Goal: Information Seeking & Learning: Learn about a topic

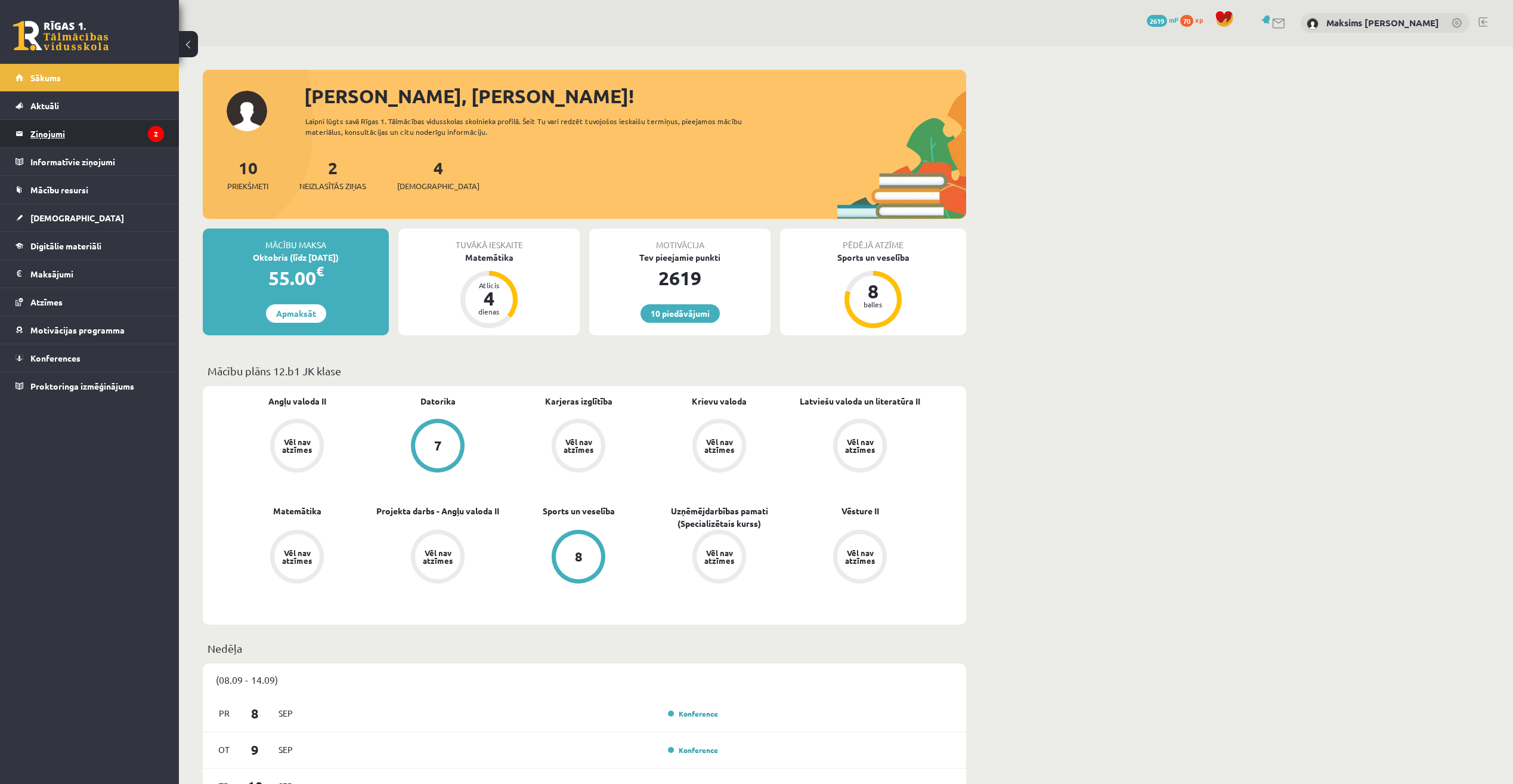
click at [61, 128] on legend "Ziņojumi 2" at bounding box center [97, 133] width 134 height 27
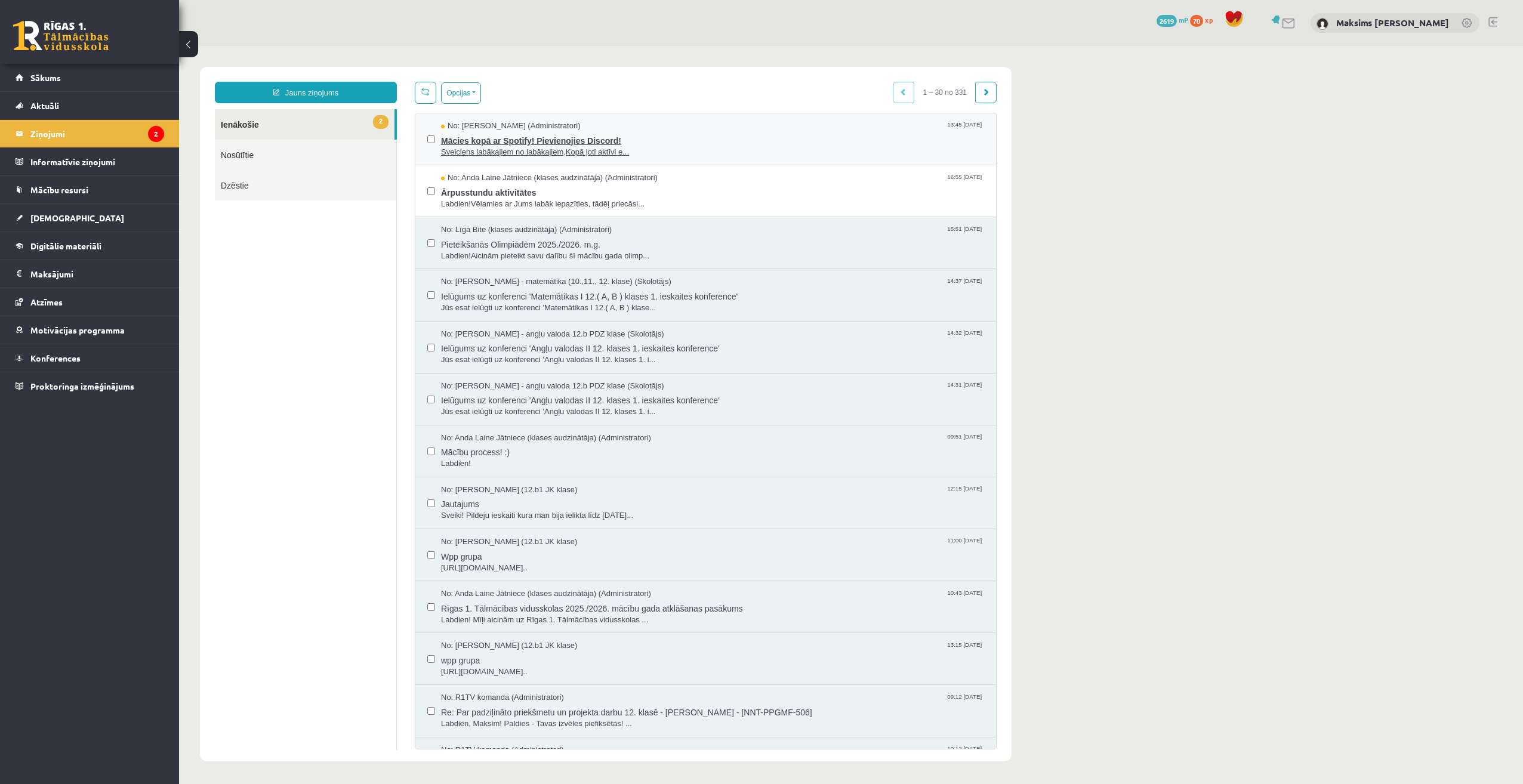
click at [537, 142] on span "Mācies kopā ar Spotify! Pievienojies Discord!" at bounding box center [712, 139] width 543 height 15
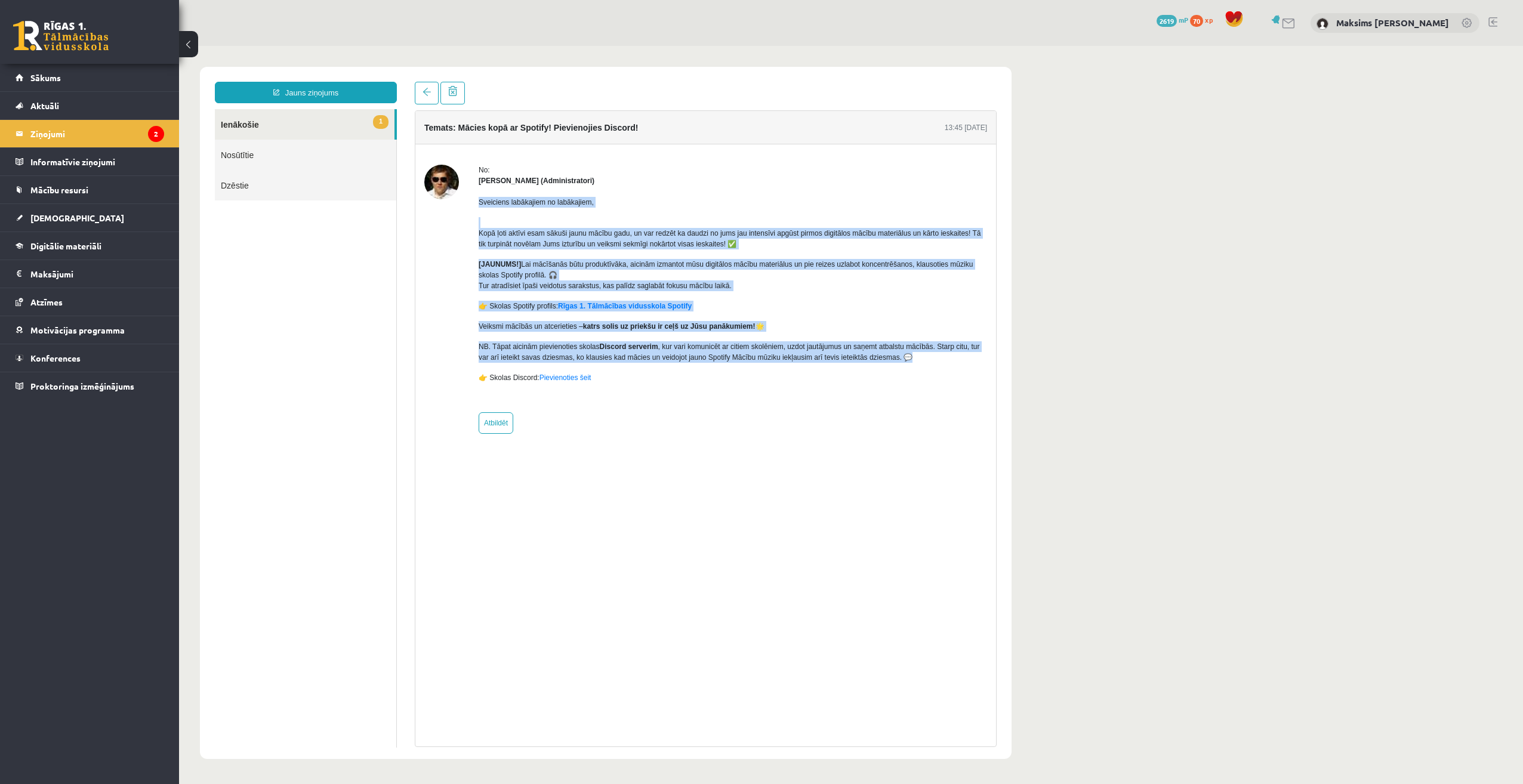
drag, startPoint x: 476, startPoint y: 202, endPoint x: 951, endPoint y: 359, distance: 500.3
click at [951, 359] on div "No: [PERSON_NAME] (Administratori) Sveiciens labākajiem no labākajiem, Kopā ļot…" at bounding box center [706, 299] width 563 height 269
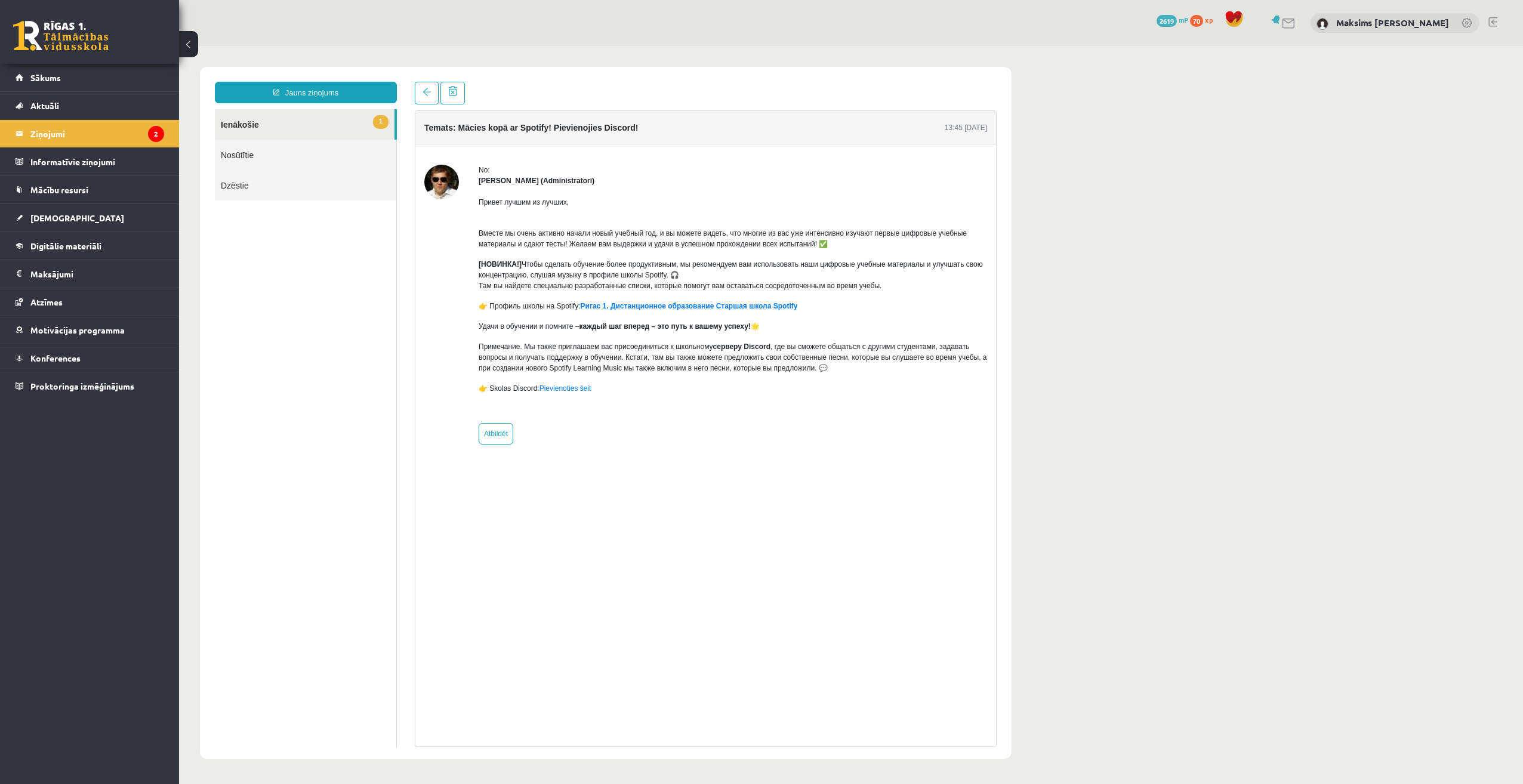
click at [581, 476] on div "Temats: Mācies kopā ar Spotify! Pievienojies Discord! 13:45 12/09/2025 No: Ivo …" at bounding box center [705, 428] width 581 height 636
click at [650, 309] on link "Ригас 1. Дистанционное образование Старшая школа Spotify" at bounding box center [689, 306] width 217 height 9
click at [61, 247] on span "Digitālie materiāli" at bounding box center [66, 246] width 71 height 10
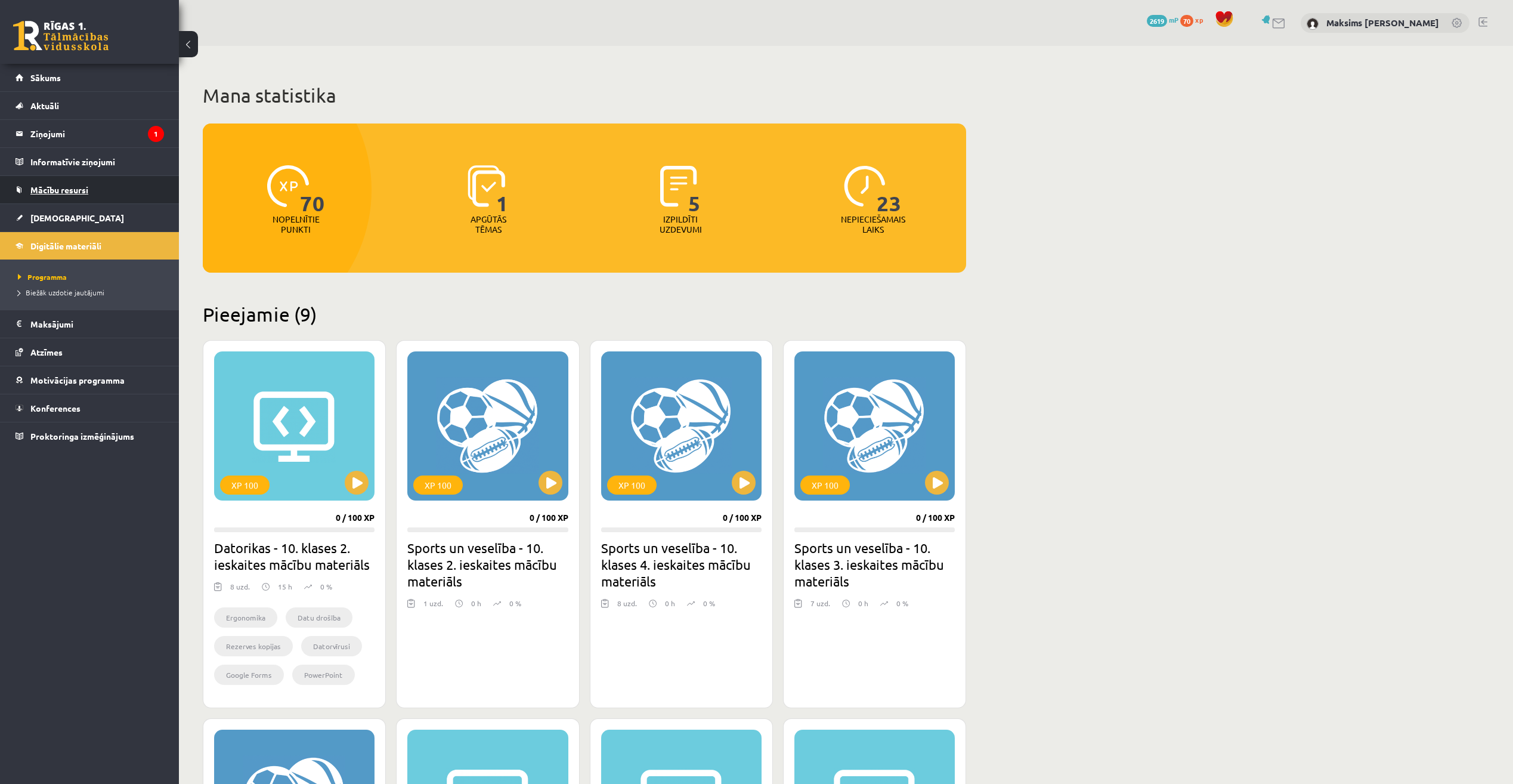
click at [78, 194] on link "Mācību resursi" at bounding box center [90, 189] width 149 height 27
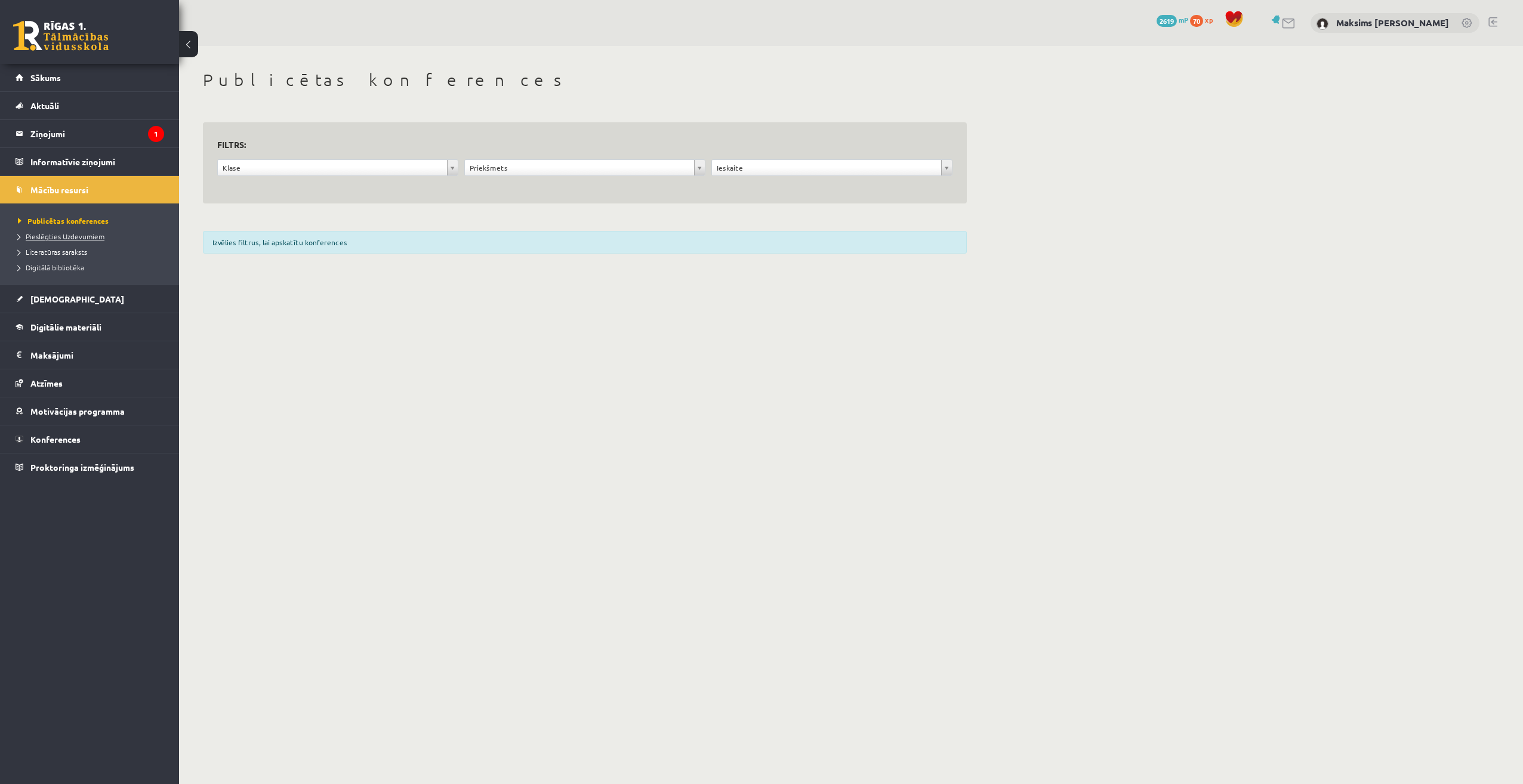
click at [66, 232] on link "Pieslēgties Uzdevumiem" at bounding box center [92, 236] width 150 height 10
click at [66, 254] on span "Literatūras saraksts" at bounding box center [52, 252] width 69 height 10
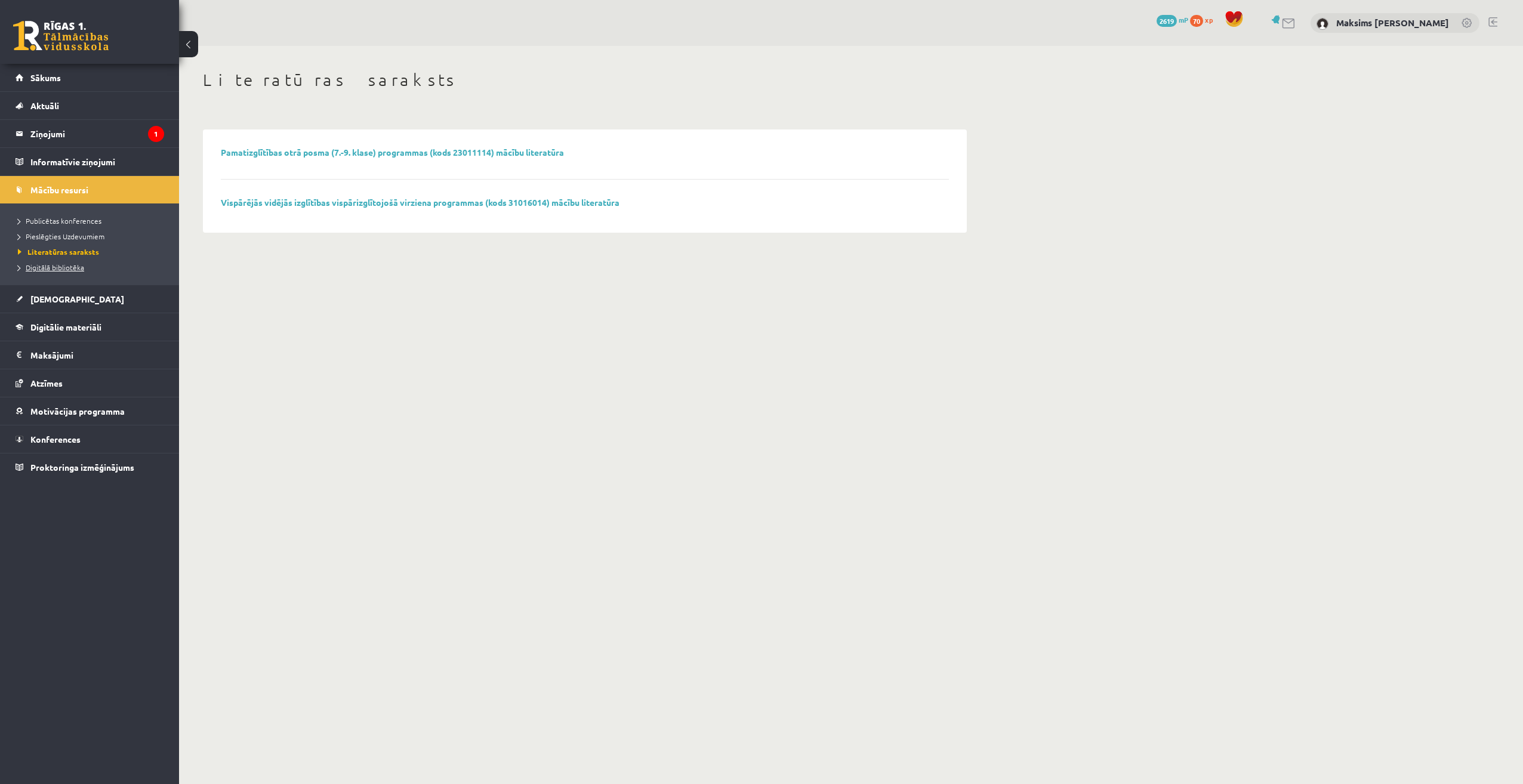
click at [73, 269] on span "Digitālā bibliotēka" at bounding box center [51, 267] width 66 height 10
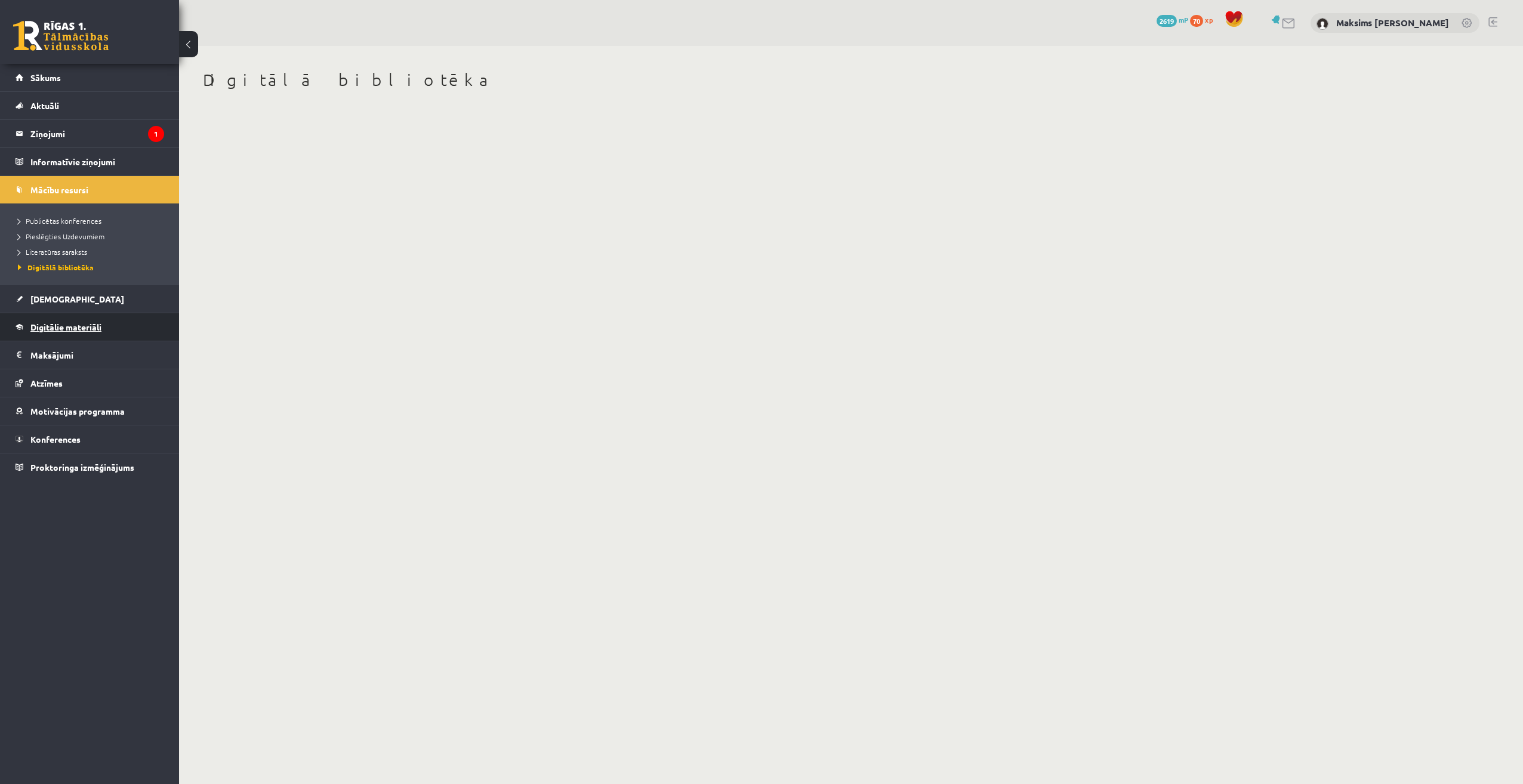
click at [68, 326] on span "Digitālie materiāli" at bounding box center [66, 327] width 71 height 10
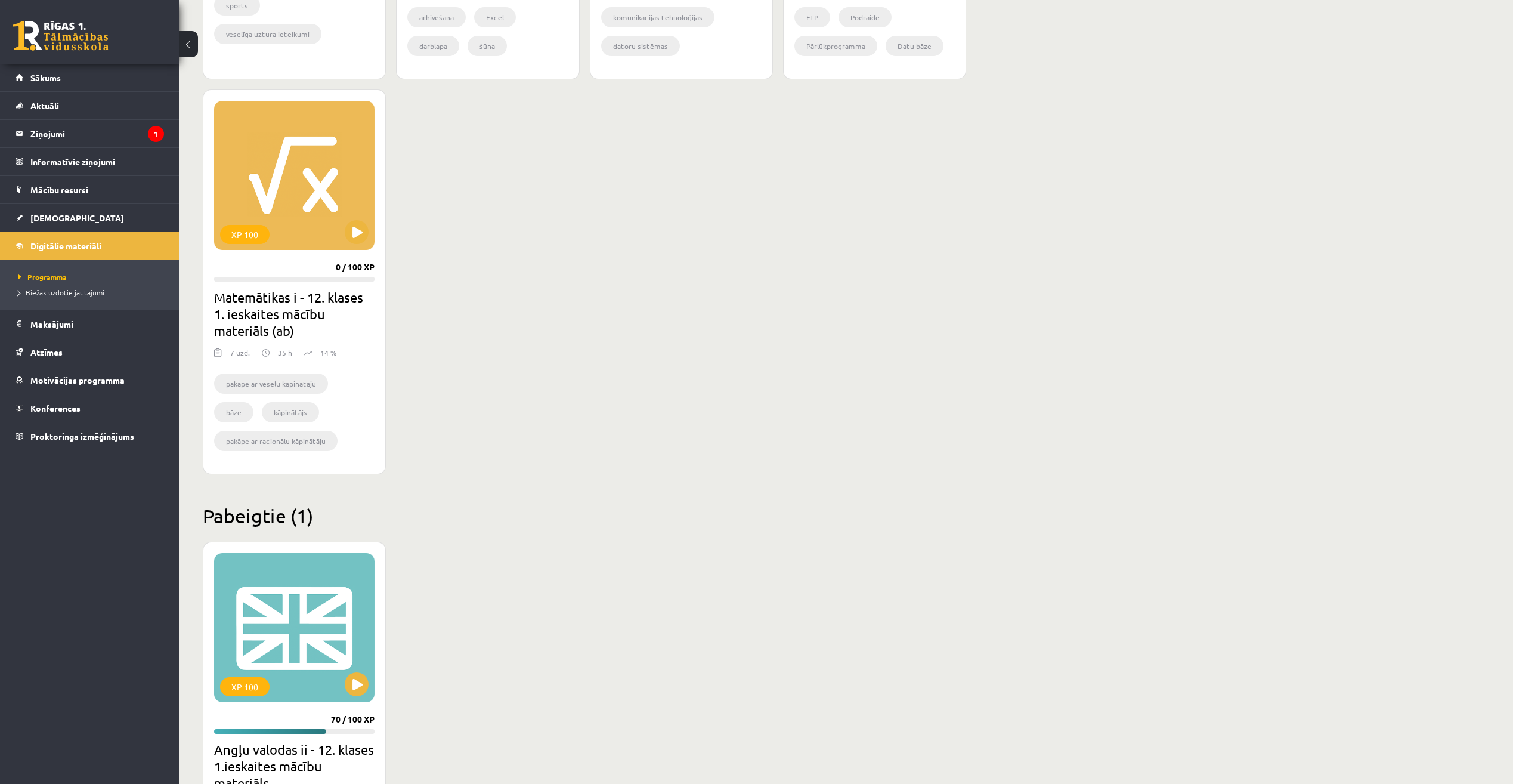
scroll to position [1014, 0]
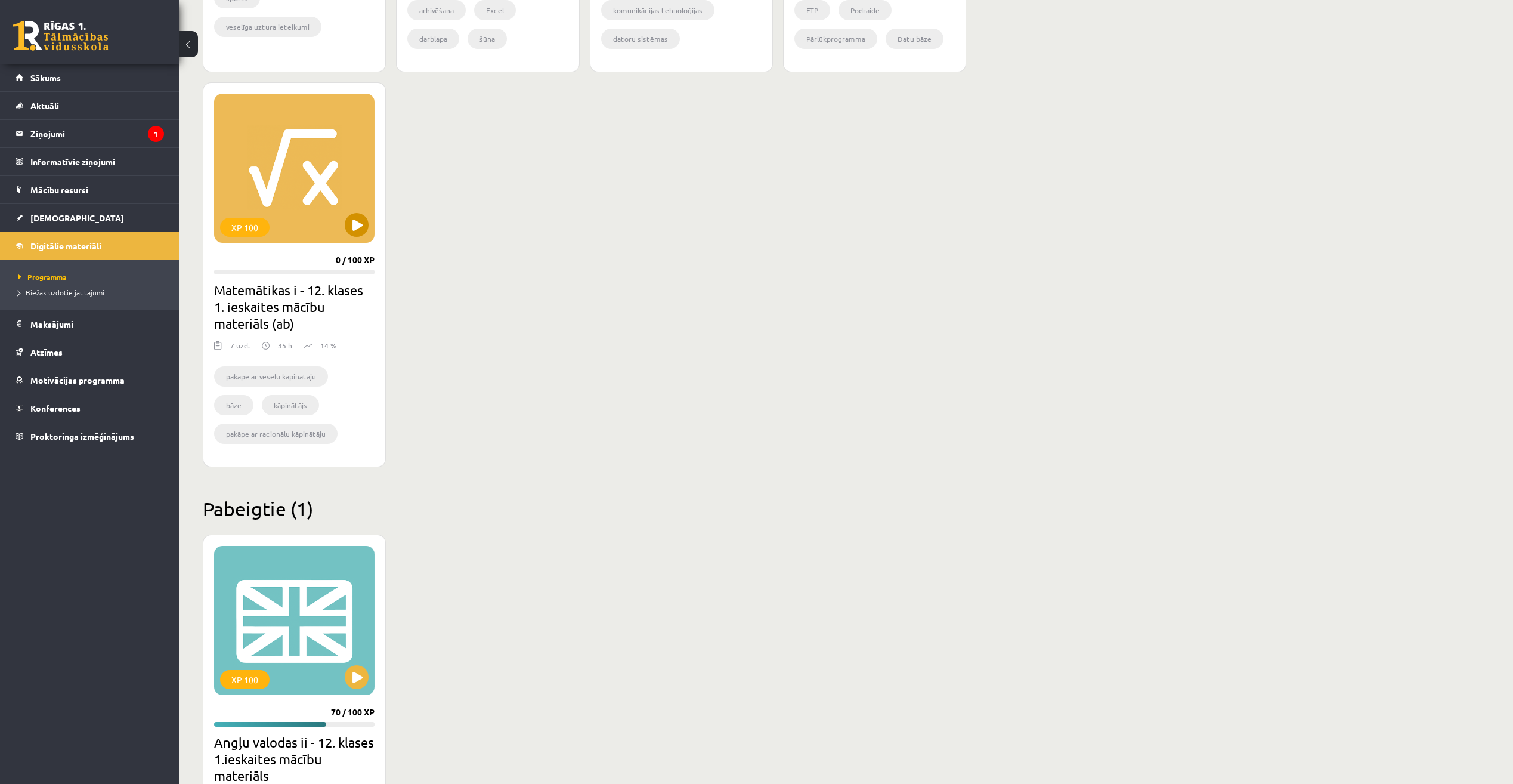
click at [344, 221] on div "XP 100" at bounding box center [295, 168] width 161 height 149
click at [323, 205] on div "XP 100" at bounding box center [295, 168] width 161 height 149
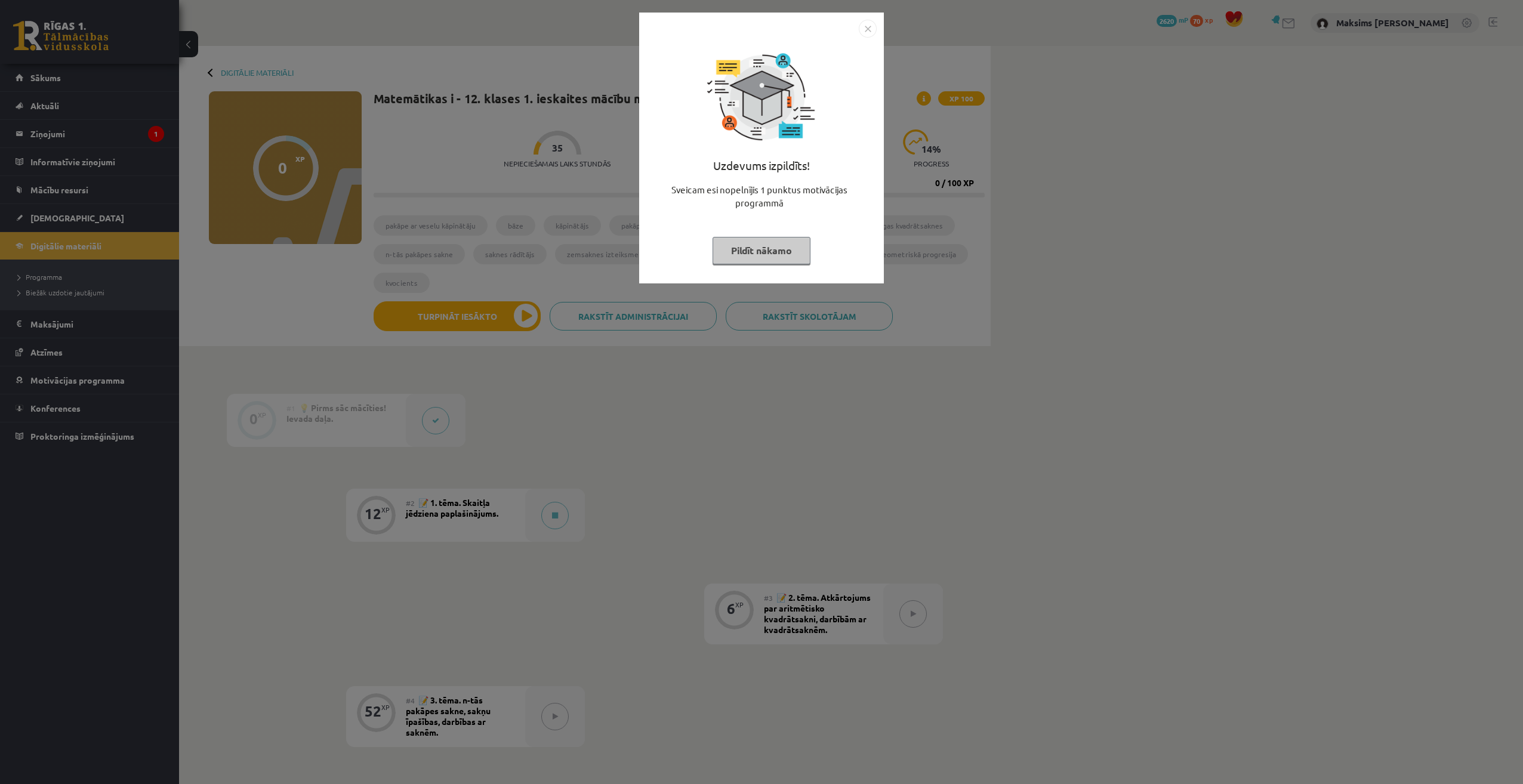
click at [866, 24] on img "Close" at bounding box center [867, 29] width 17 height 17
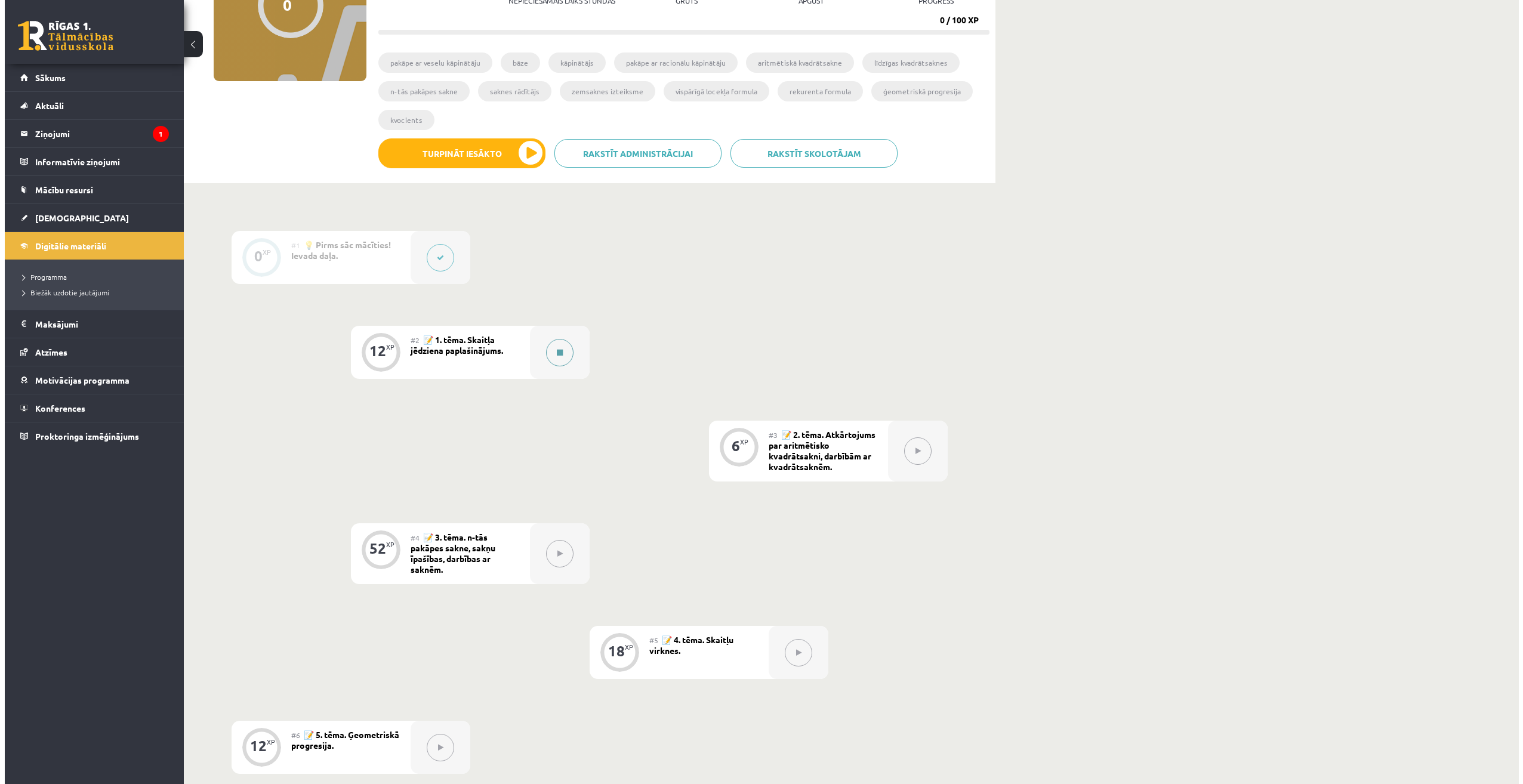
scroll to position [158, 0]
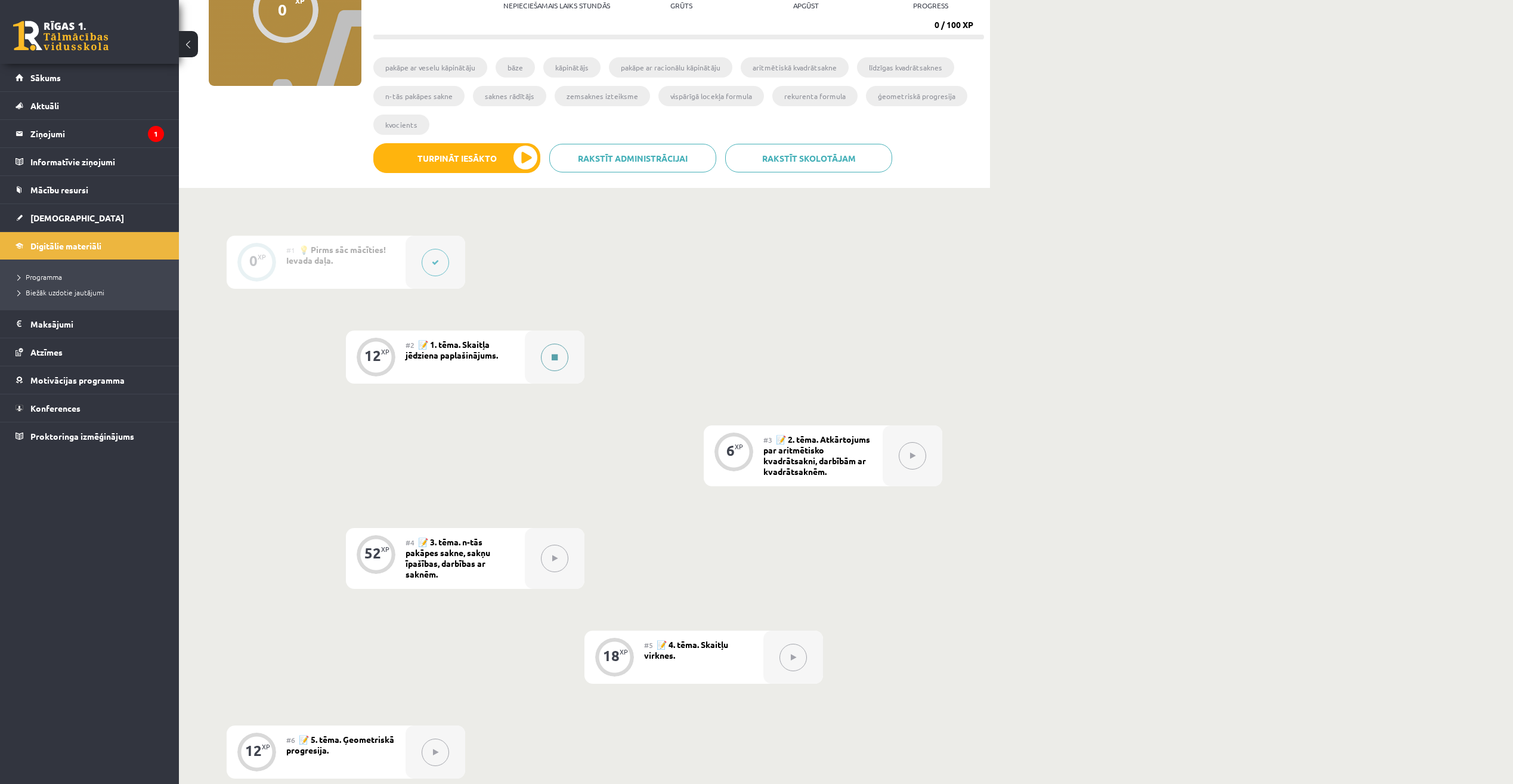
click at [556, 361] on button at bounding box center [554, 357] width 27 height 27
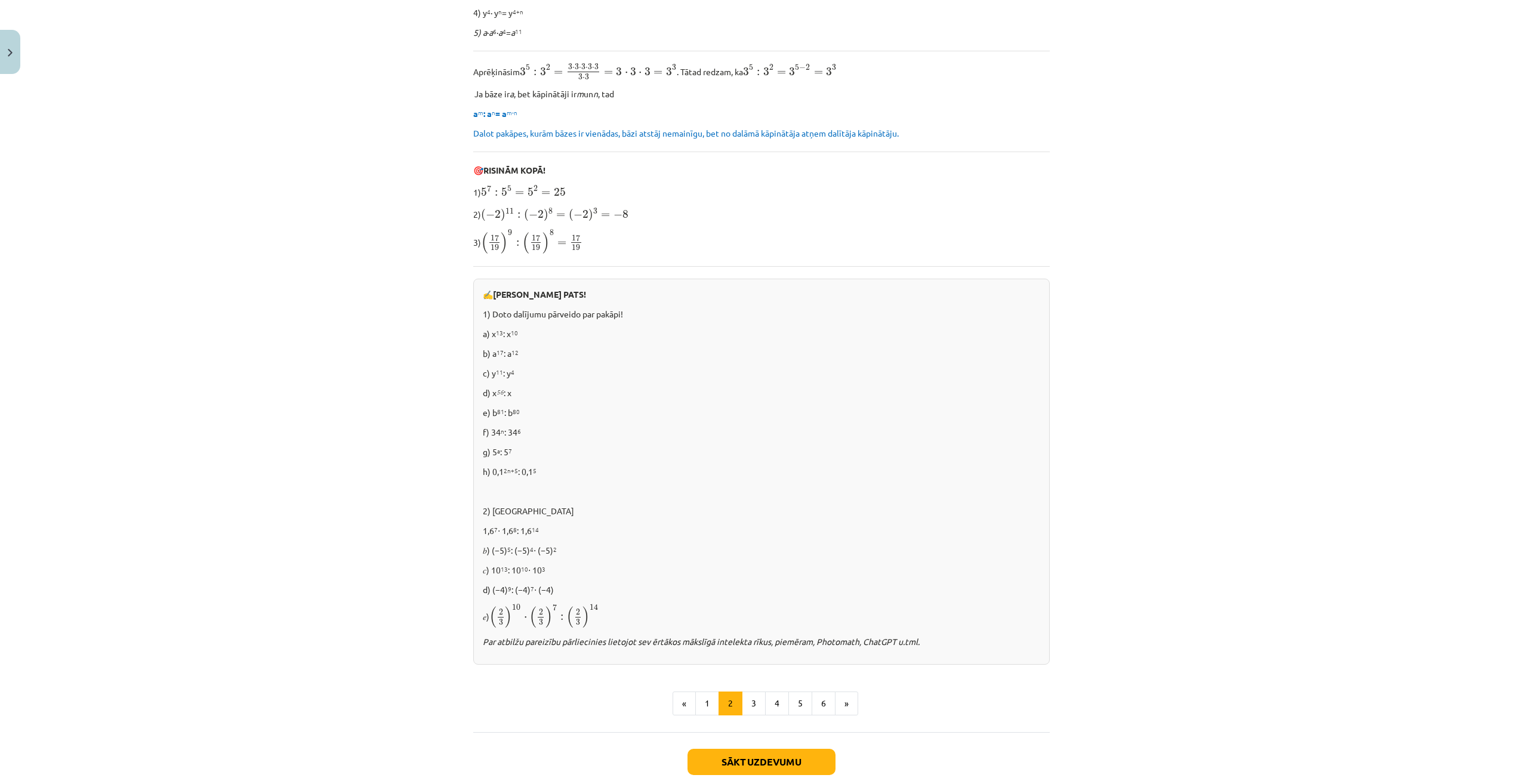
scroll to position [418, 0]
drag, startPoint x: 641, startPoint y: 309, endPoint x: 487, endPoint y: 314, distance: 154.1
click at [487, 314] on p "1) Doto dalījumu pārveido par pakāpi!" at bounding box center [761, 311] width 557 height 12
drag, startPoint x: 487, startPoint y: 314, endPoint x: 544, endPoint y: 306, distance: 57.6
click at [627, 306] on p "1) Doto dalījumu pārveido par pakāpi!" at bounding box center [761, 311] width 557 height 12
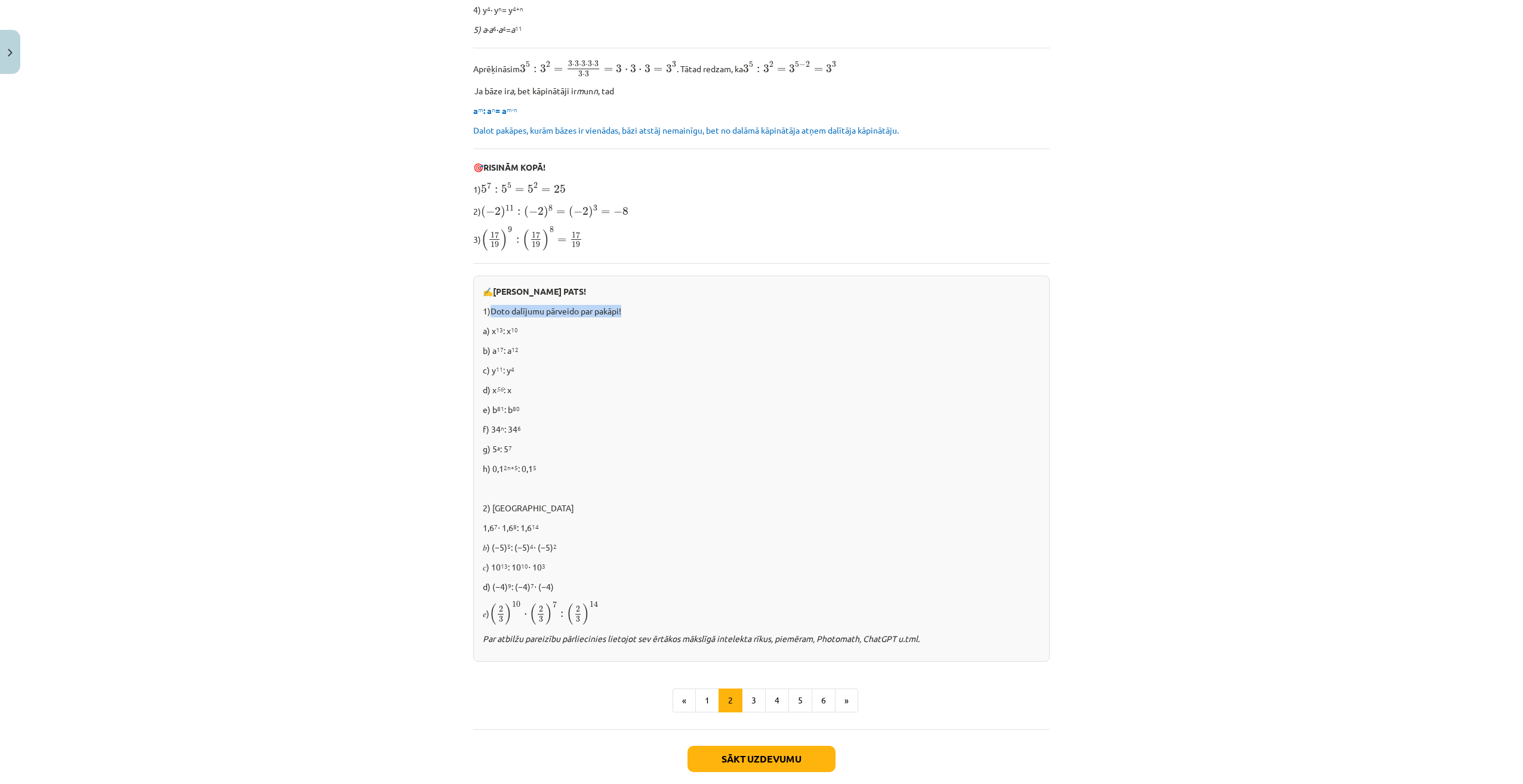
drag, startPoint x: 634, startPoint y: 307, endPoint x: 490, endPoint y: 309, distance: 144.0
click at [490, 309] on p "1) Doto dalījumu pārveido par pakāpi!" at bounding box center [761, 311] width 557 height 12
drag, startPoint x: 490, startPoint y: 309, endPoint x: 497, endPoint y: 309, distance: 7.0
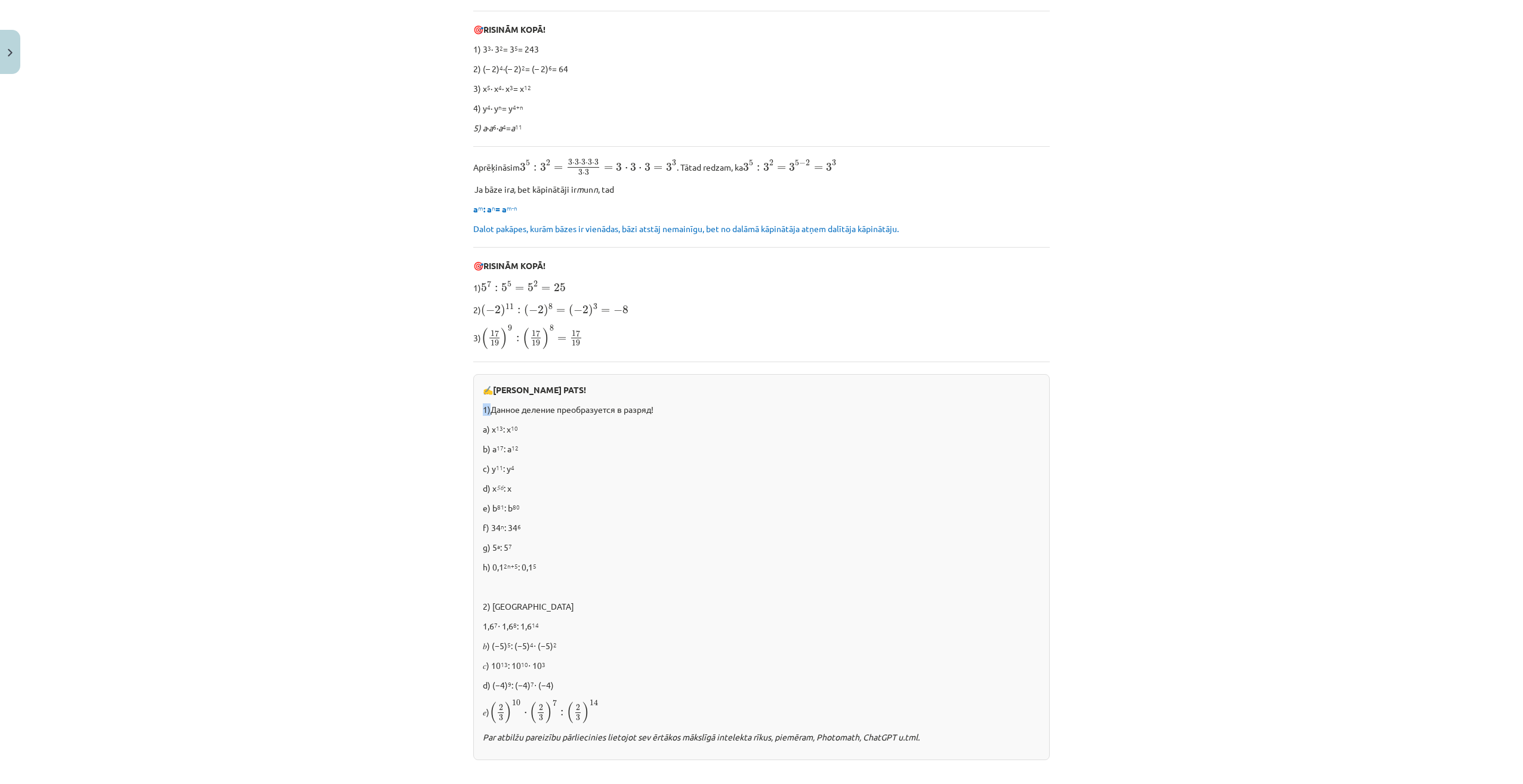
scroll to position [239, 0]
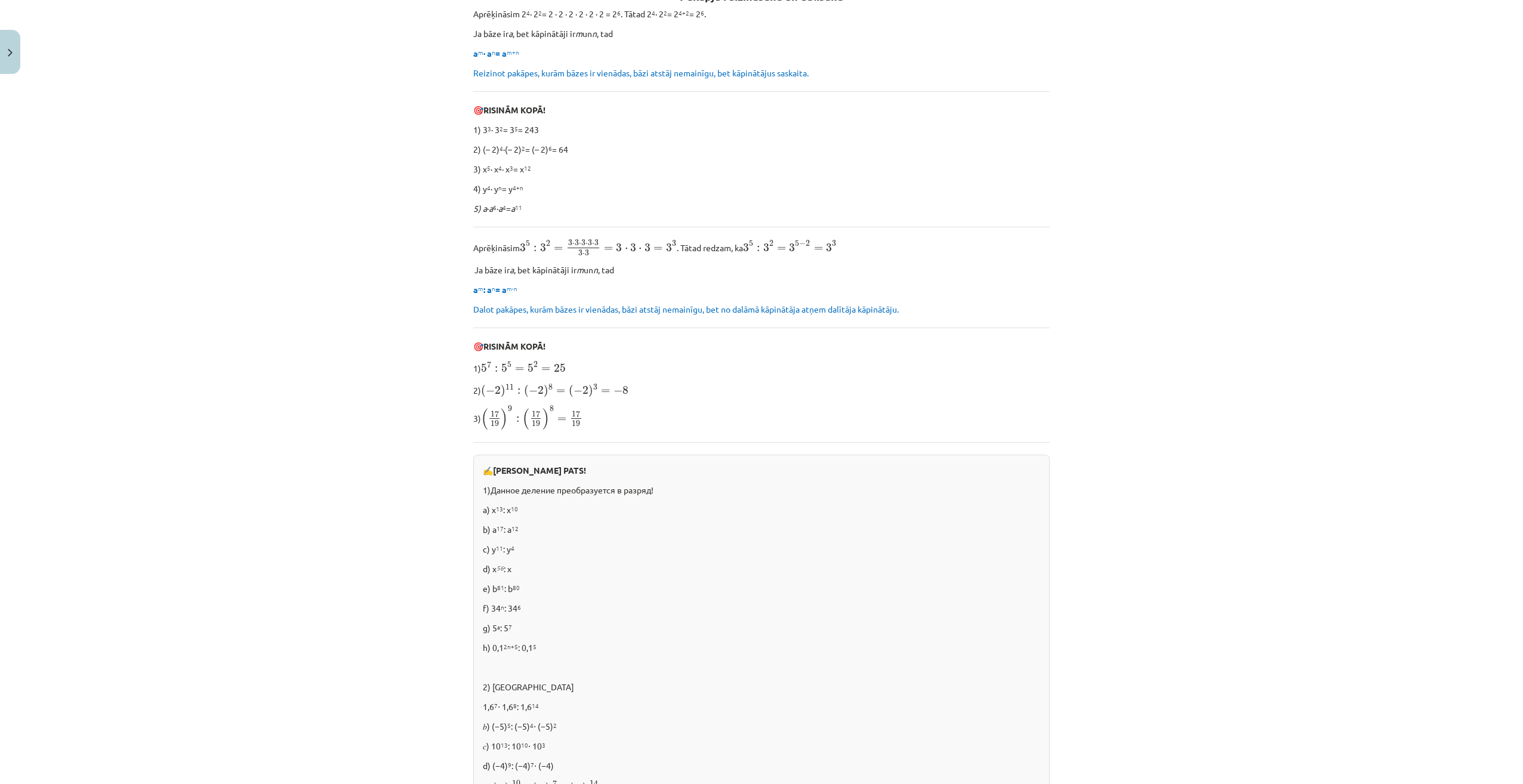
click at [725, 427] on p "3) ( 17 19 ) 9 : ( 17 19 ) 8 = 17 19 ( 17 19 ) 9 : ( 17 19 ) 8 = 17 19" at bounding box center [761, 417] width 576 height 25
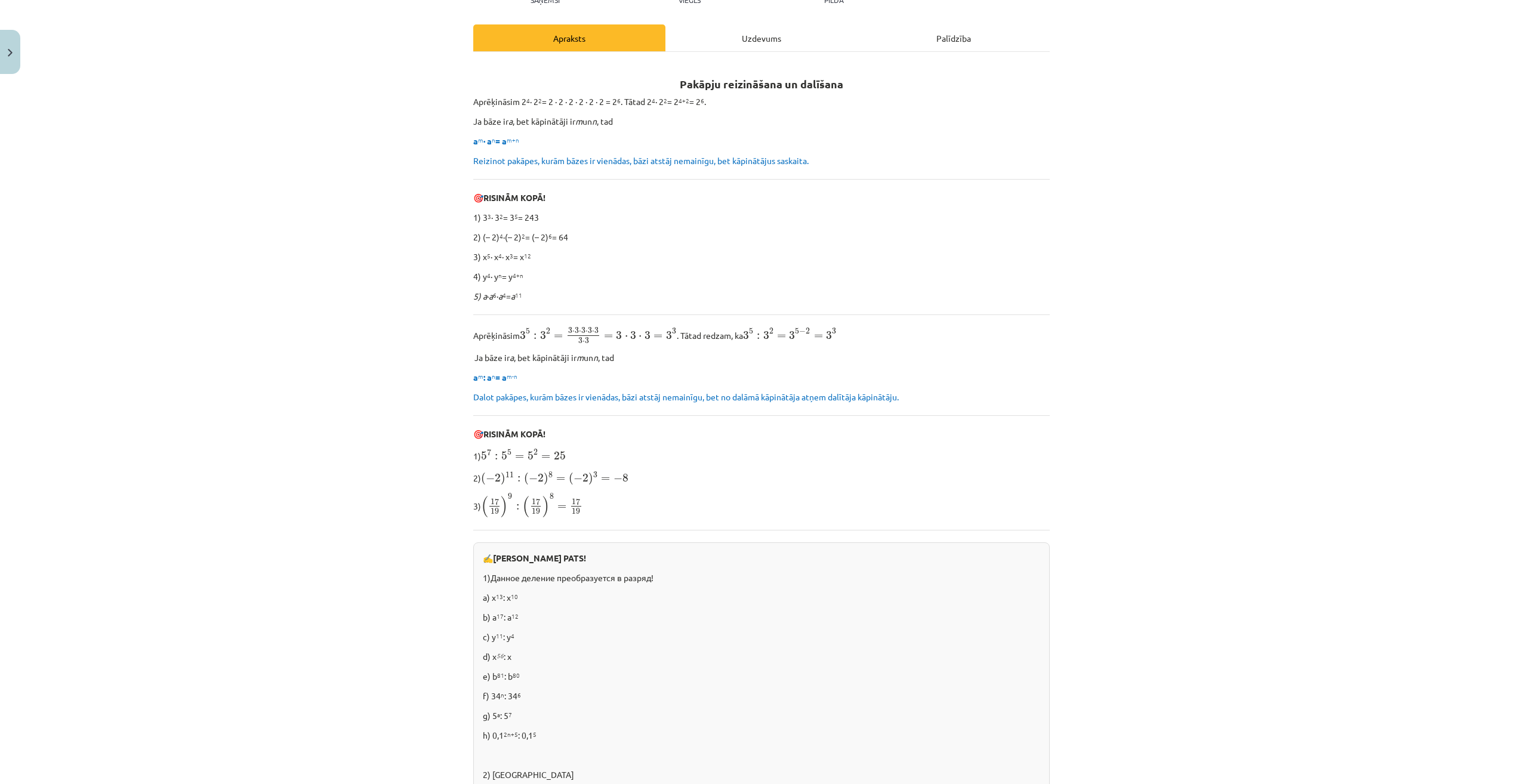
scroll to position [119, 0]
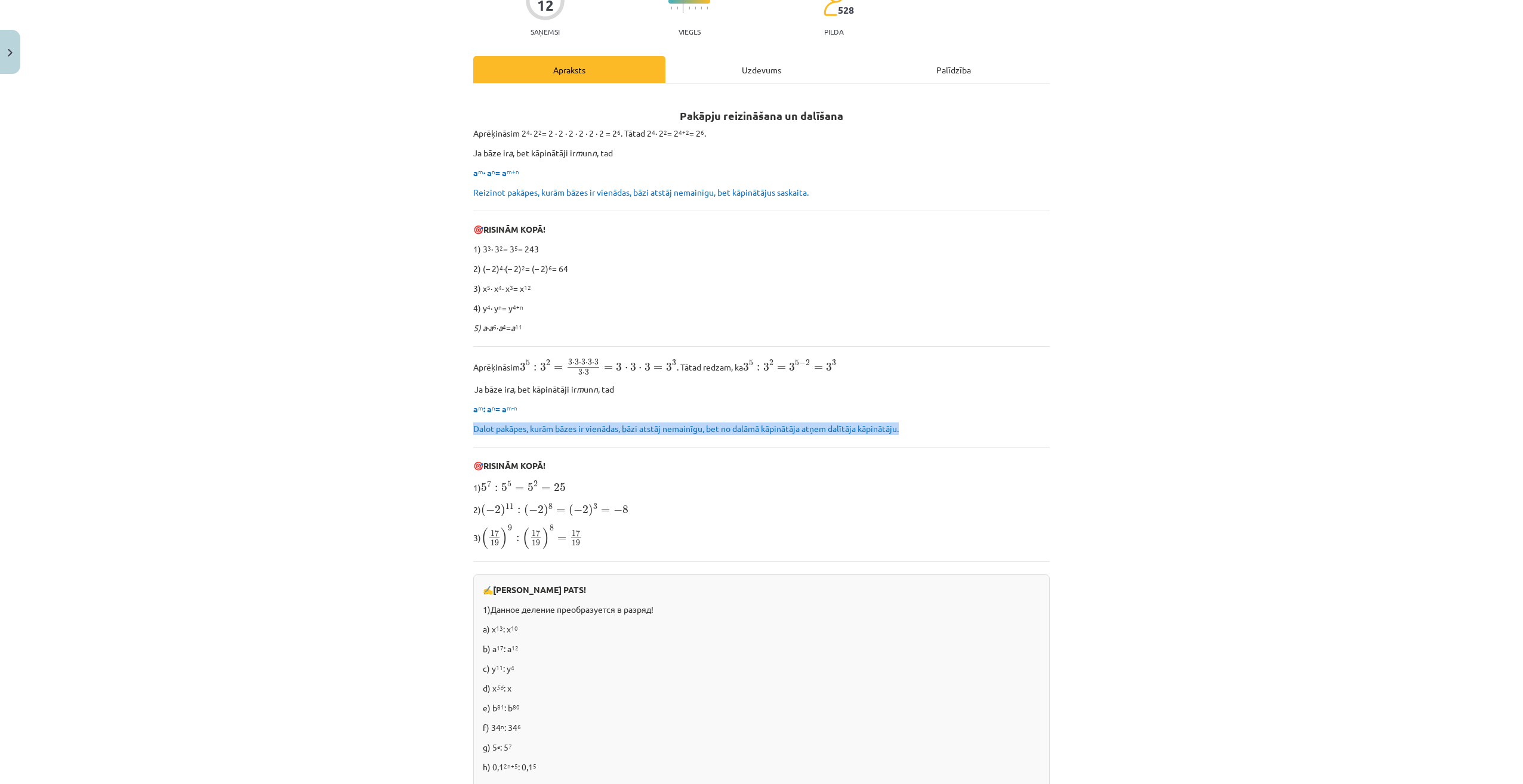
drag, startPoint x: 910, startPoint y: 427, endPoint x: 457, endPoint y: 428, distance: 453.0
click at [457, 428] on div "Mācību tēma: Matemātikas i - 12. klases 1. ieskaites mācību materiāls (ab) #2 📝…" at bounding box center [762, 392] width 1523 height 784
drag, startPoint x: 457, startPoint y: 428, endPoint x: 598, endPoint y: 427, distance: 141.0
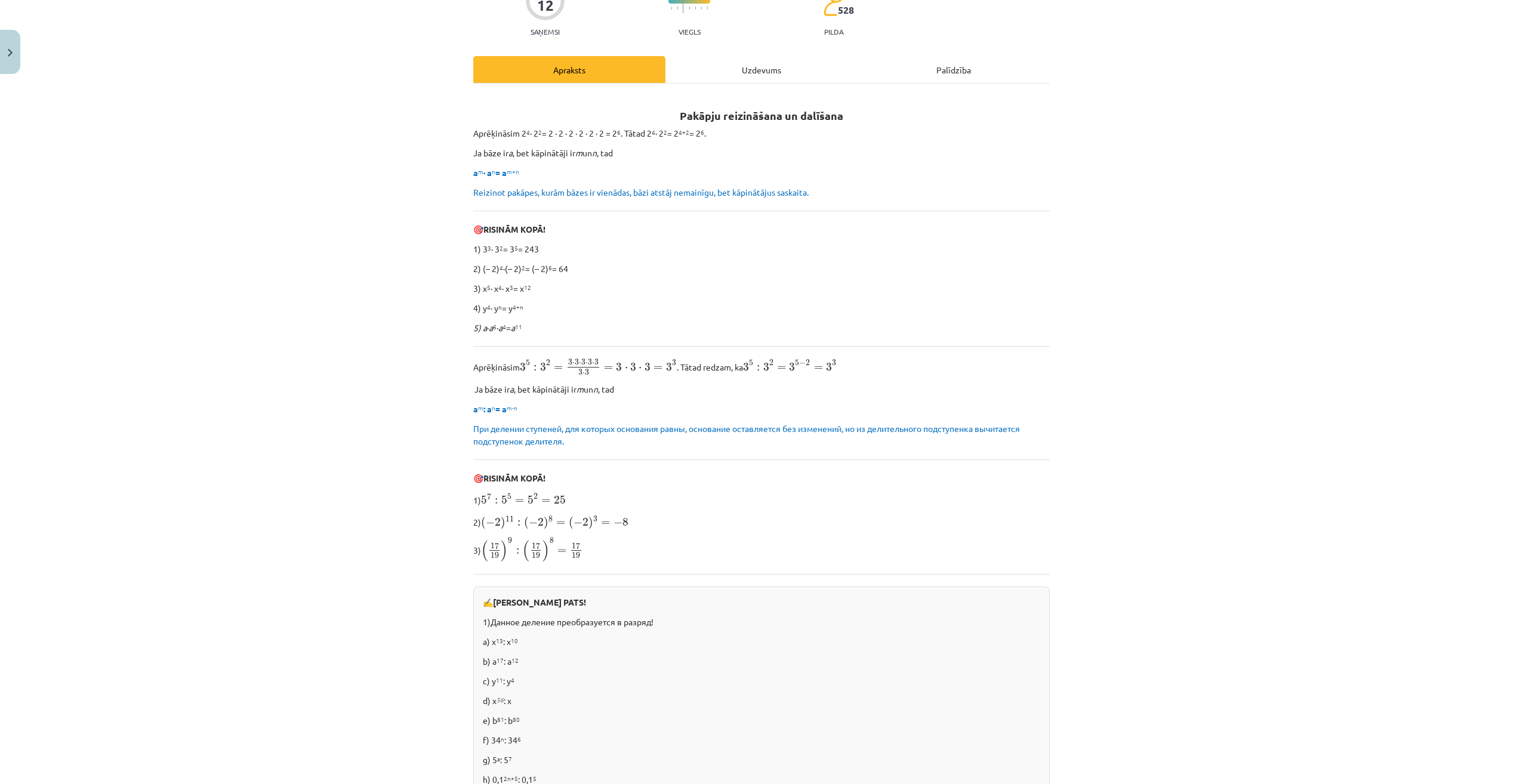
click at [413, 454] on div "Mācību tēma: Matemātikas i - 12. klases 1. ieskaites mācību materiāls (ab) #2 📝…" at bounding box center [762, 392] width 1523 height 784
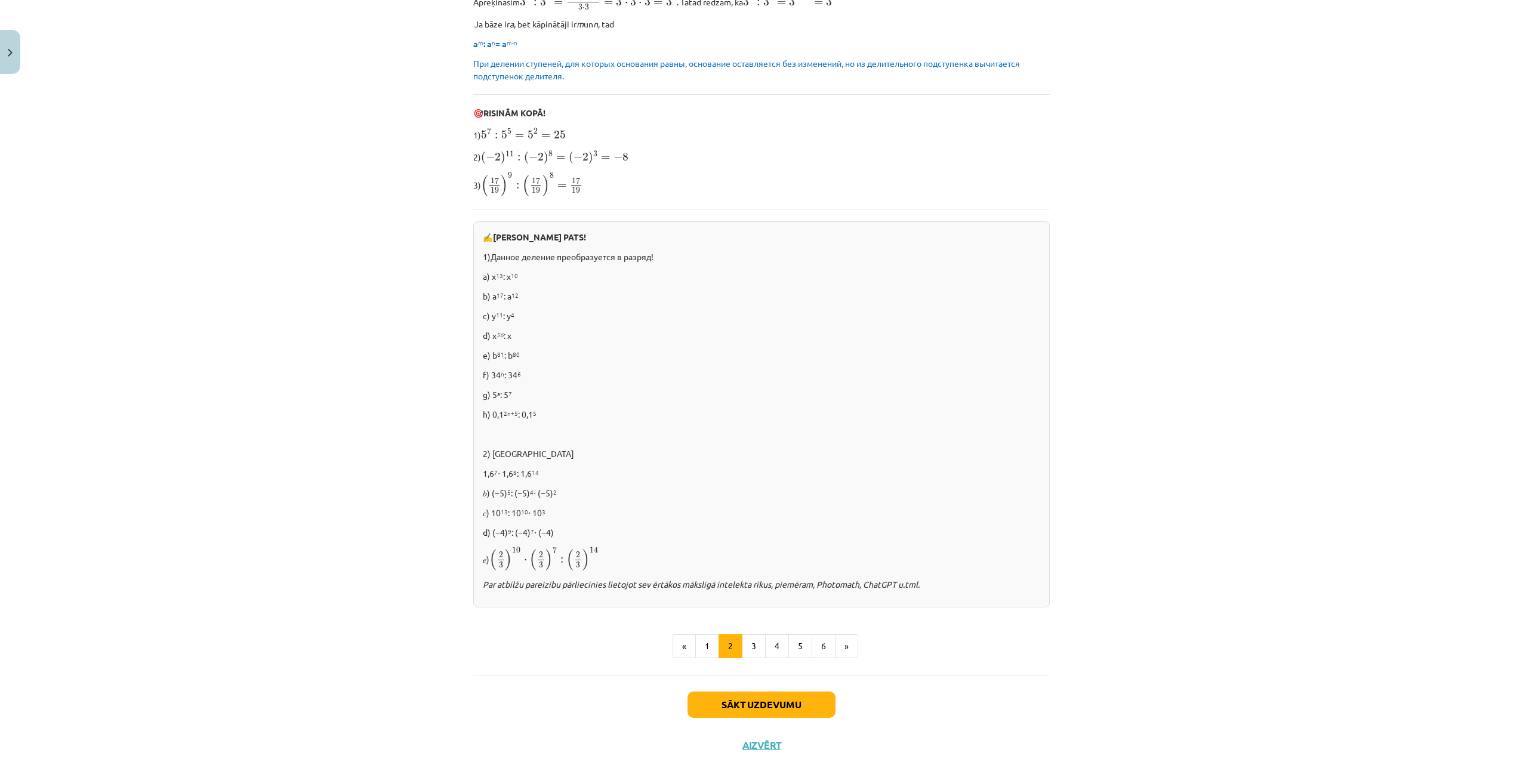
scroll to position [495, 0]
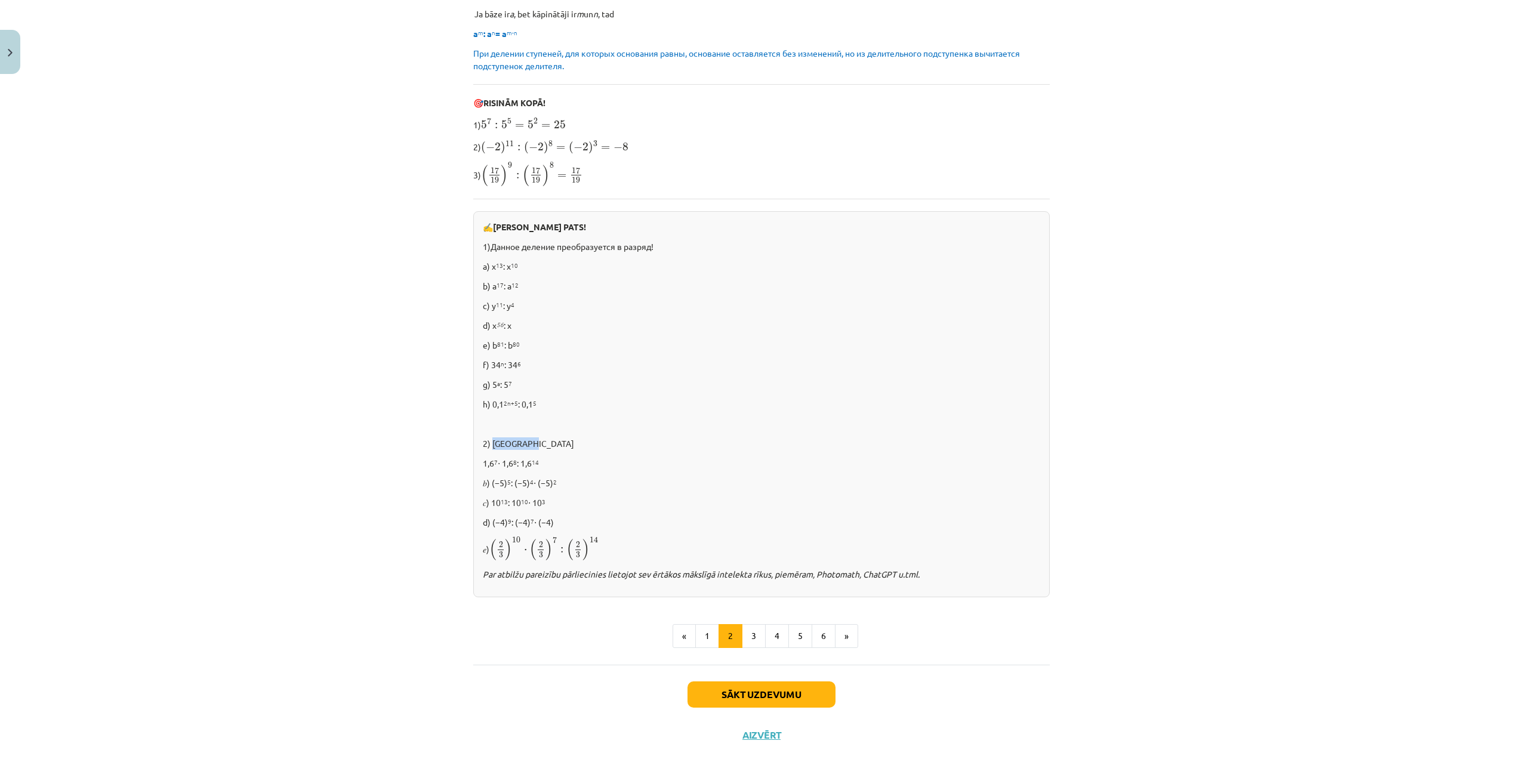
drag, startPoint x: 529, startPoint y: 441, endPoint x: 489, endPoint y: 439, distance: 40.0
click at [489, 439] on p "2) [GEOGRAPHIC_DATA]" at bounding box center [761, 443] width 557 height 12
click at [546, 438] on p "2) [GEOGRAPHIC_DATA]" at bounding box center [761, 443] width 557 height 12
drag, startPoint x: 504, startPoint y: 446, endPoint x: 487, endPoint y: 446, distance: 17.0
click at [487, 446] on p "2) [GEOGRAPHIC_DATA]" at bounding box center [761, 443] width 557 height 12
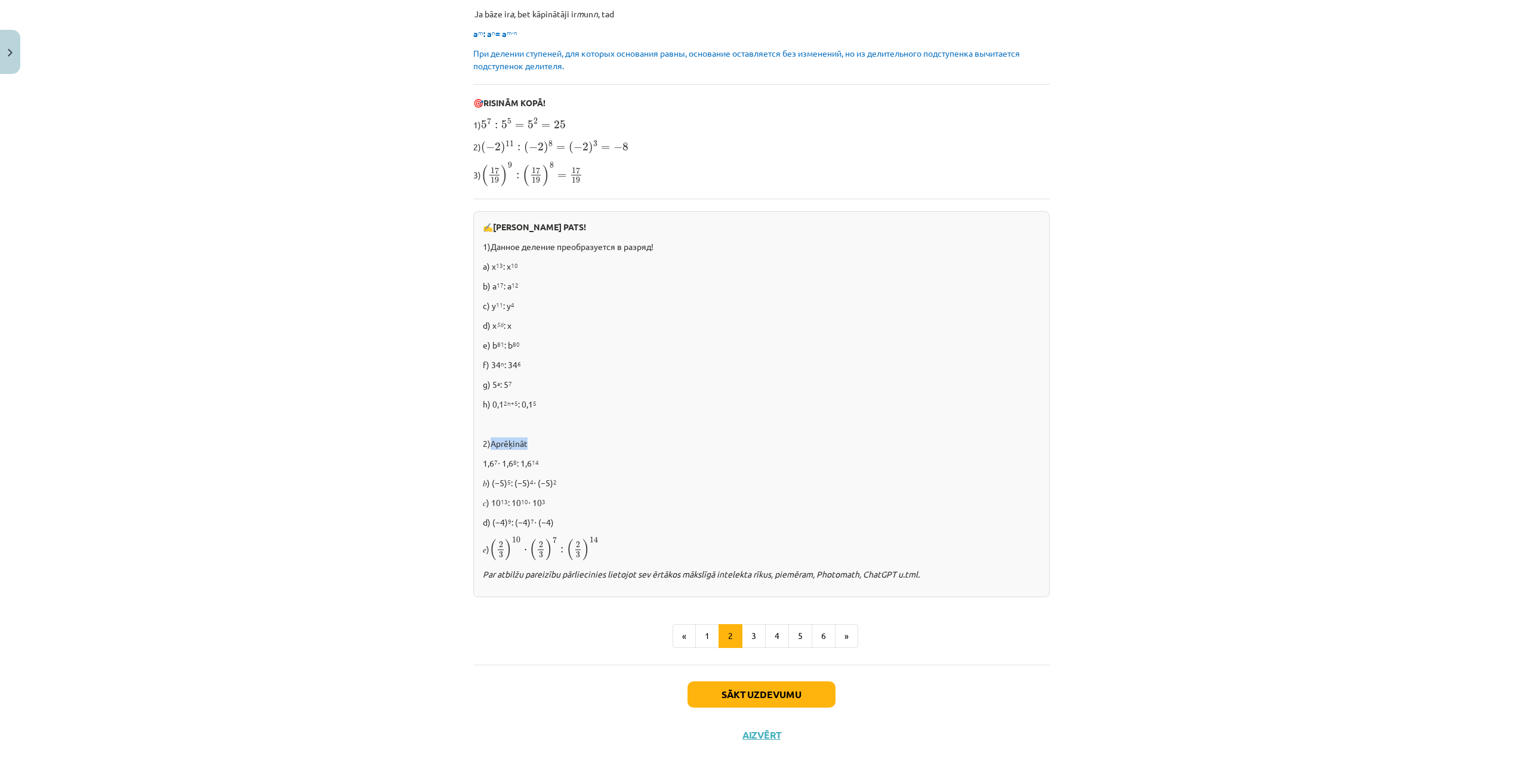
drag, startPoint x: 487, startPoint y: 446, endPoint x: 496, endPoint y: 442, distance: 9.8
click at [568, 427] on p at bounding box center [761, 424] width 557 height 12
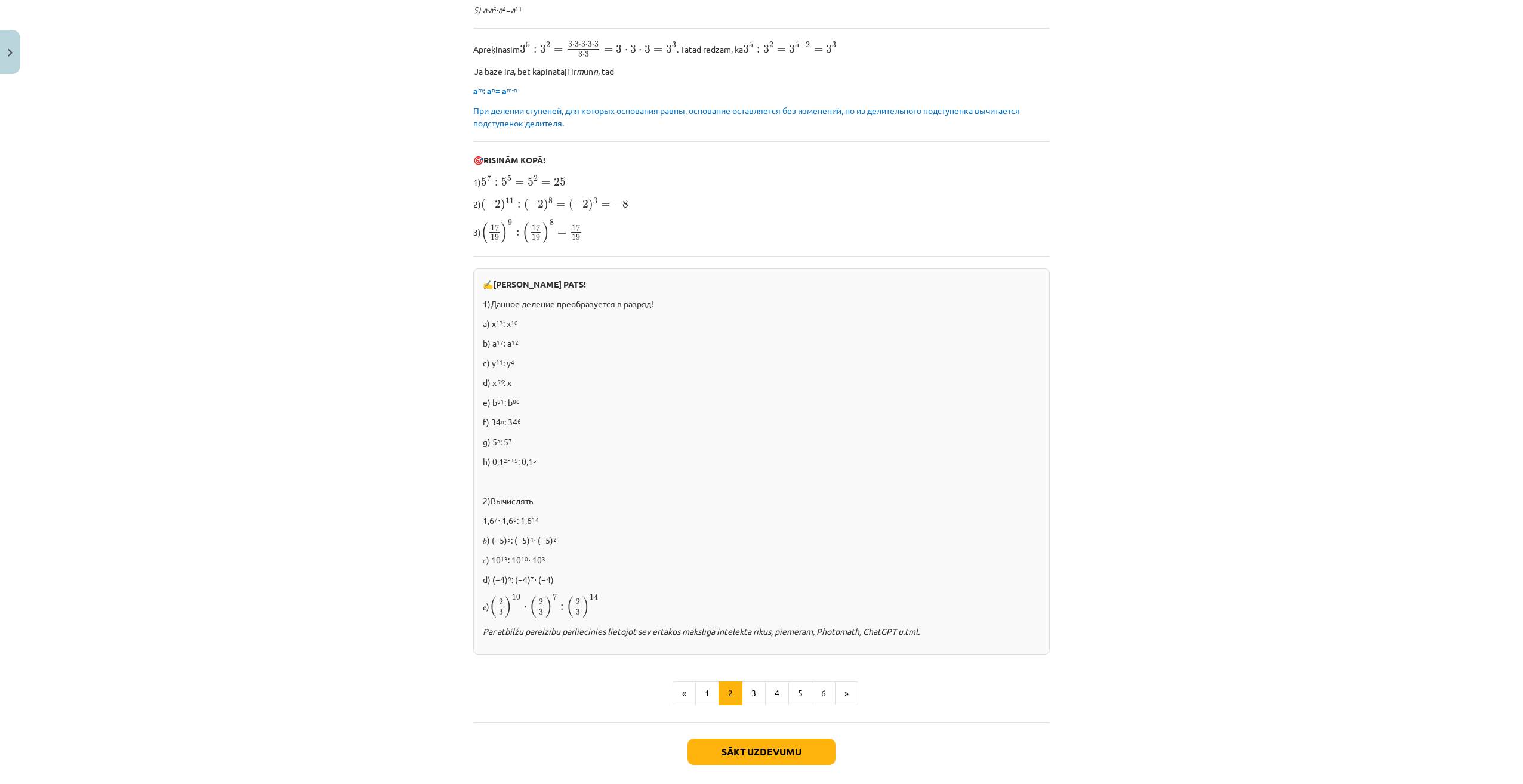
scroll to position [435, 0]
drag, startPoint x: 528, startPoint y: 423, endPoint x: 489, endPoint y: 427, distance: 39.2
click at [489, 427] on p "f) 34 n : 34 6" at bounding box center [761, 424] width 557 height 12
drag, startPoint x: 489, startPoint y: 427, endPoint x: 512, endPoint y: 423, distance: 23.3
copy p "34 n : 34 6"
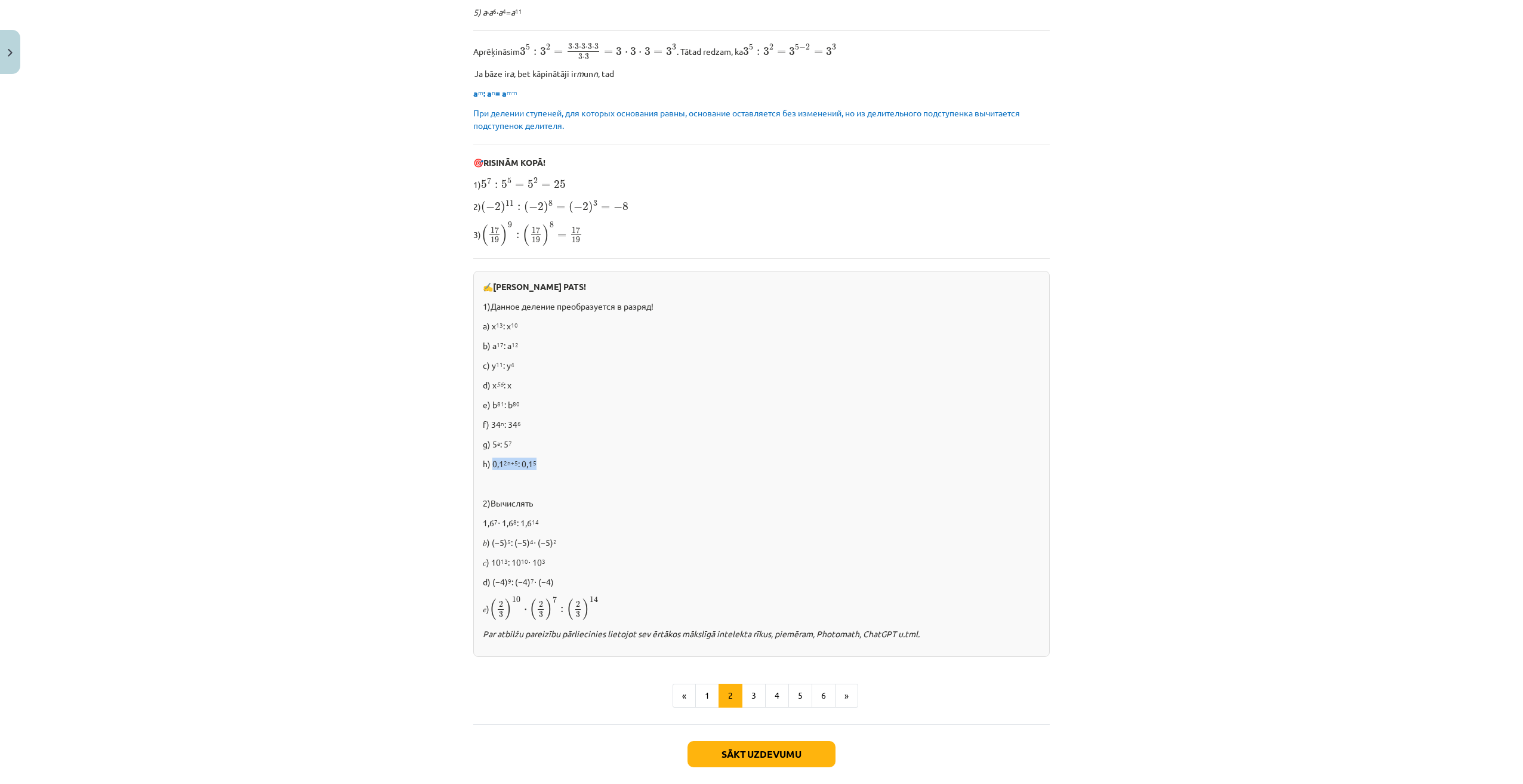
drag, startPoint x: 552, startPoint y: 462, endPoint x: 487, endPoint y: 465, distance: 65.1
click at [487, 465] on p "h) 0,1 2n+5 : 0,1 5" at bounding box center [761, 463] width 557 height 12
copy p "0,1 2n+5 : 0,1 5"
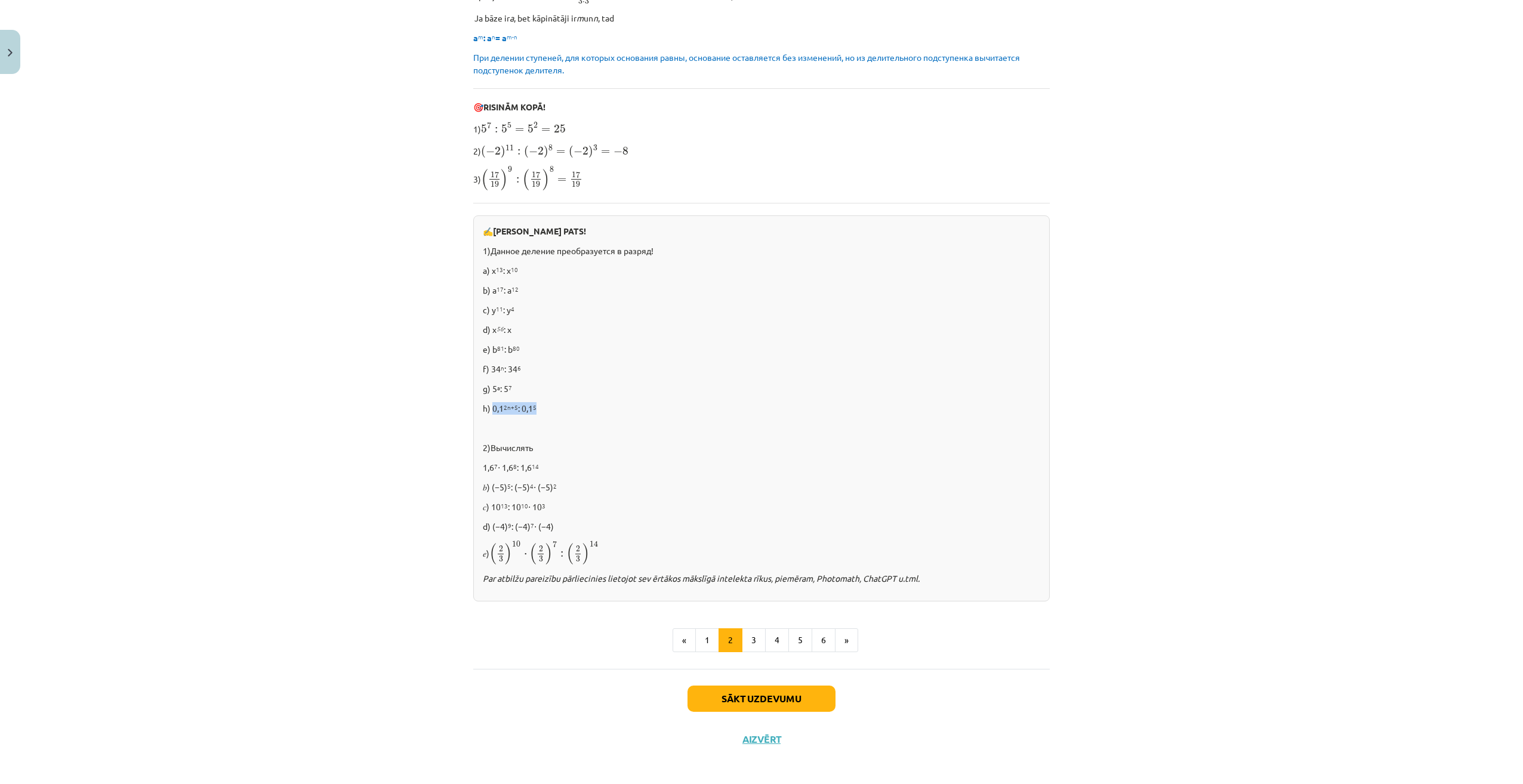
scroll to position [495, 0]
click at [704, 635] on button "1" at bounding box center [706, 635] width 24 height 24
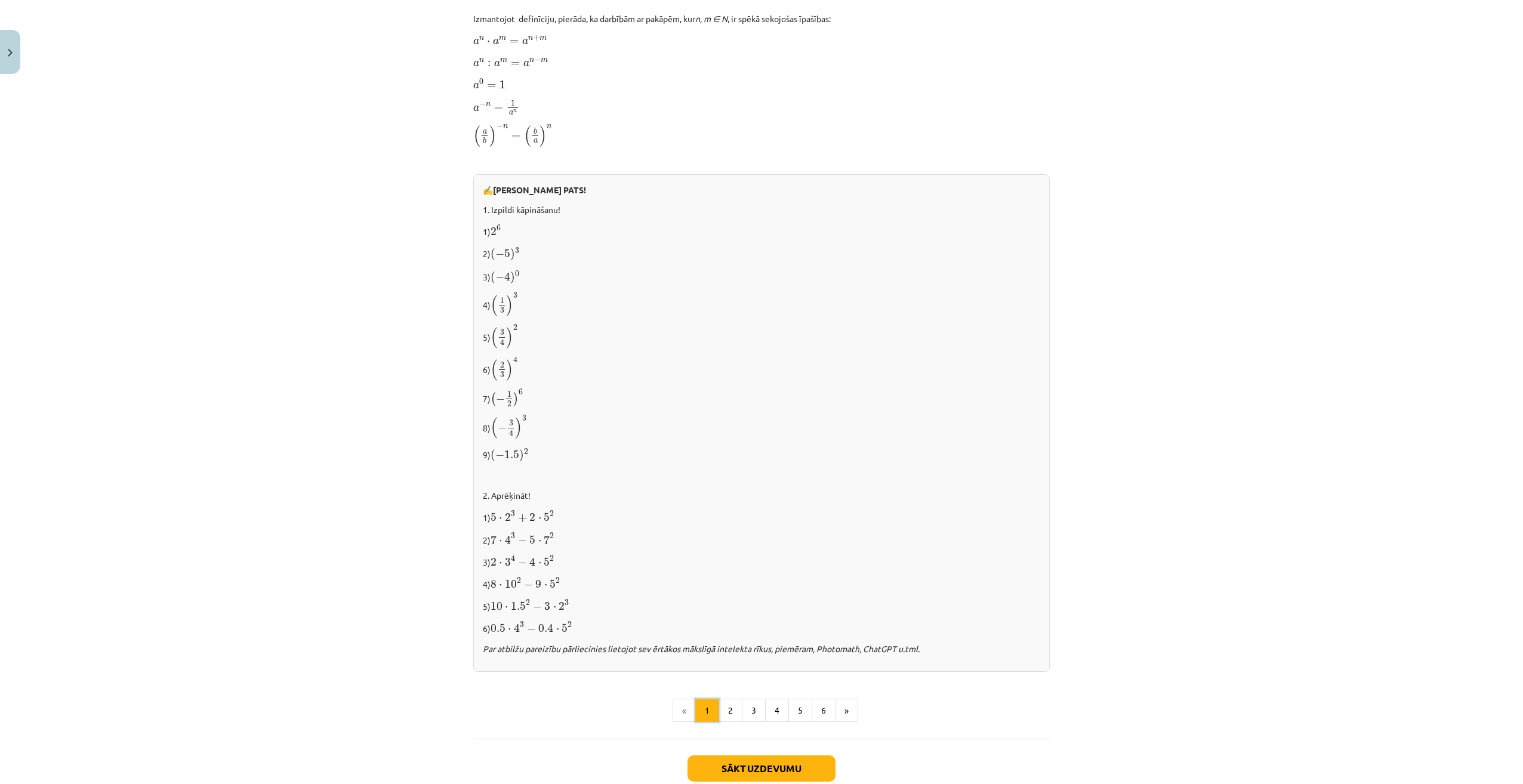
scroll to position [911, 0]
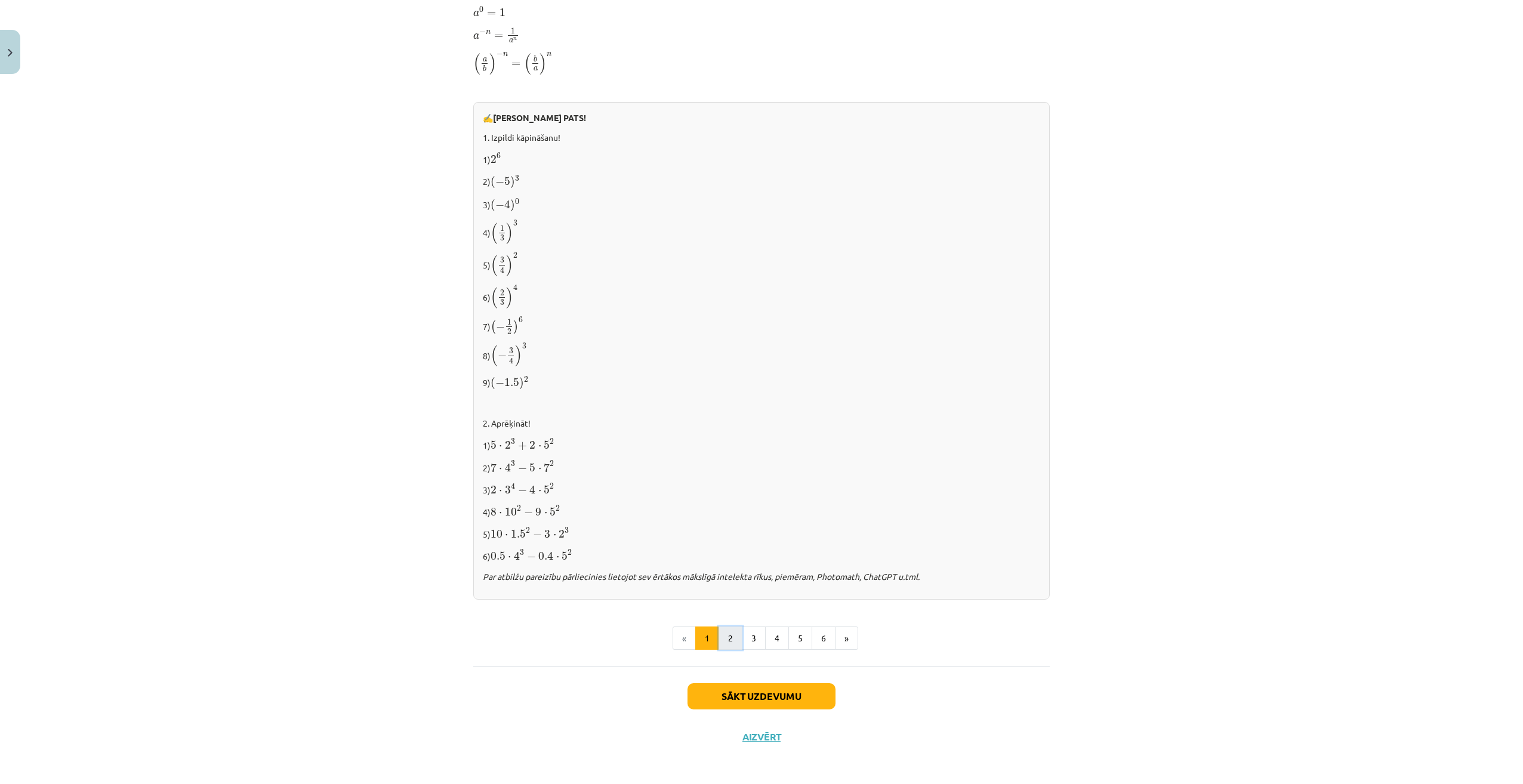
click at [724, 634] on button "2" at bounding box center [730, 638] width 24 height 24
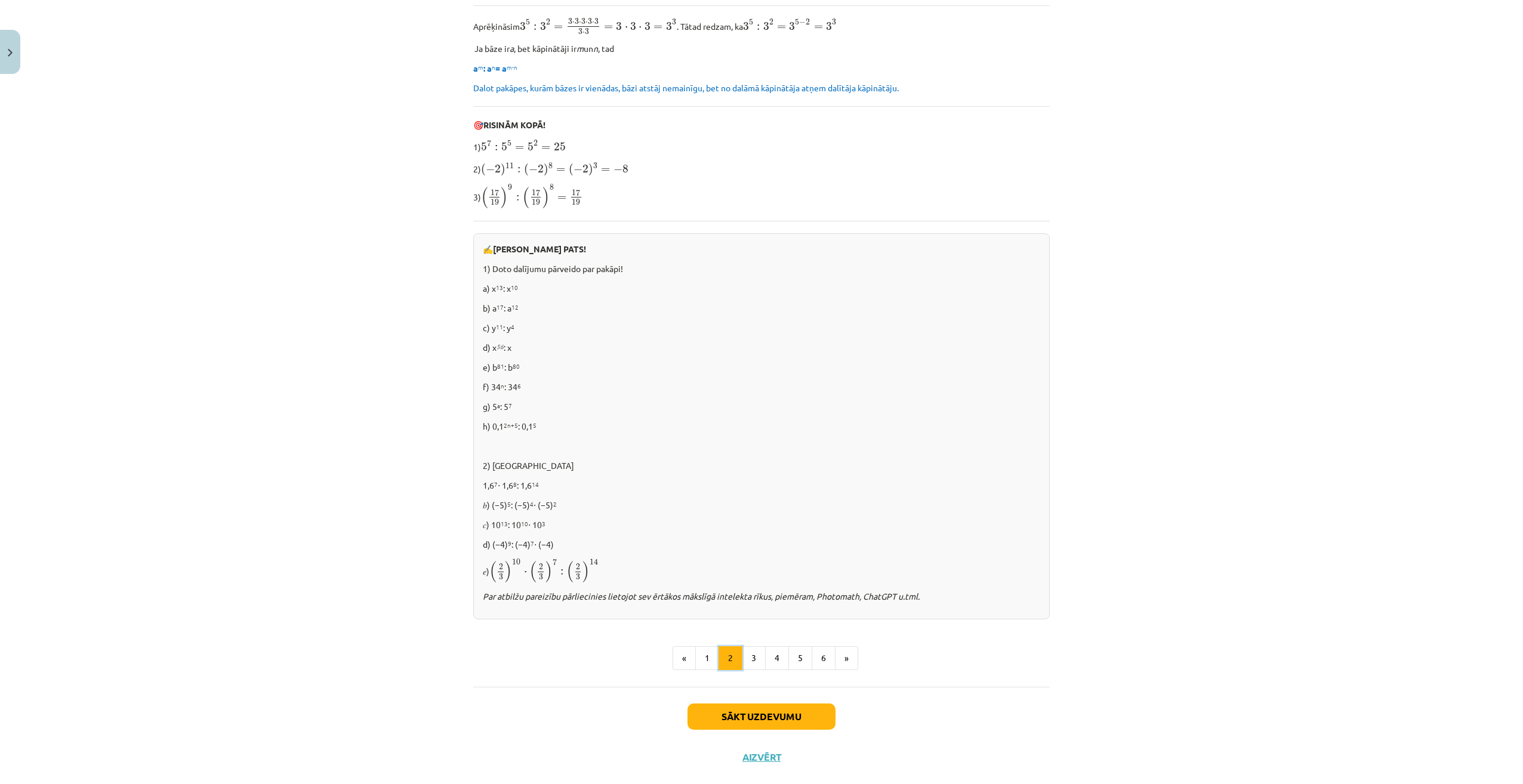
scroll to position [482, 0]
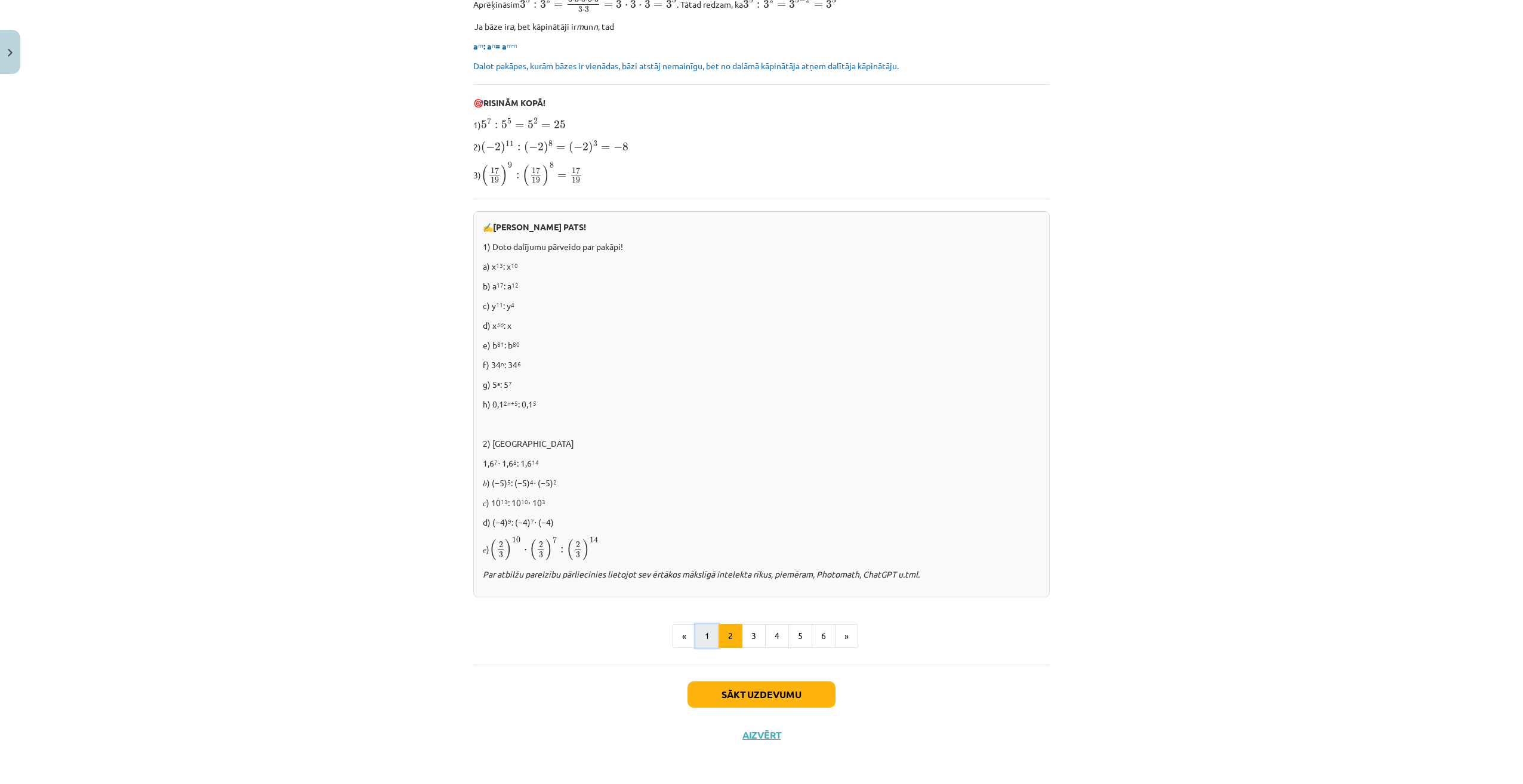
click at [700, 634] on button "1" at bounding box center [706, 635] width 24 height 24
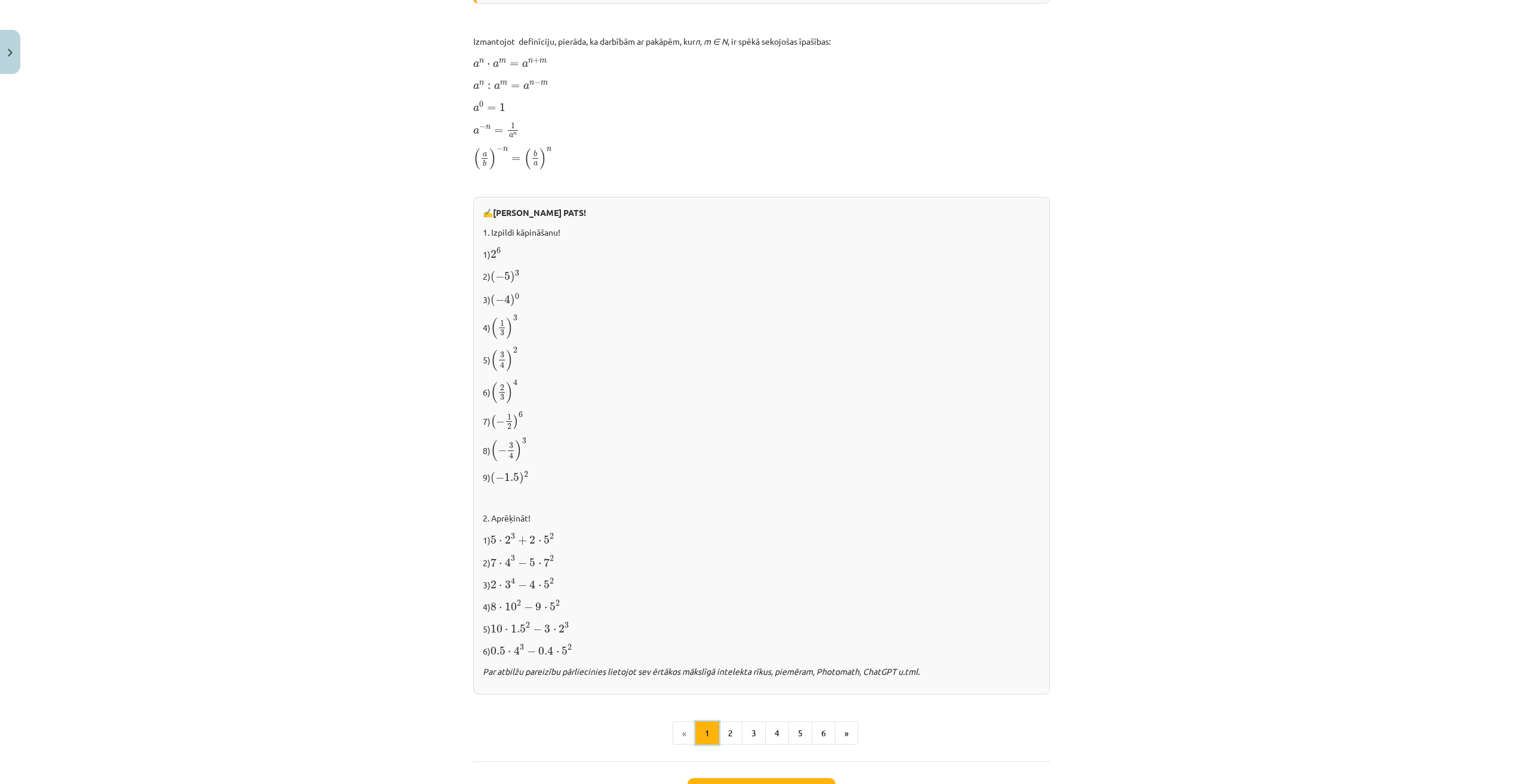
scroll to position [870, 0]
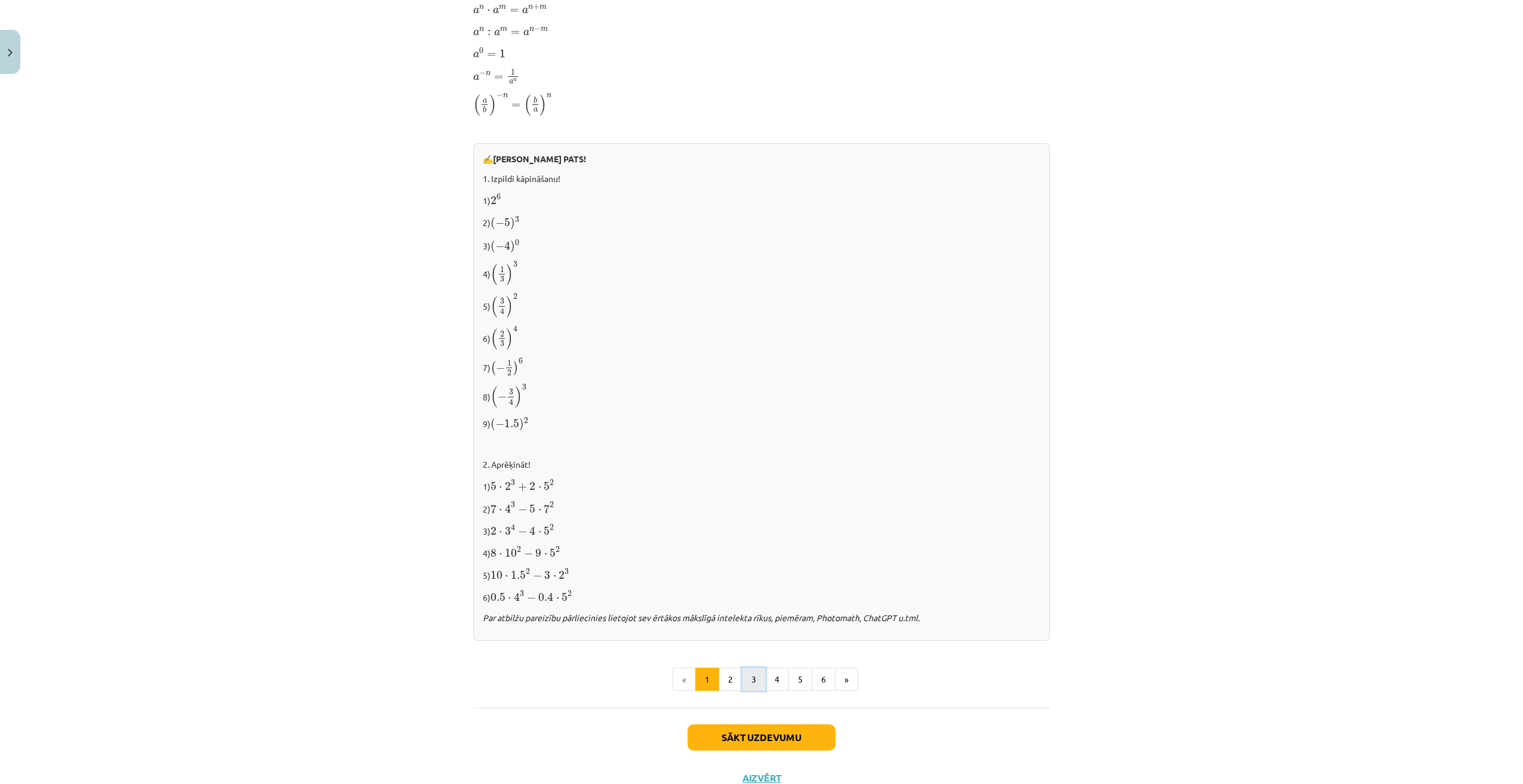
click at [741, 676] on button "3" at bounding box center [753, 679] width 24 height 24
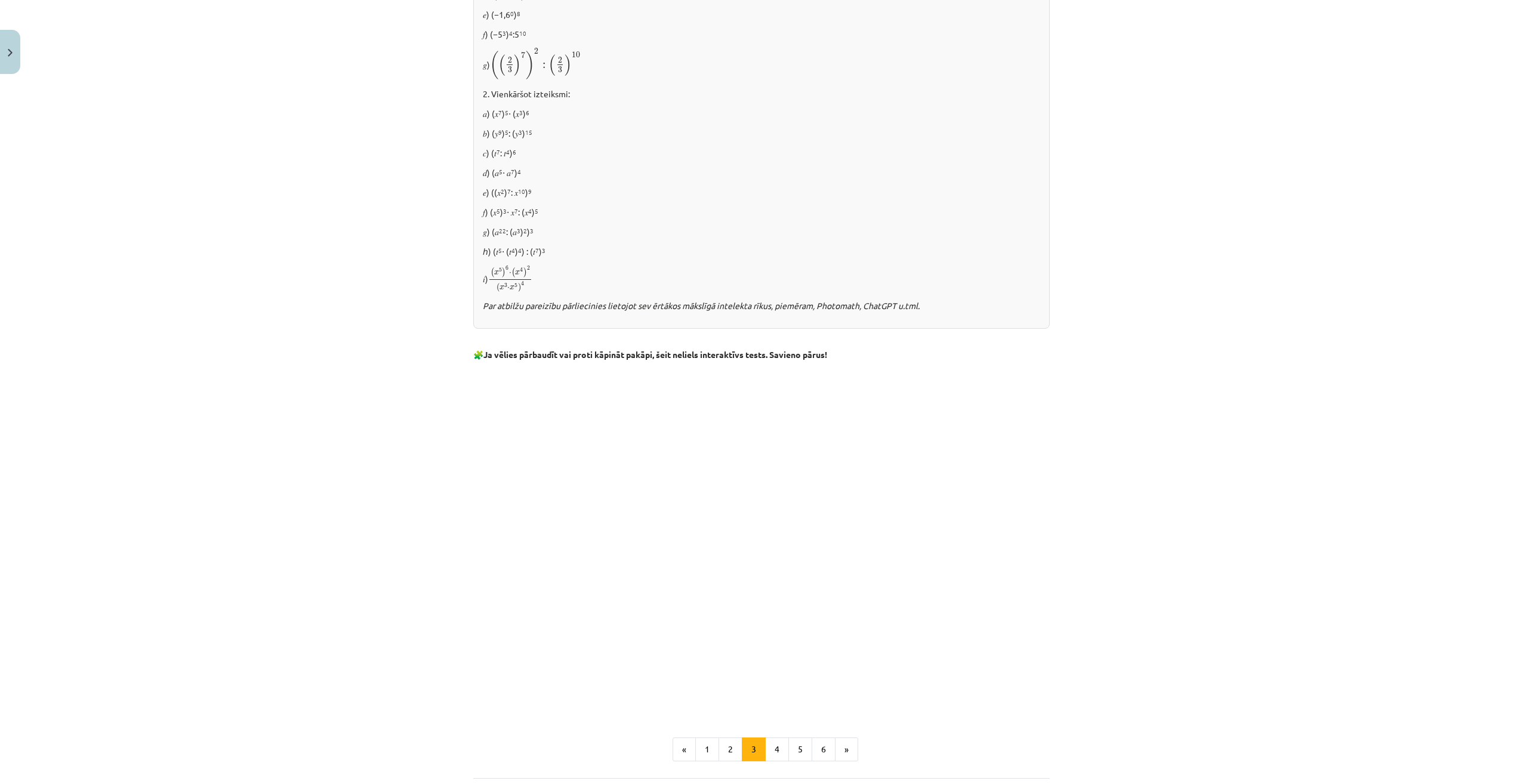
scroll to position [690, 0]
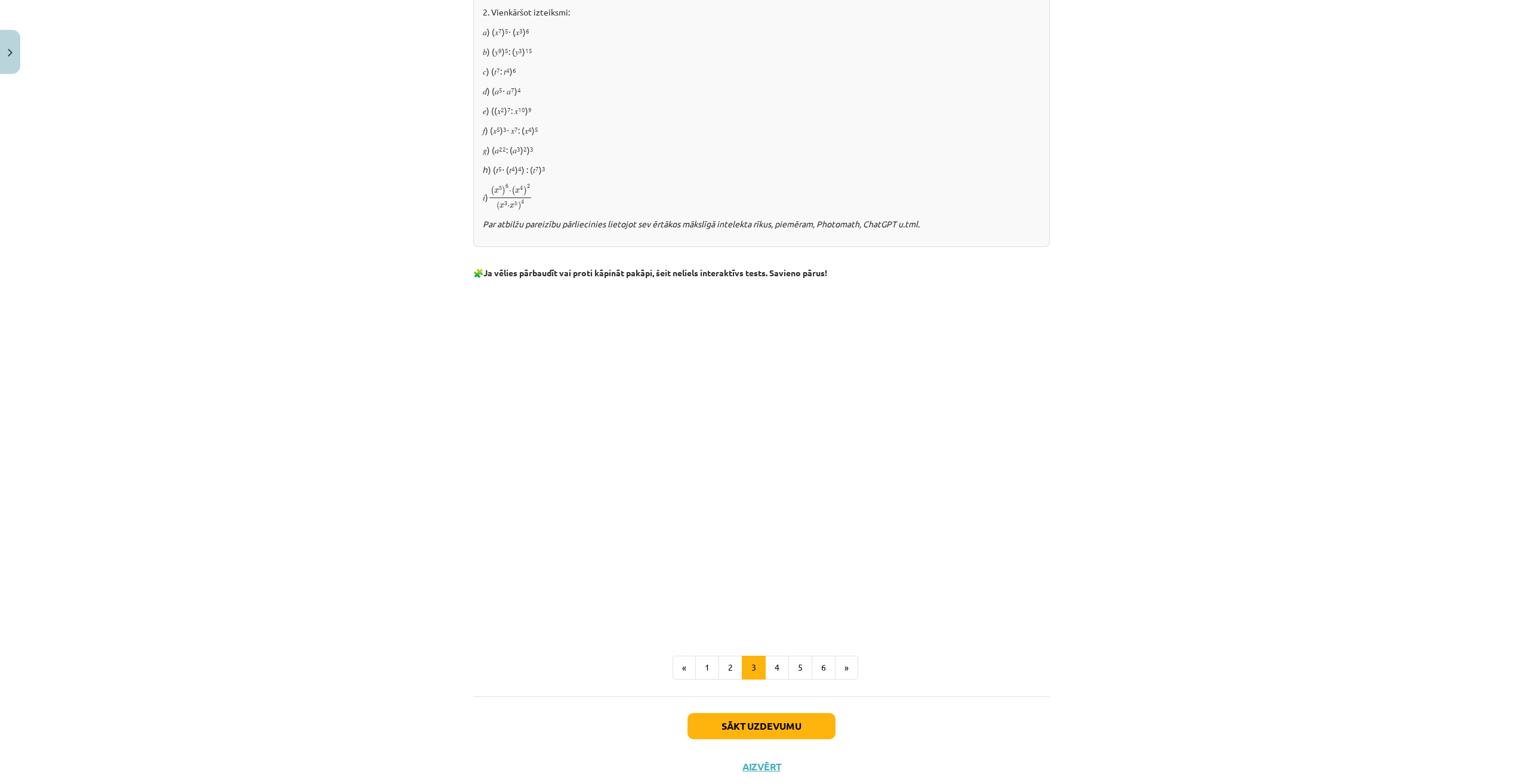
drag, startPoint x: 851, startPoint y: 271, endPoint x: 483, endPoint y: 270, distance: 368.0
click at [483, 270] on p "🧩 Ja vēlies pārbaudīt vai proti kāpināt pakāpi, šeit neliels interaktīvs tests.…" at bounding box center [761, 273] width 576 height 12
drag, startPoint x: 483, startPoint y: 270, endPoint x: 501, endPoint y: 271, distance: 18.0
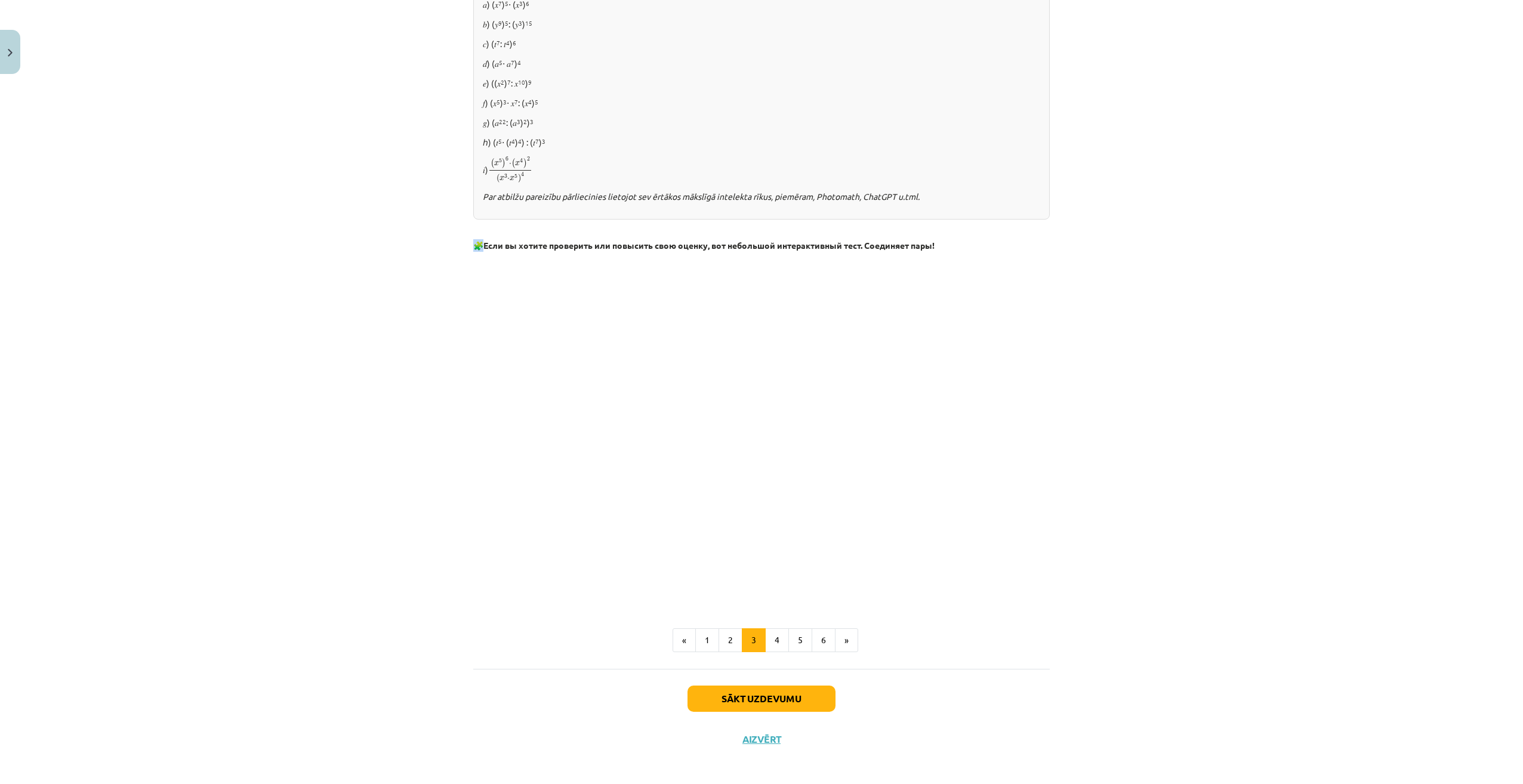
scroll to position [724, 0]
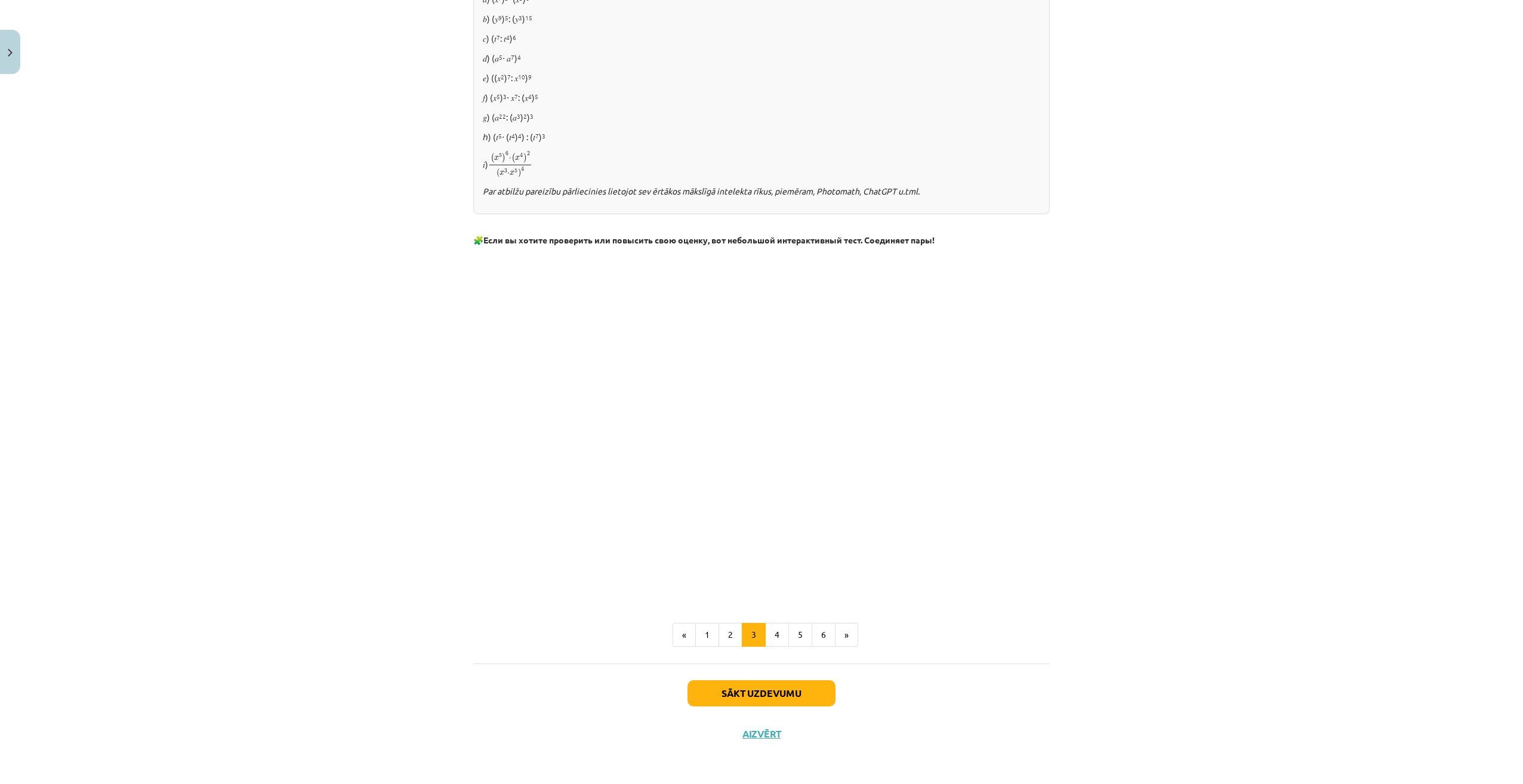
click at [356, 427] on div "Mācību tēma: Matemātikas i - 12. klases 1. ieskaites mācību materiāls (ab) #2 📝…" at bounding box center [762, 392] width 1523 height 784
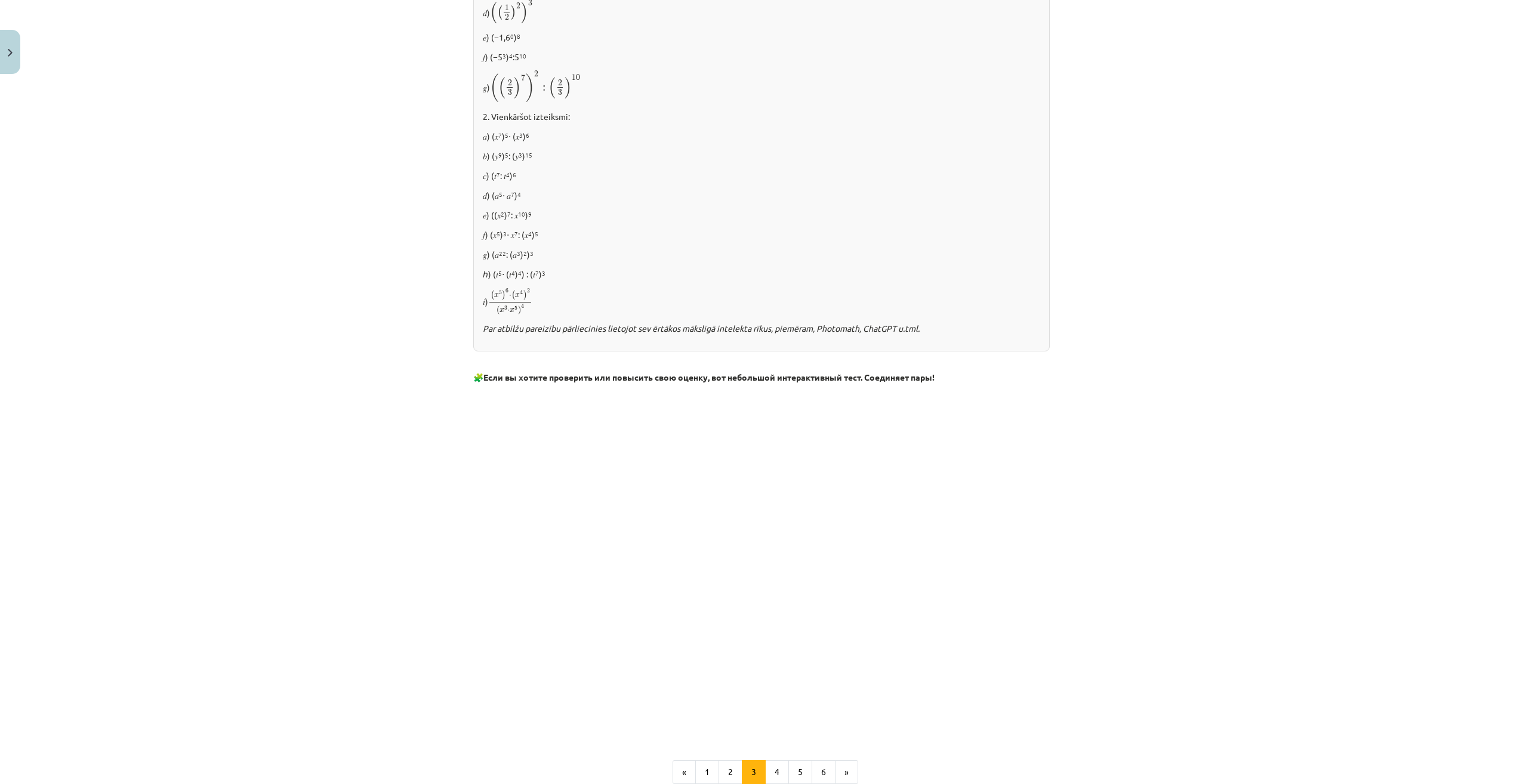
scroll to position [604, 0]
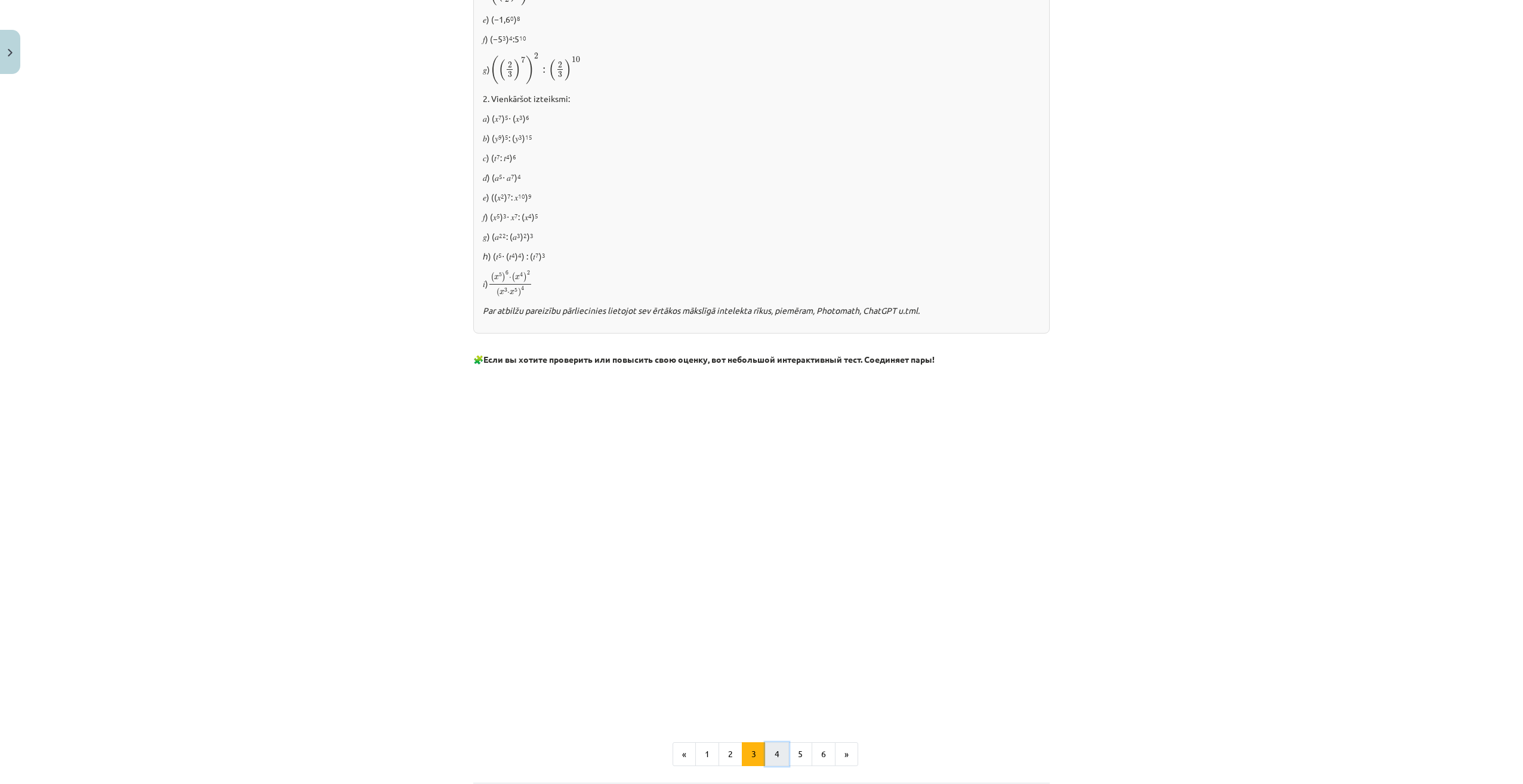
click at [772, 754] on button "4" at bounding box center [776, 753] width 24 height 24
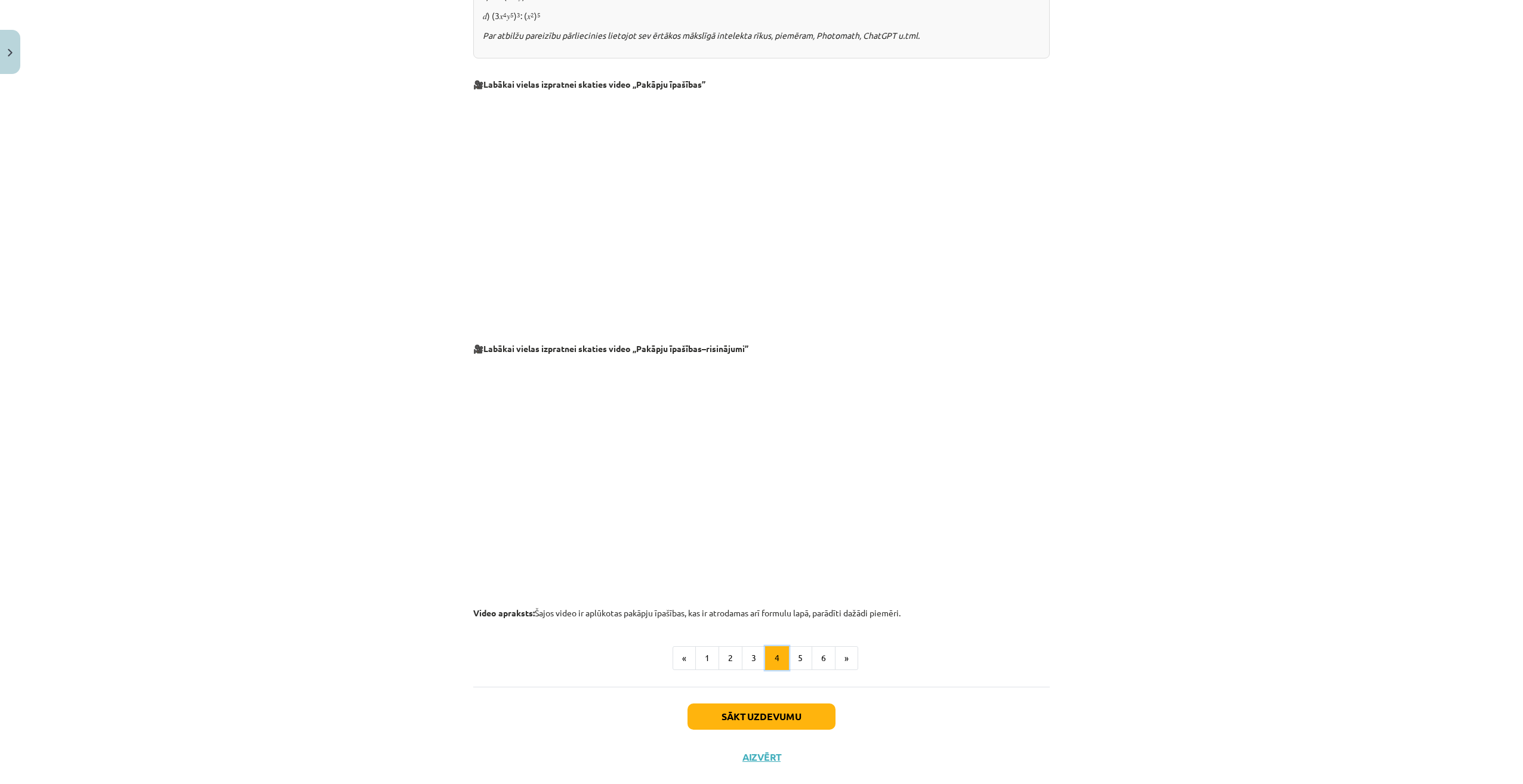
scroll to position [907, 0]
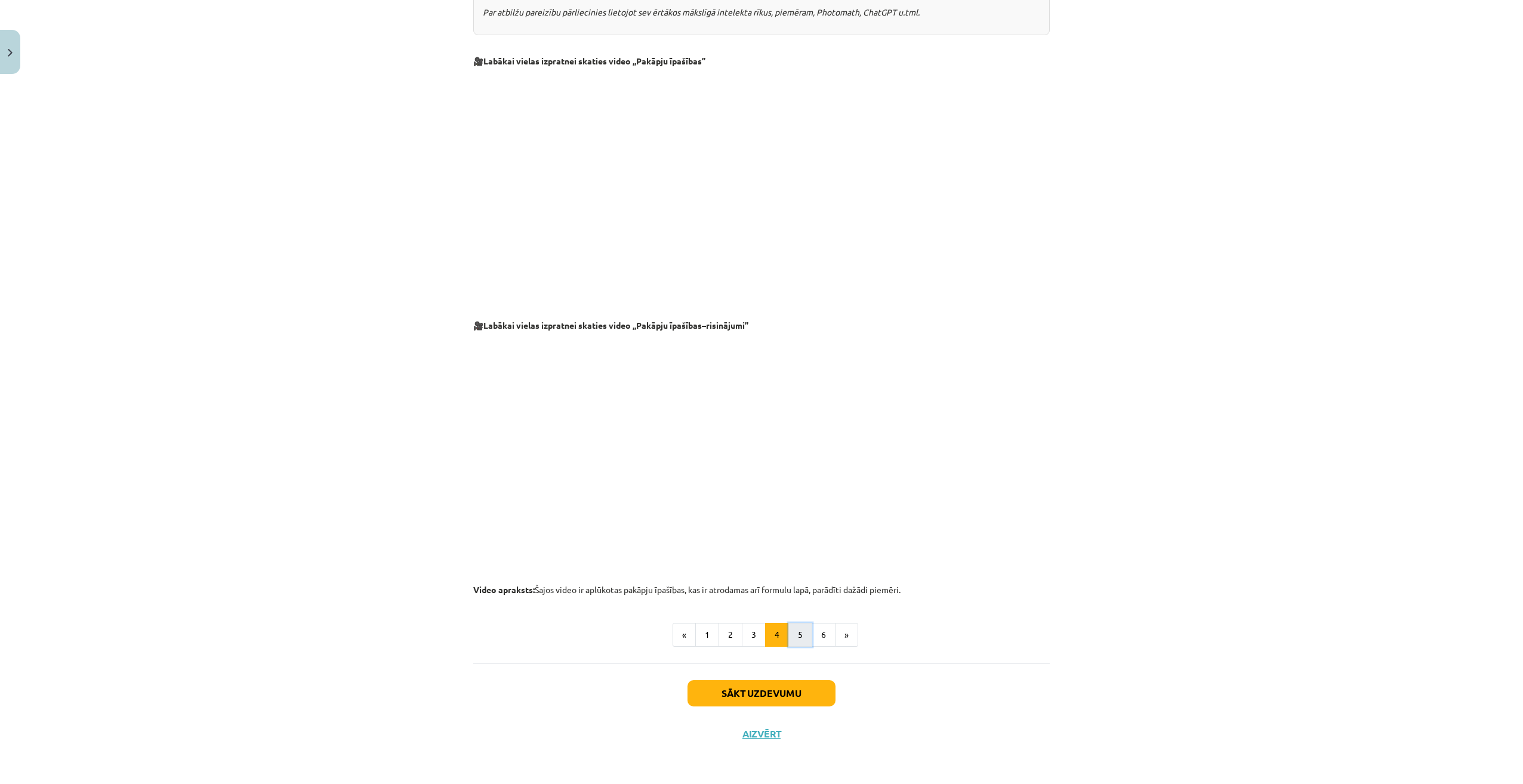
click at [796, 637] on button "5" at bounding box center [800, 635] width 24 height 24
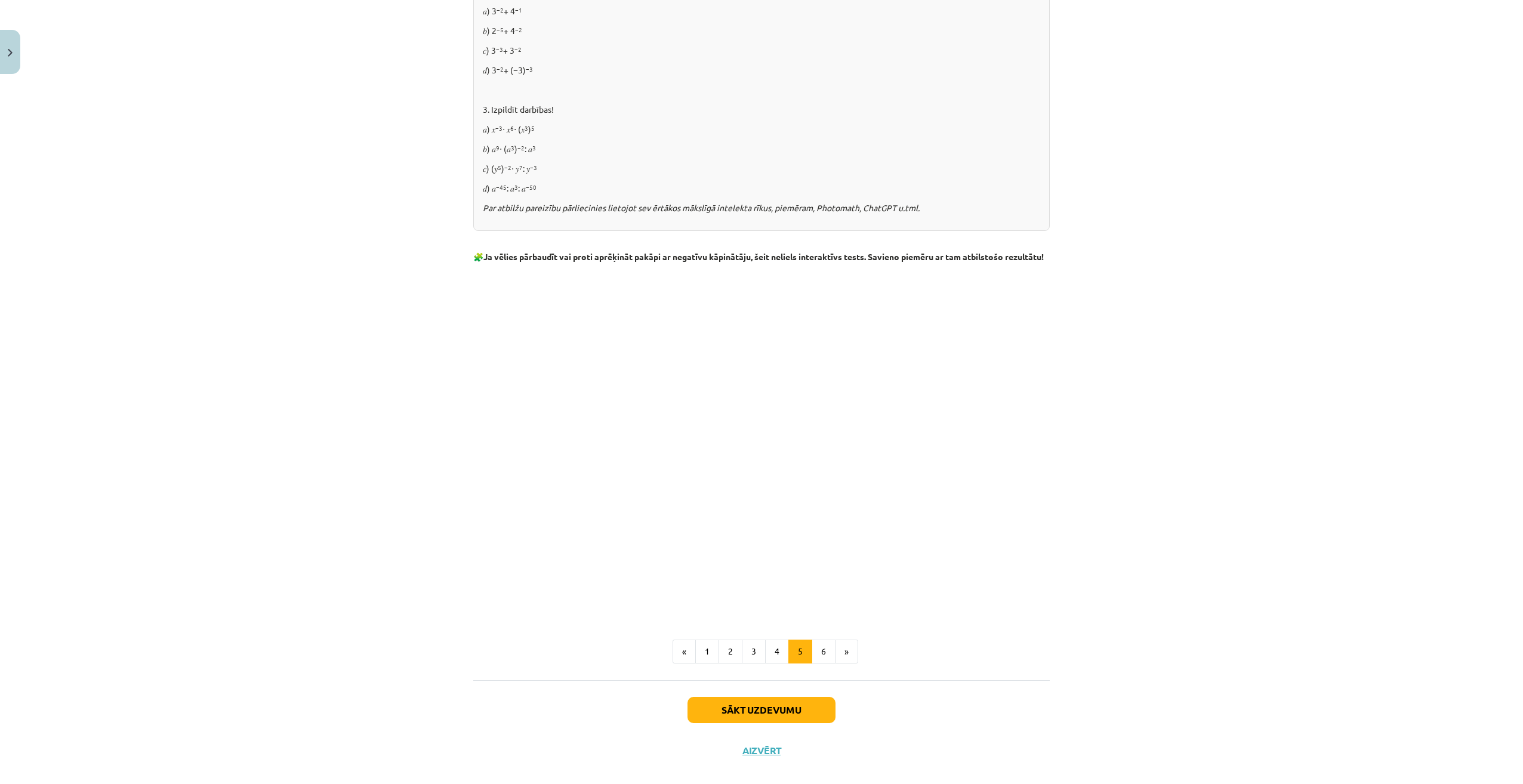
scroll to position [1049, 0]
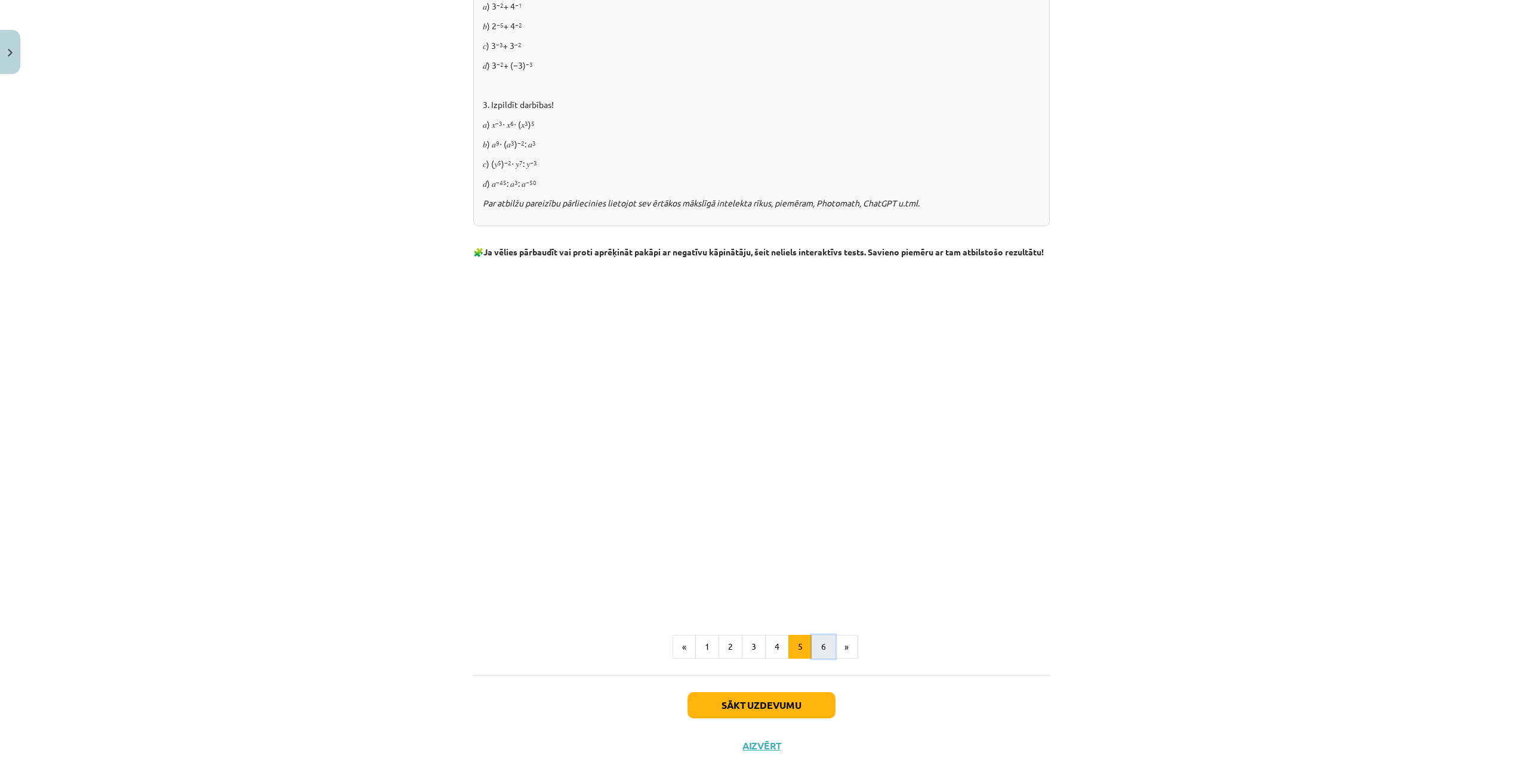
click at [820, 657] on button "6" at bounding box center [823, 646] width 24 height 24
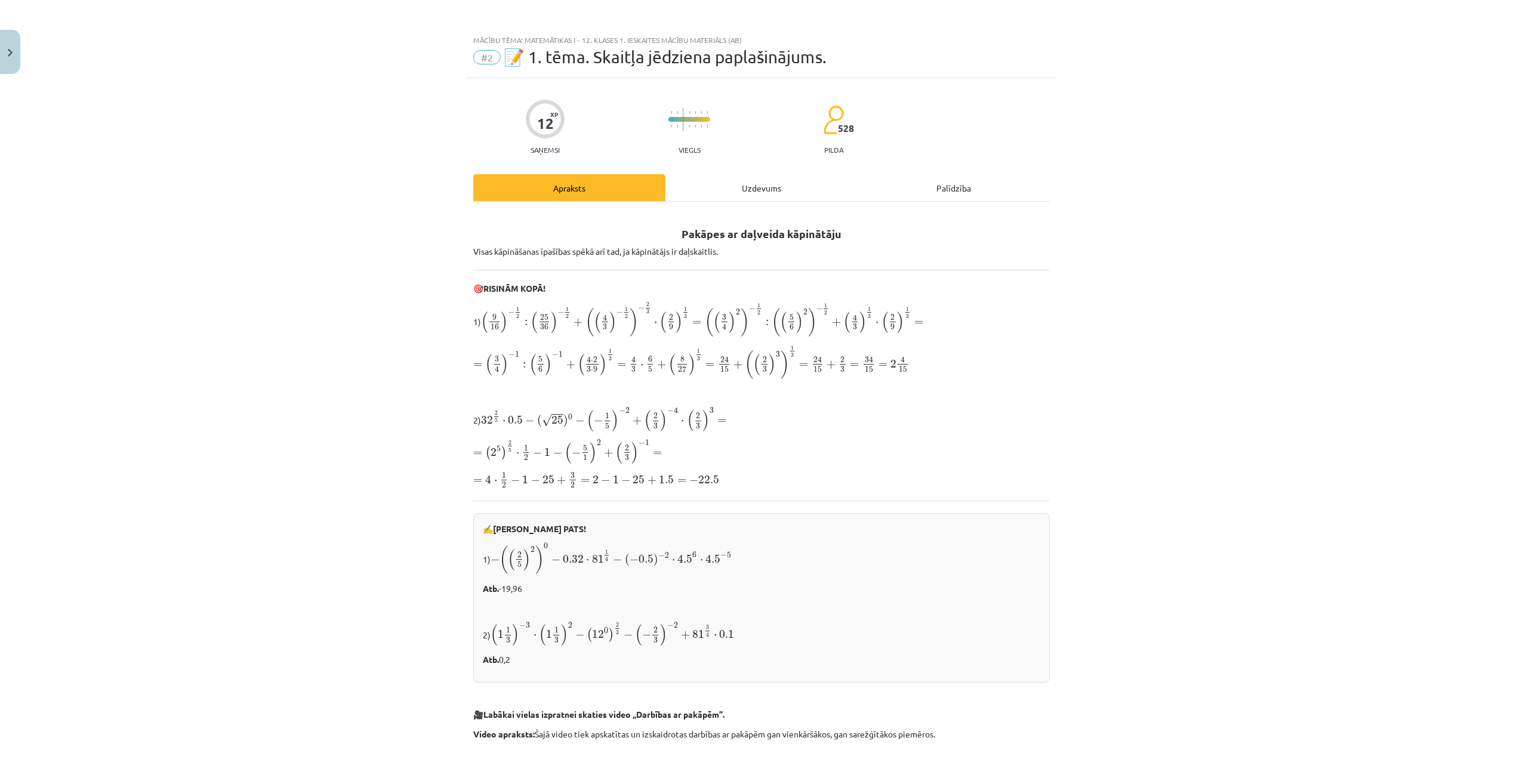
scroll to position [0, 0]
drag, startPoint x: 858, startPoint y: 328, endPoint x: 851, endPoint y: 326, distance: 7.3
click at [851, 326] on span "( 4 3 )" at bounding box center [854, 323] width 23 height 22
drag, startPoint x: 851, startPoint y: 326, endPoint x: 873, endPoint y: 336, distance: 24.2
click at [873, 336] on span "( 9 16 ) − 1 2 : ( 25 36 ) − 1 2 + ( ( 4 3 ) − 1 2 ) − 2 3 ⋅ ( 2 9 ) 1 3 = ( ( …" at bounding box center [702, 321] width 442 height 35
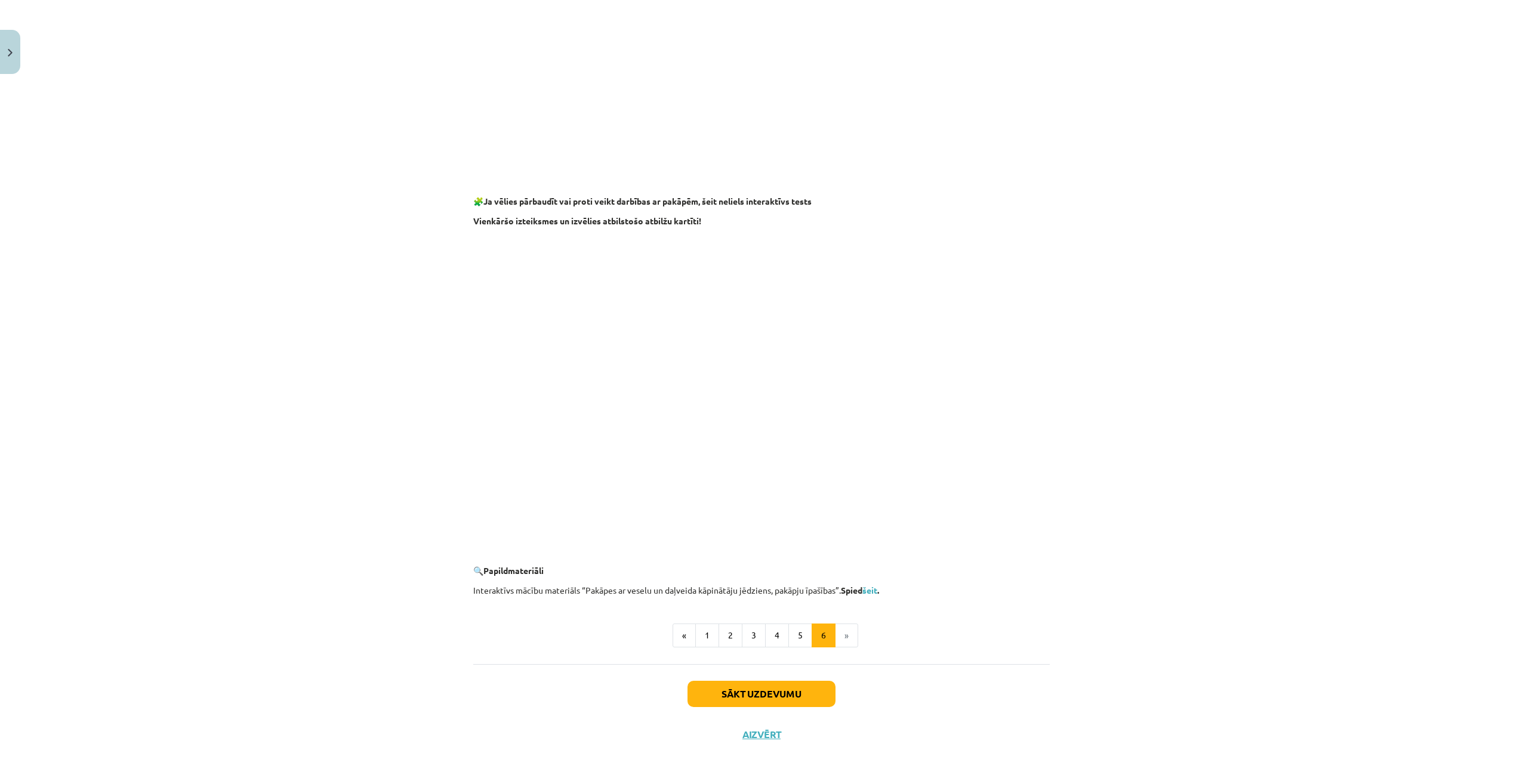
scroll to position [799, 0]
drag, startPoint x: 837, startPoint y: 639, endPoint x: 946, endPoint y: 636, distance: 109.0
click at [946, 636] on ul "« 1 2 3 4 5 6 »" at bounding box center [761, 635] width 576 height 24
click at [486, 638] on ul "« 1 2 3 4 5 6 »" at bounding box center [761, 635] width 576 height 24
drag, startPoint x: 442, startPoint y: 580, endPoint x: 861, endPoint y: 594, distance: 419.2
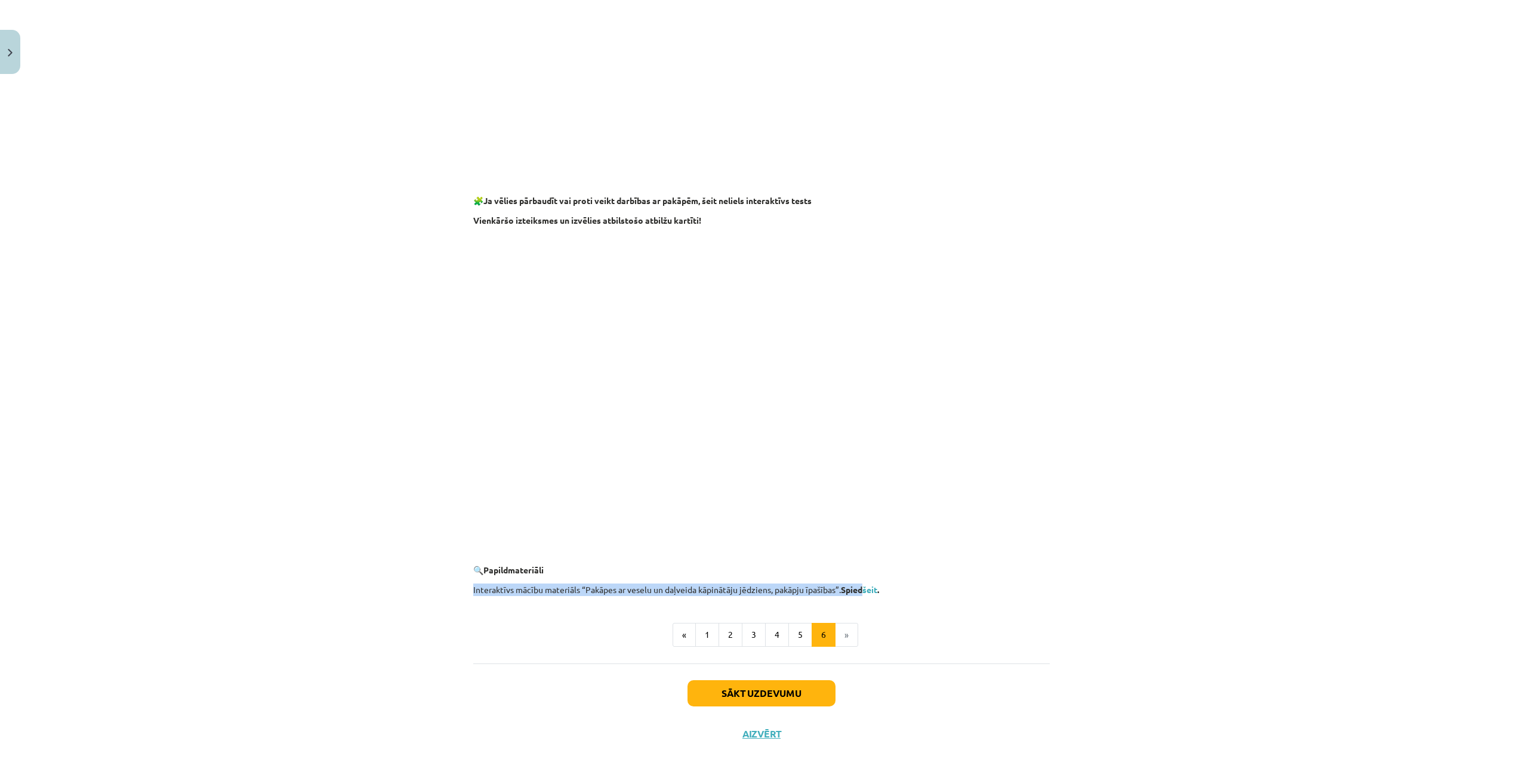
click at [861, 594] on div "Mācību tēma: Matemātikas i - 12. klases 1. ieskaites mācību materiāls (ab) #2 📝…" at bounding box center [762, 392] width 1523 height 784
drag, startPoint x: 861, startPoint y: 594, endPoint x: 828, endPoint y: 586, distance: 34.0
click at [1142, 617] on div "Mācību tēma: Matemātikas i - 12. klases 1. ieskaites mācību materiāls (ab) #2 📝…" at bounding box center [762, 392] width 1523 height 784
click at [989, 592] on link "здесь" at bounding box center [984, 589] width 24 height 10
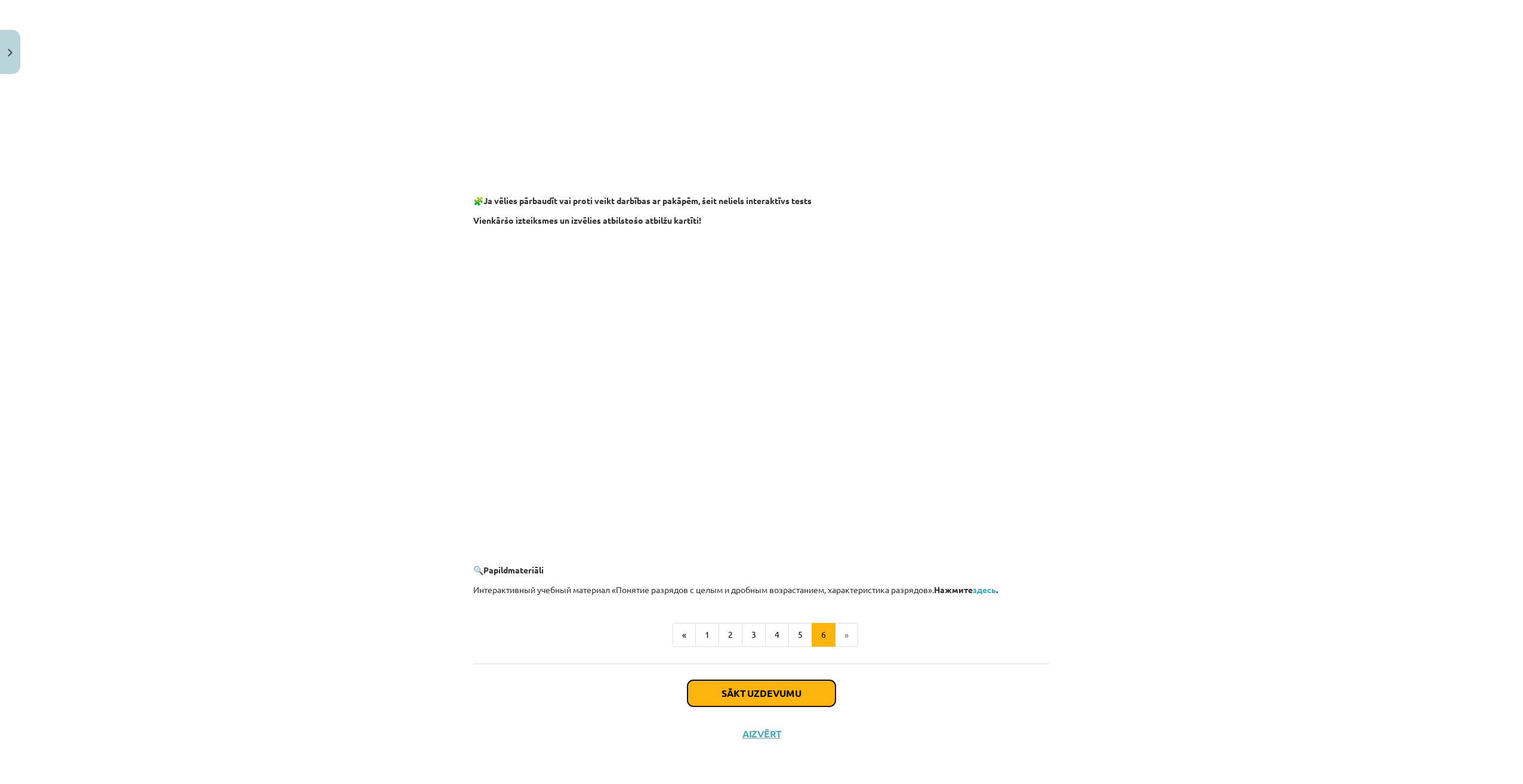
click at [771, 693] on button "Sākt uzdevumu" at bounding box center [761, 693] width 148 height 26
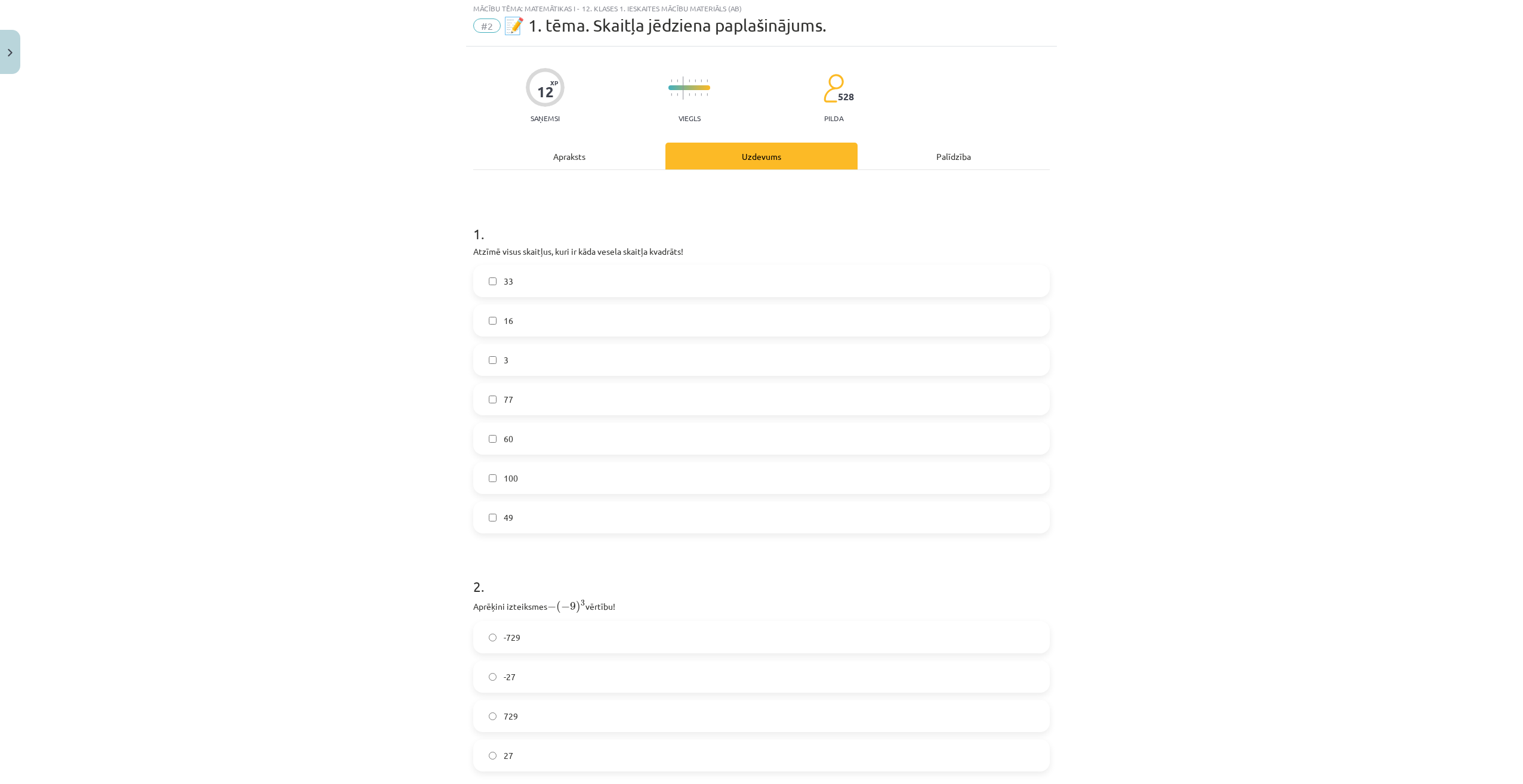
scroll to position [30, 0]
click at [303, 353] on div "Mācību tēma: Matemātikas i - 12. klases 1. ieskaites mācību materiāls (ab) #2 📝…" at bounding box center [762, 392] width 1523 height 784
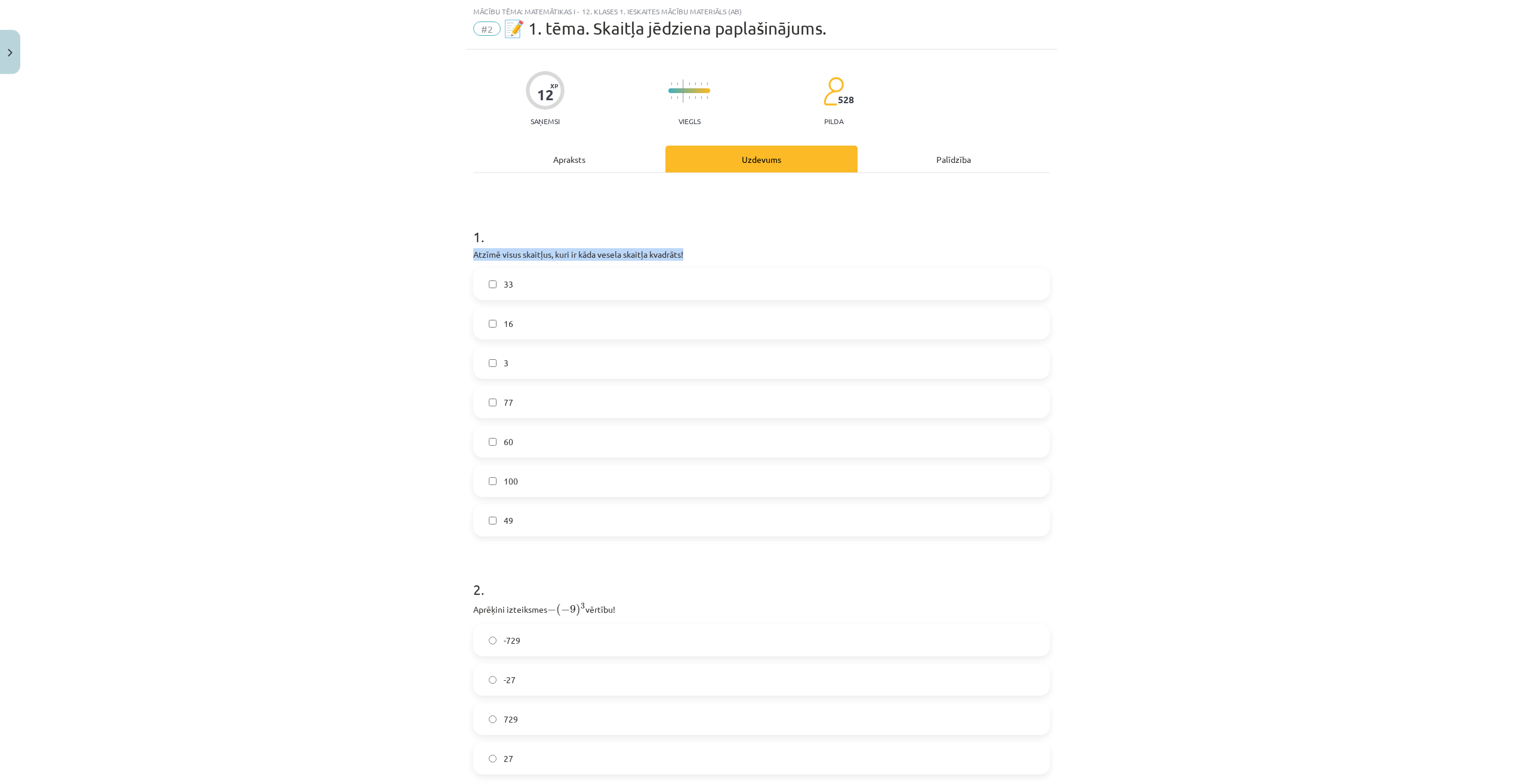
drag, startPoint x: 474, startPoint y: 251, endPoint x: 696, endPoint y: 249, distance: 222.0
click at [696, 249] on div "12 XP Saņemsi Viegls 528 pilda Apraksts Uzdevums Palīdzība 1 . Atzīmē visus ska…" at bounding box center [762, 567] width 591 height 1035
drag, startPoint x: 696, startPoint y: 249, endPoint x: 655, endPoint y: 253, distance: 41.2
drag, startPoint x: 655, startPoint y: 253, endPoint x: 413, endPoint y: 280, distance: 243.5
click at [388, 281] on div "Mācību tēma: Matemātikas i - 12. klases 1. ieskaites mācību materiāls (ab) #2 📝…" at bounding box center [762, 392] width 1523 height 784
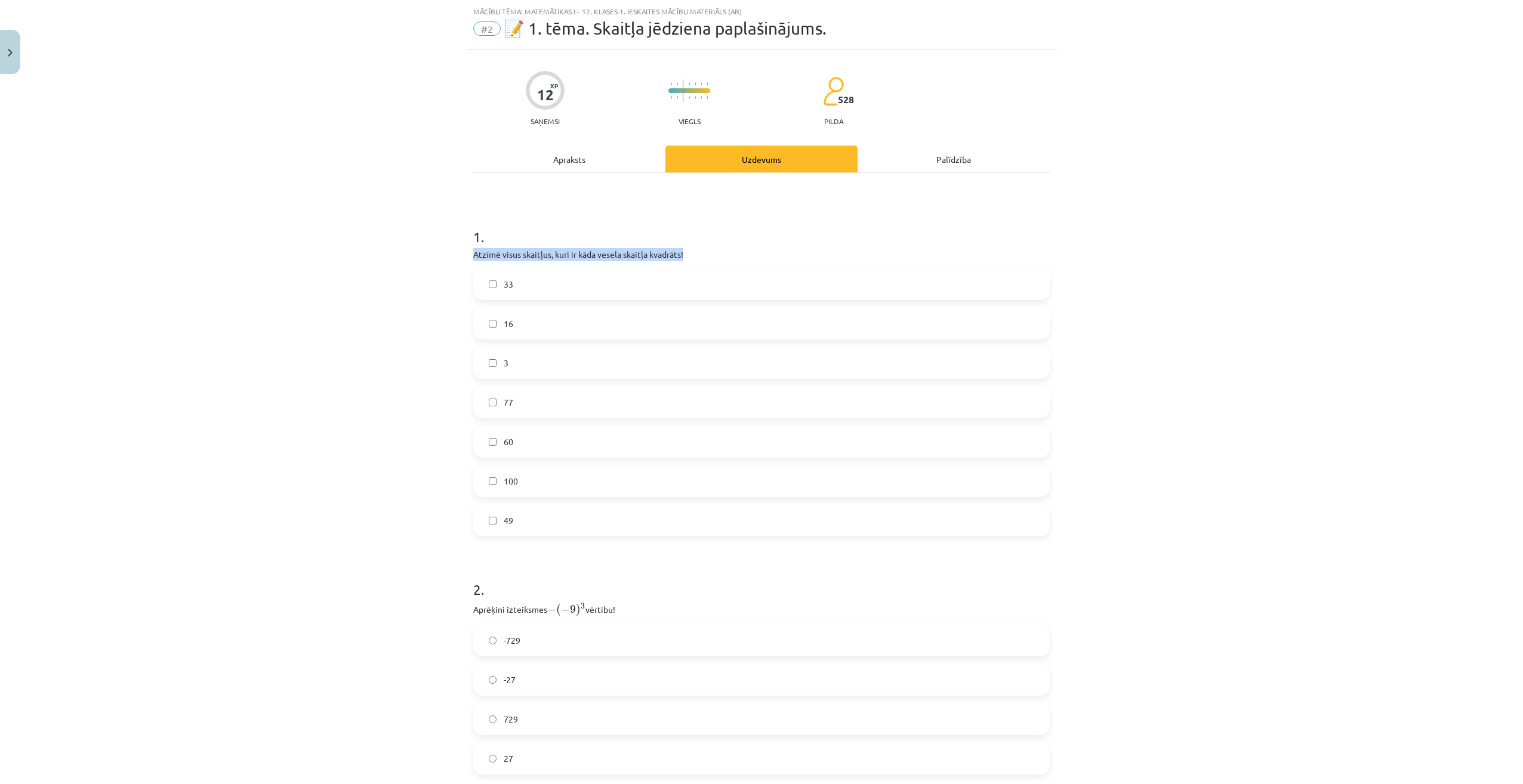
drag, startPoint x: 554, startPoint y: 250, endPoint x: 734, endPoint y: 250, distance: 180.0
click at [734, 250] on div "12 XP Saņemsi Viegls 528 pilda Apraksts Uzdevums Palīdzība 1 . Atzīmē visus ska…" at bounding box center [762, 567] width 591 height 1035
click at [399, 295] on div "Mācību tēma: Matemātikas i - 12. klases 1. ieskaites mācību materiāls (ab) #2 📝…" at bounding box center [762, 392] width 1523 height 784
drag, startPoint x: 469, startPoint y: 254, endPoint x: 677, endPoint y: 510, distance: 329.8
click at [677, 510] on div "1 . Atzīmē visus skaitļus, kuri ir kāda vesela skaitļa kvadrāts! 33 16 3 77 60 …" at bounding box center [761, 372] width 576 height 329
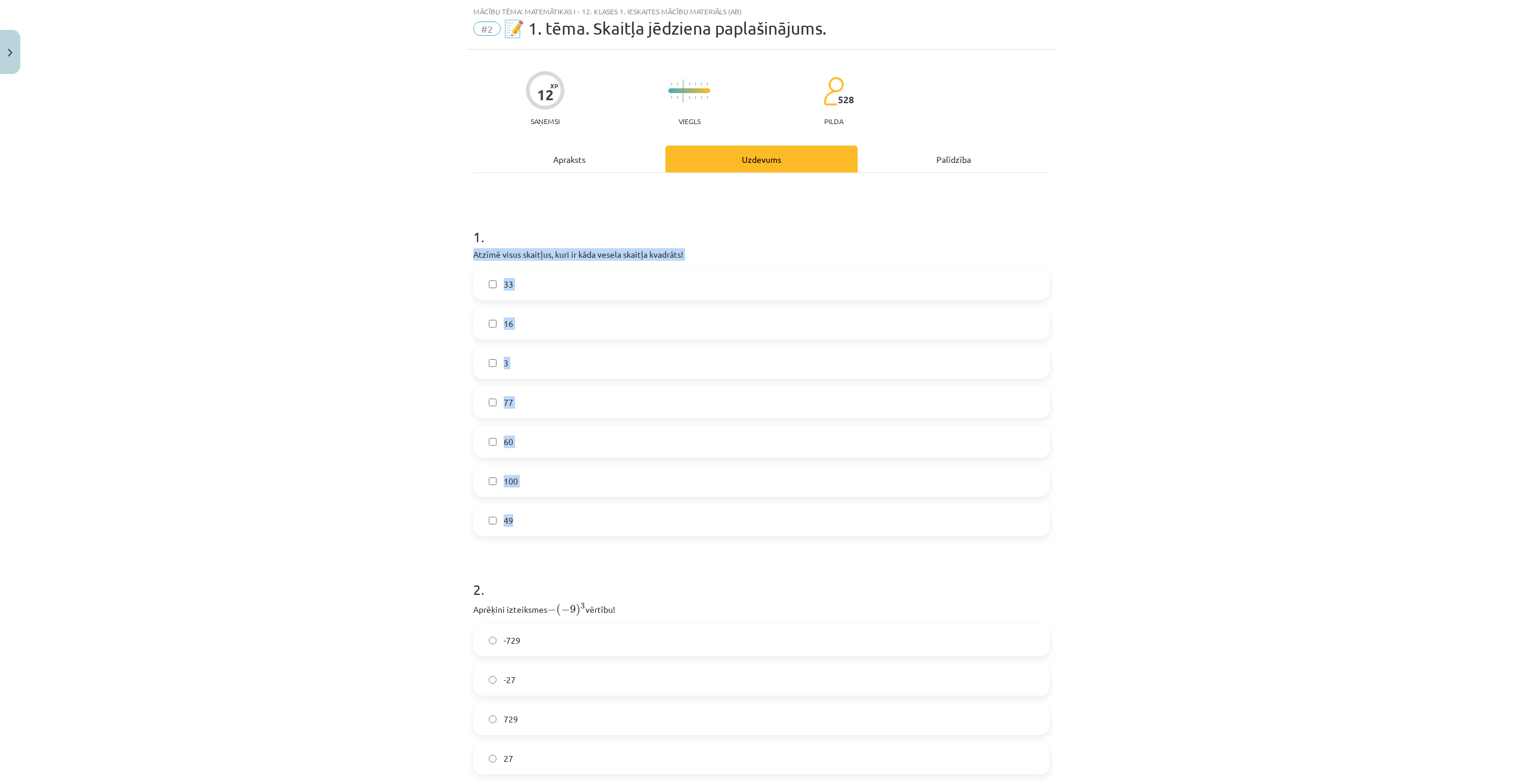
copy div "Atzīmē visus skaitļus, kuri ir kāda vesela skaitļa kvadrāts! 33 16 3 77 60 100 …"
click at [695, 235] on h1 "1 ." at bounding box center [761, 226] width 576 height 37
drag, startPoint x: 701, startPoint y: 254, endPoint x: 457, endPoint y: 260, distance: 244.1
click at [457, 260] on div "Mācību tēma: Matemātikas i - 12. klases 1. ieskaites mācību materiāls (ab) #2 📝…" at bounding box center [762, 392] width 1523 height 784
drag, startPoint x: 457, startPoint y: 260, endPoint x: 503, endPoint y: 254, distance: 46.4
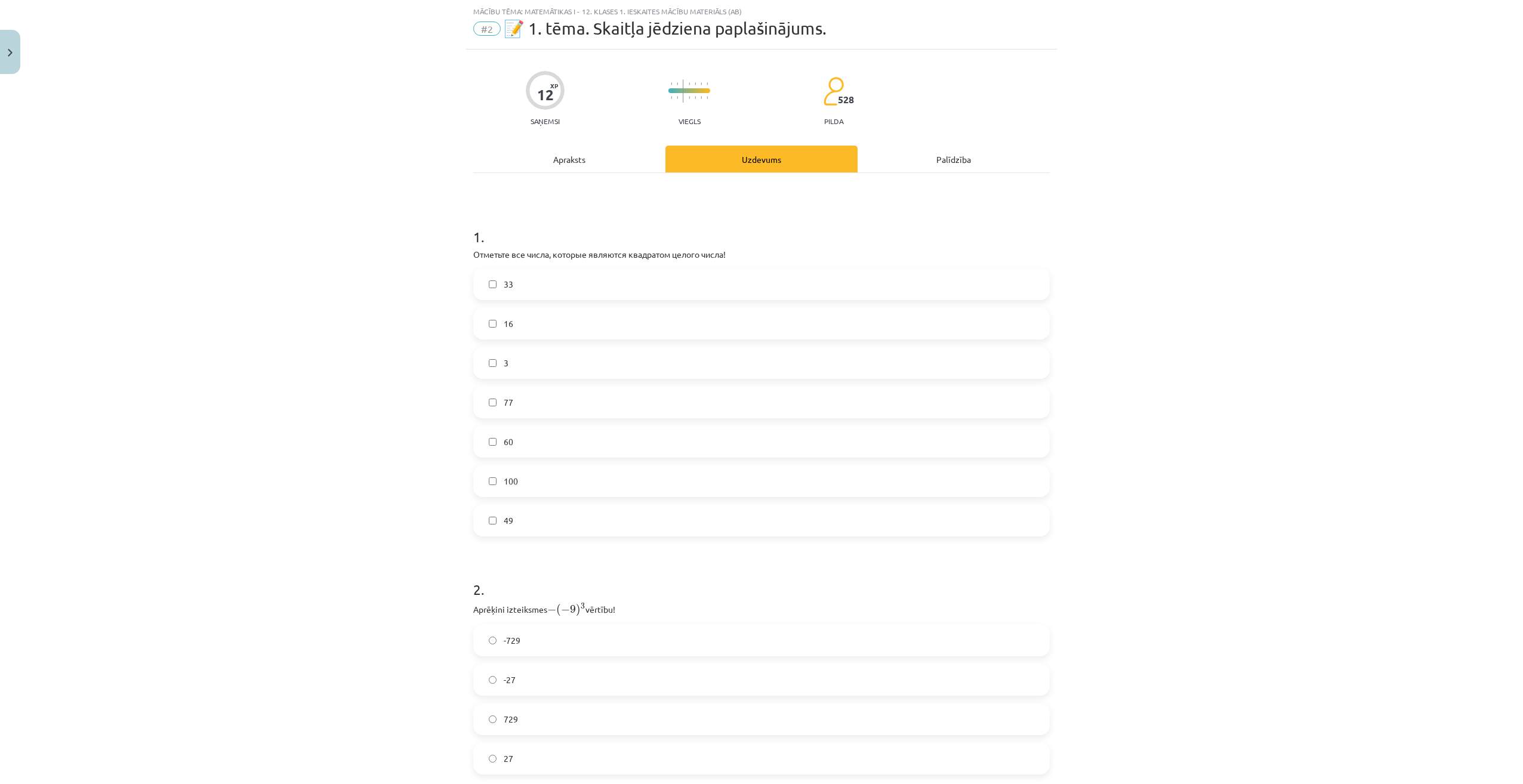
click at [807, 247] on div "1 . Отметьте все числа, которые являются квадратом целого числа! 33 16 3 77 60 …" at bounding box center [761, 372] width 576 height 329
drag, startPoint x: 462, startPoint y: 253, endPoint x: 664, endPoint y: 520, distance: 334.8
click at [664, 520] on div "12 XP Saņemsi Viegls 528 pilda Apraksts Uzdevums Palīdzība 1 . Отметьте все чис…" at bounding box center [762, 567] width 591 height 1035
copy div "Отметьте все числа, которые являются квадратом целого числа! 33 16 3 77 60 100 …"
click at [325, 412] on div "Mācību tēma: Matemātikas i - 12. klases 1. ieskaites mācību materiāls (ab) #2 📝…" at bounding box center [762, 392] width 1523 height 784
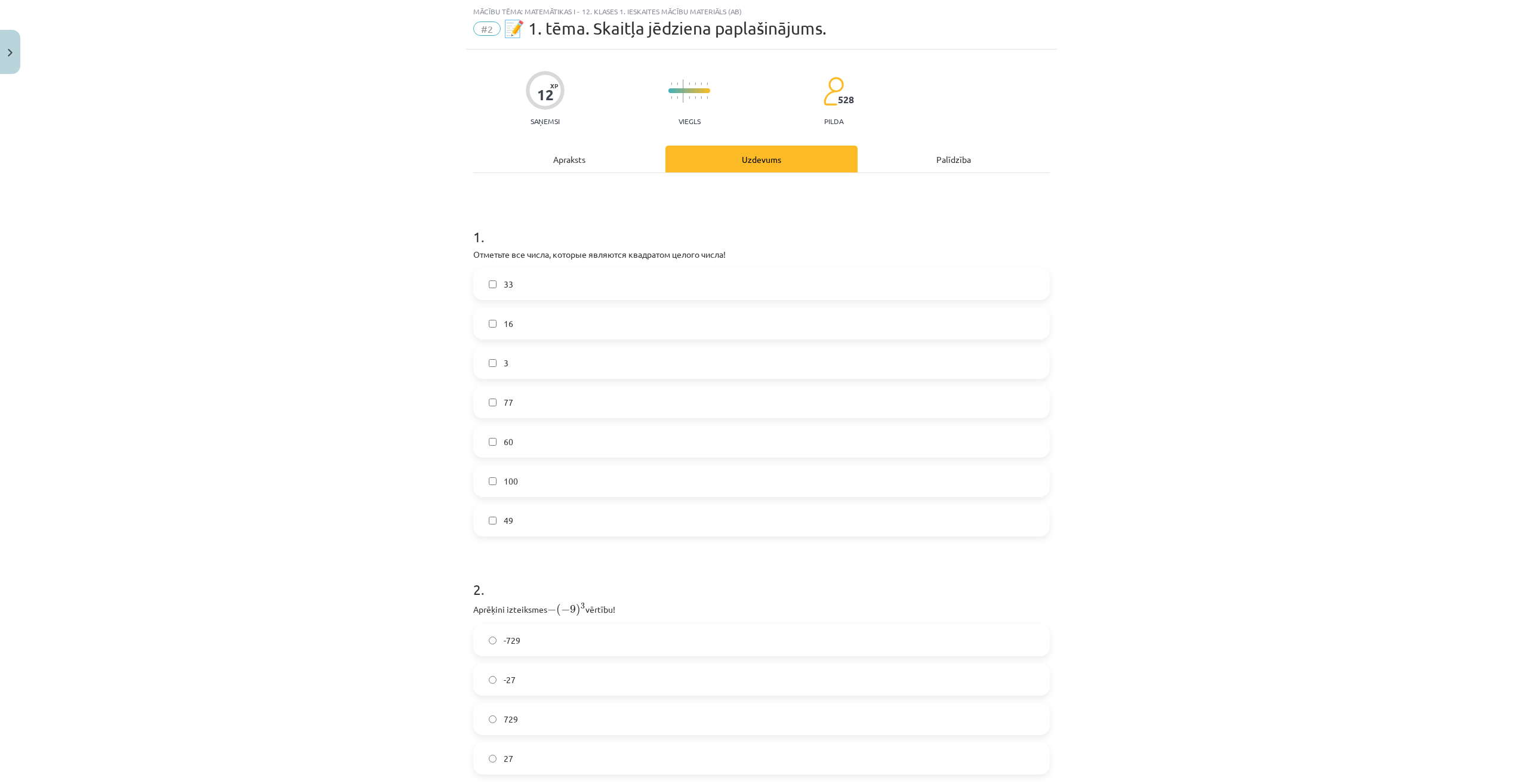
click at [492, 516] on label "49" at bounding box center [762, 520] width 574 height 30
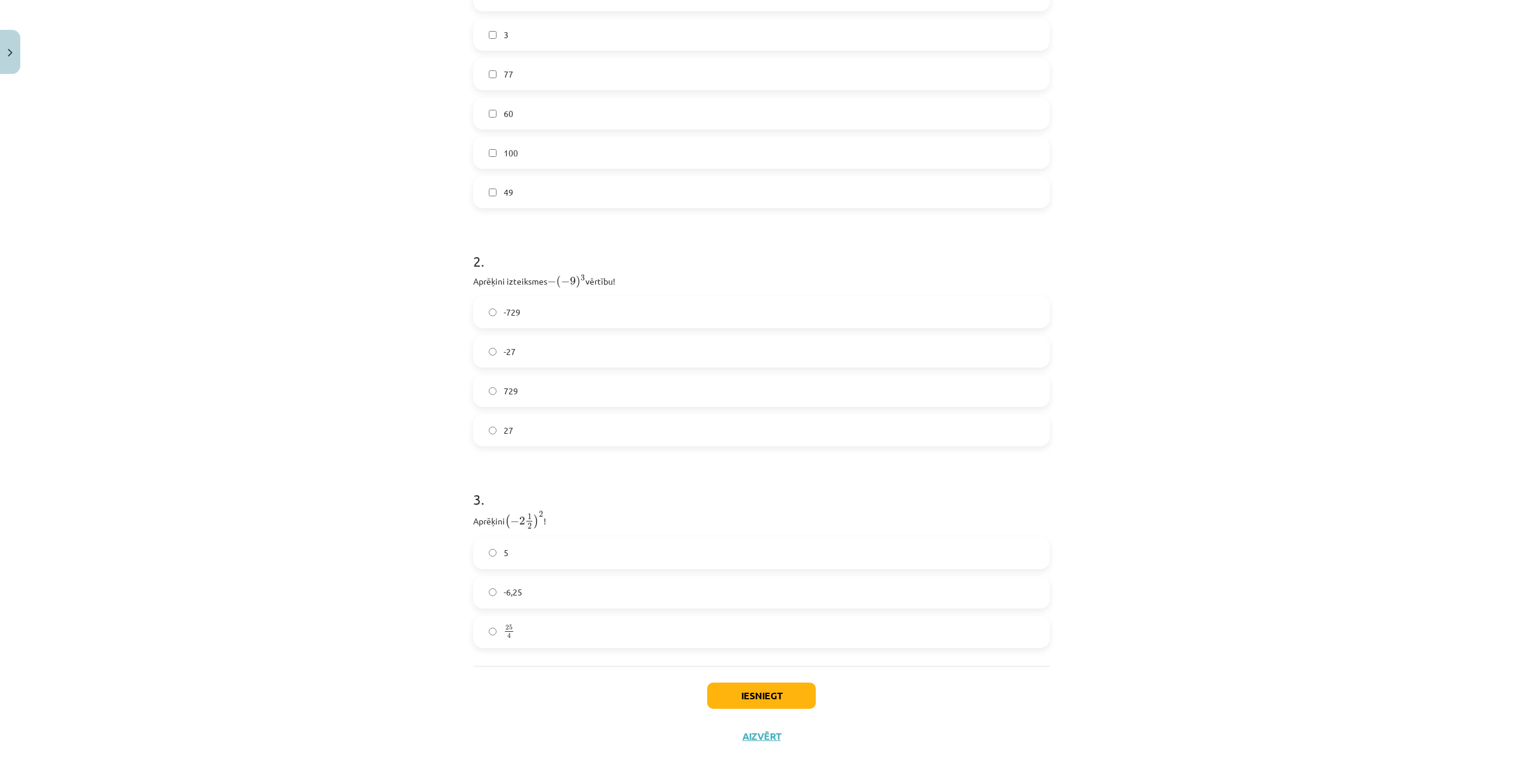
scroll to position [360, 0]
drag, startPoint x: 465, startPoint y: 280, endPoint x: 661, endPoint y: 274, distance: 196.1
click at [661, 274] on div "12 XP Saņemsi Viegls 528 pilda Apraksts Uzdevums Palīdzība 1 . Отметьте все чис…" at bounding box center [762, 237] width 591 height 1035
drag, startPoint x: 661, startPoint y: 274, endPoint x: 595, endPoint y: 279, distance: 66.2
drag, startPoint x: 595, startPoint y: 279, endPoint x: 450, endPoint y: 292, distance: 145.6
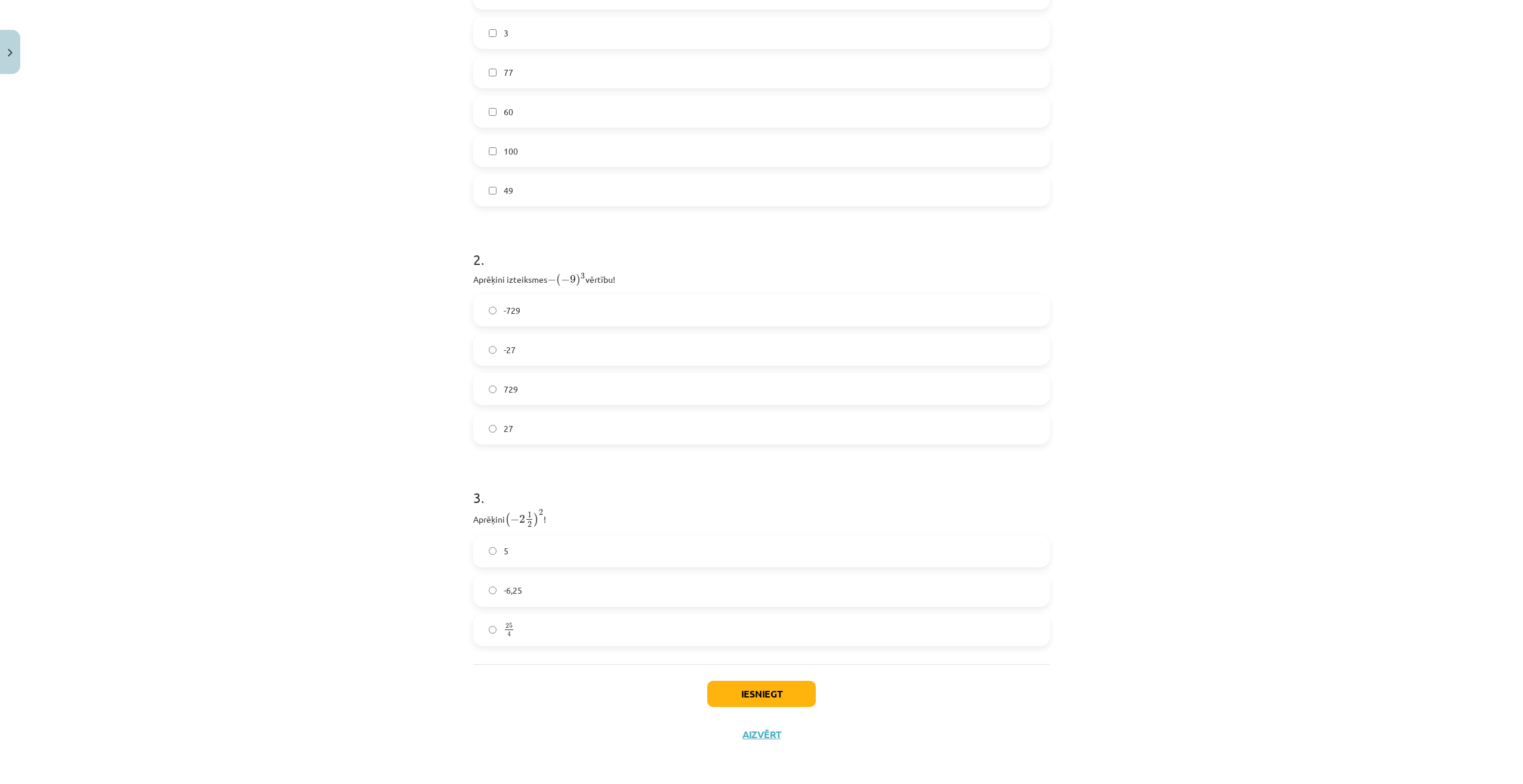
click at [450, 292] on div "Mācību tēma: Matemātikas i - 12. klases 1. ieskaites mācību materiāls (ab) #2 📝…" at bounding box center [762, 392] width 1523 height 784
drag, startPoint x: 463, startPoint y: 281, endPoint x: 639, endPoint y: 465, distance: 254.6
click at [639, 465] on div "12 XP Saņemsi Viegls 528 pilda Apraksts Uzdevums Palīdzība 1 . Отметьте все чис…" at bounding box center [762, 237] width 591 height 1035
click at [639, 465] on form "1 . Отметьте все числа, которые являются квадратом целого числа! 33 16 3 77 60 …" at bounding box center [761, 261] width 576 height 768
drag, startPoint x: 495, startPoint y: 302, endPoint x: 615, endPoint y: 427, distance: 173.3
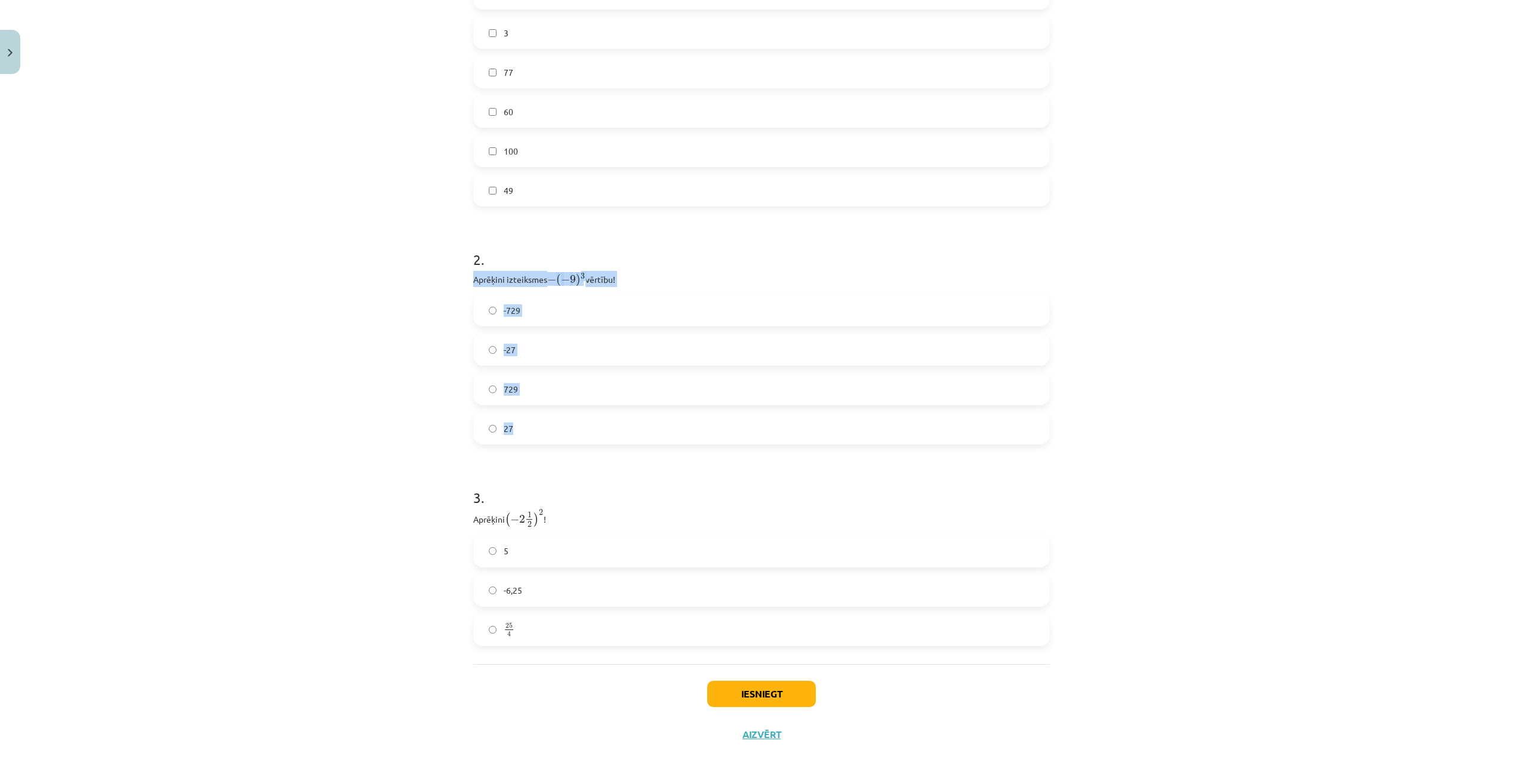
click at [615, 427] on div "12 XP Saņemsi Viegls 528 pilda Apraksts Uzdevums Palīdzība 1 . Отметьте все чис…" at bounding box center [762, 237] width 591 height 1035
copy div "Aprēķini izteiksmes − ( − 9 ) 3 − ( − 9 ) 3 vērtību! -729 -27 729 27"
click at [368, 416] on div "Mācību tēma: Matemātikas i - 12. klases 1. ieskaites mācību materiāls (ab) #2 📝…" at bounding box center [762, 392] width 1523 height 784
click at [504, 383] on span "729" at bounding box center [511, 389] width 14 height 12
drag, startPoint x: 461, startPoint y: 515, endPoint x: 568, endPoint y: 647, distance: 169.9
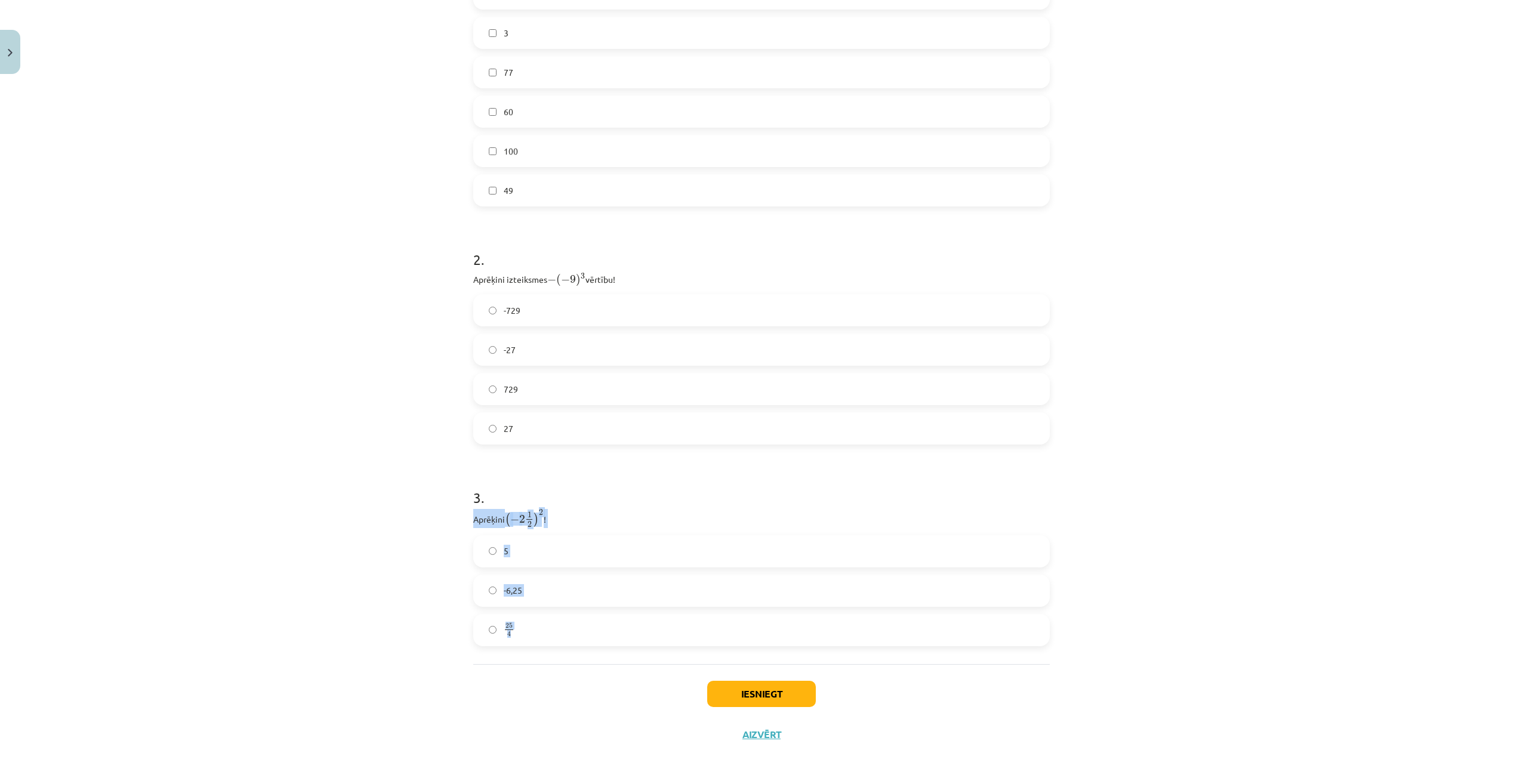
click at [568, 647] on div "Mācību tēma: Matemātikas i - 12. klases 1. ieskaites mācību materiāls (ab) #2 📝…" at bounding box center [762, 392] width 1523 height 784
copy div "Aprēķini ( − 2 1 2 ) 2 ( − 2 1 2 ) 2 ! 5 -6,25 25 4"
click at [355, 448] on div "Mācību tēma: Matemātikas i - 12. klases 1. ieskaites mācību materiāls (ab) #2 📝…" at bounding box center [762, 392] width 1523 height 784
click at [533, 589] on label "-6,25" at bounding box center [762, 591] width 574 height 30
click at [746, 697] on button "Iesniegt" at bounding box center [762, 694] width 108 height 26
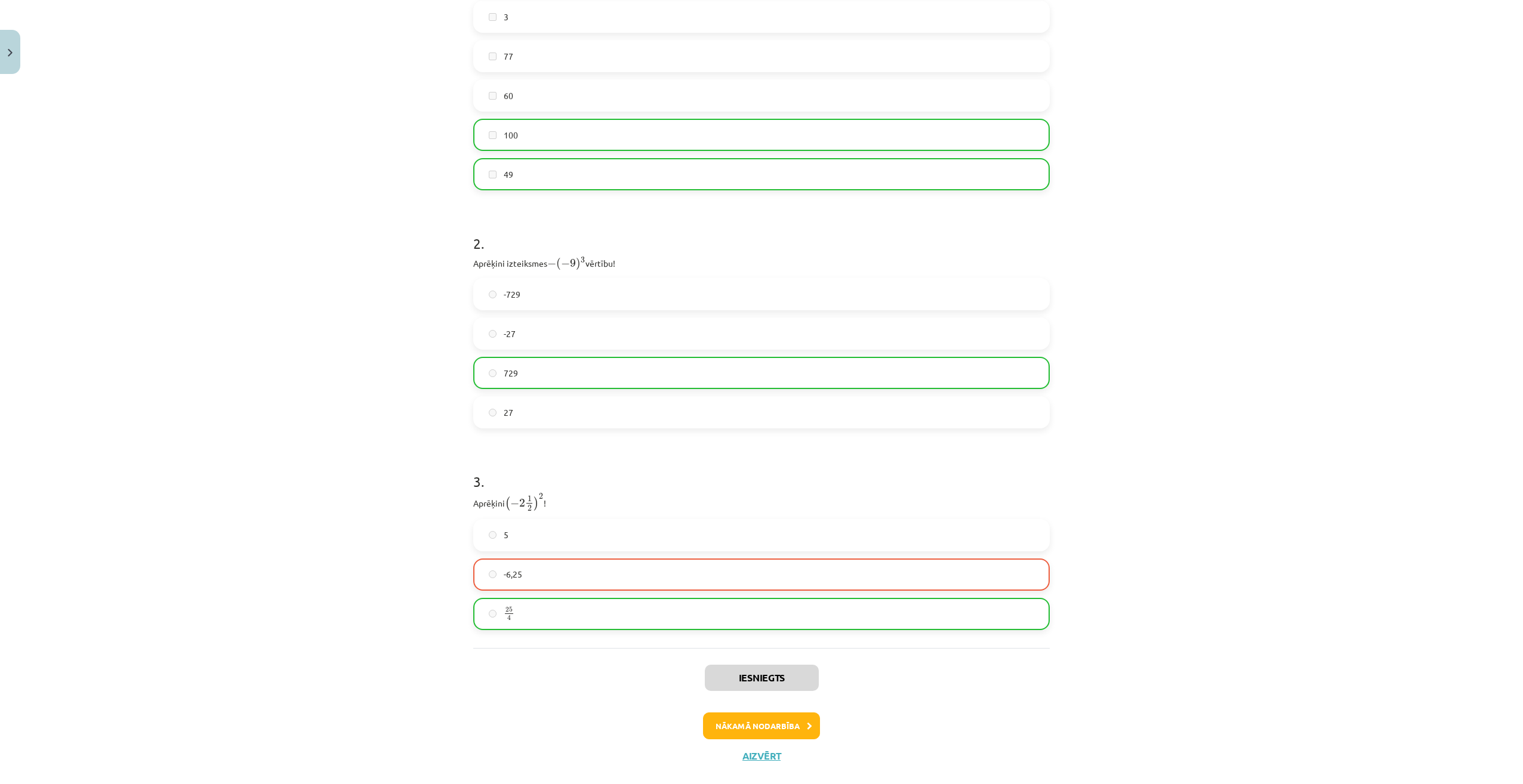
scroll to position [398, 0]
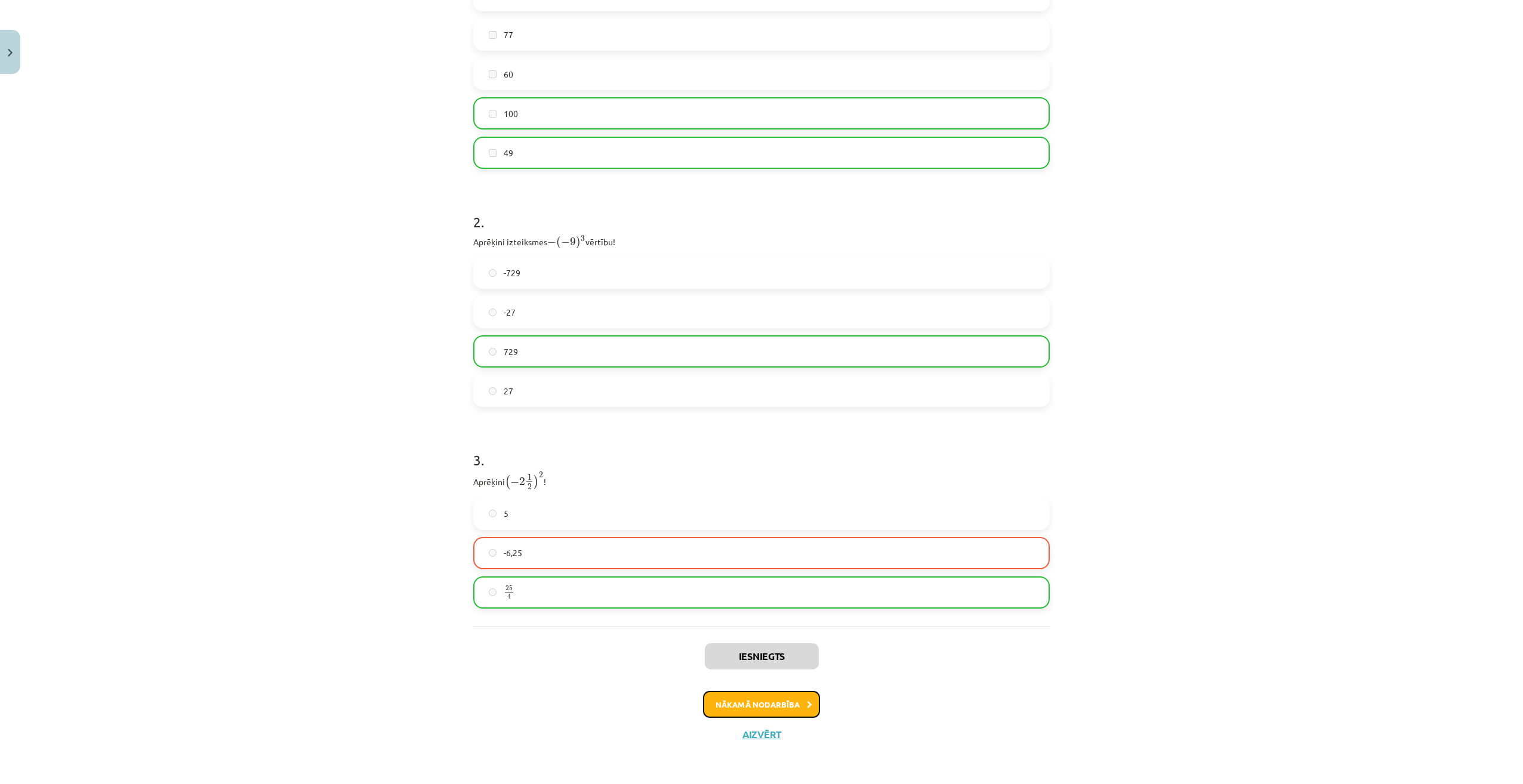
click at [766, 707] on button "Nākamā nodarbība" at bounding box center [762, 704] width 117 height 27
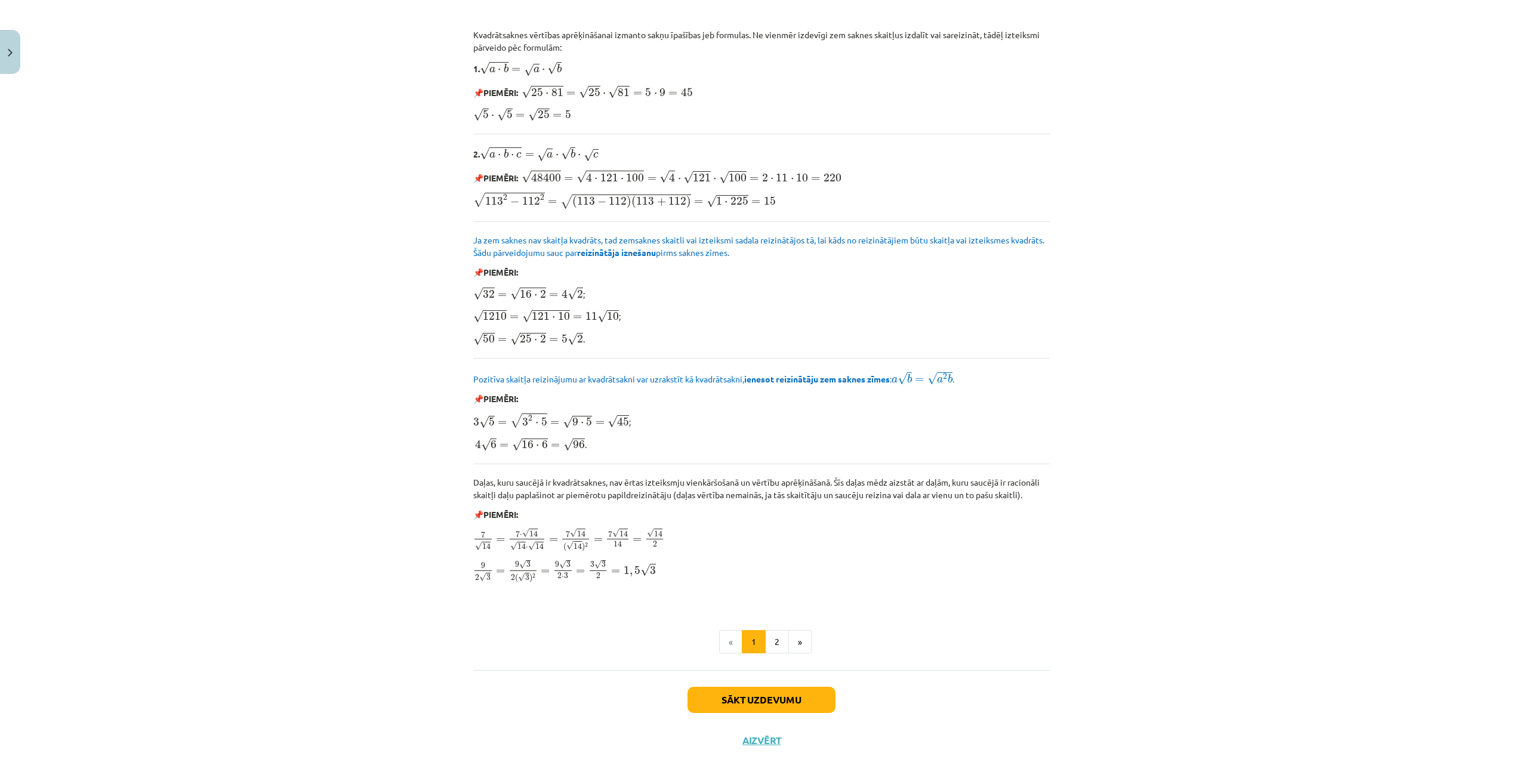
scroll to position [1084, 0]
click at [766, 642] on button "2" at bounding box center [776, 638] width 24 height 24
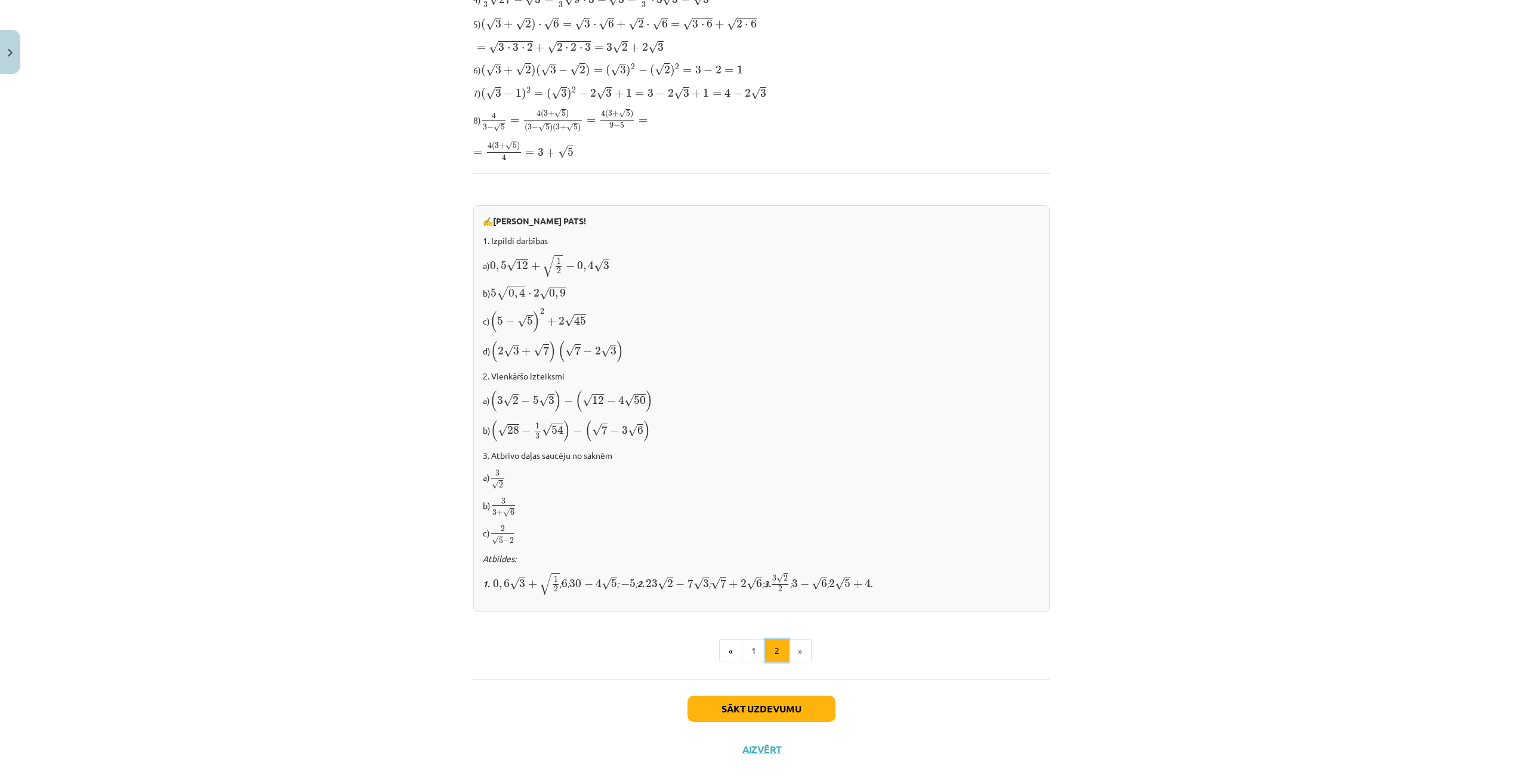
scroll to position [437, 0]
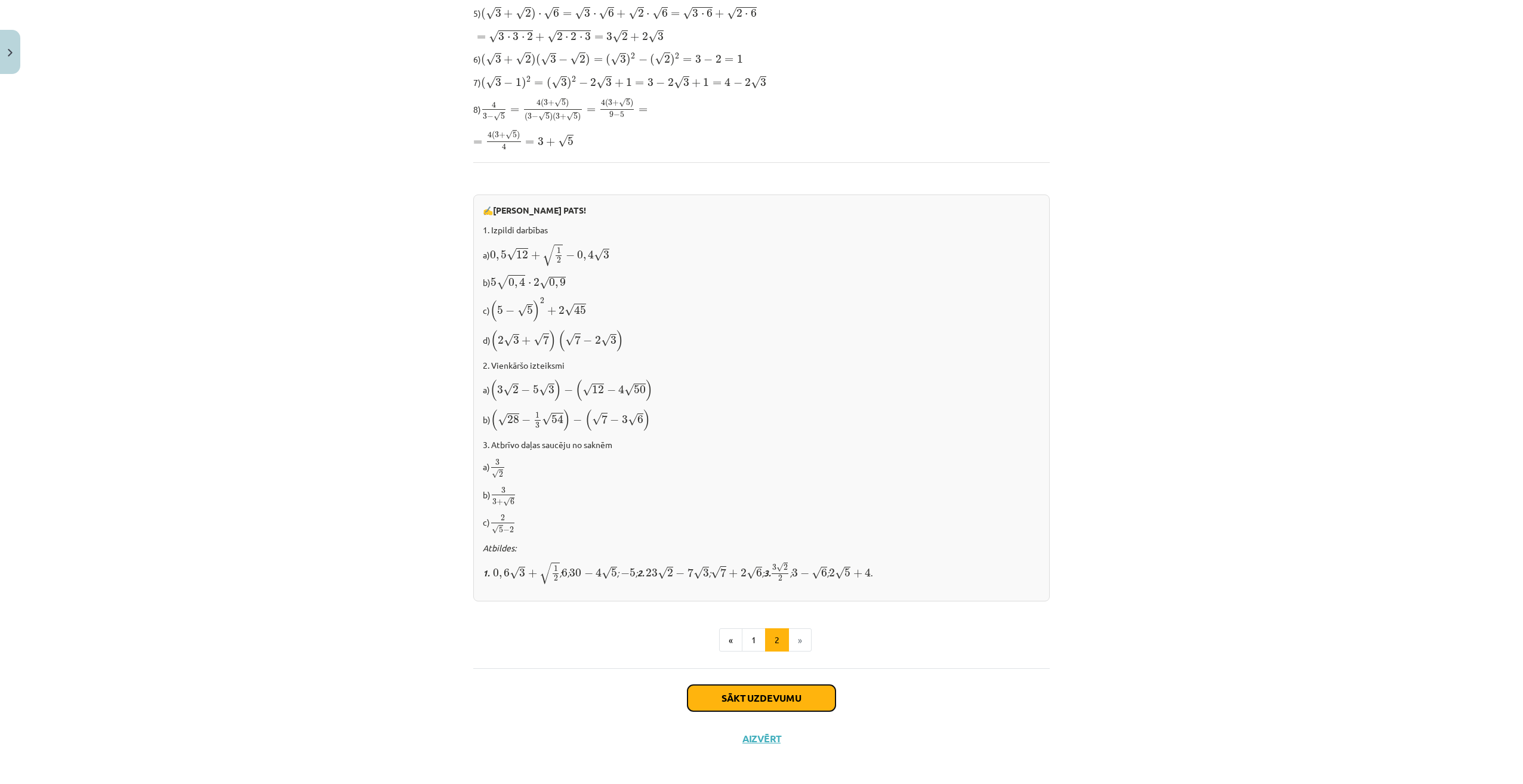
click at [778, 692] on button "Sākt uzdevumu" at bounding box center [761, 697] width 148 height 26
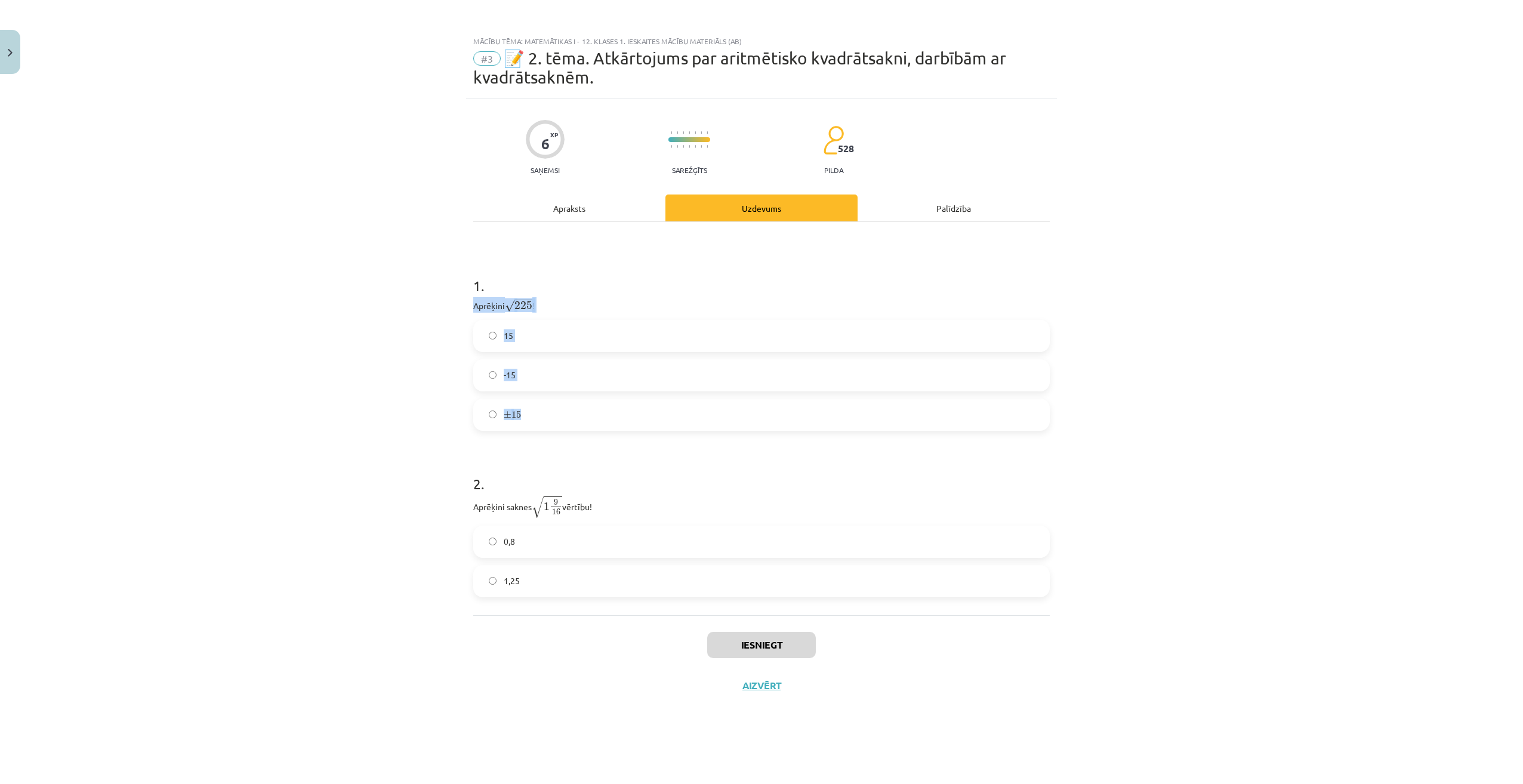
drag, startPoint x: 466, startPoint y: 302, endPoint x: 595, endPoint y: 414, distance: 170.8
click at [595, 414] on div "6 XP Saņemsi Sarežģīts 528 pilda Apraksts Uzdevums Palīdzība 1 . Aprēķini √ 225…" at bounding box center [762, 427] width 591 height 656
copy div "Aprēķini √ 225 225 ! 15 -15 ± 15"
click at [356, 407] on div "Mācību tēma: Matemātikas i - 12. klases 1. ieskaites mācību materiāls (ab) #3 📝…" at bounding box center [762, 392] width 1523 height 784
drag, startPoint x: 463, startPoint y: 303, endPoint x: 568, endPoint y: 412, distance: 151.3
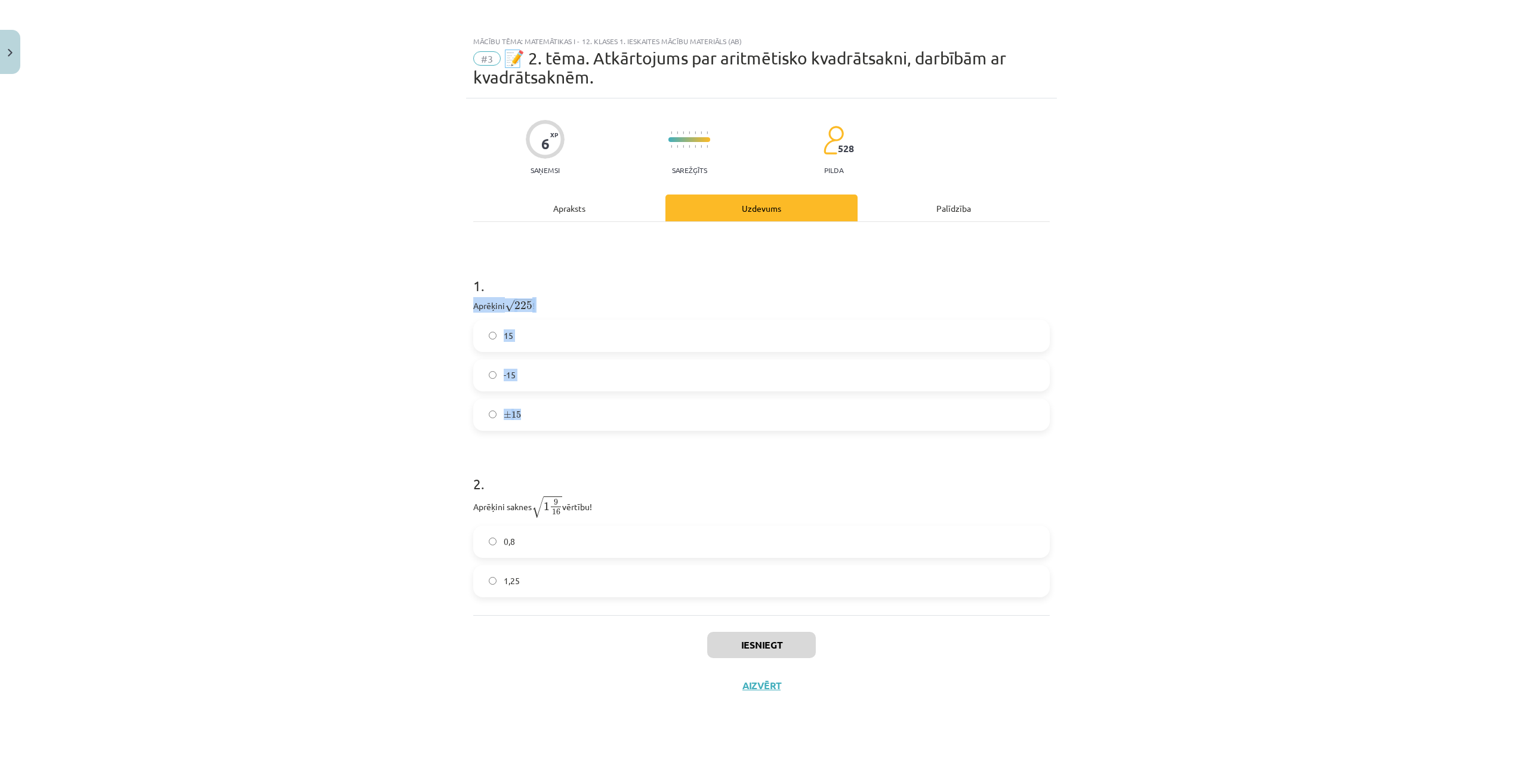
click at [568, 412] on div "Mācību tēma: Matemātikas i - 12. klases 1. ieskaites mācību materiāls (ab) #3 📝…" at bounding box center [762, 392] width 1523 height 784
copy div "Aprēķini √ 225 225 ! 15 -15 ± 15"
click at [522, 328] on label "15" at bounding box center [762, 336] width 574 height 30
drag, startPoint x: 462, startPoint y: 503, endPoint x: 571, endPoint y: 576, distance: 131.2
click at [571, 576] on div "Mācību tēma: Matemātikas i - 12. klases 1. ieskaites mācību materiāls (ab) #3 📝…" at bounding box center [762, 392] width 1523 height 784
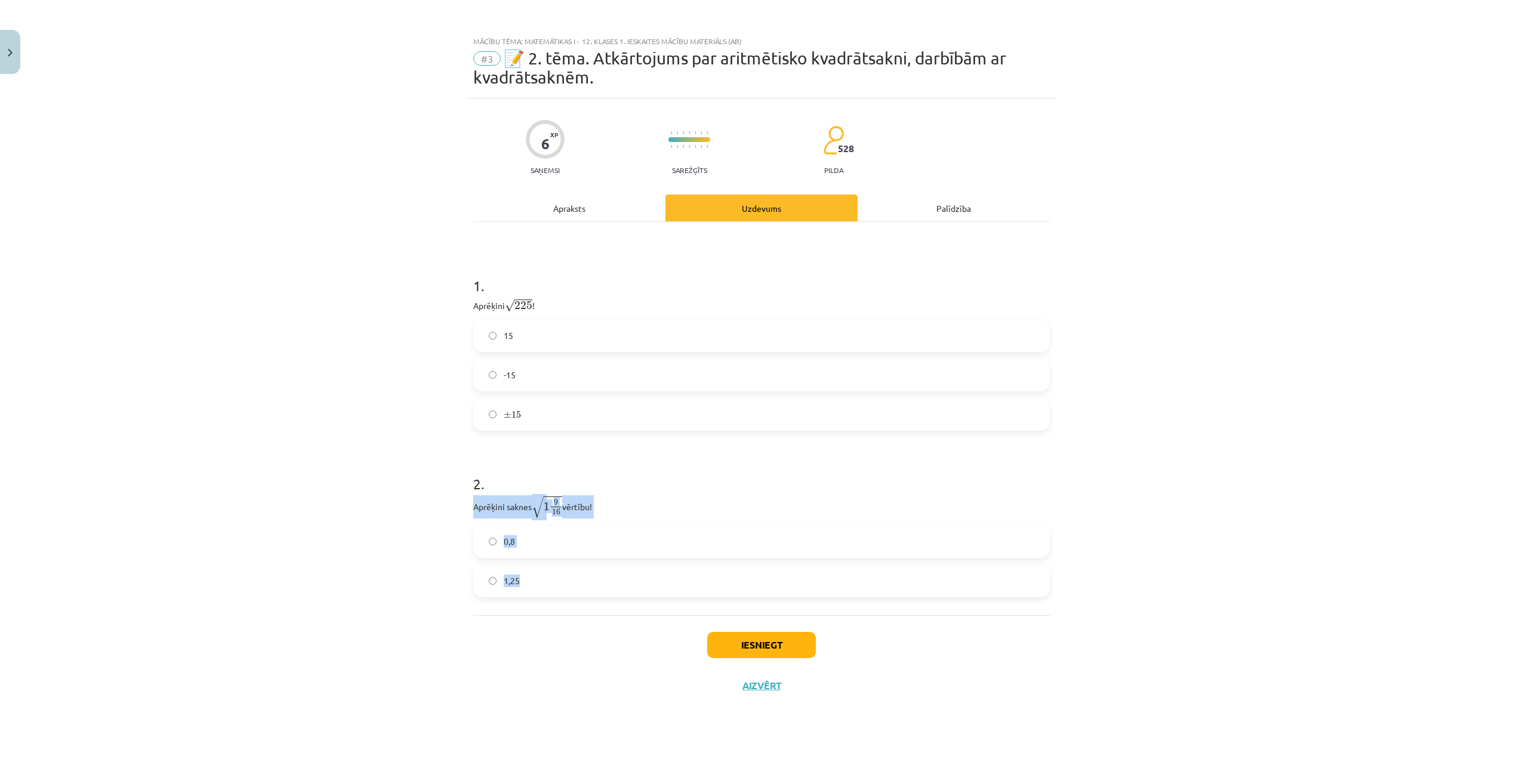
copy div "Aprēķini saknes √ 1 9 16 1 9 16 vērtību! 0,8 1,25"
click at [525, 586] on label "1,25" at bounding box center [762, 581] width 574 height 30
click at [756, 647] on button "Iesniegt" at bounding box center [762, 645] width 108 height 26
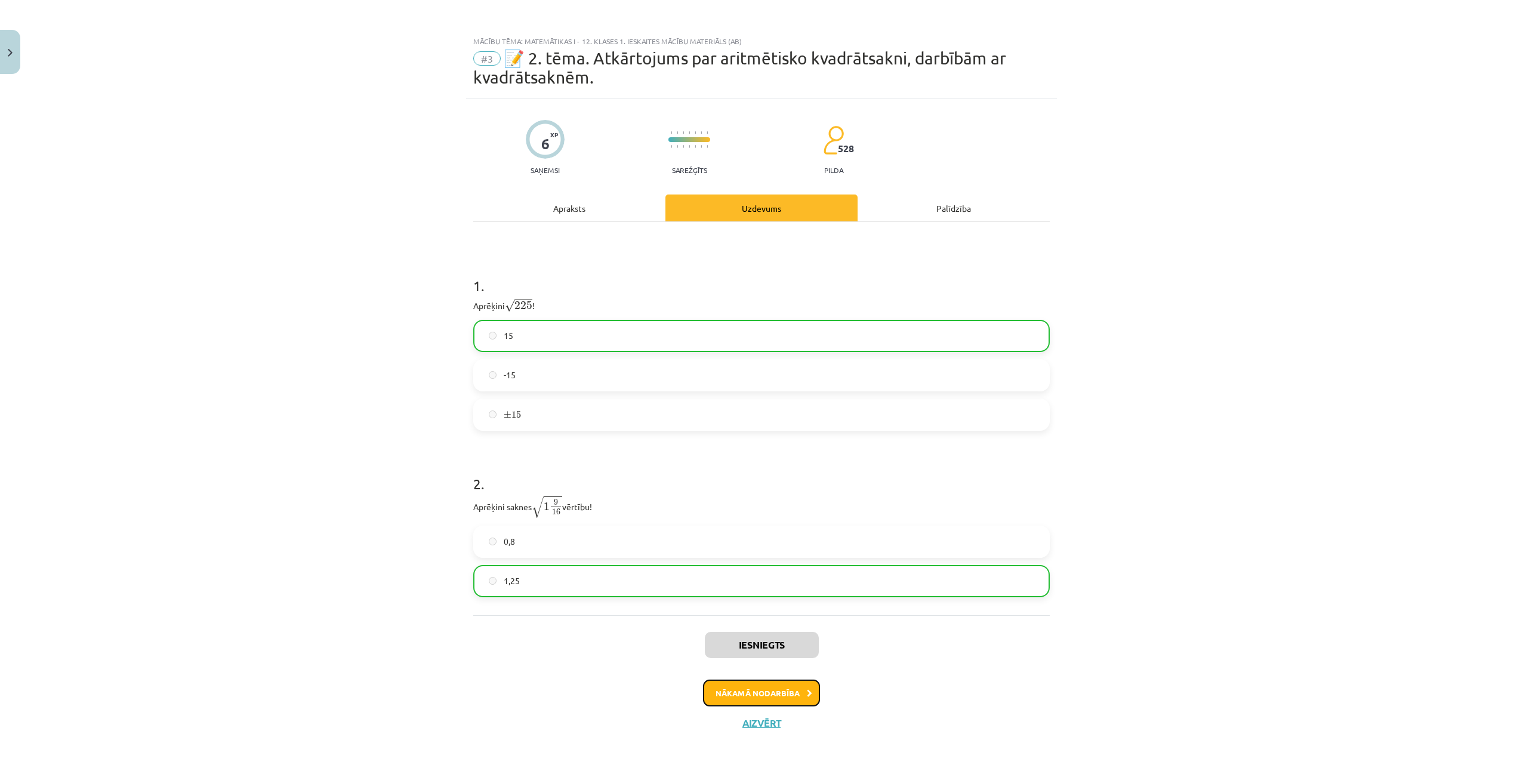
click at [756, 690] on button "Nākamā nodarbība" at bounding box center [762, 692] width 117 height 27
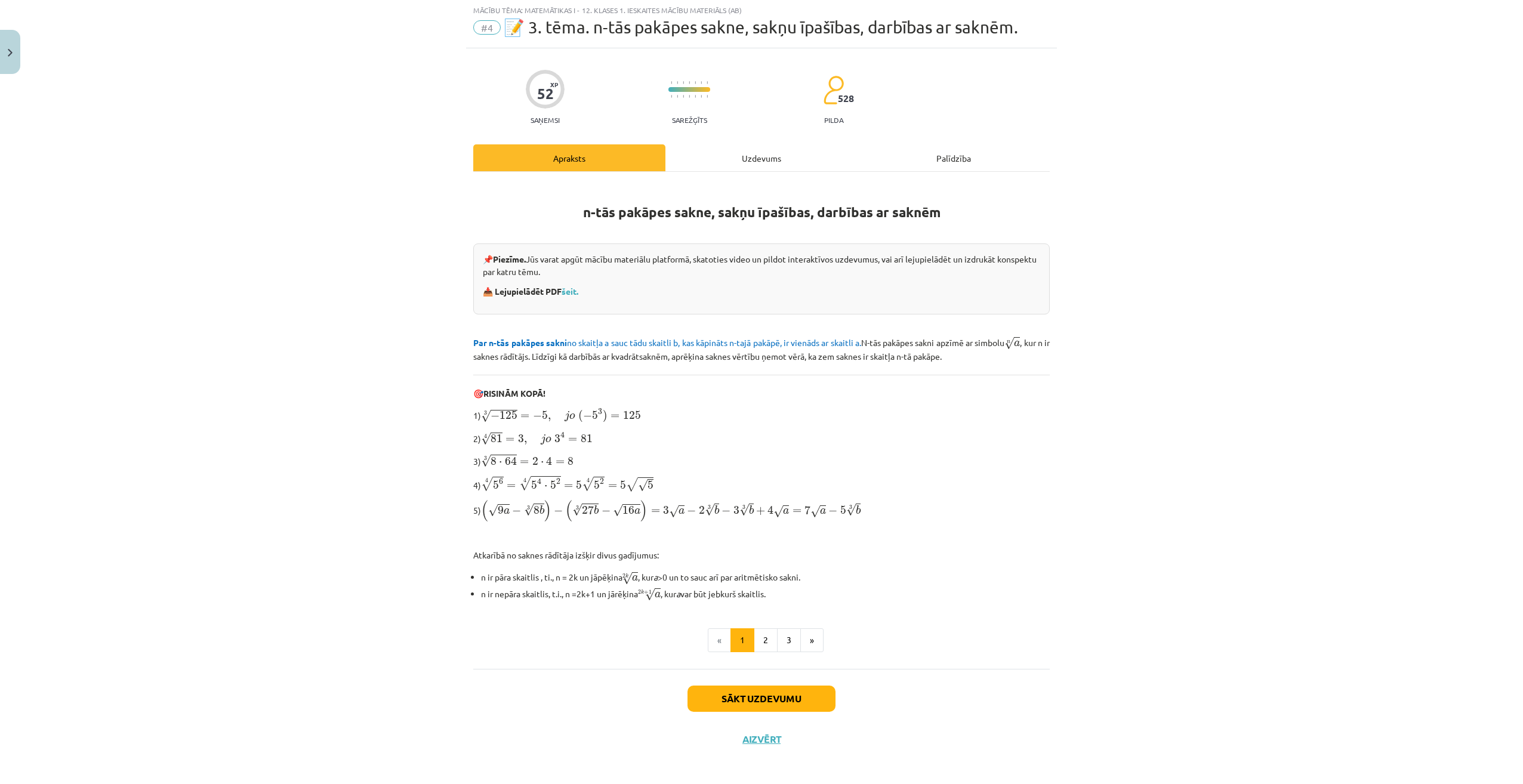
scroll to position [33, 0]
click at [570, 288] on link "šeit." at bounding box center [569, 289] width 17 height 10
click at [765, 634] on button "2" at bounding box center [765, 638] width 24 height 24
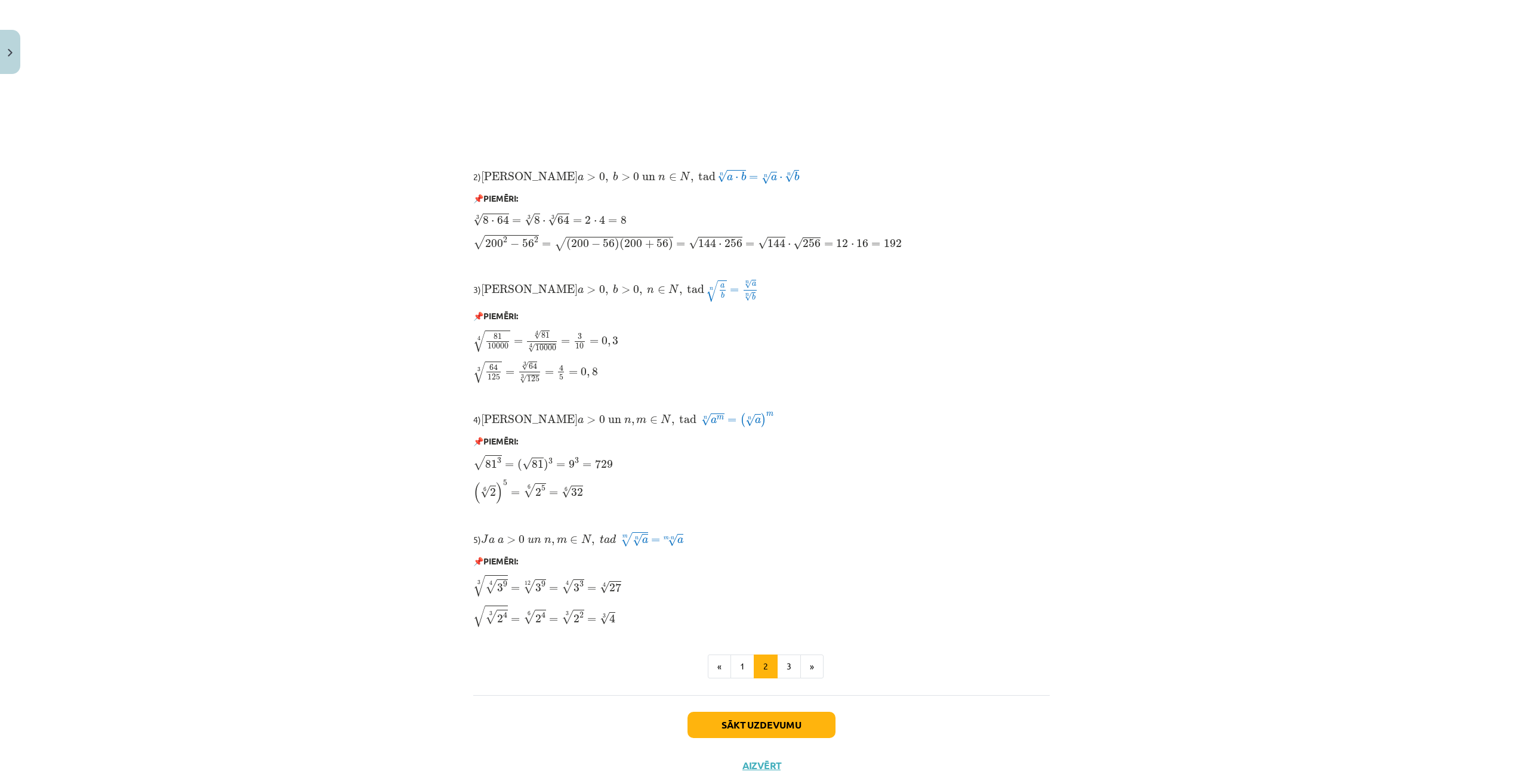
scroll to position [666, 0]
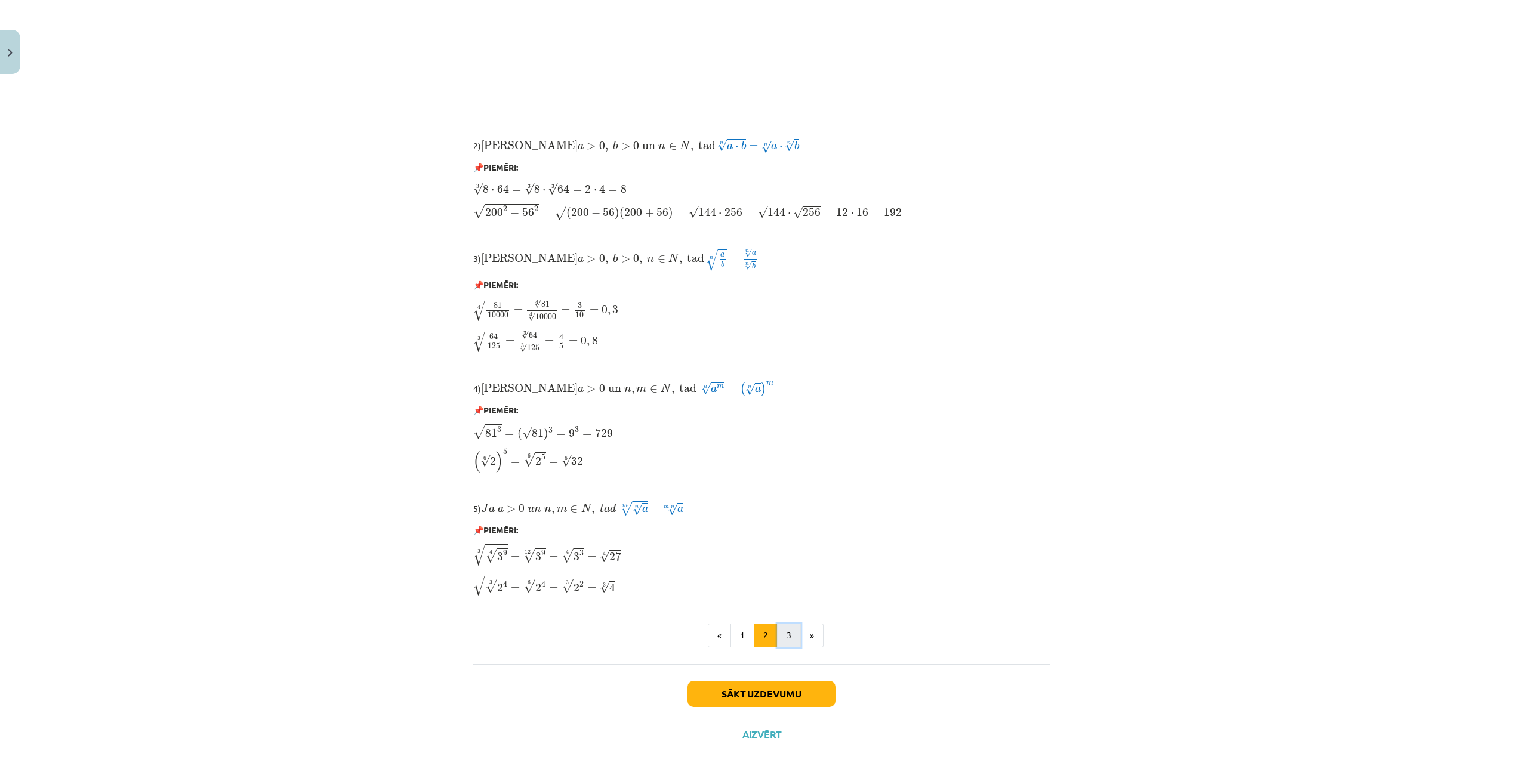
click at [777, 636] on button "3" at bounding box center [789, 635] width 24 height 24
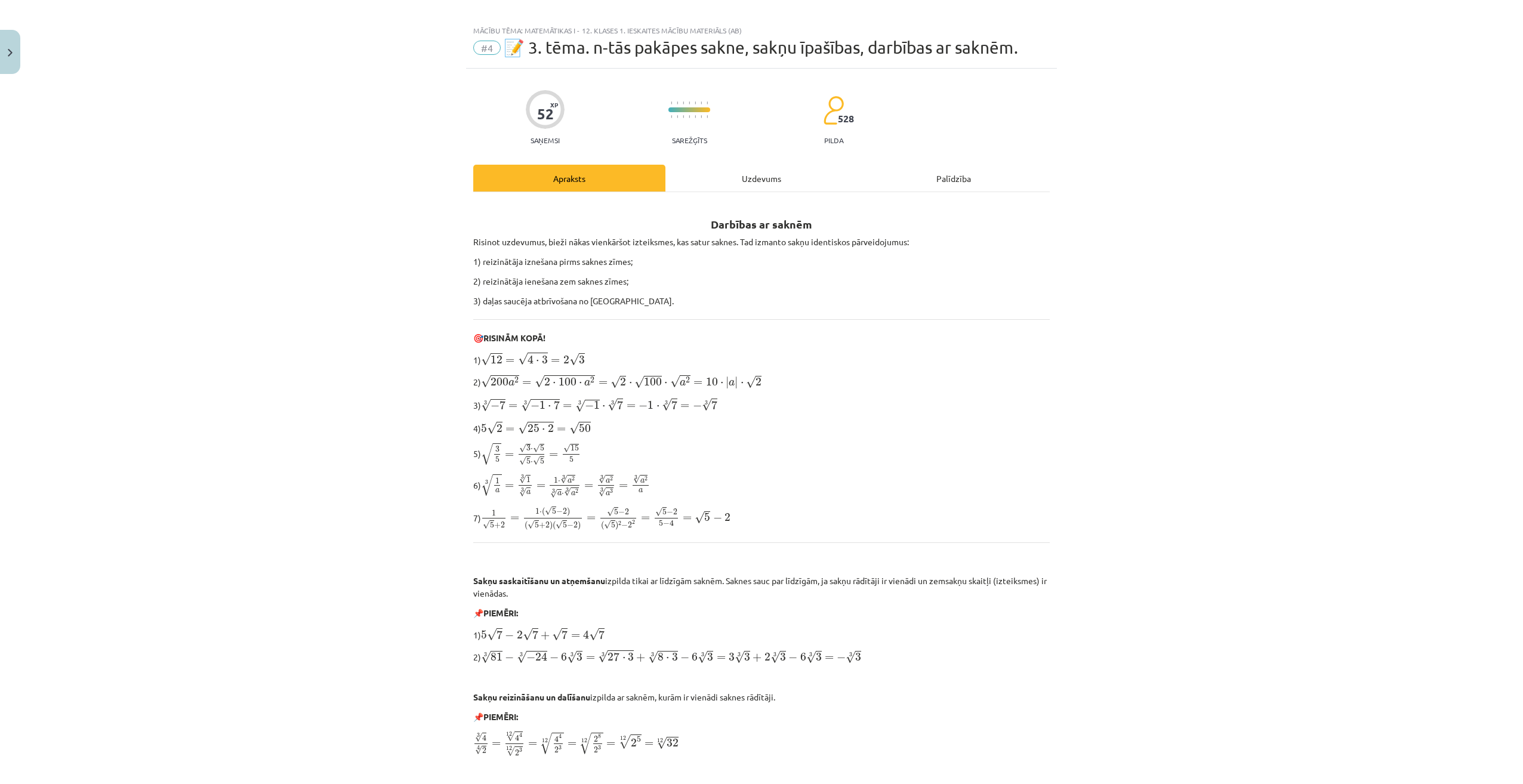
scroll to position [0, 0]
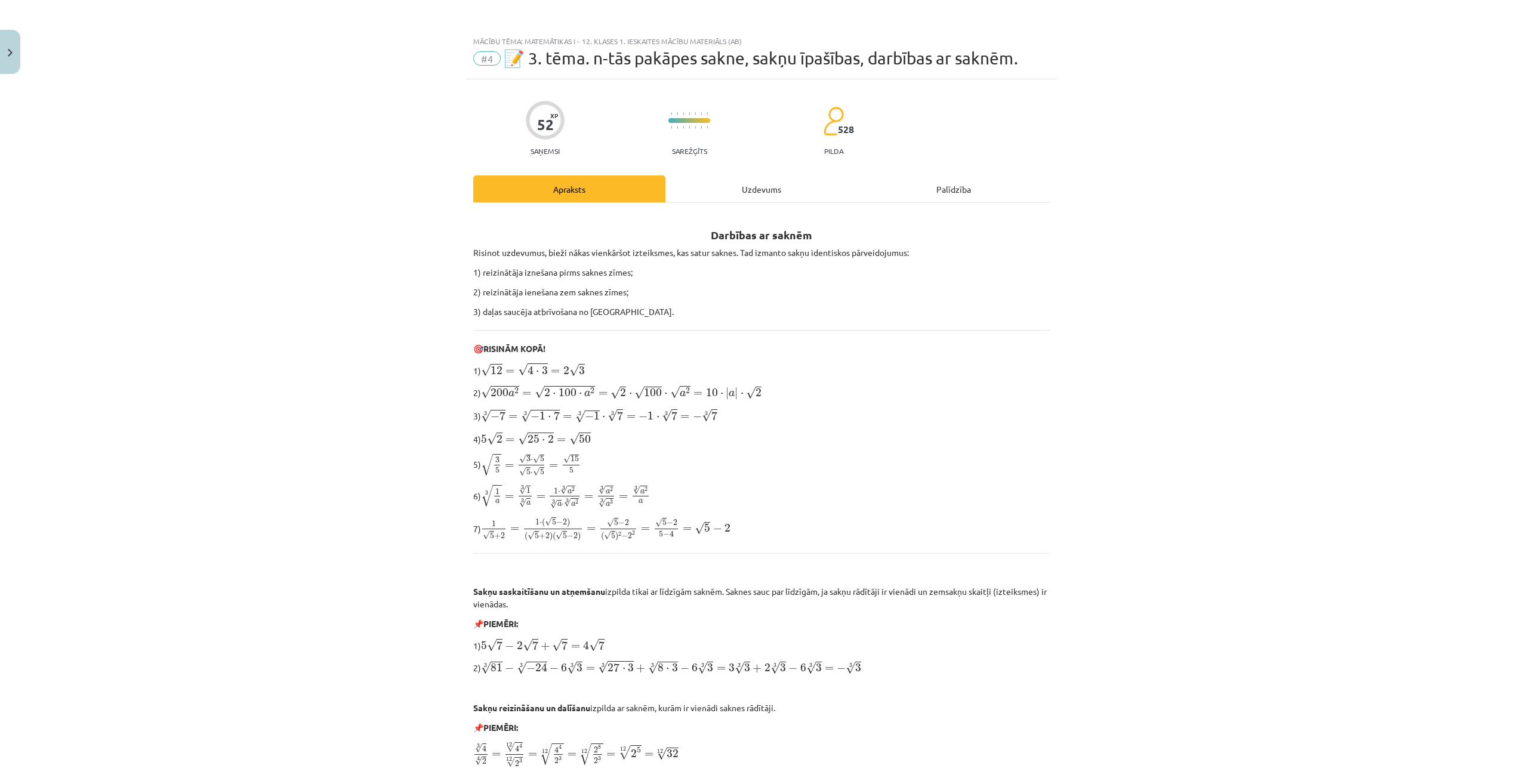
click at [764, 181] on div "Uzdevums" at bounding box center [762, 189] width 192 height 27
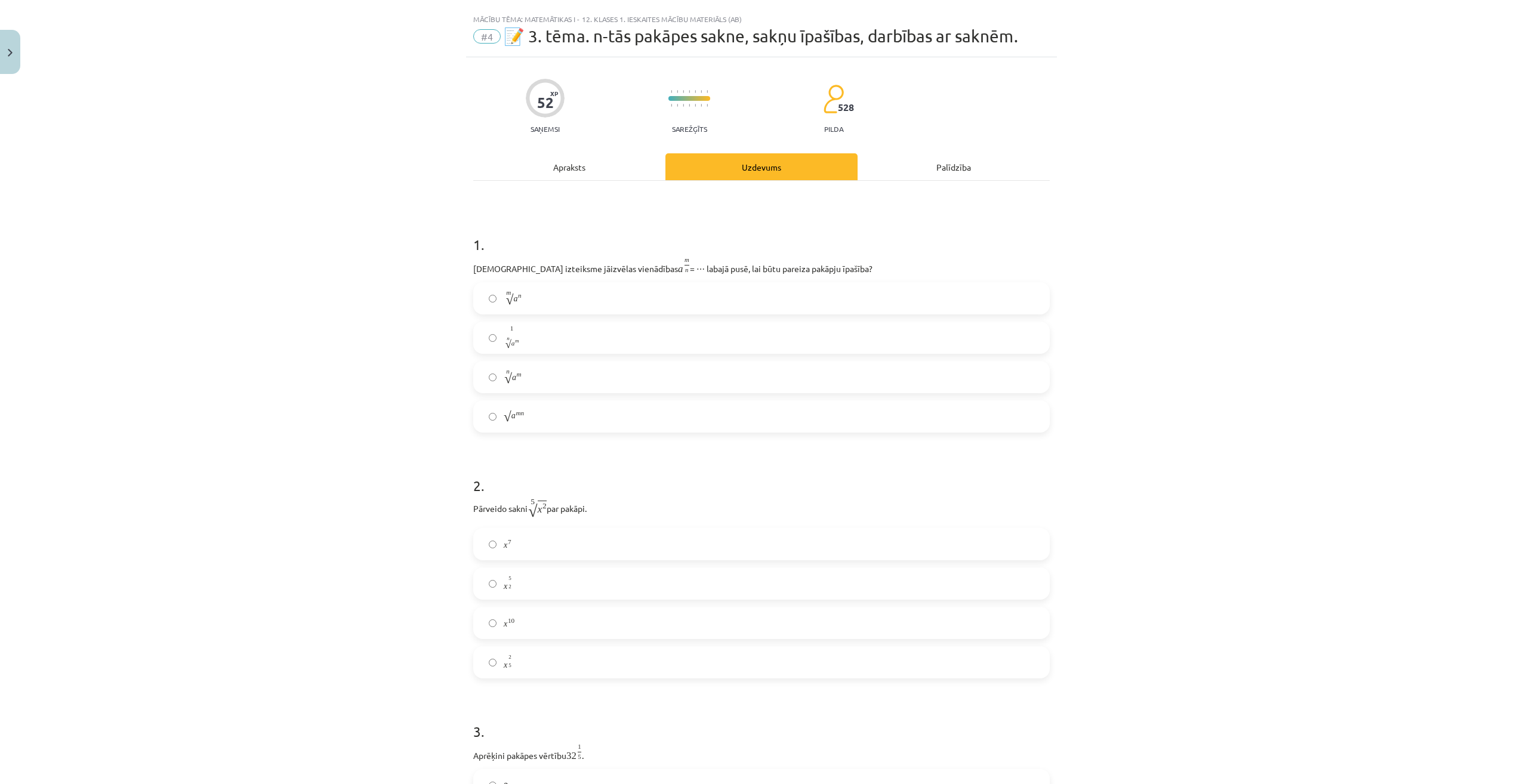
scroll to position [30, 0]
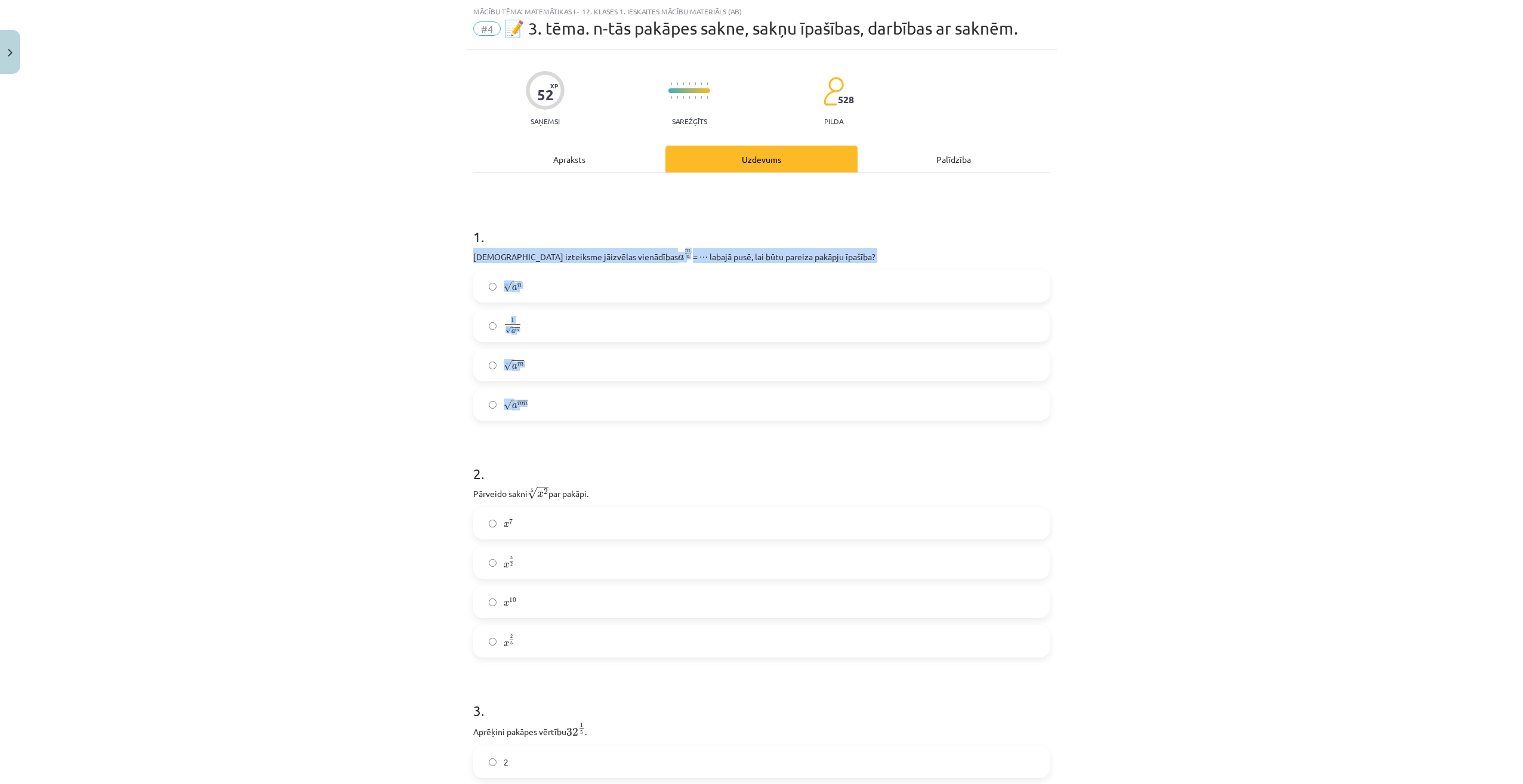
drag, startPoint x: 459, startPoint y: 256, endPoint x: 606, endPoint y: 399, distance: 205.1
click at [606, 399] on div "Mācību tēma: Matemātikas i - 12. klases 1. ieskaites mācību materiāls (ab) #4 📝…" at bounding box center [762, 392] width 1523 height 784
copy div "[DEMOGRAPHIC_DATA] izteiksme jāizvēlas vienādības a m n a m n = ⋯ labajā pusē, …"
click at [334, 431] on div "Mācību tēma: Matemātikas i - 12. klases 1. ieskaites mācību materiāls (ab) #4 📝…" at bounding box center [762, 392] width 1523 height 784
drag, startPoint x: 459, startPoint y: 255, endPoint x: 815, endPoint y: 255, distance: 356.0
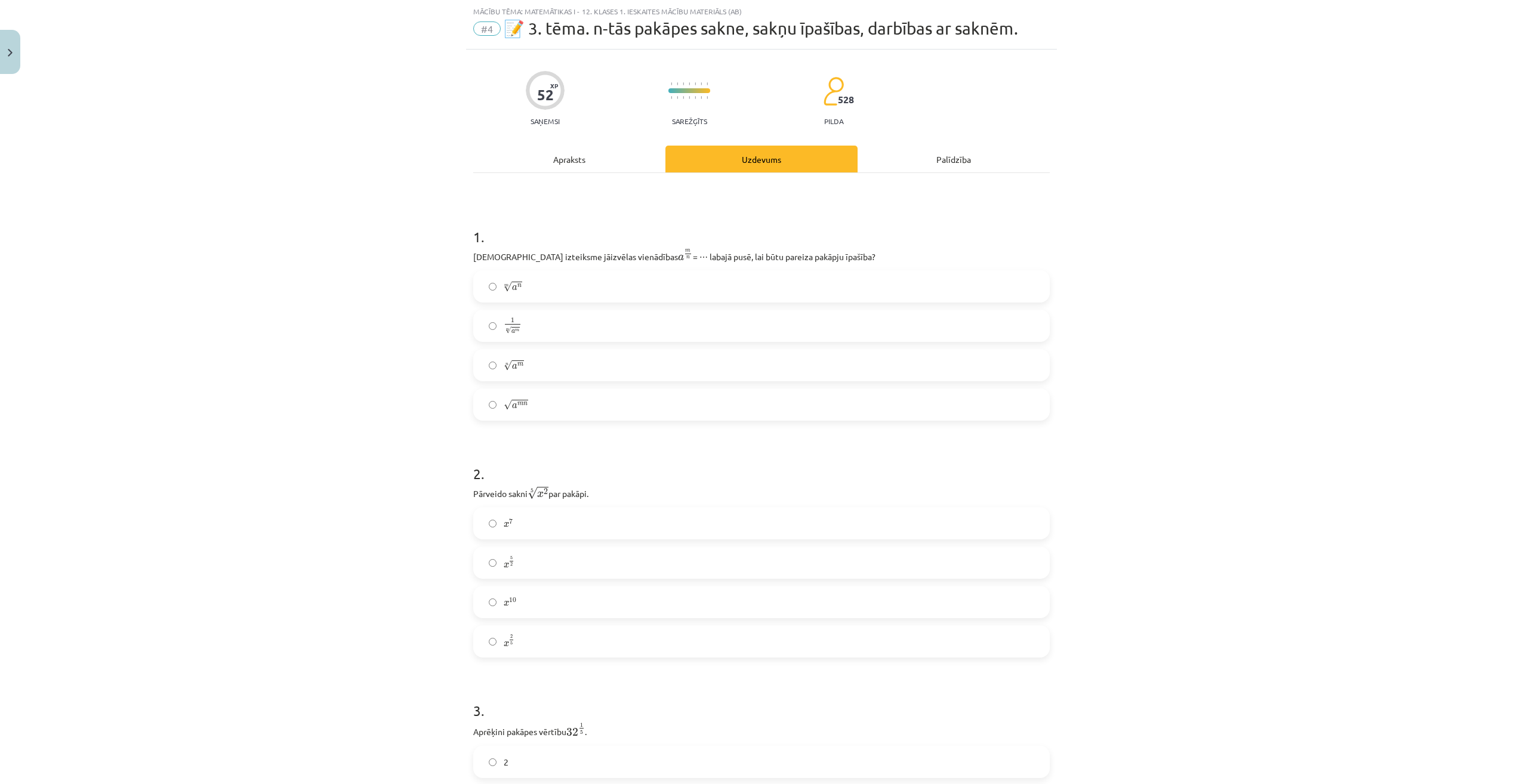
click at [815, 255] on div "Mācību tēma: Matemātikas i - 12. klases 1. ieskaites mācību materiāls (ab) #4 📝…" at bounding box center [762, 392] width 1523 height 784
drag, startPoint x: 461, startPoint y: 285, endPoint x: 582, endPoint y: 399, distance: 166.2
click at [582, 399] on div "Mācību tēma: Matemātikas i - 12. klases 1. ieskaites mācību materiāls (ab) #4 📝…" at bounding box center [762, 392] width 1523 height 784
click at [281, 376] on div "Mācību tēma: Matemātikas i - 12. klases 1. ieskaites mācību materiāls (ab) #4 📝…" at bounding box center [762, 392] width 1523 height 784
click at [532, 354] on label "n √ a m a m n" at bounding box center [762, 365] width 574 height 30
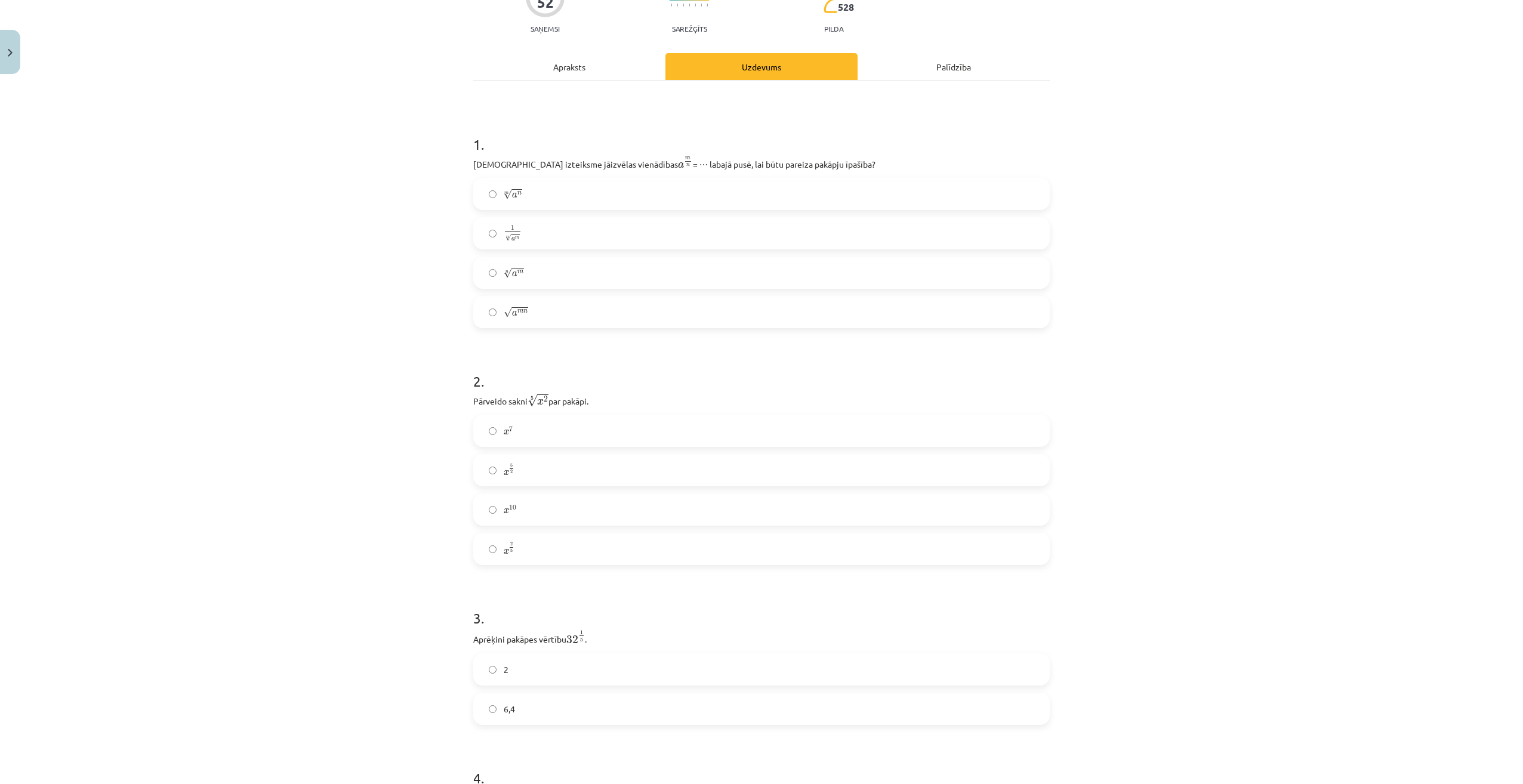
scroll to position [209, 0]
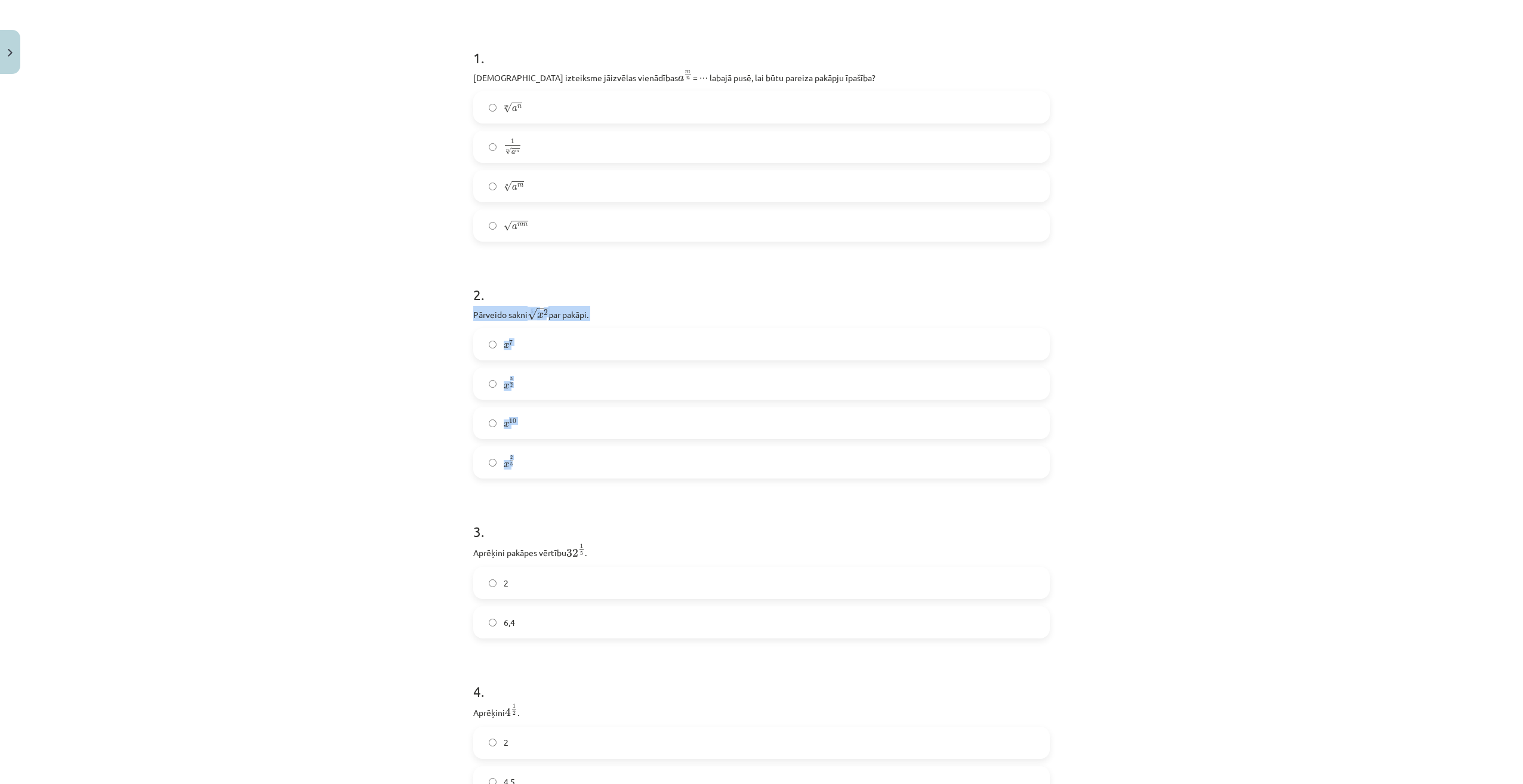
drag, startPoint x: 470, startPoint y: 312, endPoint x: 570, endPoint y: 461, distance: 179.4
click at [570, 461] on div "2 . Pārveido sakni 5 √ x 2 x 2 5 par pakāpi. x 7 x 7 x 5 2 x 5 2 x 10 x 10 x 2 …" at bounding box center [761, 372] width 576 height 213
click at [672, 280] on h1 "2 ." at bounding box center [761, 284] width 576 height 37
click at [541, 465] on label "x 2 5 x 2 5" at bounding box center [762, 462] width 574 height 30
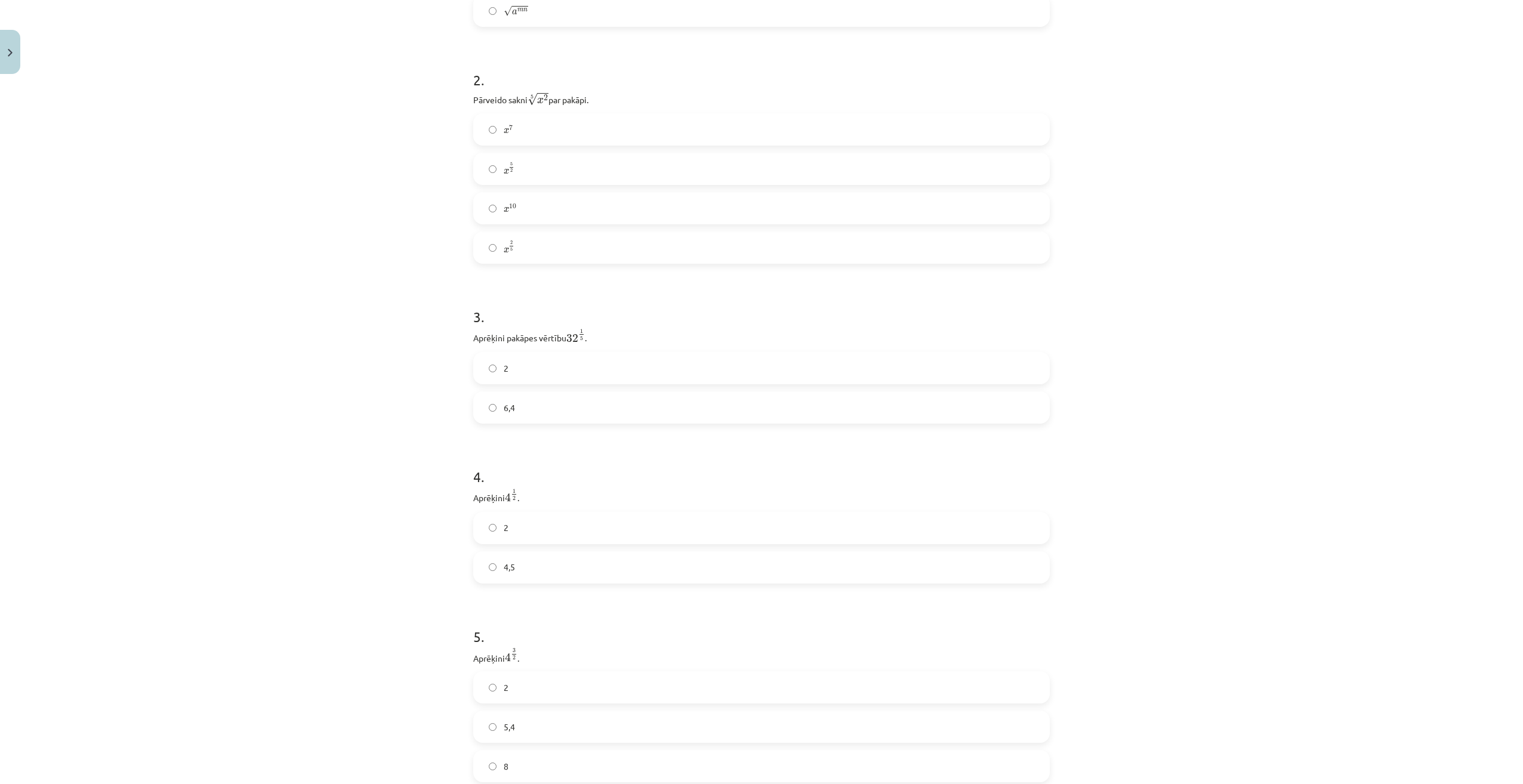
scroll to position [448, 0]
drag, startPoint x: 469, startPoint y: 311, endPoint x: 580, endPoint y: 383, distance: 132.3
click at [580, 383] on div "3 . Aprēķini pakāpes vērtību 32 1 5 32 1 5 . 2 6,4" at bounding box center [761, 332] width 576 height 136
click at [369, 369] on div "Mācību tēma: Matemātikas i - 12. klases 1. ieskaites mācību materiāls (ab) #4 📝…" at bounding box center [762, 392] width 1523 height 784
click at [525, 345] on label "2" at bounding box center [762, 344] width 574 height 30
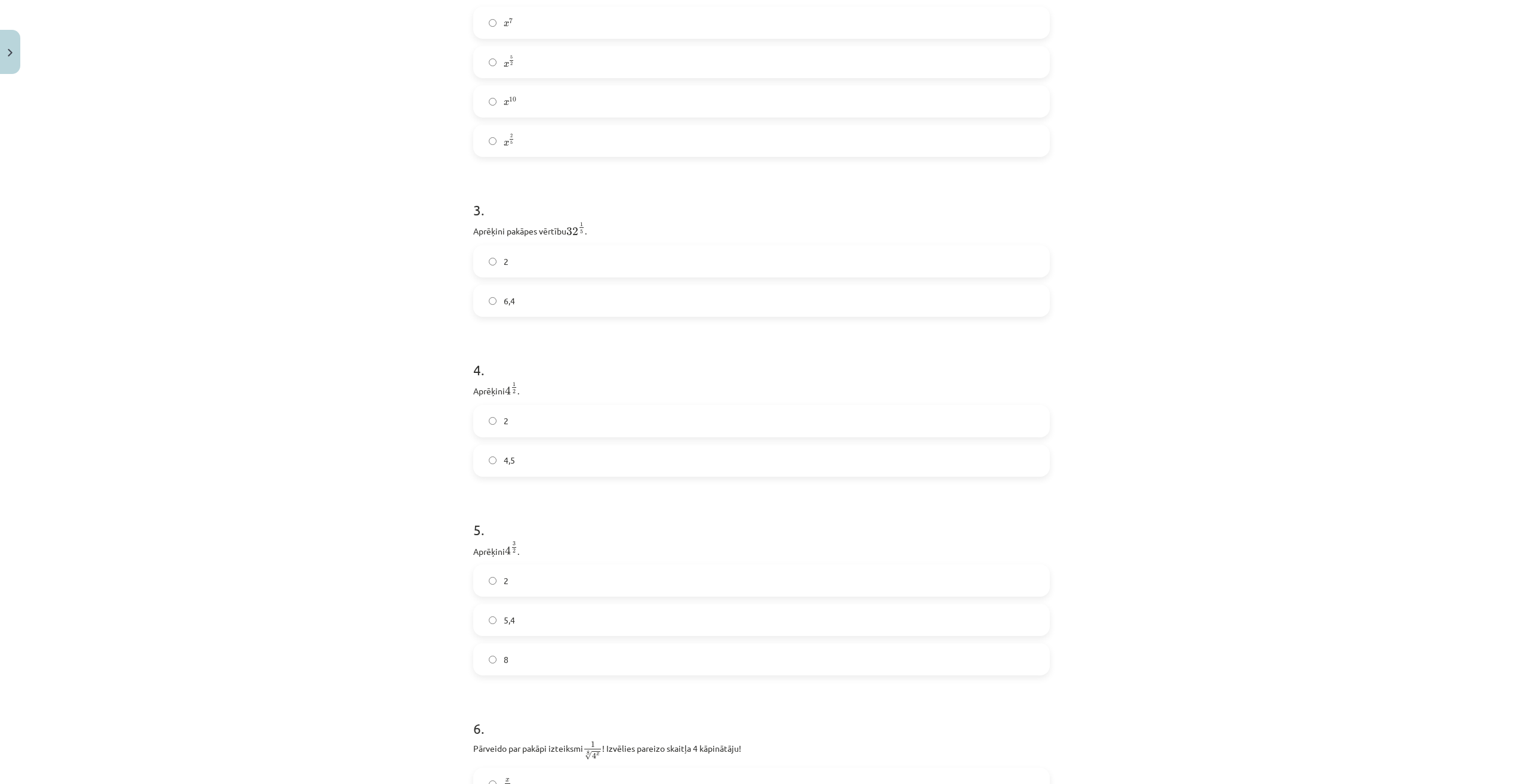
scroll to position [566, 0]
drag, startPoint x: 470, startPoint y: 352, endPoint x: 574, endPoint y: 423, distance: 125.9
click at [574, 423] on div "4 . Aprēķini 4 1 2 4 1 2 . 2 4,5" at bounding box center [761, 372] width 576 height 136
click at [294, 488] on div "Mācību tēma: Matemātikas i - 12. klases 1. ieskaites mācību materiāls (ab) #4 📝…" at bounding box center [762, 392] width 1523 height 784
click at [505, 375] on label "2" at bounding box center [762, 385] width 574 height 30
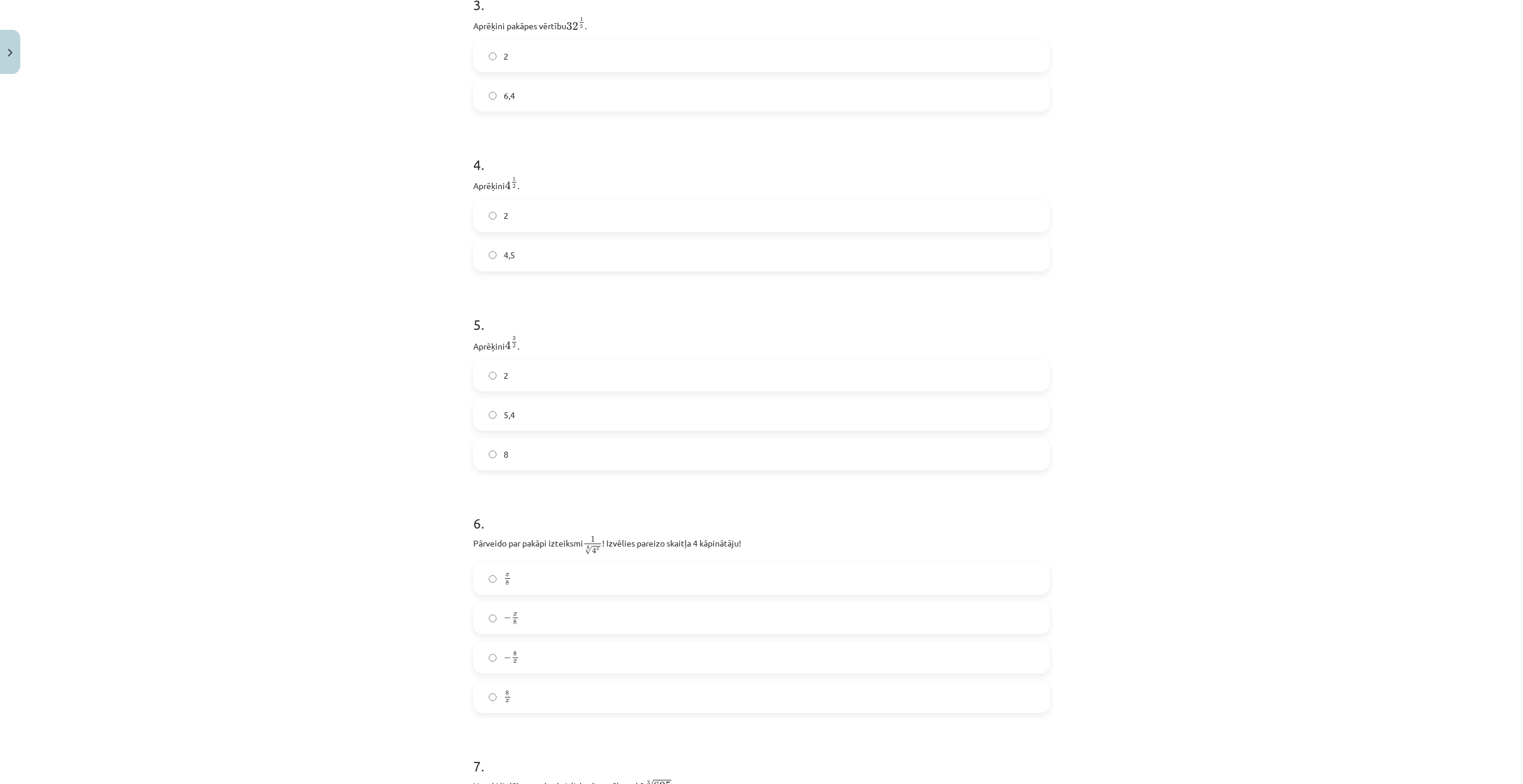
scroll to position [746, 0]
drag, startPoint x: 470, startPoint y: 338, endPoint x: 560, endPoint y: 440, distance: 136.0
click at [560, 440] on div "5 . Aprēķini 4 3 2 4 3 2 . 2 5,4 8" at bounding box center [761, 372] width 576 height 176
click at [256, 510] on div "Mācību tēma: Matemātikas i - 12. klases 1. ieskaites mācību materiāls (ab) #4 📝…" at bounding box center [762, 392] width 1523 height 784
click at [510, 441] on label "8" at bounding box center [762, 444] width 574 height 30
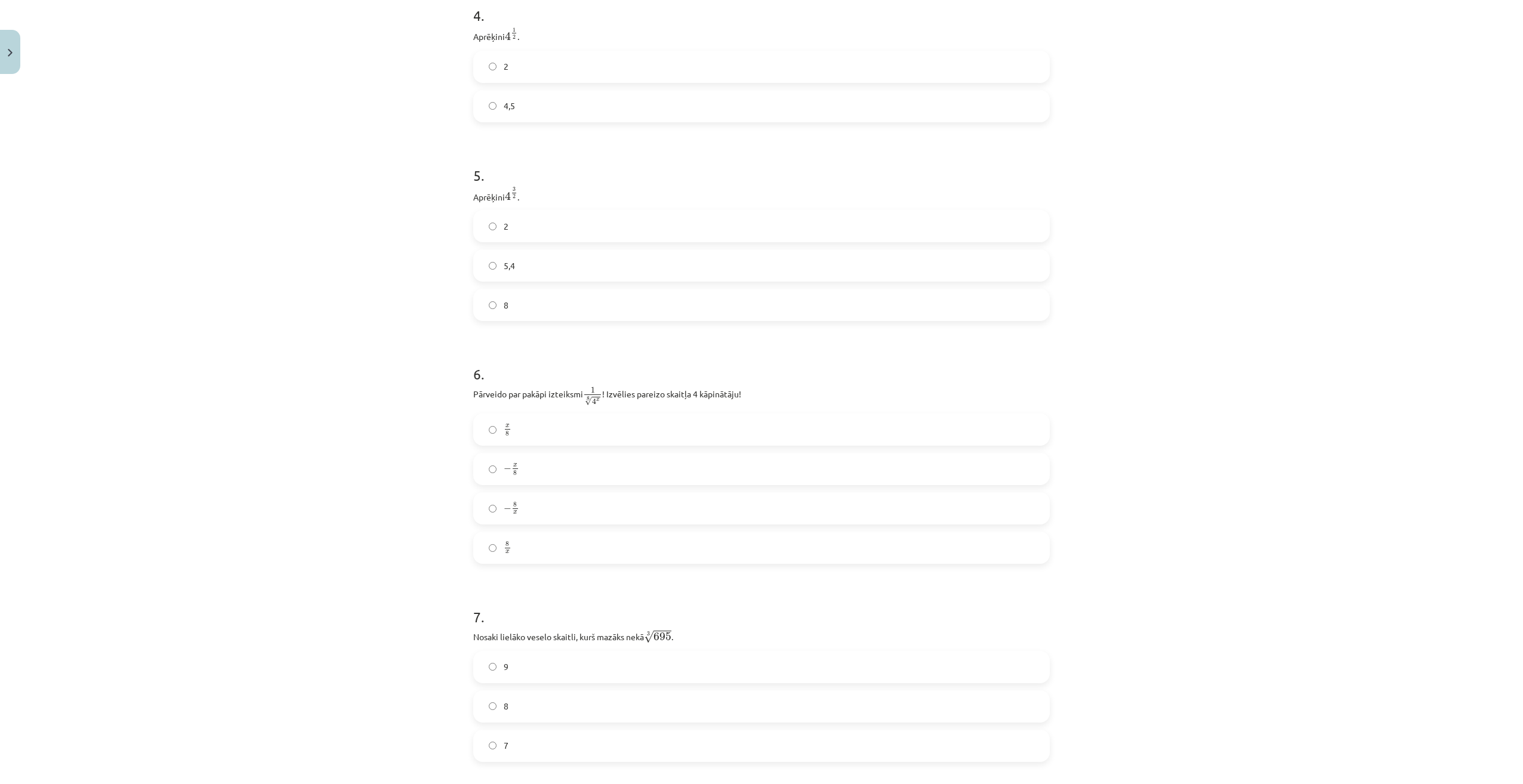
scroll to position [984, 0]
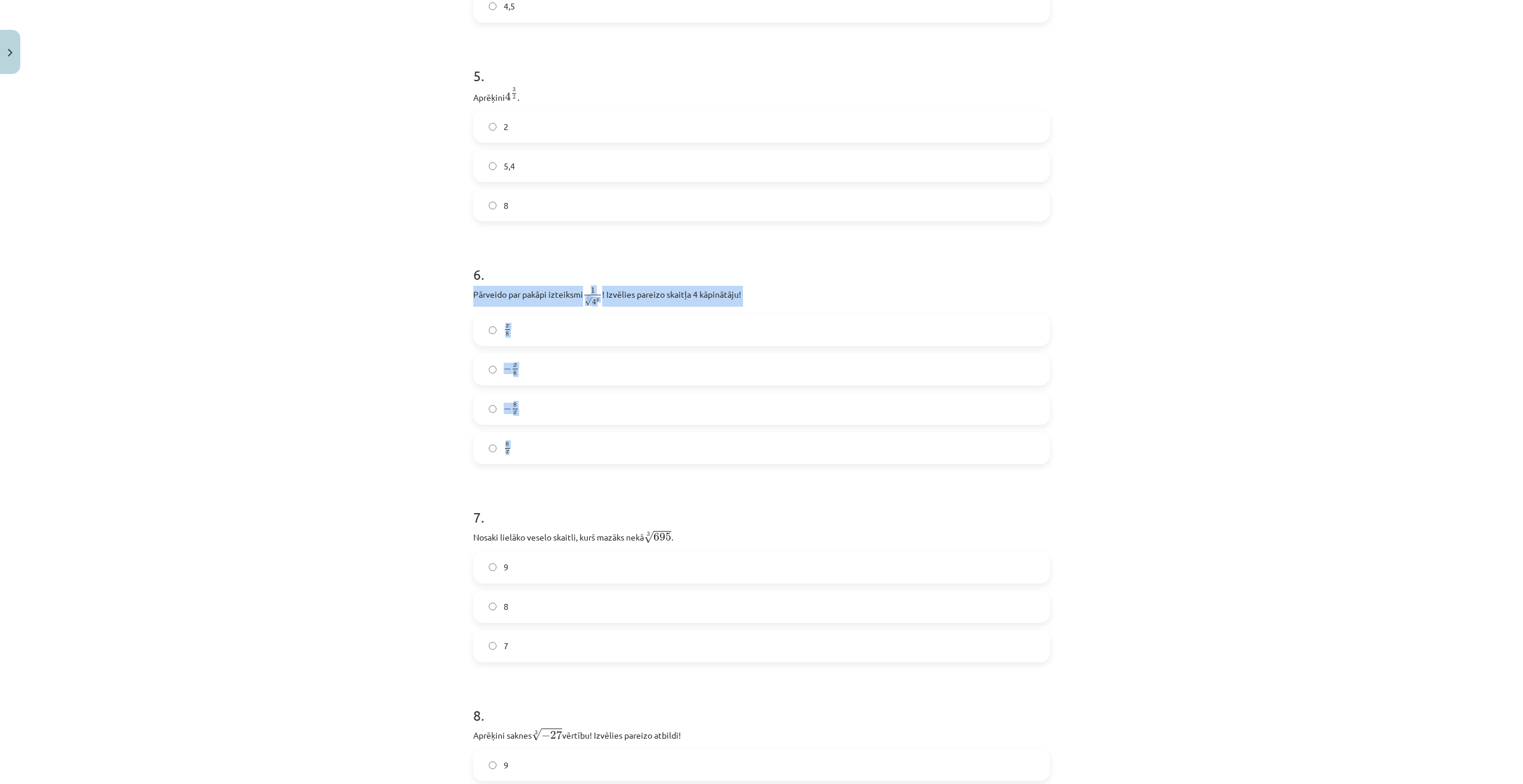
drag, startPoint x: 469, startPoint y: 294, endPoint x: 604, endPoint y: 441, distance: 199.6
click at [604, 441] on div "6 . Pārveido par pakāpi izteiksmi 1 8 √ 4 x 1 4 x 8 ! Izvēlies pareizo skaitļa …" at bounding box center [761, 354] width 576 height 219
click at [300, 376] on div "Mācību tēma: Matemātikas i - 12. klases 1. ieskaites mācību materiāls (ab) #4 📝…" at bounding box center [762, 392] width 1523 height 784
click at [314, 357] on div "Mācību tēma: Matemātikas i - 12. klases 1. ieskaites mācību materiāls (ab) #4 📝…" at bounding box center [762, 392] width 1523 height 784
click at [525, 406] on label "− 8 x − 8 x" at bounding box center [762, 408] width 574 height 30
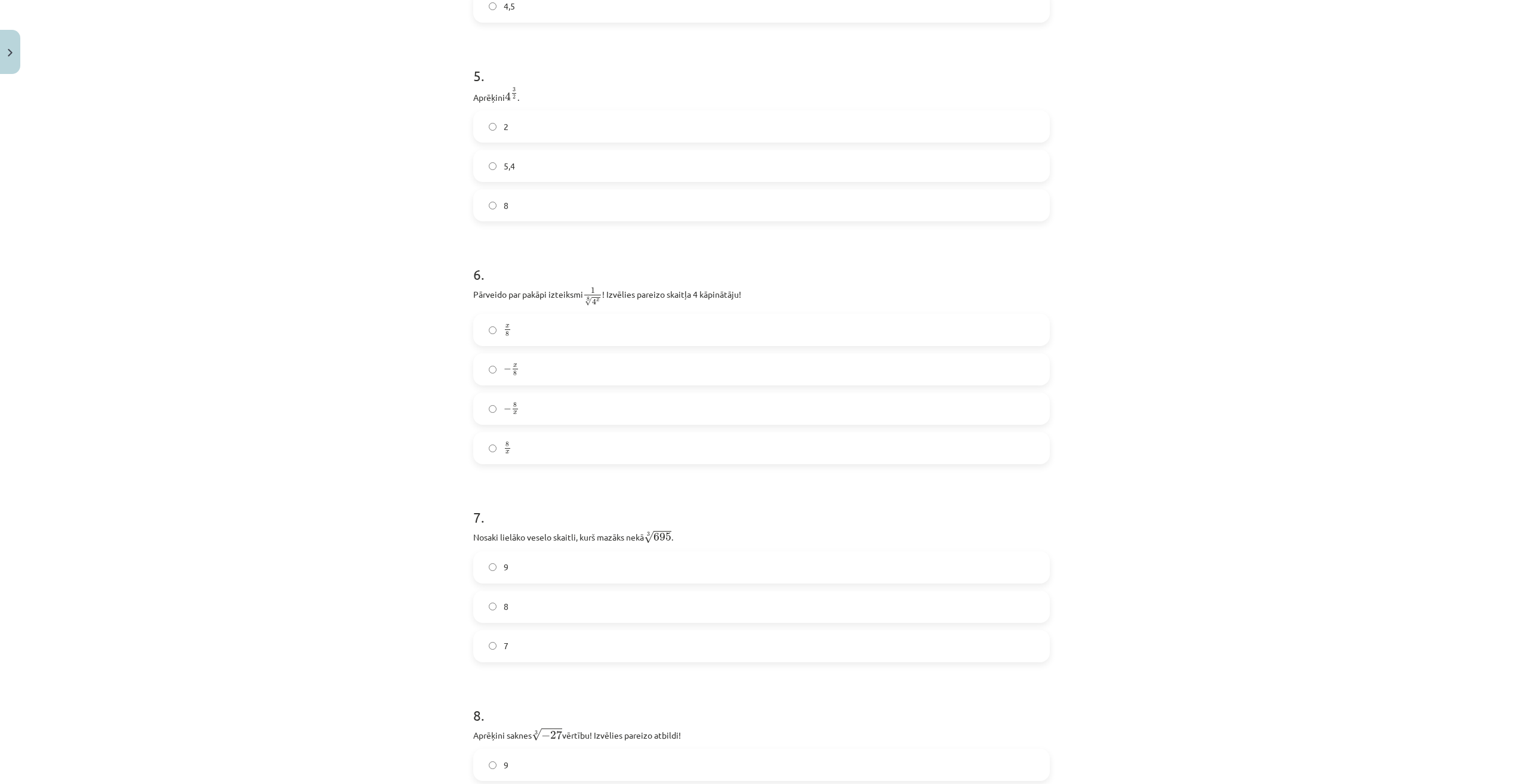
click at [540, 364] on label "− x 8 − x 8" at bounding box center [762, 369] width 574 height 30
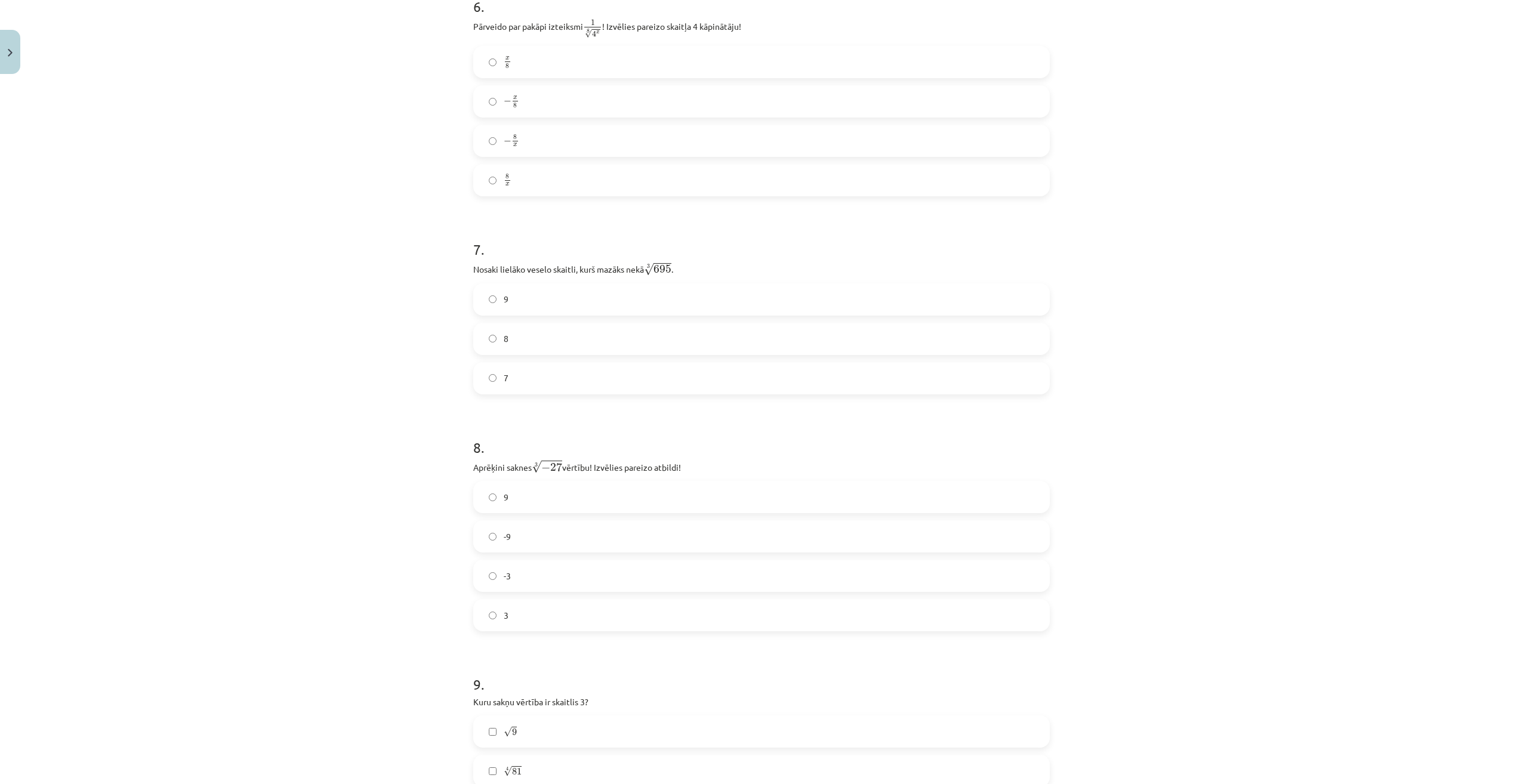
scroll to position [1282, 0]
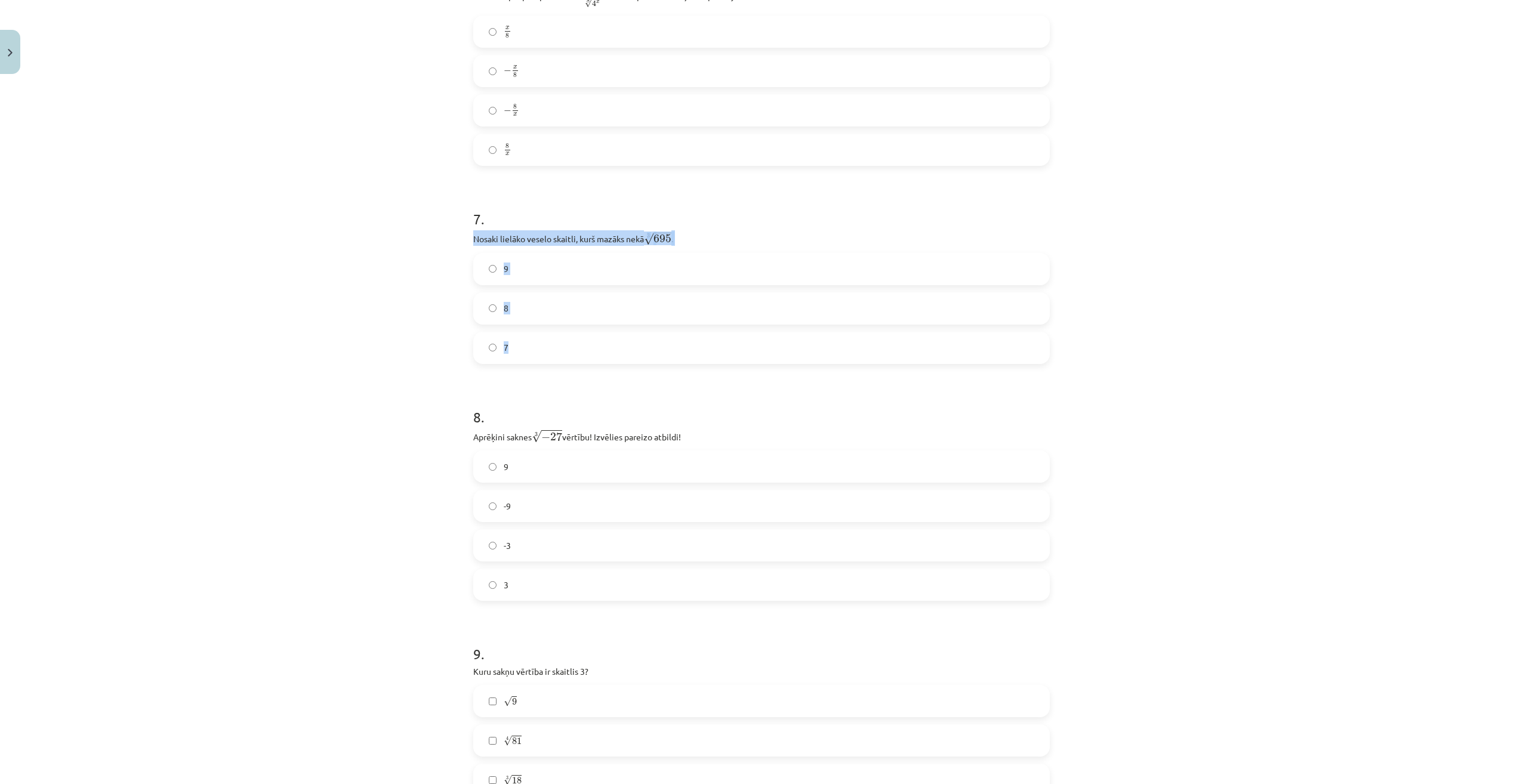
drag, startPoint x: 469, startPoint y: 236, endPoint x: 600, endPoint y: 335, distance: 164.2
click at [600, 335] on div "7 . Nosaki lielāko veselo skaitli, kurš mazāks nekā 3 √ 695 695 3 . 9 8 7" at bounding box center [761, 276] width 576 height 174
click at [326, 362] on div "Mācību tēma: Matemātikas i - 12. klases 1. ieskaites mācību materiāls (ab) #4 📝…" at bounding box center [762, 392] width 1523 height 784
click at [527, 313] on label "8" at bounding box center [762, 309] width 574 height 30
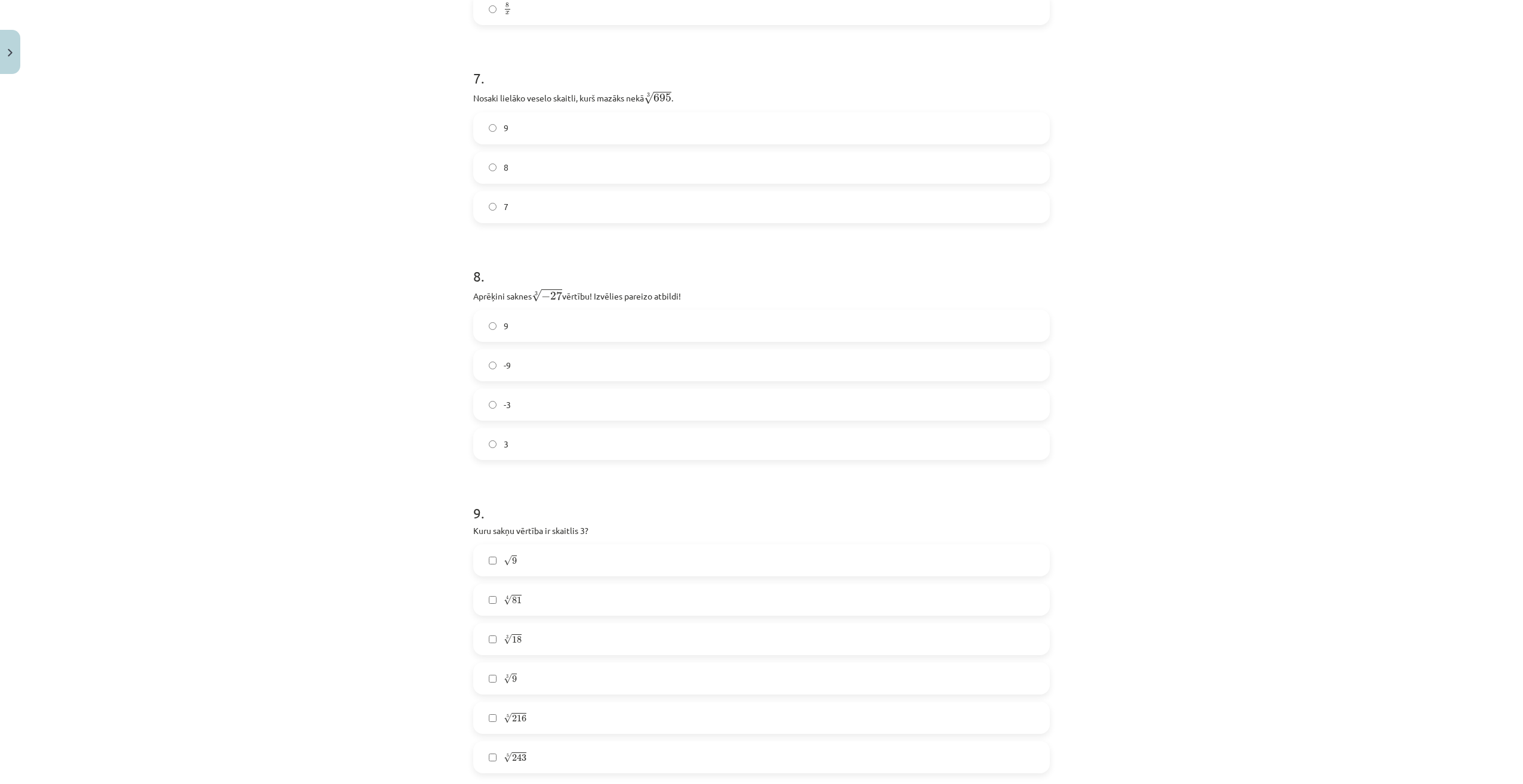
scroll to position [1461, 0]
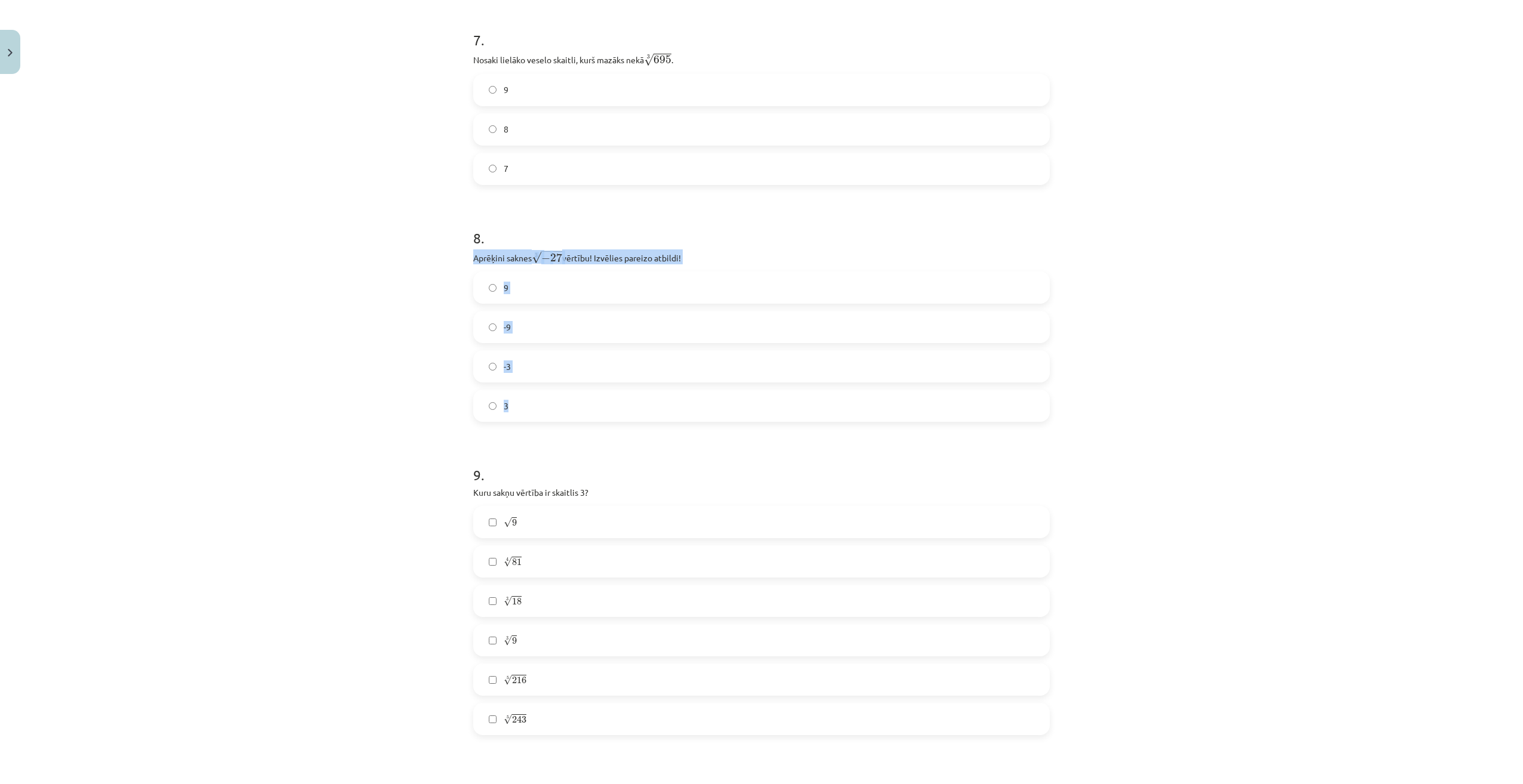
drag, startPoint x: 470, startPoint y: 259, endPoint x: 608, endPoint y: 407, distance: 202.4
click at [608, 407] on div "8 . Aprēķini saknes 3 √ − 27 − 27 3 vērtību! Izvēlies pareizo atbildi! 9 -9 -3 3" at bounding box center [761, 316] width 576 height 213
click at [408, 404] on div "Mācību tēma: Matemātikas i - 12. klases 1. ieskaites mācību materiāls (ab) #4 📝…" at bounding box center [762, 392] width 1523 height 784
drag, startPoint x: 469, startPoint y: 259, endPoint x: 617, endPoint y: 406, distance: 208.6
click at [617, 406] on div "8 . Aprēķini saknes 3 √ − 27 − 27 3 vērtību! Izvēlies pareizo atbildi! 9 -9 -3 3" at bounding box center [761, 316] width 576 height 213
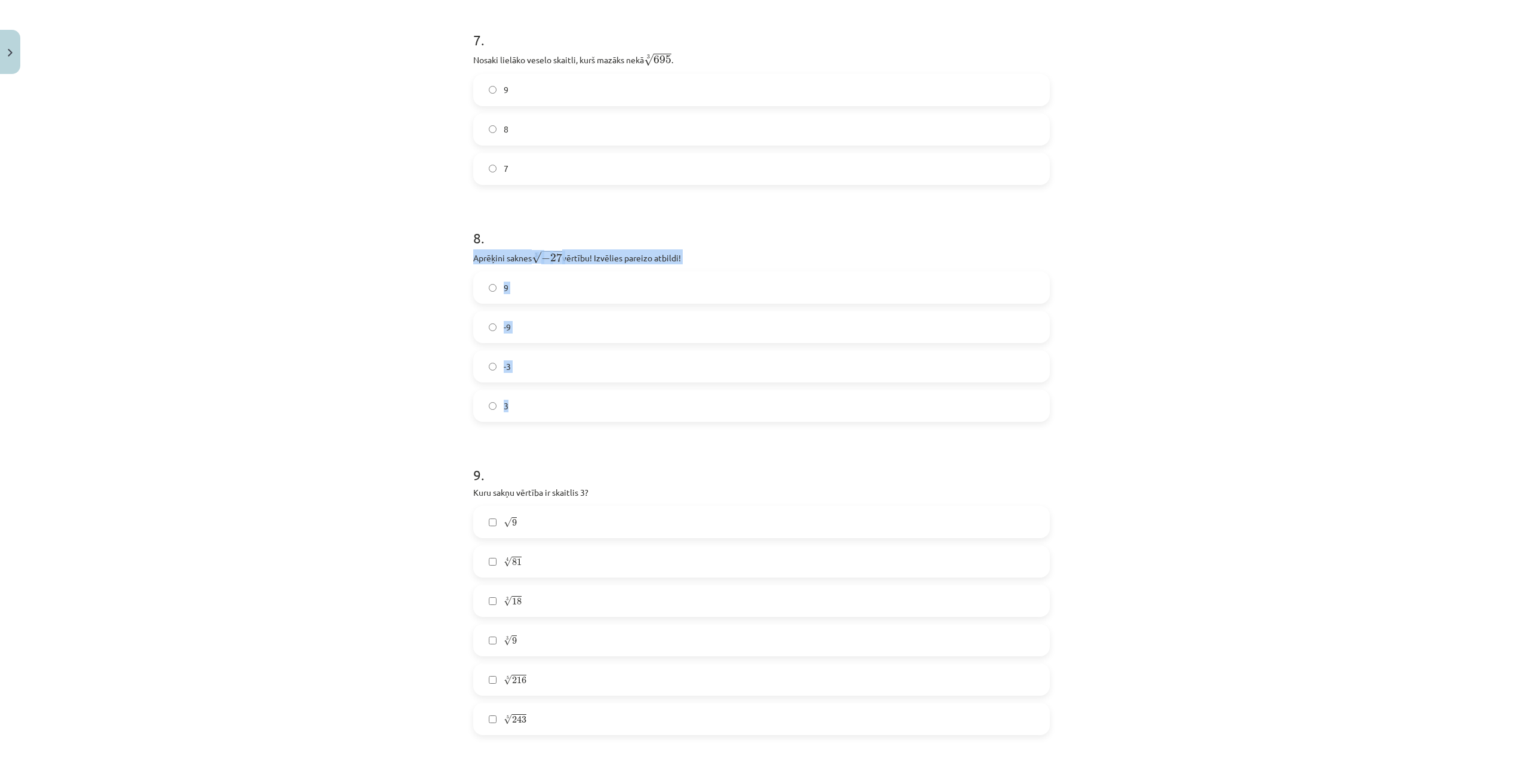
click at [382, 328] on div "Mācību tēma: Matemātikas i - 12. klases 1. ieskaites mācību materiāls (ab) #4 📝…" at bounding box center [762, 392] width 1523 height 784
click at [509, 365] on label "-3" at bounding box center [762, 366] width 574 height 30
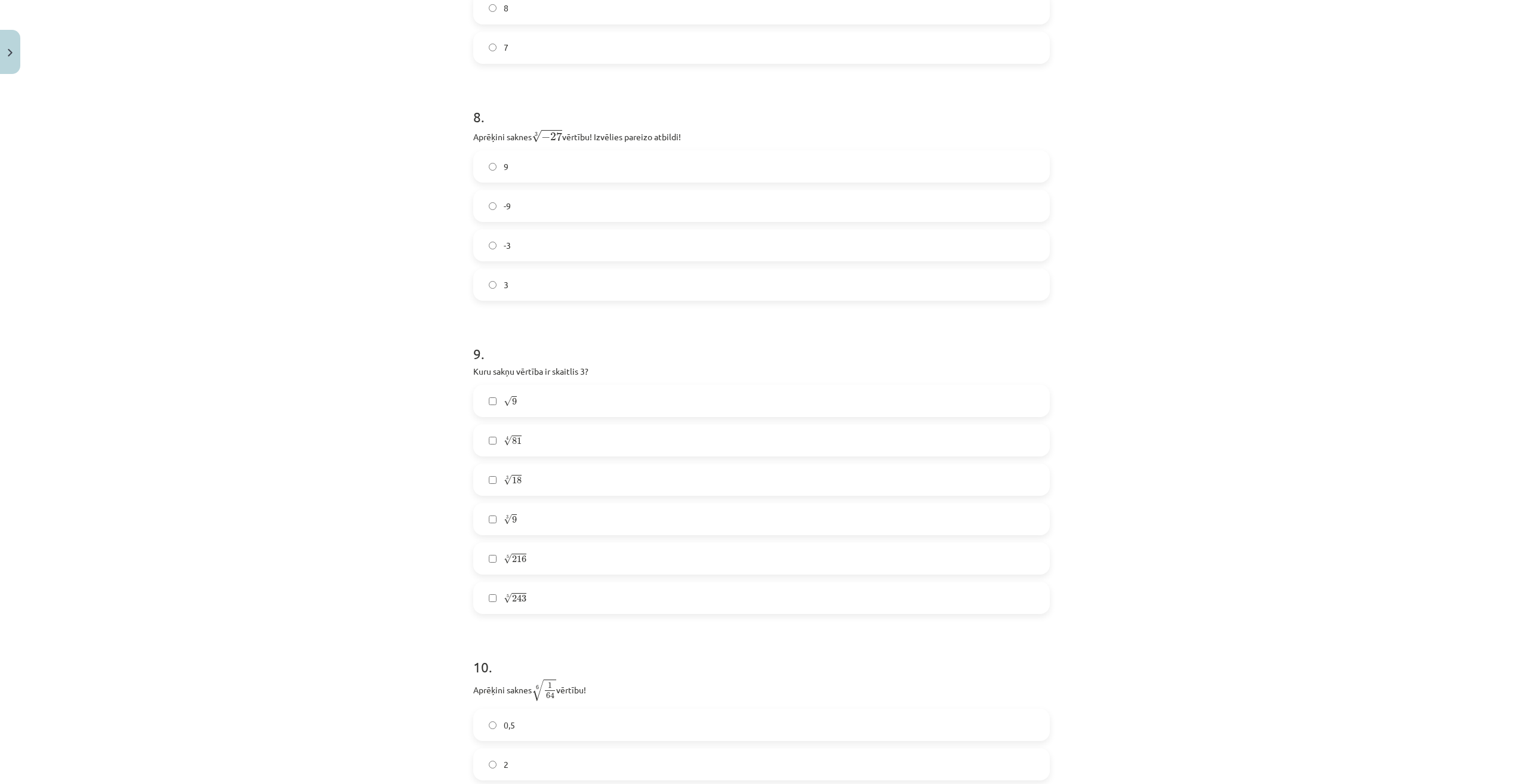
scroll to position [1700, 0]
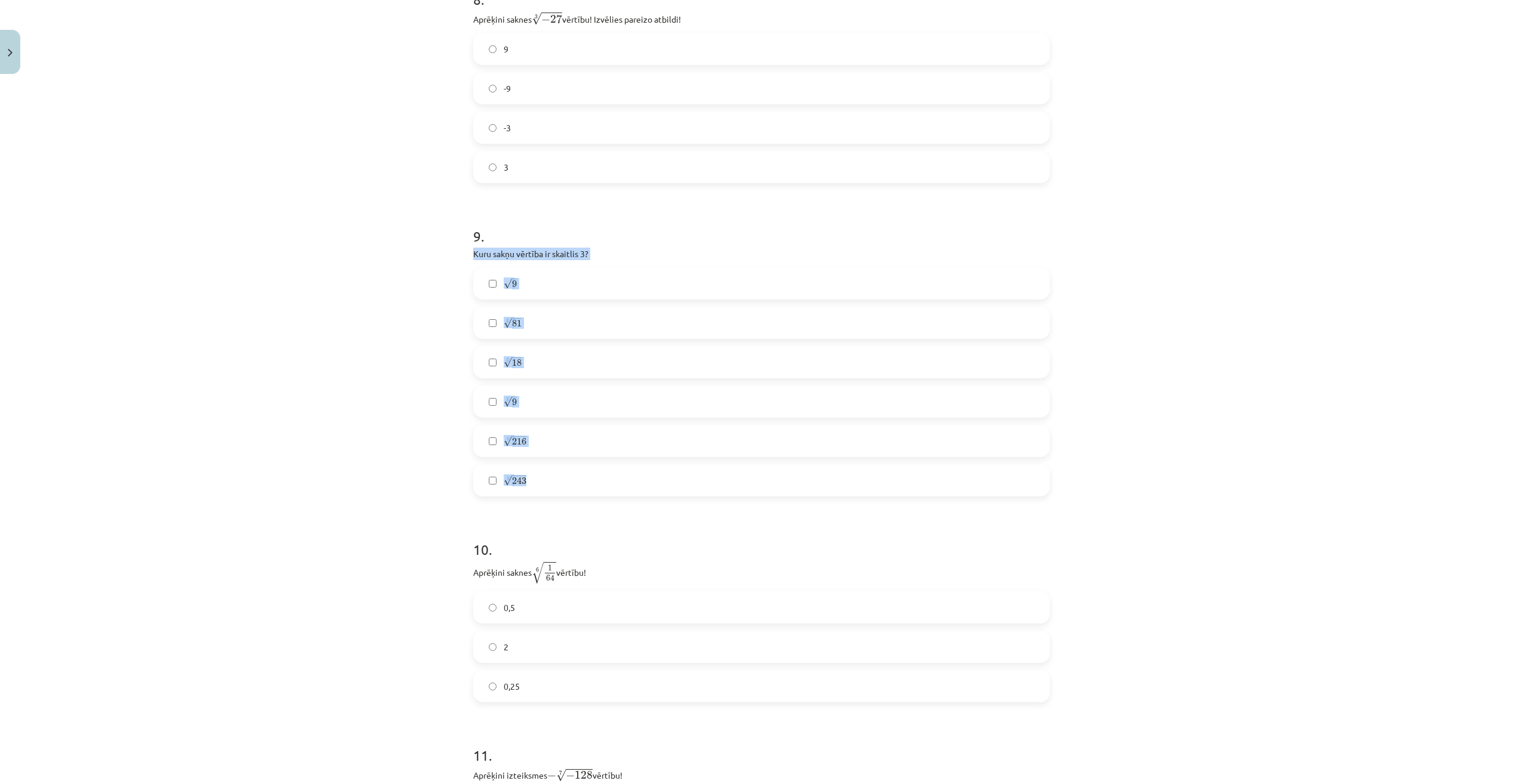
drag, startPoint x: 469, startPoint y: 253, endPoint x: 605, endPoint y: 478, distance: 262.9
click at [605, 478] on div "9 . Kuru sakņu vērtība ir skaitlis 3? √ 9 9 4 √ 81 81 4 3 √ 18 18 3 3 √ 9 9 3 5…" at bounding box center [761, 351] width 576 height 289
click at [231, 431] on div "Mācību tēma: Matemātikas i - 12. klases 1. ieskaites mācību materiāls (ab) #4 📝…" at bounding box center [762, 392] width 1523 height 784
click at [140, 461] on div "Mācību tēma: Matemātikas i - 12. klases 1. ieskaites mācību materiāls (ab) #4 📝…" at bounding box center [762, 392] width 1523 height 784
click at [514, 282] on label "√ 9 9" at bounding box center [762, 283] width 574 height 30
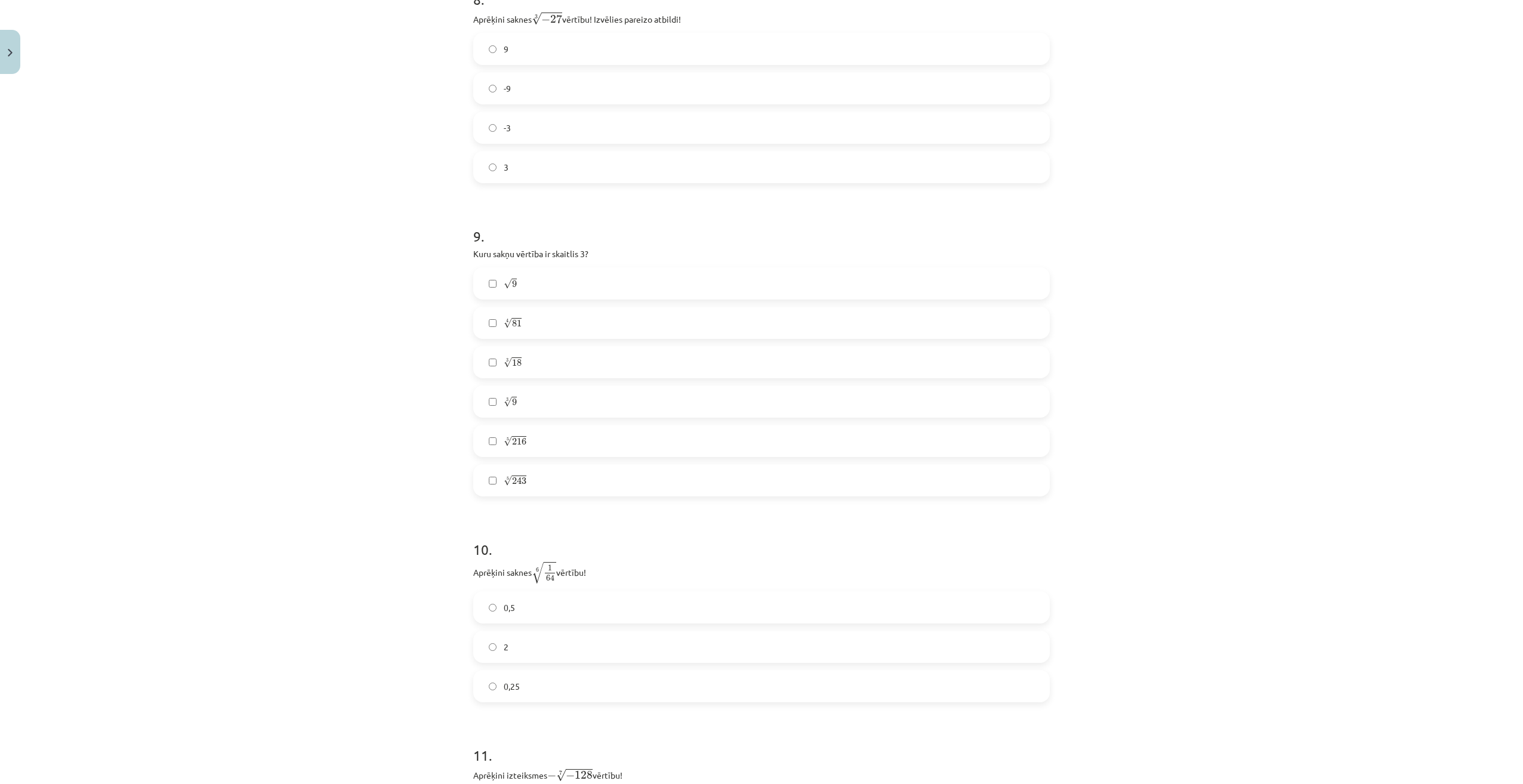
click at [531, 324] on label "4 √ 81 81 4" at bounding box center [762, 323] width 574 height 30
click at [527, 478] on label "5 √ 243 243 5" at bounding box center [762, 480] width 574 height 30
click at [1274, 501] on div "Mācību tēma: Matemātikas i - 12. klases 1. ieskaites mācību materiāls (ab) #4 📝…" at bounding box center [762, 392] width 1523 height 784
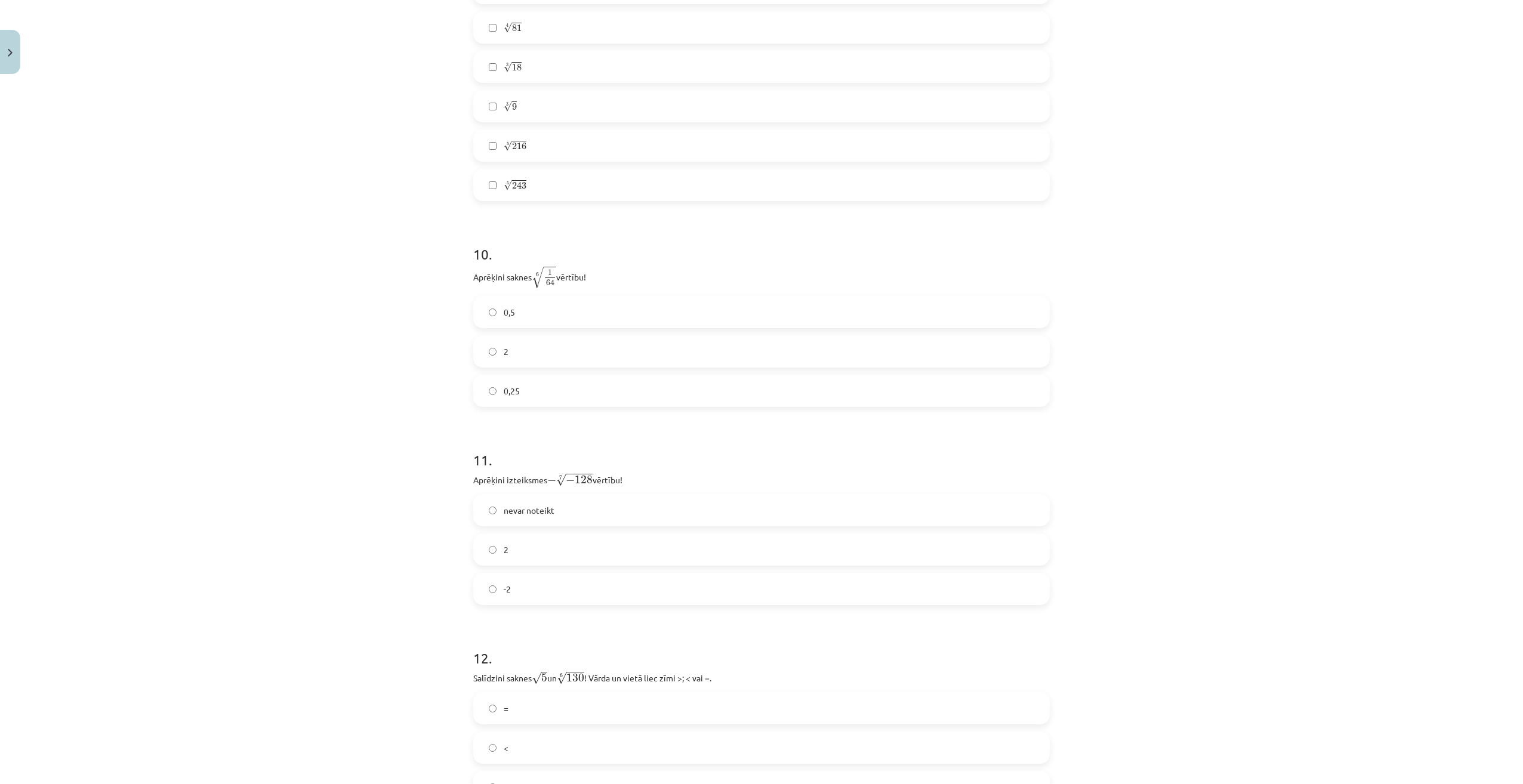
scroll to position [1998, 0]
drag, startPoint x: 471, startPoint y: 274, endPoint x: 563, endPoint y: 371, distance: 133.7
click at [563, 371] on div "10 . Aprēķini saknes 6 √ 1 64 1 64 6 vērtību! 0,5 2 0,25" at bounding box center [761, 313] width 576 height 182
click at [267, 287] on div "Mācību tēma: Matemātikas i - 12. klases 1. ieskaites mācību materiāls (ab) #4 📝…" at bounding box center [762, 392] width 1523 height 784
drag, startPoint x: 512, startPoint y: 311, endPoint x: 499, endPoint y: 321, distance: 16.4
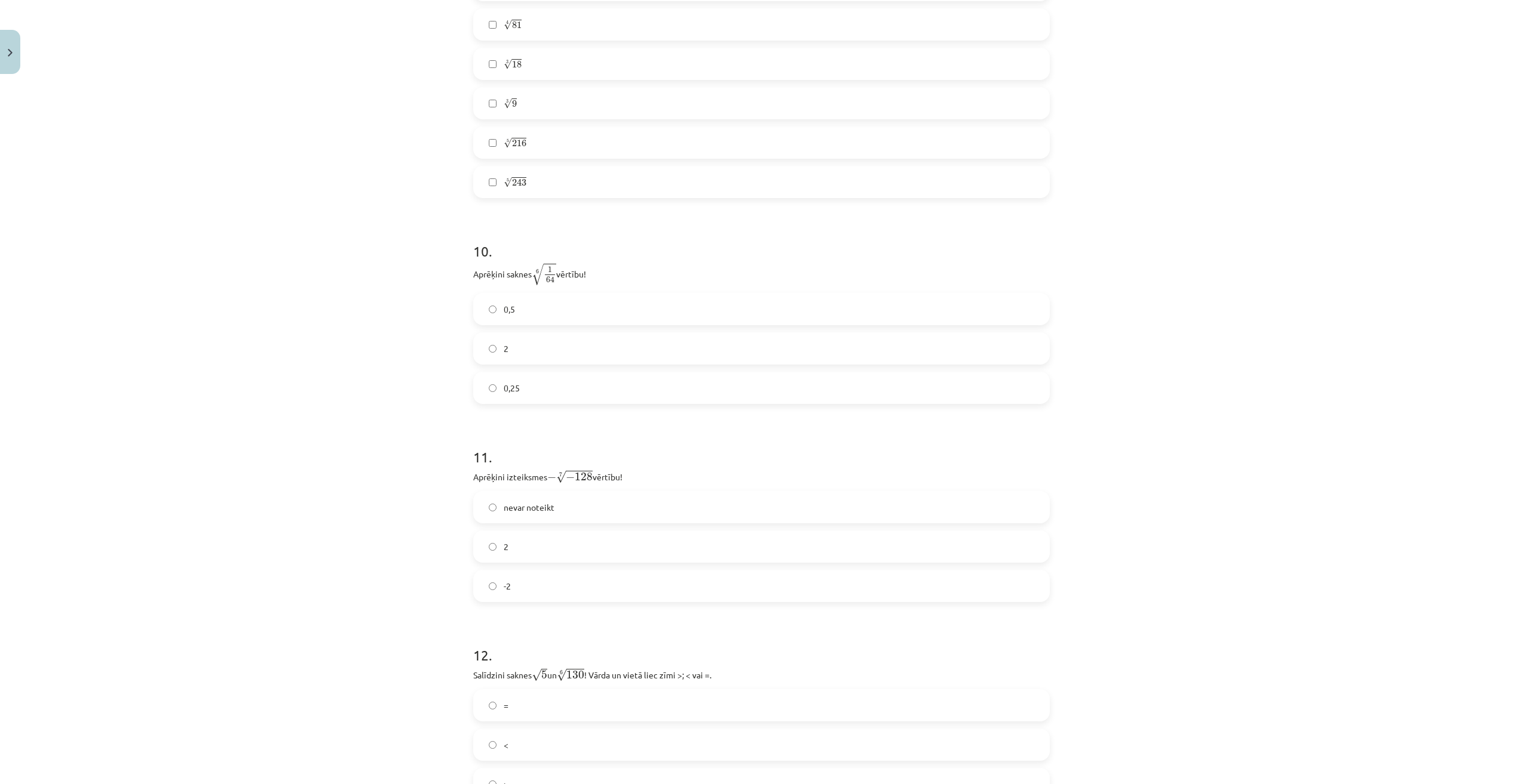
click at [512, 310] on label "0,5" at bounding box center [762, 309] width 574 height 30
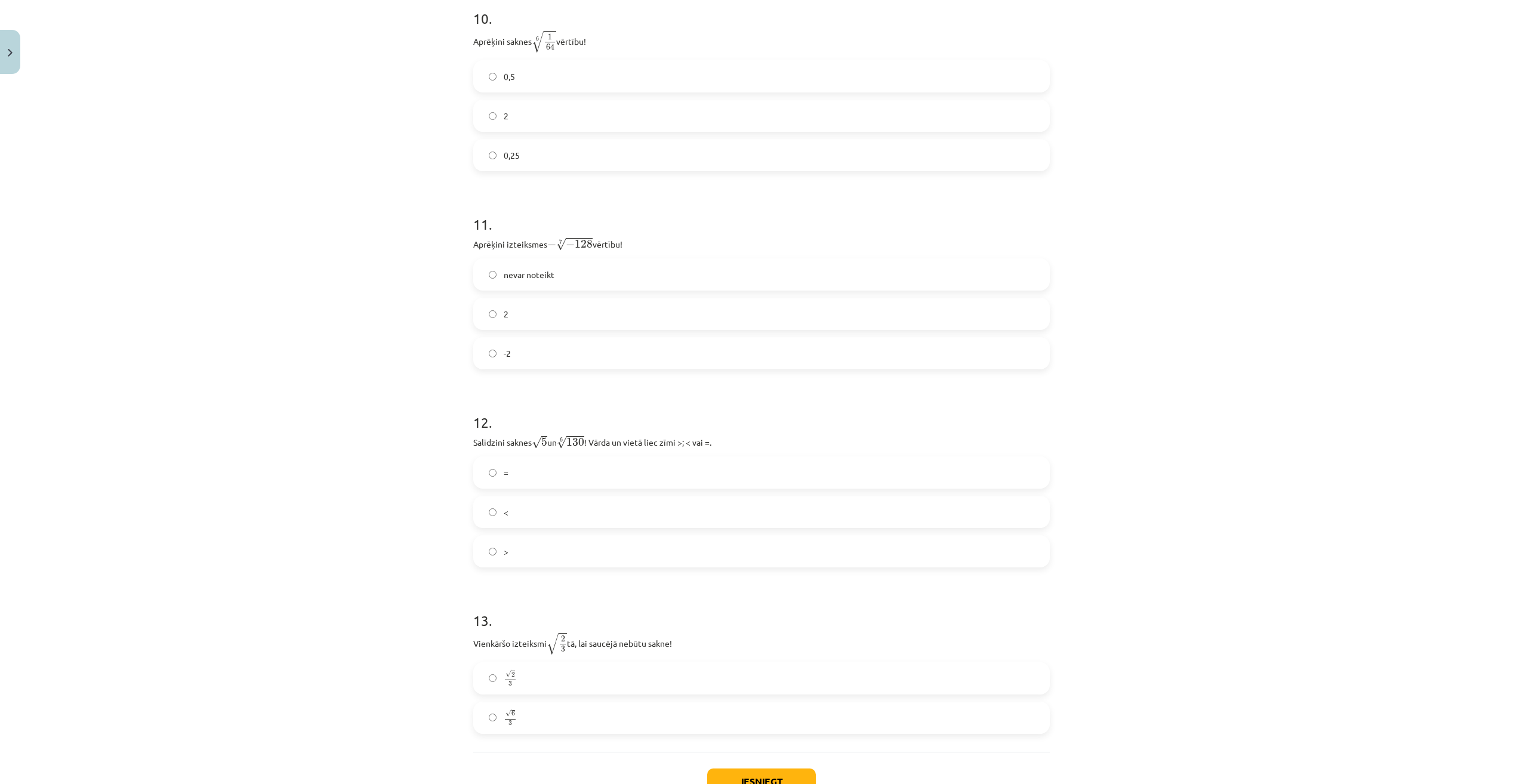
scroll to position [2237, 0]
drag, startPoint x: 470, startPoint y: 238, endPoint x: 586, endPoint y: 364, distance: 171.3
click at [586, 364] on div "11 . Aprēķini izteiksmes − 7 √ − 128 − − 128 7 vērtību! nevar noteikt 2 -2" at bounding box center [761, 275] width 576 height 174
click at [317, 339] on div "Mācību tēma: Matemātikas i - 12. klases 1. ieskaites mācību materiāls (ab) #4 📝…" at bounding box center [762, 392] width 1523 height 784
click at [508, 305] on label "2" at bounding box center [762, 308] width 574 height 30
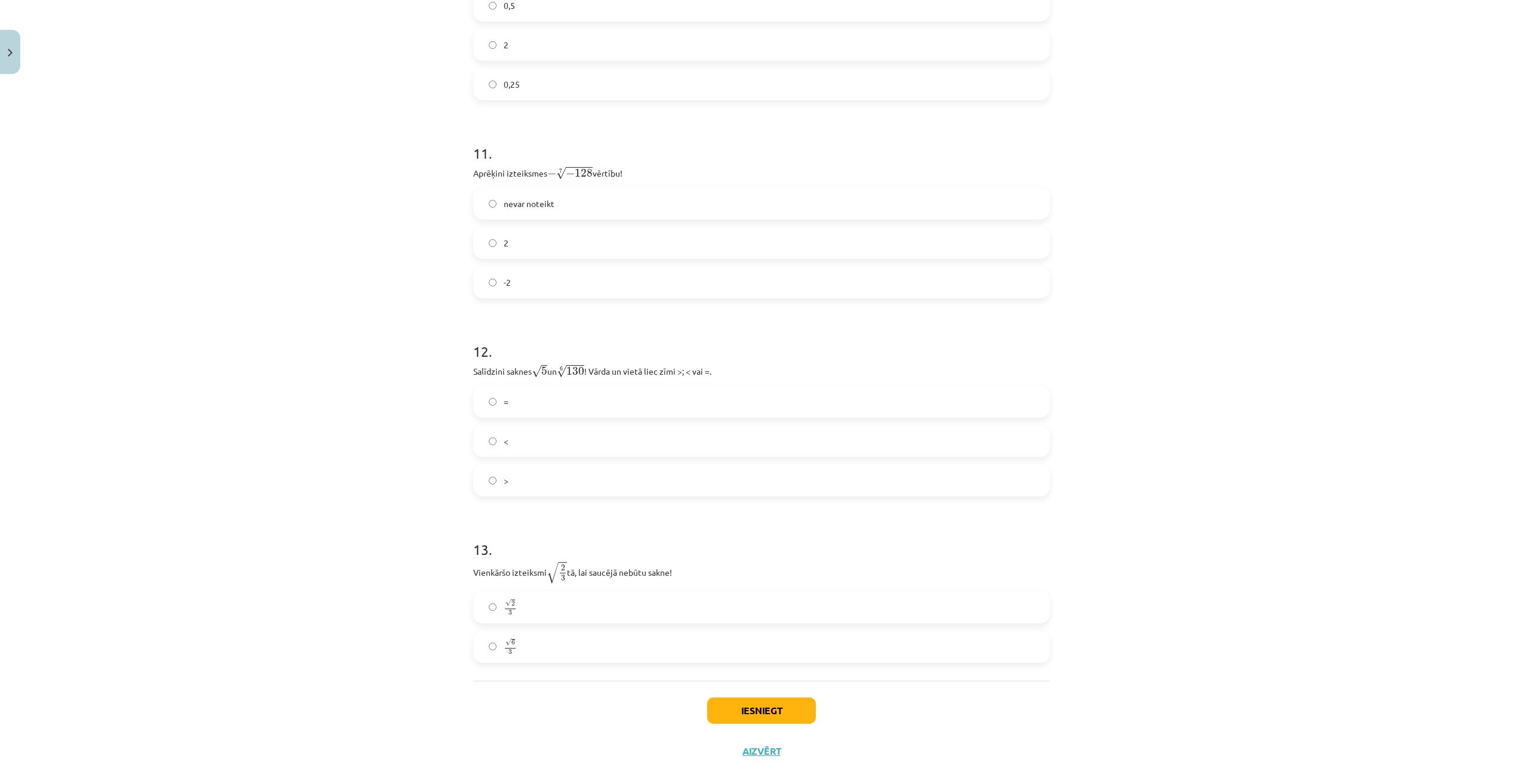
scroll to position [2319, 0]
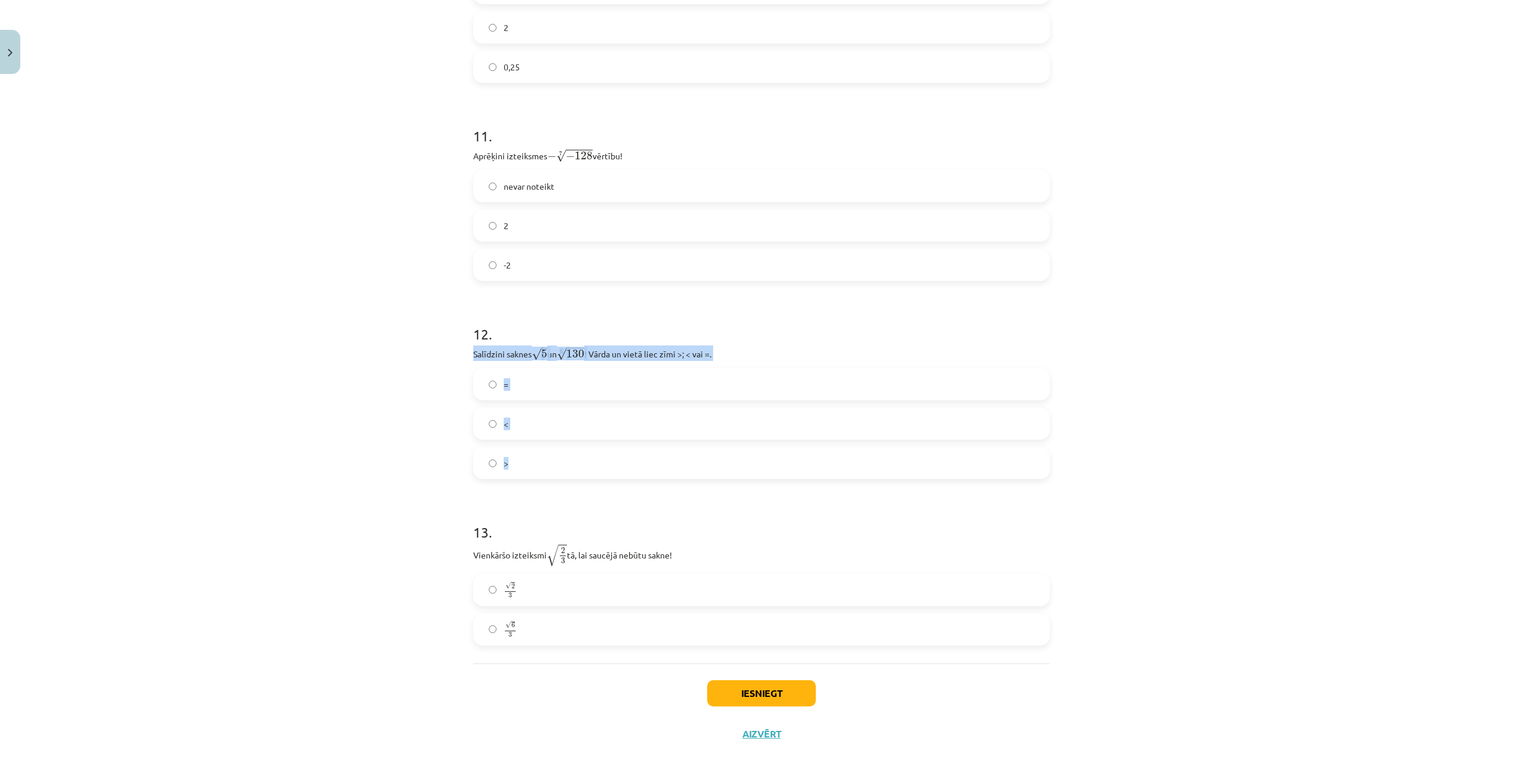
drag, startPoint x: 469, startPoint y: 354, endPoint x: 550, endPoint y: 468, distance: 139.8
click at [550, 468] on div "12 . Salīdzini saknes √ 5 5 un 6 √ 130 130 6 ! Vārda un vietā liec zīmi >; < va…" at bounding box center [761, 392] width 576 height 174
click at [395, 431] on div "Mācību tēma: Matemātikas i - 12. klases 1. ieskaites mācību materiāls (ab) #4 📝…" at bounding box center [762, 392] width 1523 height 784
click at [1297, 530] on div "Mācību tēma: Matemātikas i - 12. klases 1. ieskaites mācību materiāls (ab) #4 📝…" at bounding box center [762, 392] width 1523 height 784
click at [520, 461] on label ">" at bounding box center [762, 463] width 574 height 30
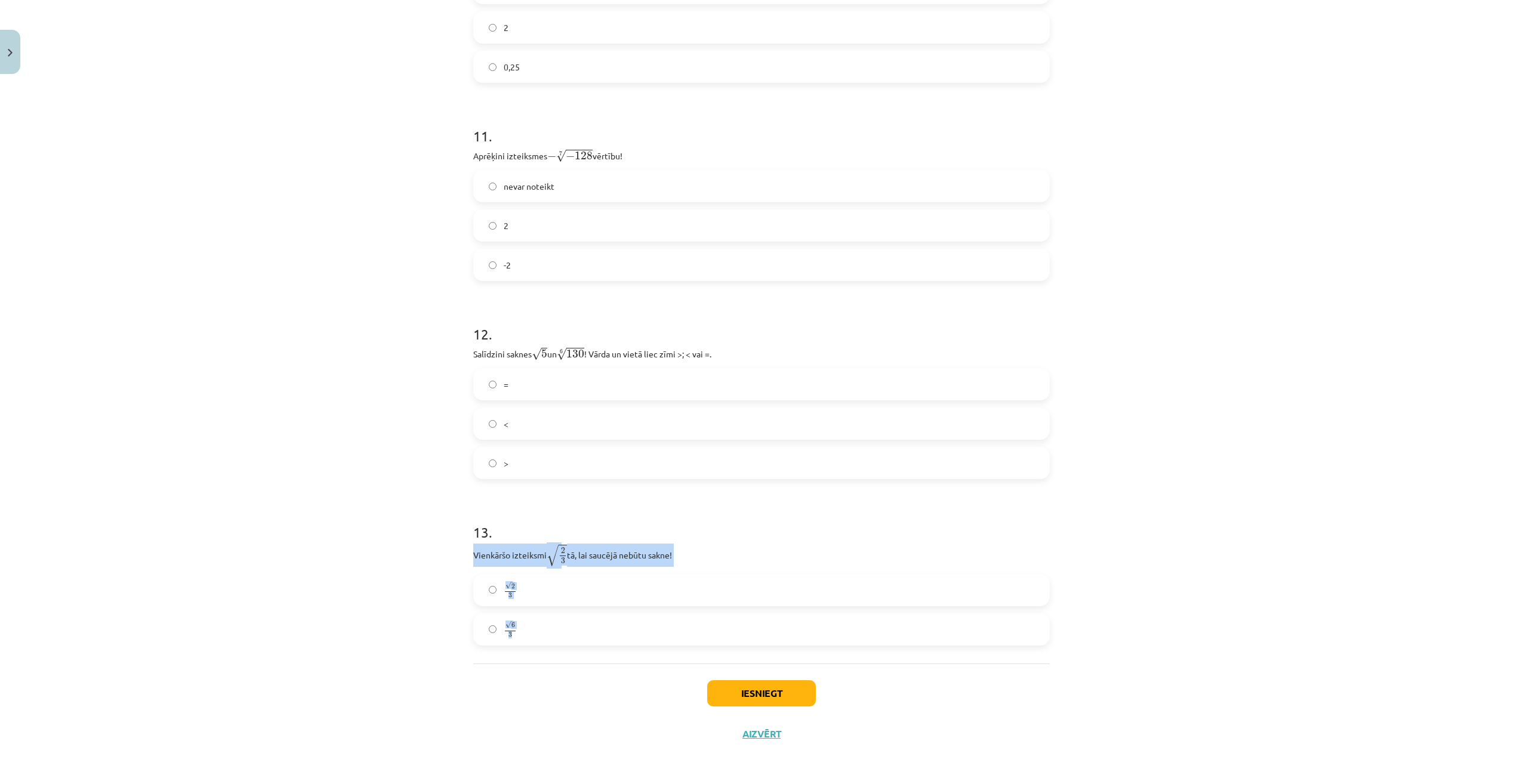
drag, startPoint x: 470, startPoint y: 556, endPoint x: 567, endPoint y: 648, distance: 133.7
click at [385, 592] on div "Mācību tēma: Matemātikas i - 12. klases 1. ieskaites mācību materiāls (ab) #4 📝…" at bounding box center [762, 392] width 1523 height 784
click at [497, 627] on label "√ 6 3 6 3" at bounding box center [762, 629] width 574 height 30
click at [740, 696] on button "Iesniegt" at bounding box center [762, 693] width 108 height 26
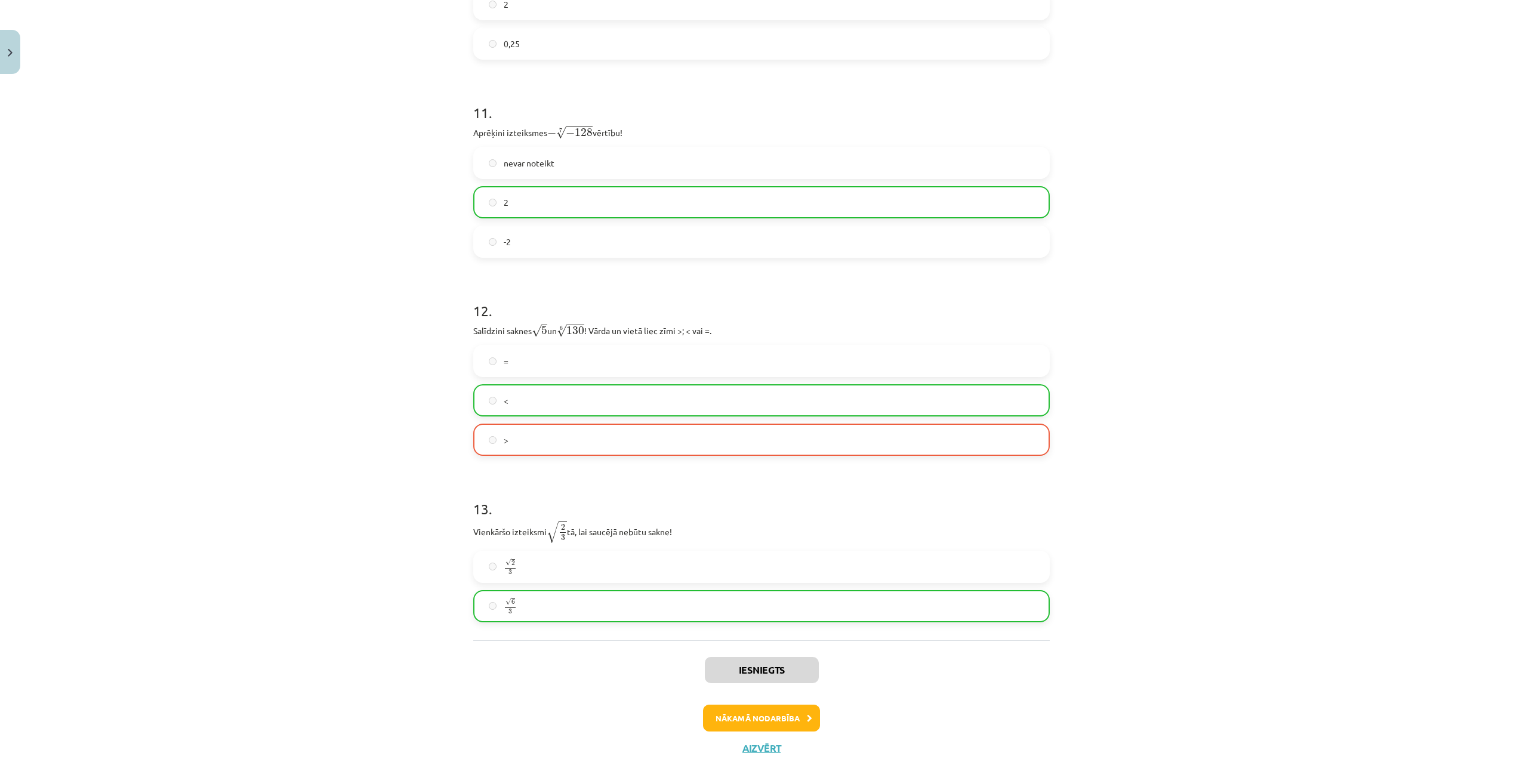
scroll to position [2357, 0]
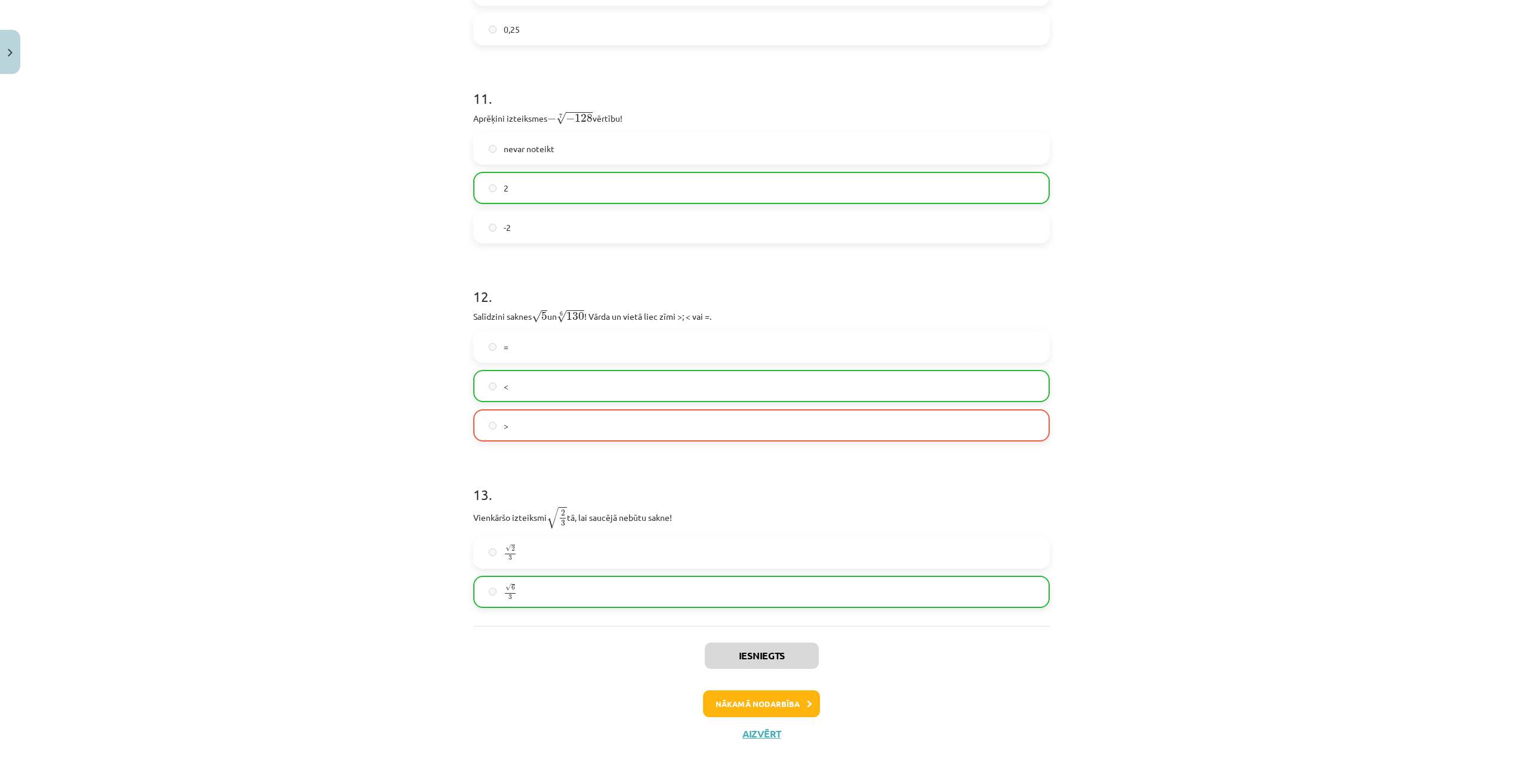
click at [1311, 418] on div "Mācību tēma: Matemātikas i - 12. klases 1. ieskaites mācību materiāls (ab) #4 📝…" at bounding box center [762, 392] width 1523 height 784
click at [781, 703] on button "Nākamā nodarbība" at bounding box center [762, 704] width 117 height 27
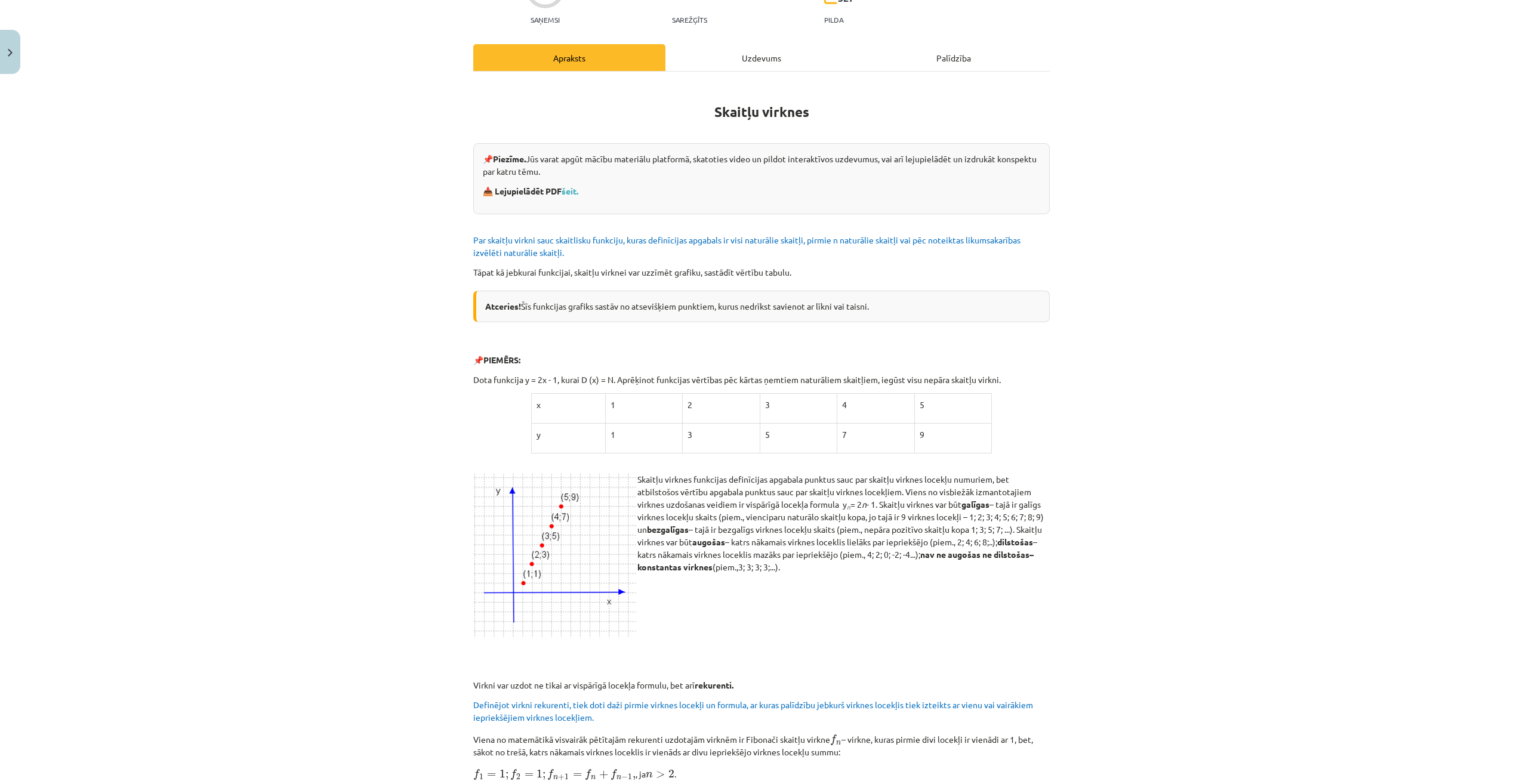
scroll to position [0, 0]
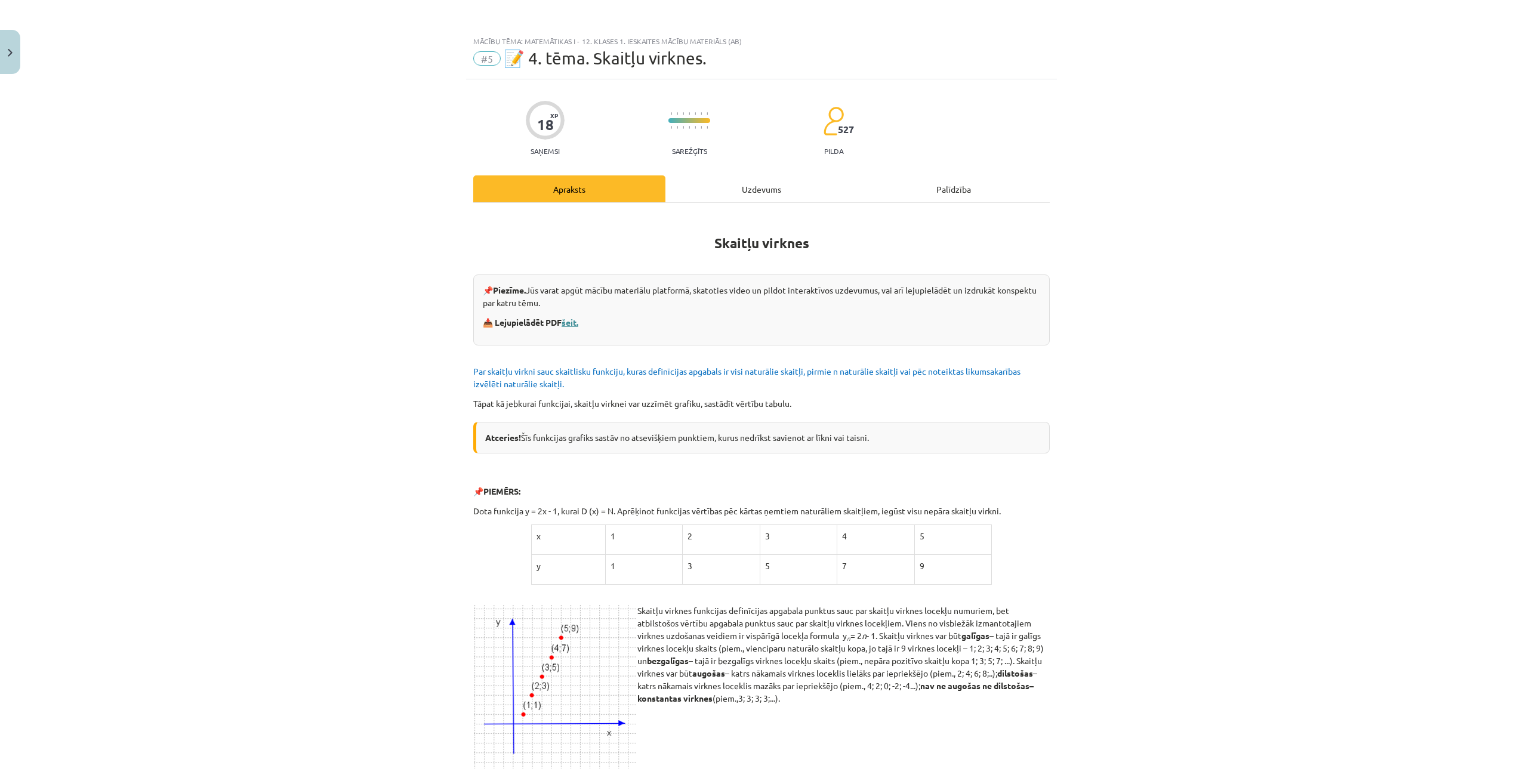
click at [569, 316] on link "šeit." at bounding box center [569, 322] width 17 height 10
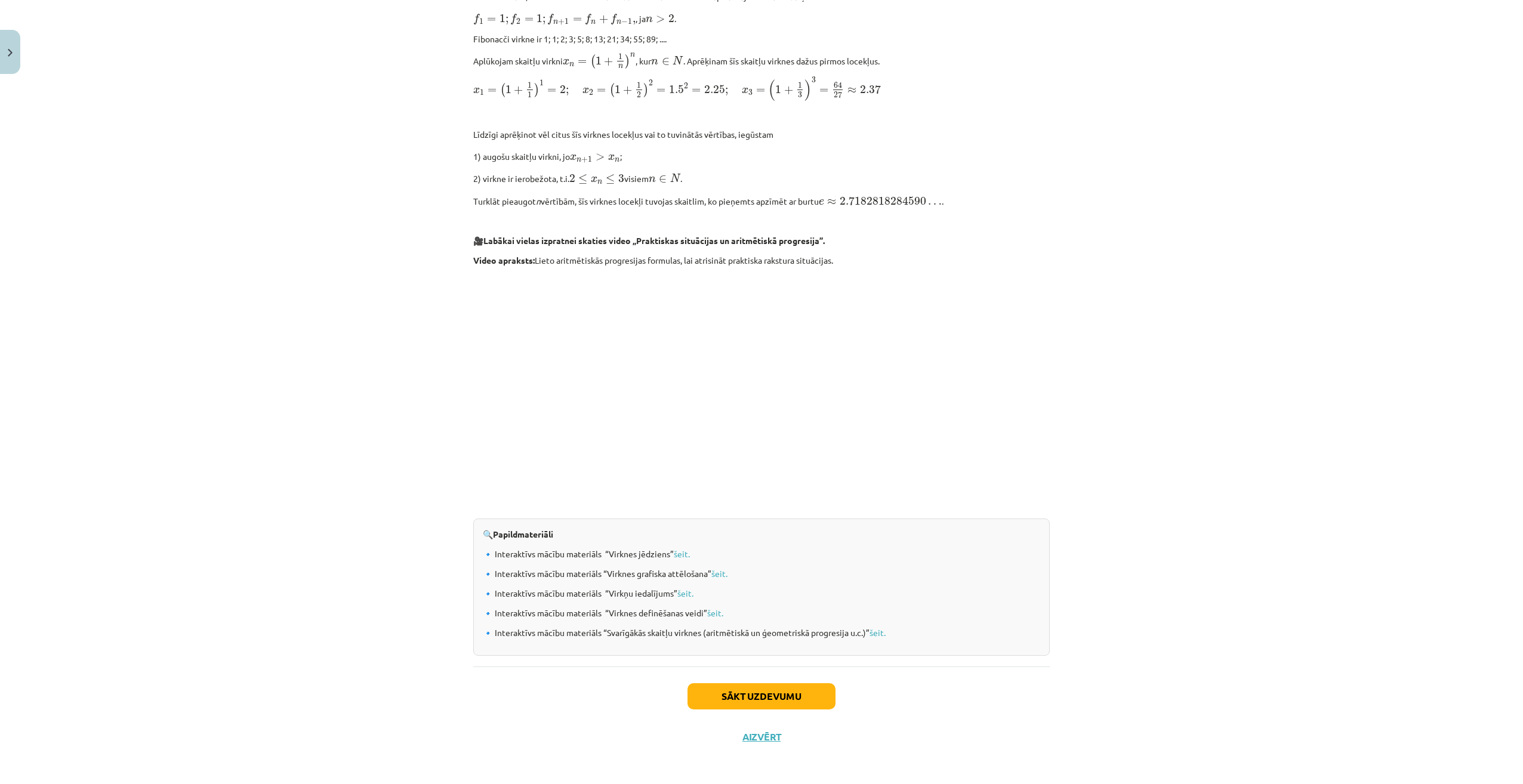
scroll to position [888, 0]
click at [684, 550] on link "šeit." at bounding box center [682, 552] width 16 height 10
click at [683, 548] on link "šeit." at bounding box center [682, 552] width 16 height 10
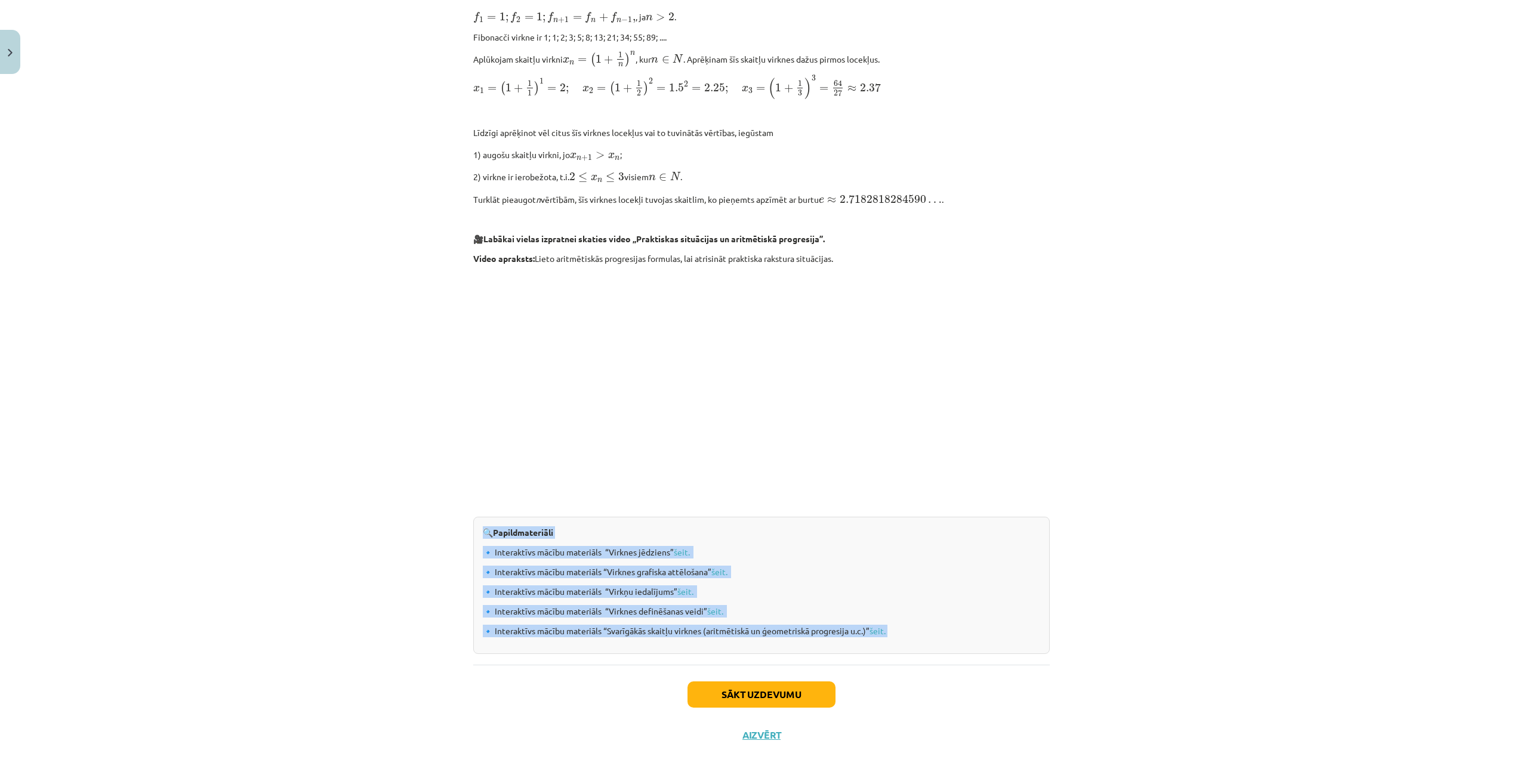
drag, startPoint x: 894, startPoint y: 632, endPoint x: 478, endPoint y: 530, distance: 428.3
click at [478, 530] on div "🔍 Papildmateriāli 🔹 Interaktīvs mācību materiāls “Virknes jēdziens” šeit. 🔹 Int…" at bounding box center [761, 585] width 576 height 137
drag, startPoint x: 478, startPoint y: 530, endPoint x: 596, endPoint y: 563, distance: 122.5
click at [986, 590] on p "🔹 Interaktīvs mācību materiāls “Virkņu iedalījums” šeit." at bounding box center [761, 592] width 557 height 12
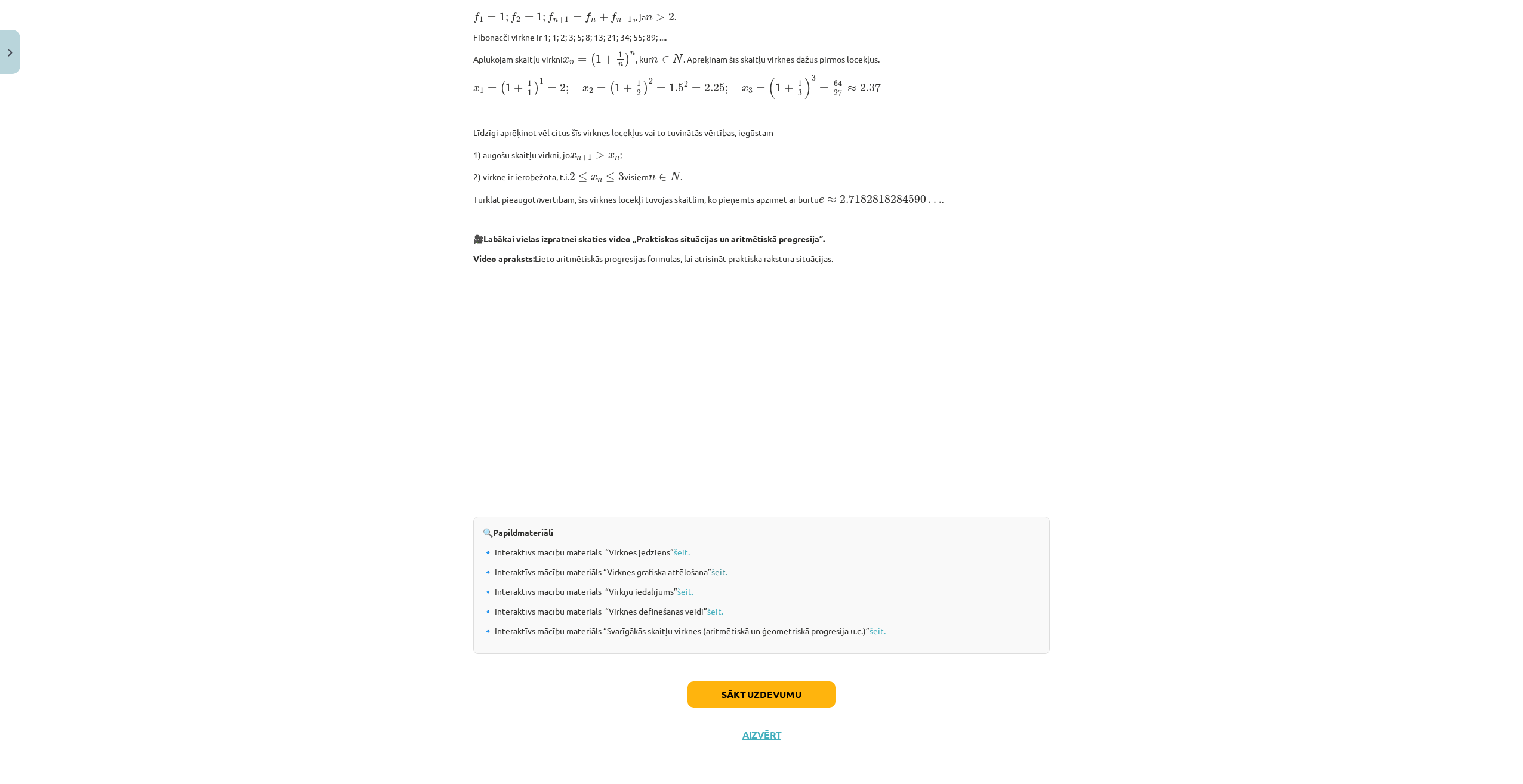
click at [717, 570] on link "šeit." at bounding box center [720, 572] width 16 height 10
click at [720, 572] on link "šeit." at bounding box center [720, 572] width 16 height 10
click at [685, 590] on link "šeit." at bounding box center [685, 591] width 16 height 10
click at [775, 690] on button "Sākt uzdevumu" at bounding box center [761, 694] width 148 height 26
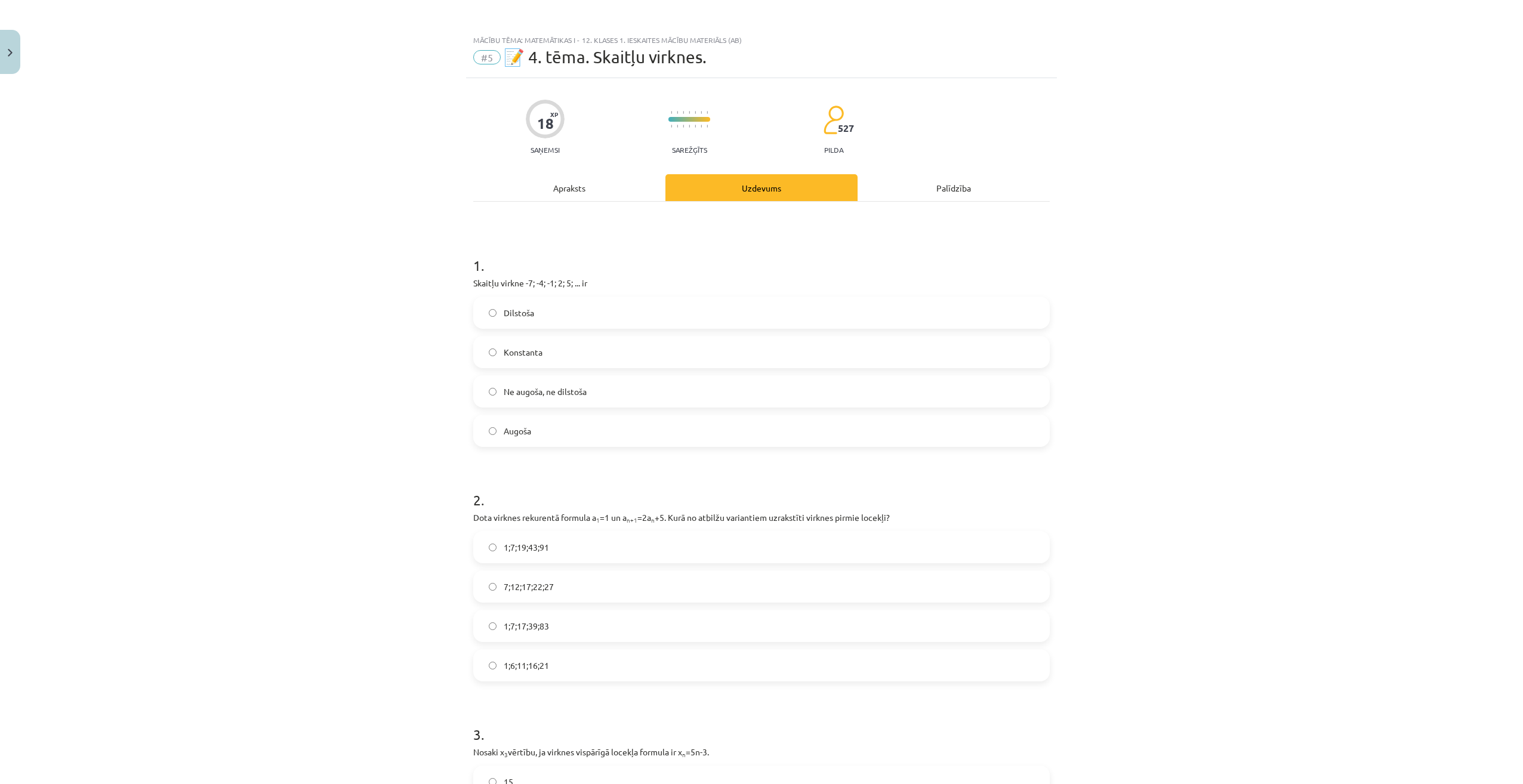
scroll to position [0, 0]
drag, startPoint x: 469, startPoint y: 282, endPoint x: 615, endPoint y: 432, distance: 209.3
click at [615, 432] on div "1 . Skaitļu virkne -7; -4; -1; 2; 5; ... ir Dilstoša Konstanta Ne augoša, ne di…" at bounding box center [761, 343] width 576 height 211
drag, startPoint x: 539, startPoint y: 429, endPoint x: 523, endPoint y: 429, distance: 16.0
click at [539, 429] on label "Augoša" at bounding box center [762, 432] width 574 height 30
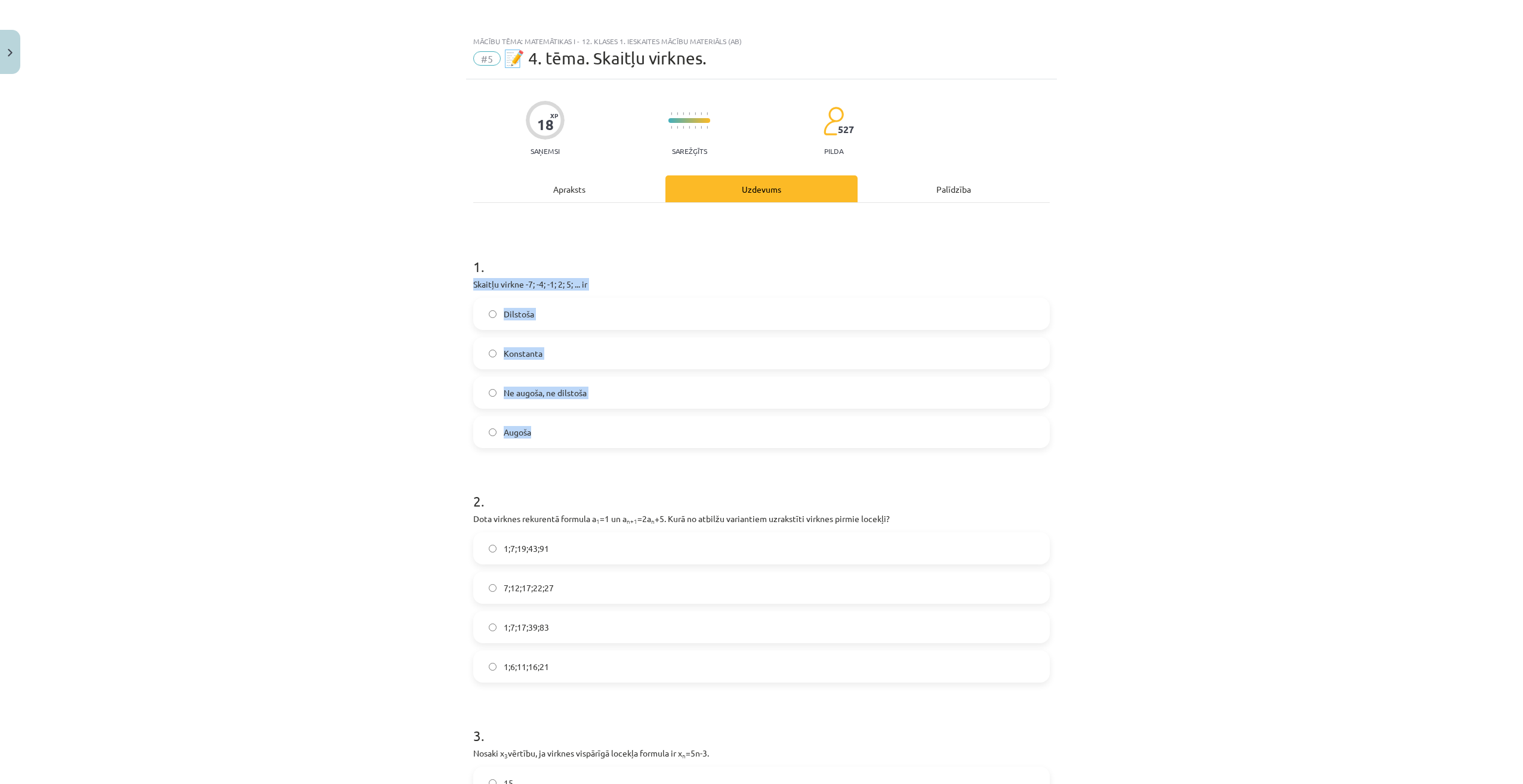
click at [392, 443] on div "Mācību tēma: Matemātikas i - 12. klases 1. ieskaites mācību materiāls (ab) #5 📝…" at bounding box center [762, 392] width 1523 height 784
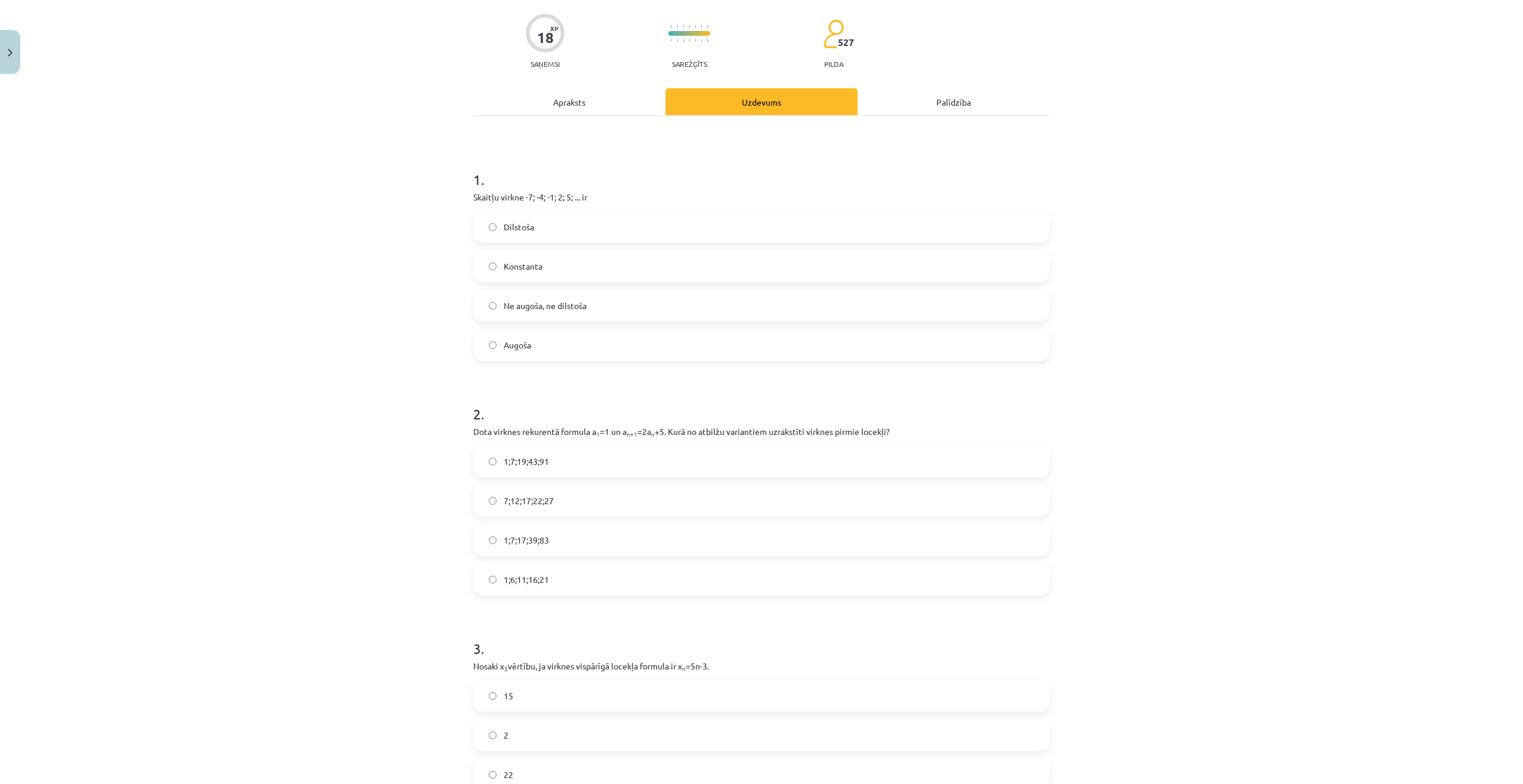
scroll to position [179, 0]
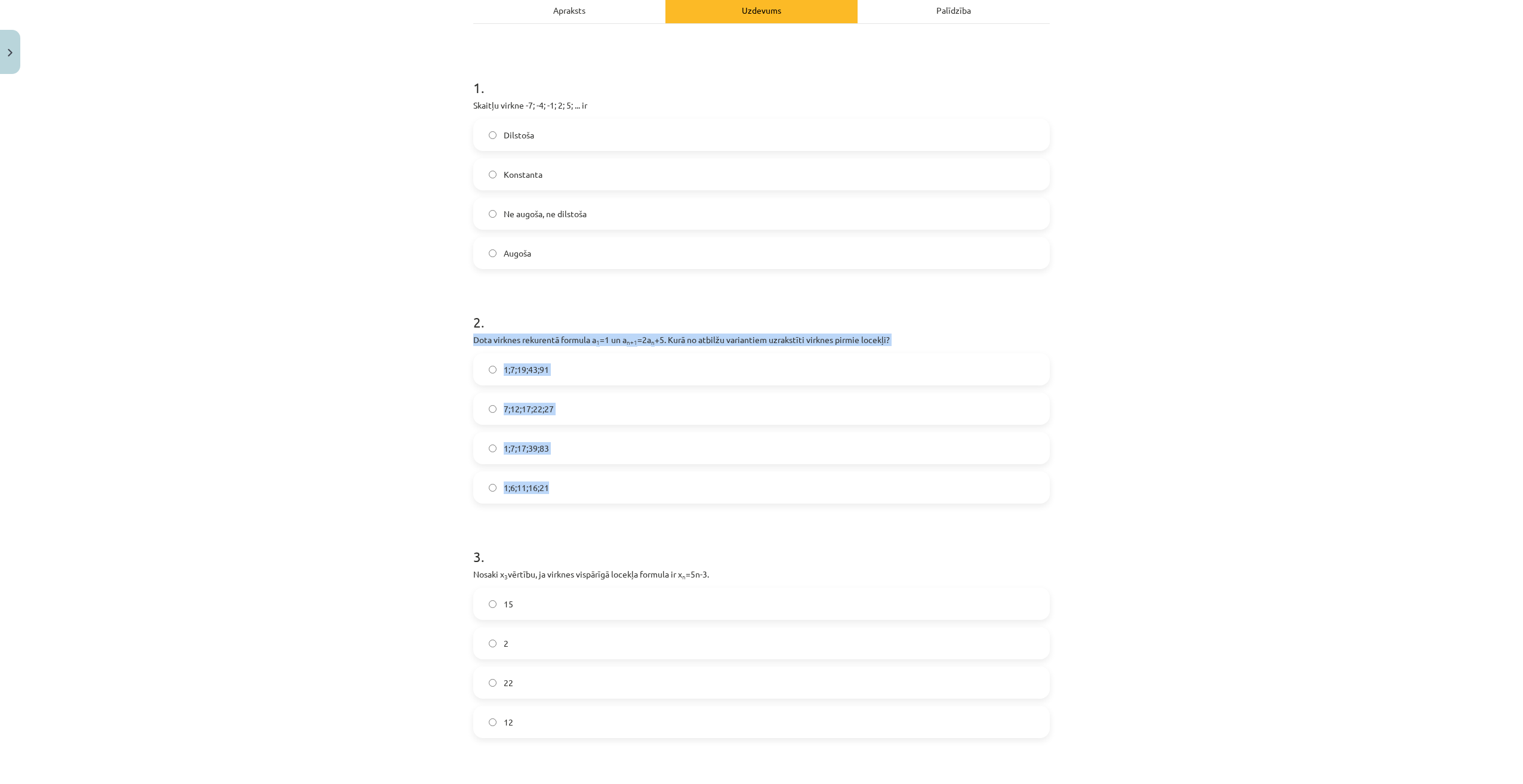
drag, startPoint x: 467, startPoint y: 338, endPoint x: 600, endPoint y: 478, distance: 193.1
click at [600, 478] on div "18 XP Saņemsi Sarežģīts 527 pilda Apraksts Uzdevums Palīdzība 1 . Skaitļu virkn…" at bounding box center [762, 727] width 591 height 1655
click at [275, 437] on div "Mācību tēma: Matemātikas i - 12. klases 1. ieskaites mācību materiāls (ab) #5 📝…" at bounding box center [762, 392] width 1523 height 784
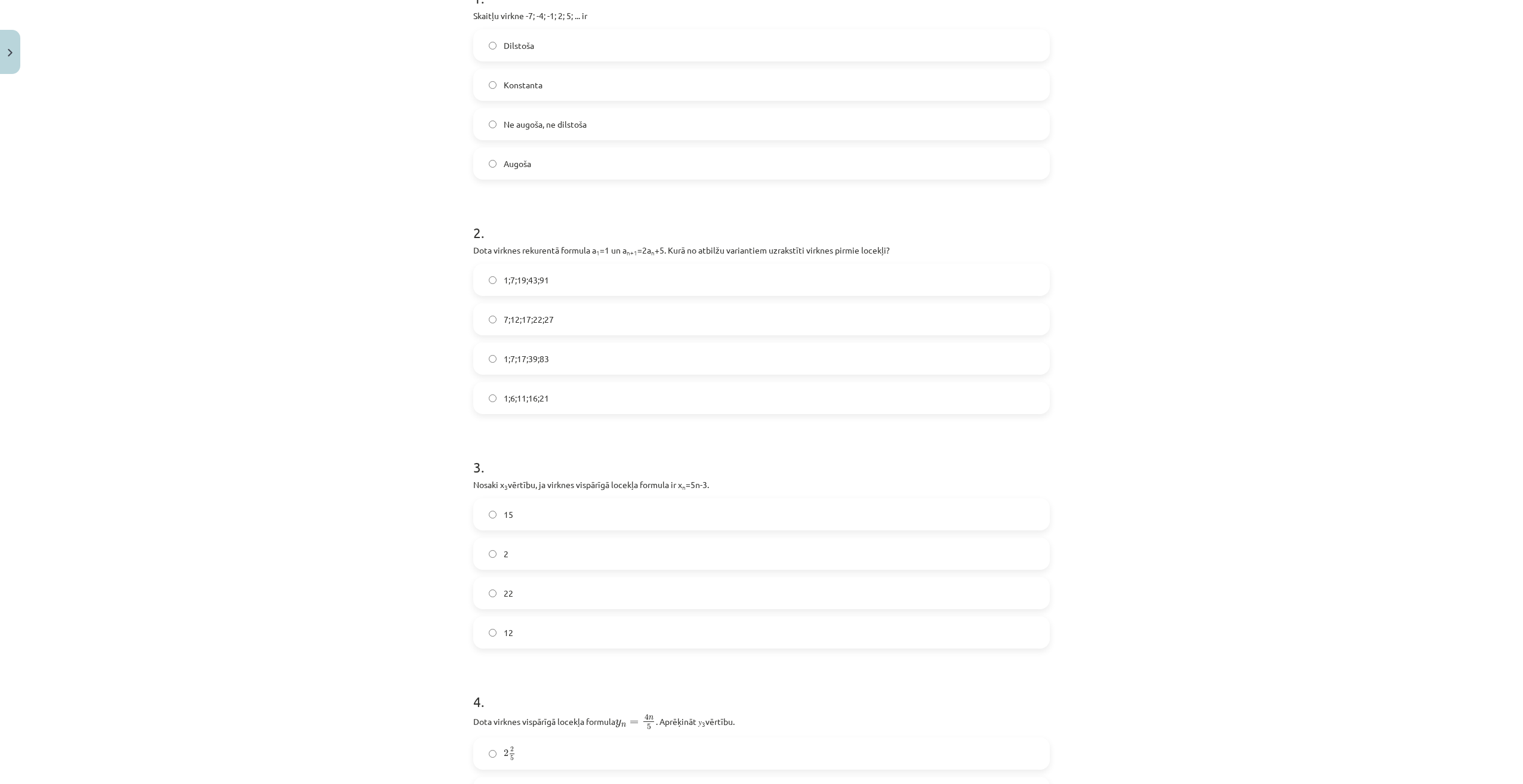
scroll to position [239, 0]
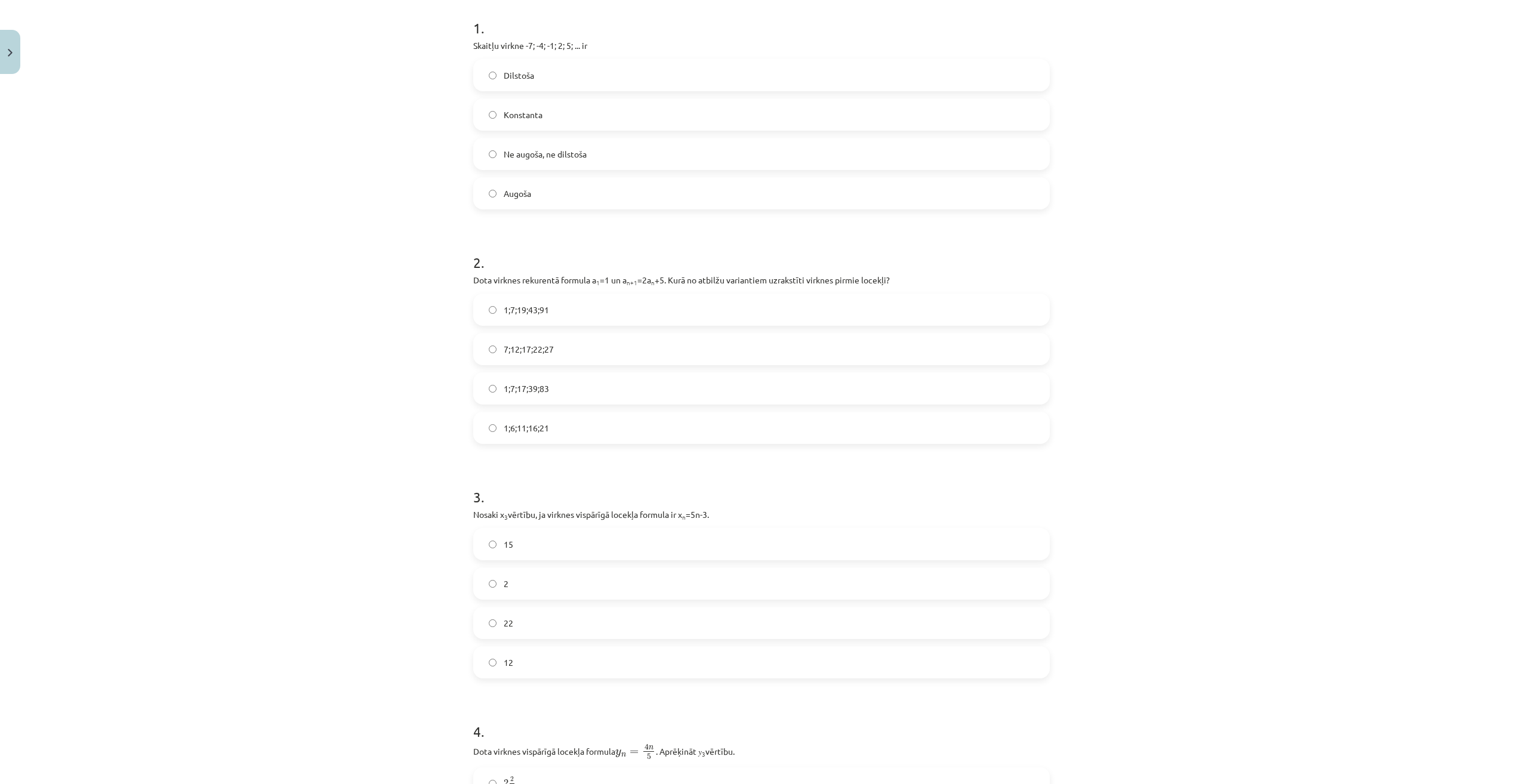
click at [553, 312] on label "1;7;19;43;91" at bounding box center [762, 309] width 574 height 30
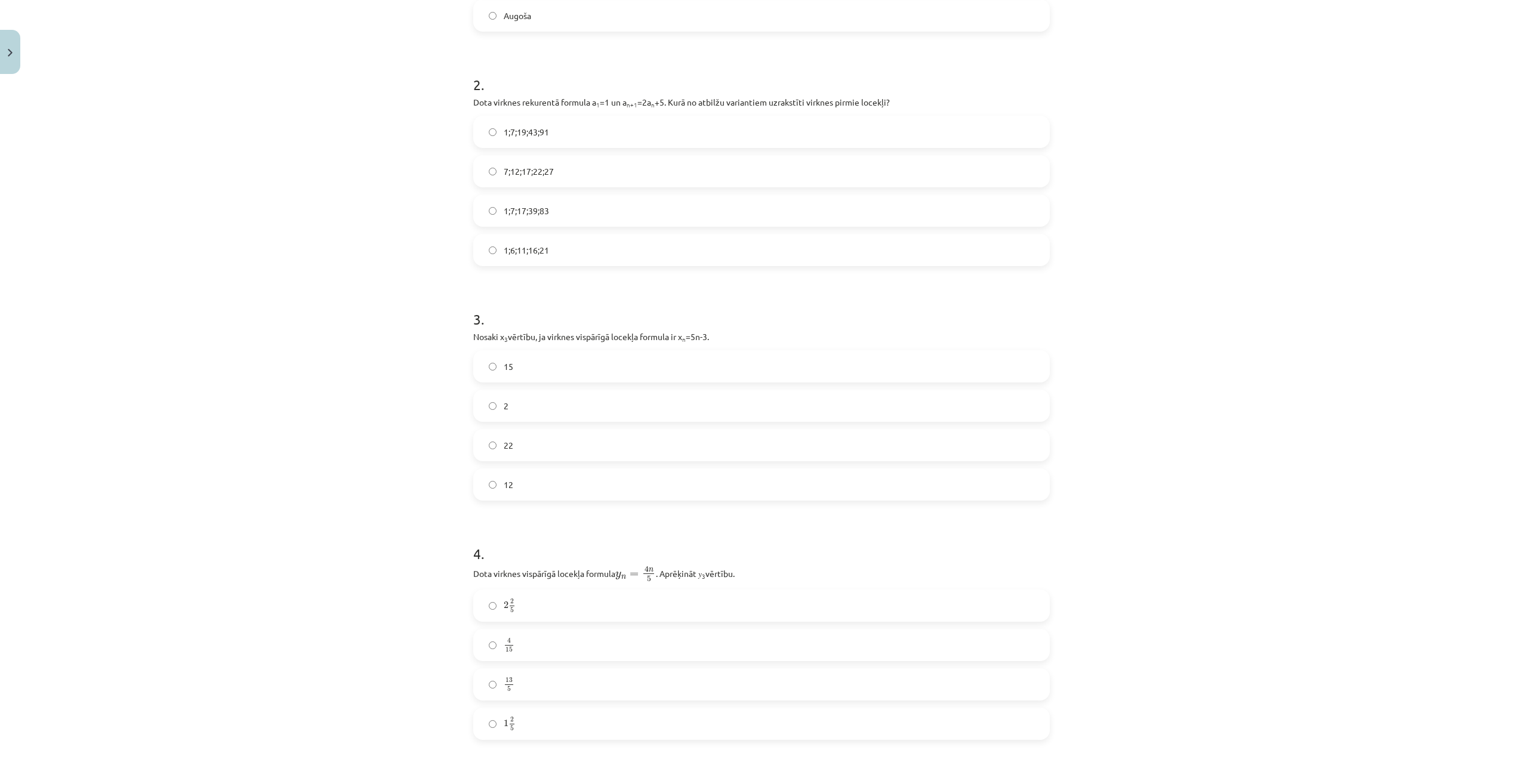
scroll to position [537, 0]
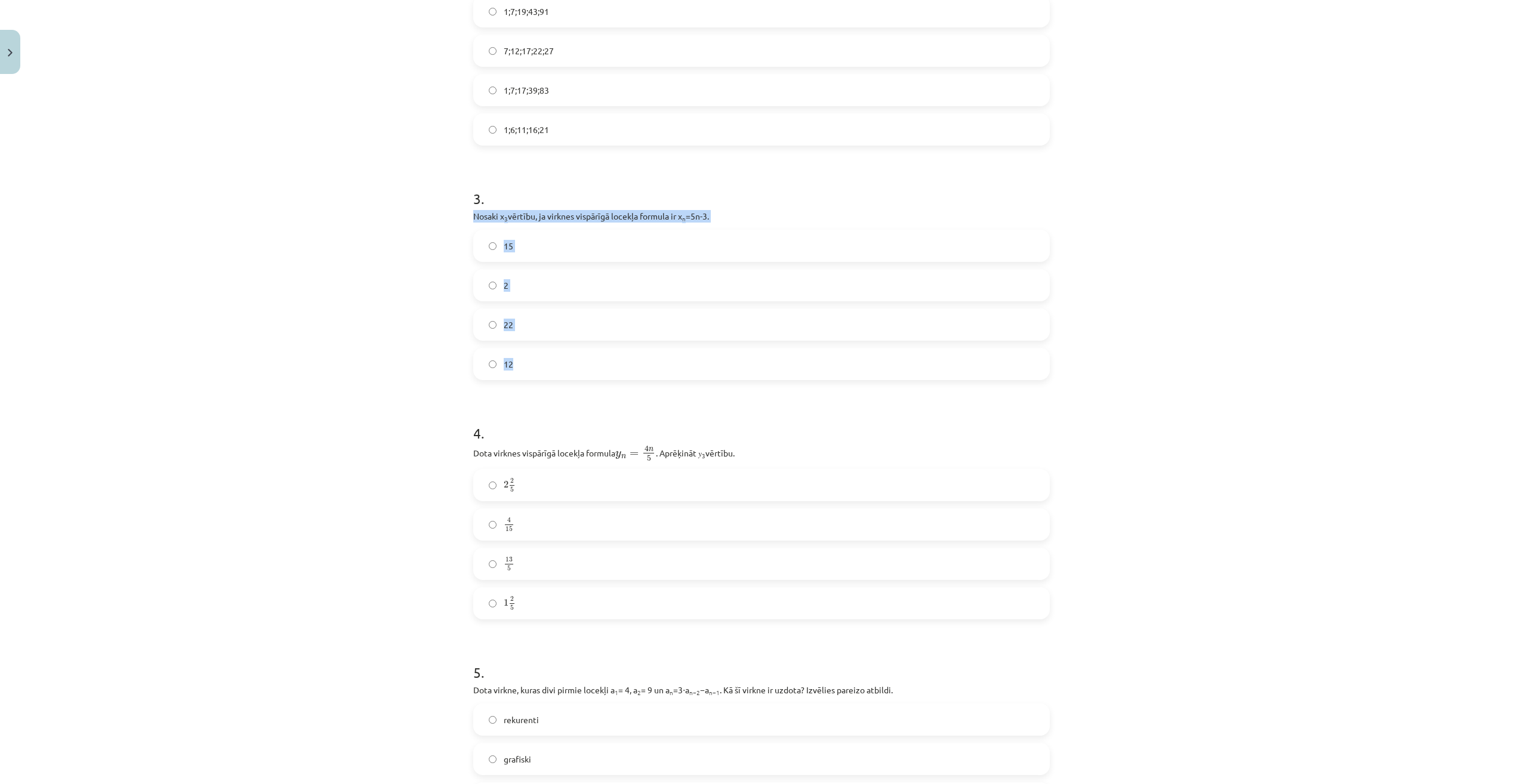
drag, startPoint x: 470, startPoint y: 216, endPoint x: 583, endPoint y: 369, distance: 190.2
click at [583, 369] on div "3 . Nosaki x 3 vērtību, ja virknes vispārīgā locekļa formula ir x n =5n-3. 15 2…" at bounding box center [761, 274] width 576 height 211
click at [525, 361] on label "12" at bounding box center [762, 364] width 574 height 30
click at [323, 401] on div "Mācību tēma: Matemātikas i - 12. klases 1. ieskaites mācību materiāls (ab) #5 📝…" at bounding box center [762, 392] width 1523 height 784
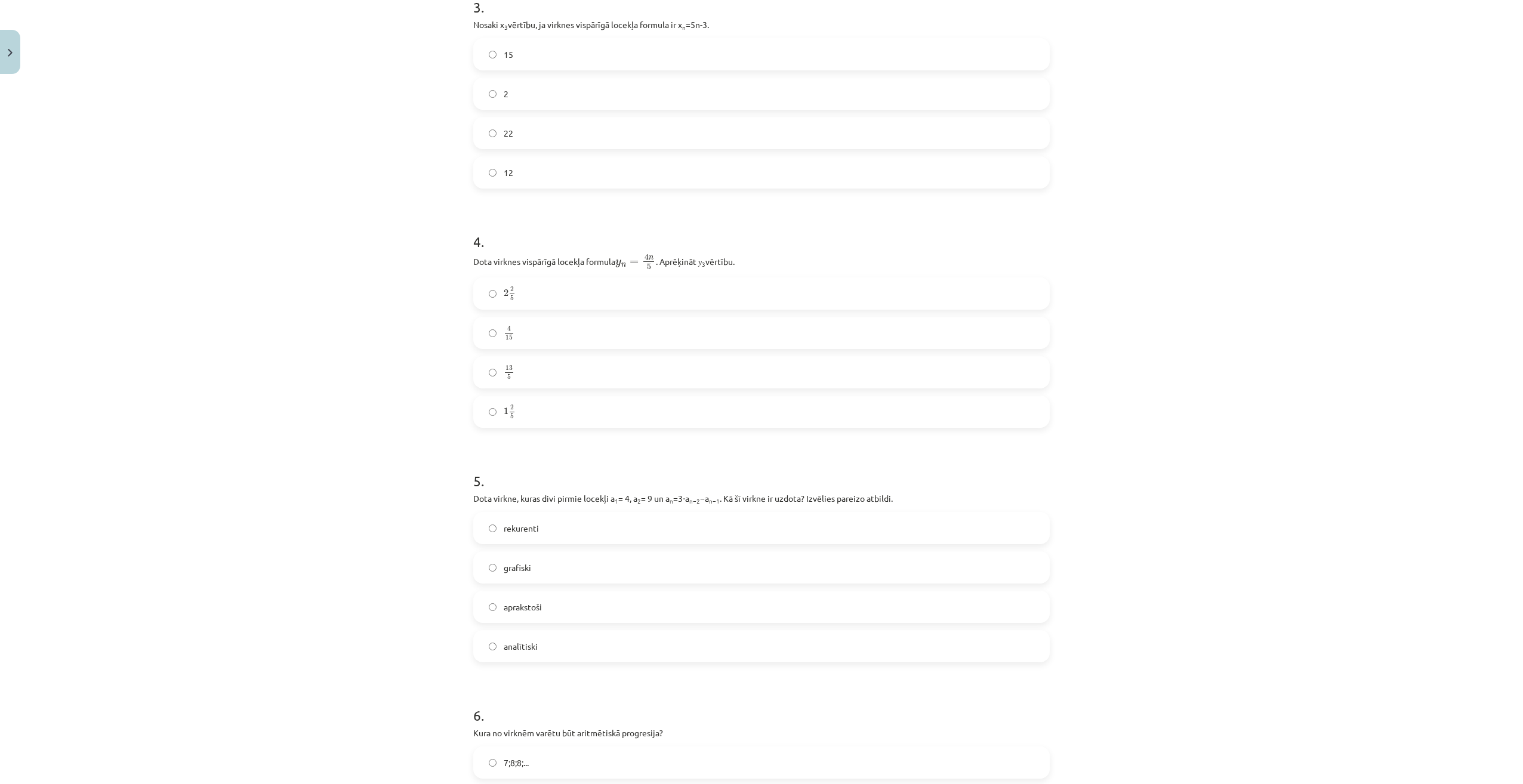
scroll to position [775, 0]
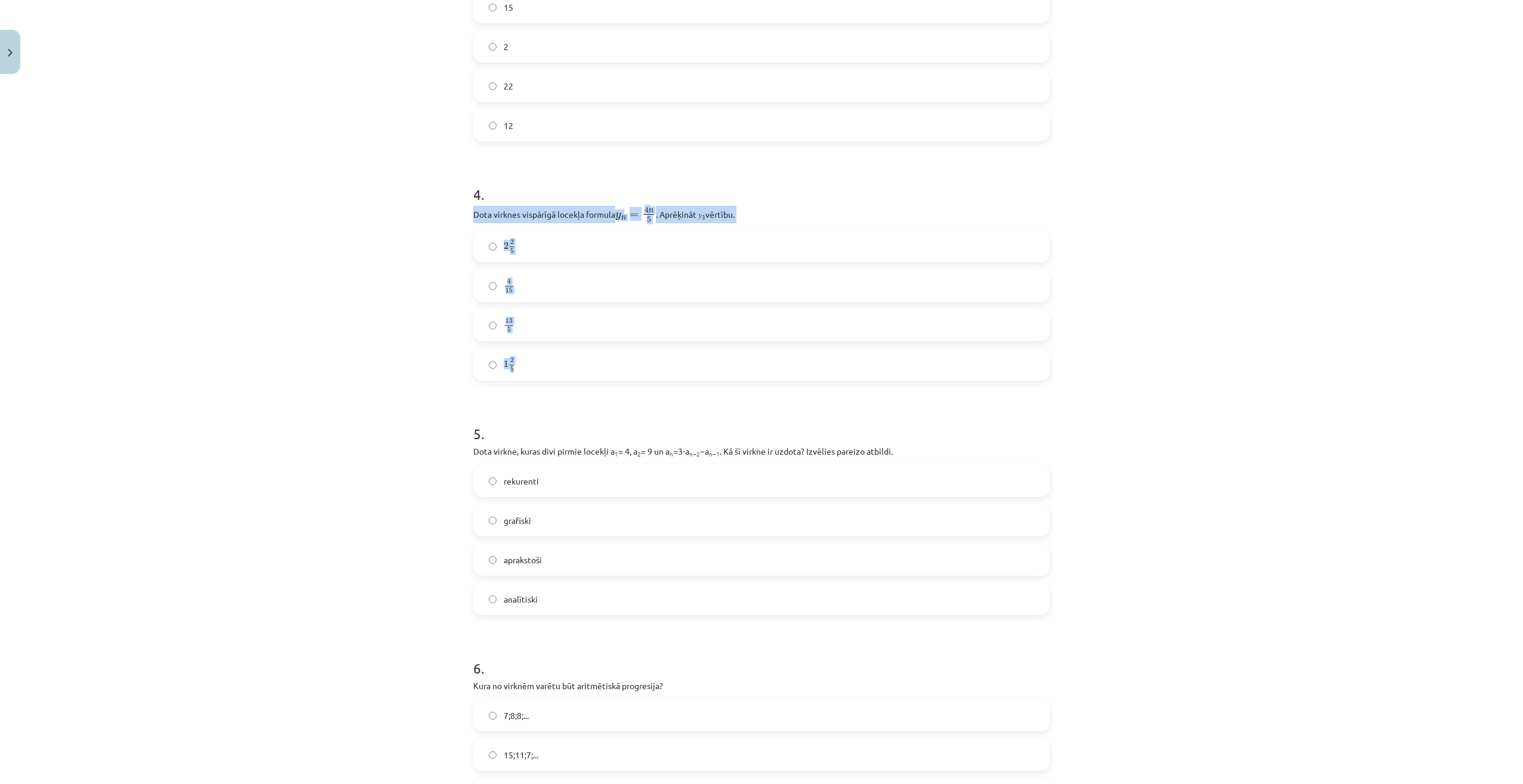
drag, startPoint x: 467, startPoint y: 213, endPoint x: 612, endPoint y: 364, distance: 209.3
click at [612, 364] on div "18 XP Saņemsi Sarežģīts 527 pilda Apraksts Uzdevums Palīdzība 1 . Skaitļu virkn…" at bounding box center [762, 131] width 591 height 1655
click at [84, 365] on div "Mācību tēma: Matemātikas i - 12. klases 1. ieskaites mācību materiāls (ab) #5 📝…" at bounding box center [762, 392] width 1523 height 784
drag, startPoint x: 519, startPoint y: 245, endPoint x: 472, endPoint y: 277, distance: 56.9
click at [519, 245] on label "2 2 5 2 2 5" at bounding box center [762, 246] width 574 height 30
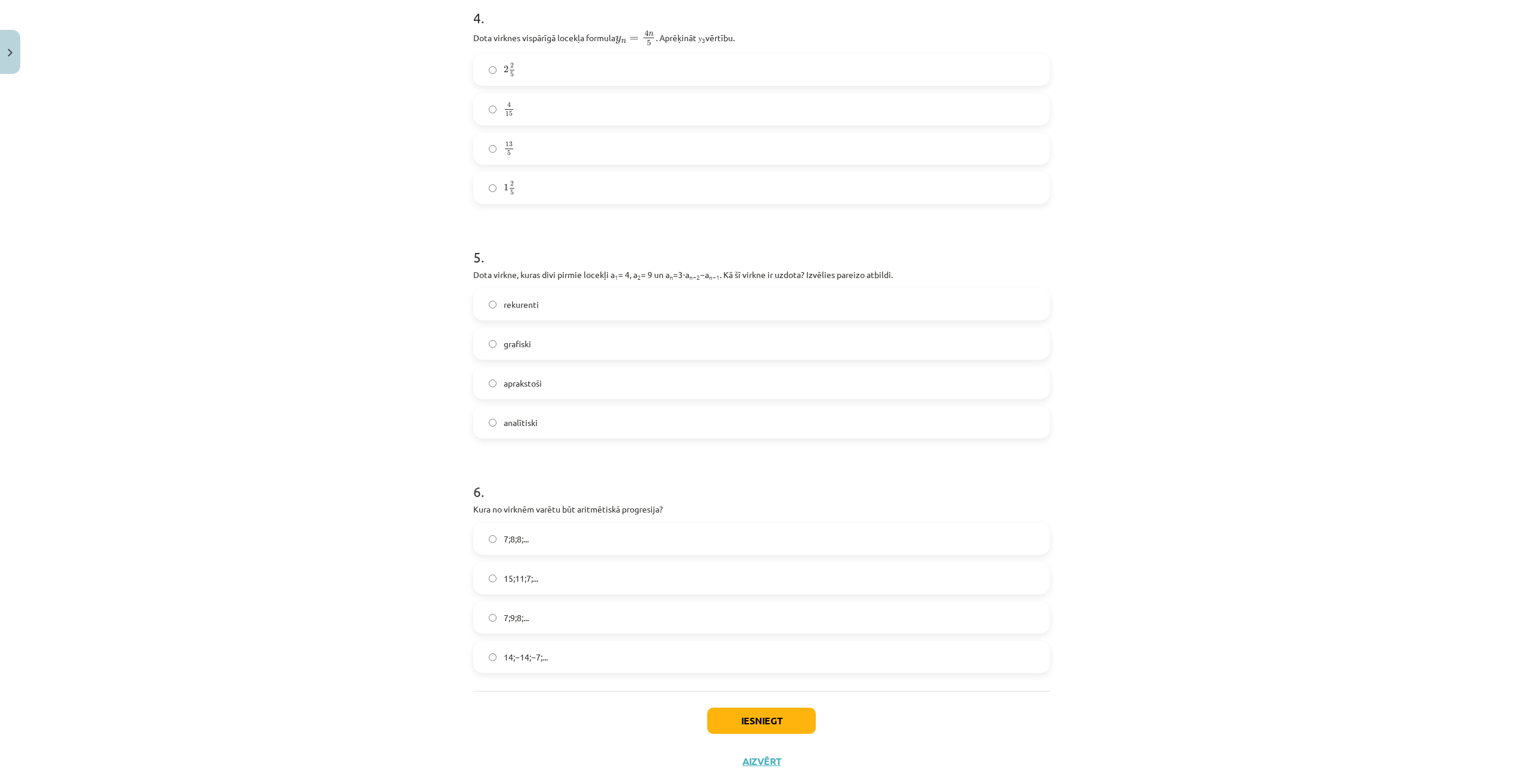
scroll to position [954, 0]
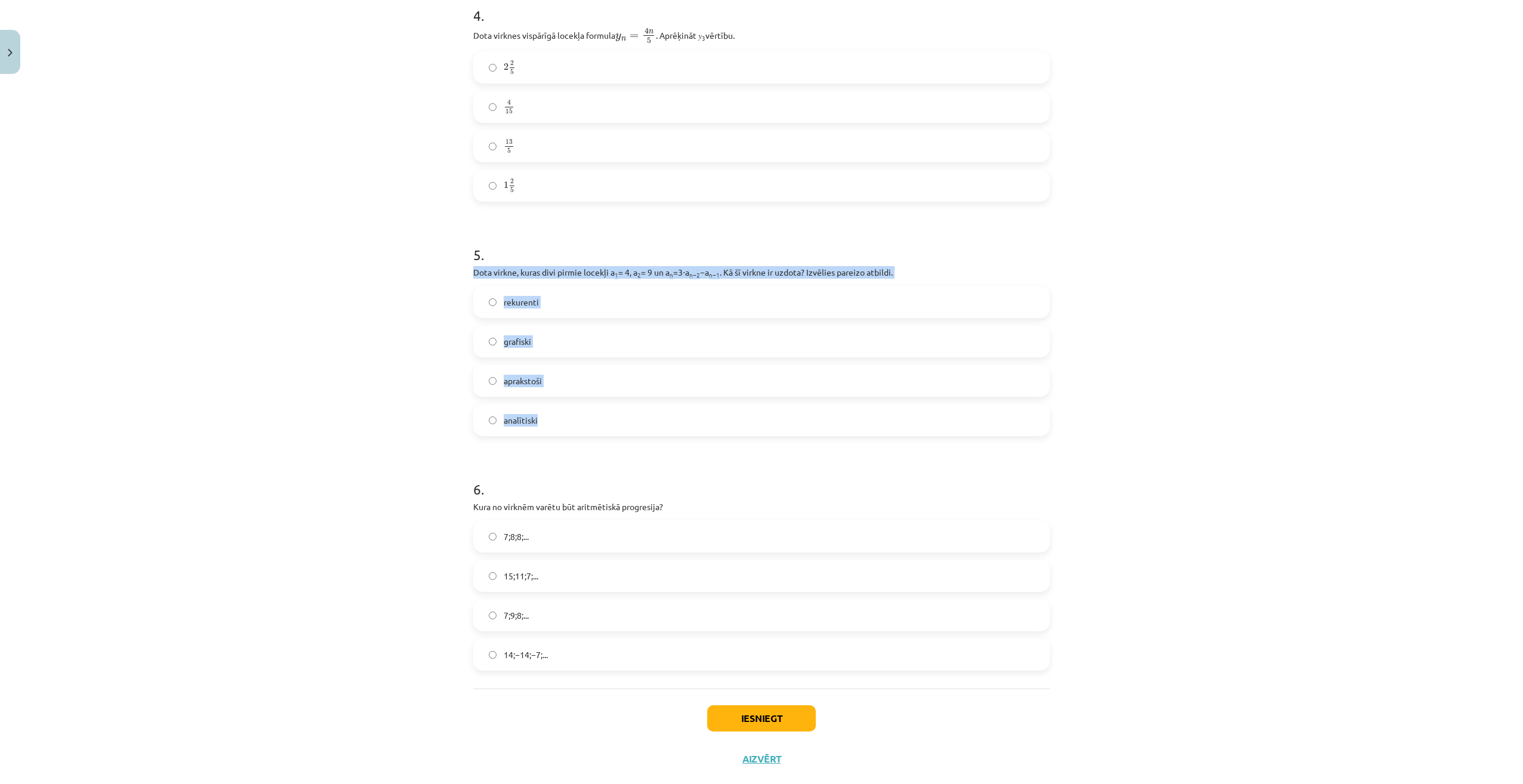
drag, startPoint x: 467, startPoint y: 270, endPoint x: 599, endPoint y: 411, distance: 193.1
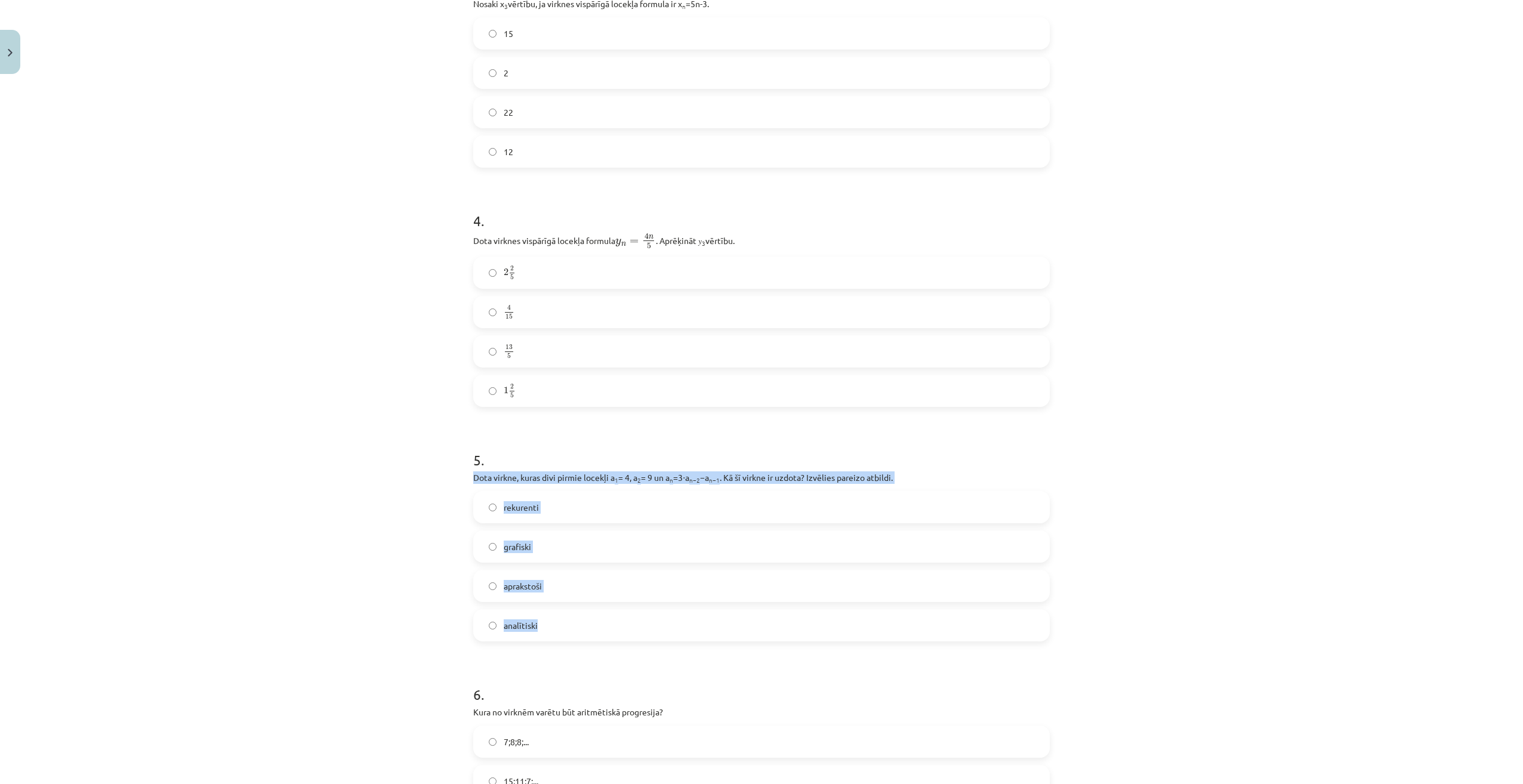
scroll to position [775, 0]
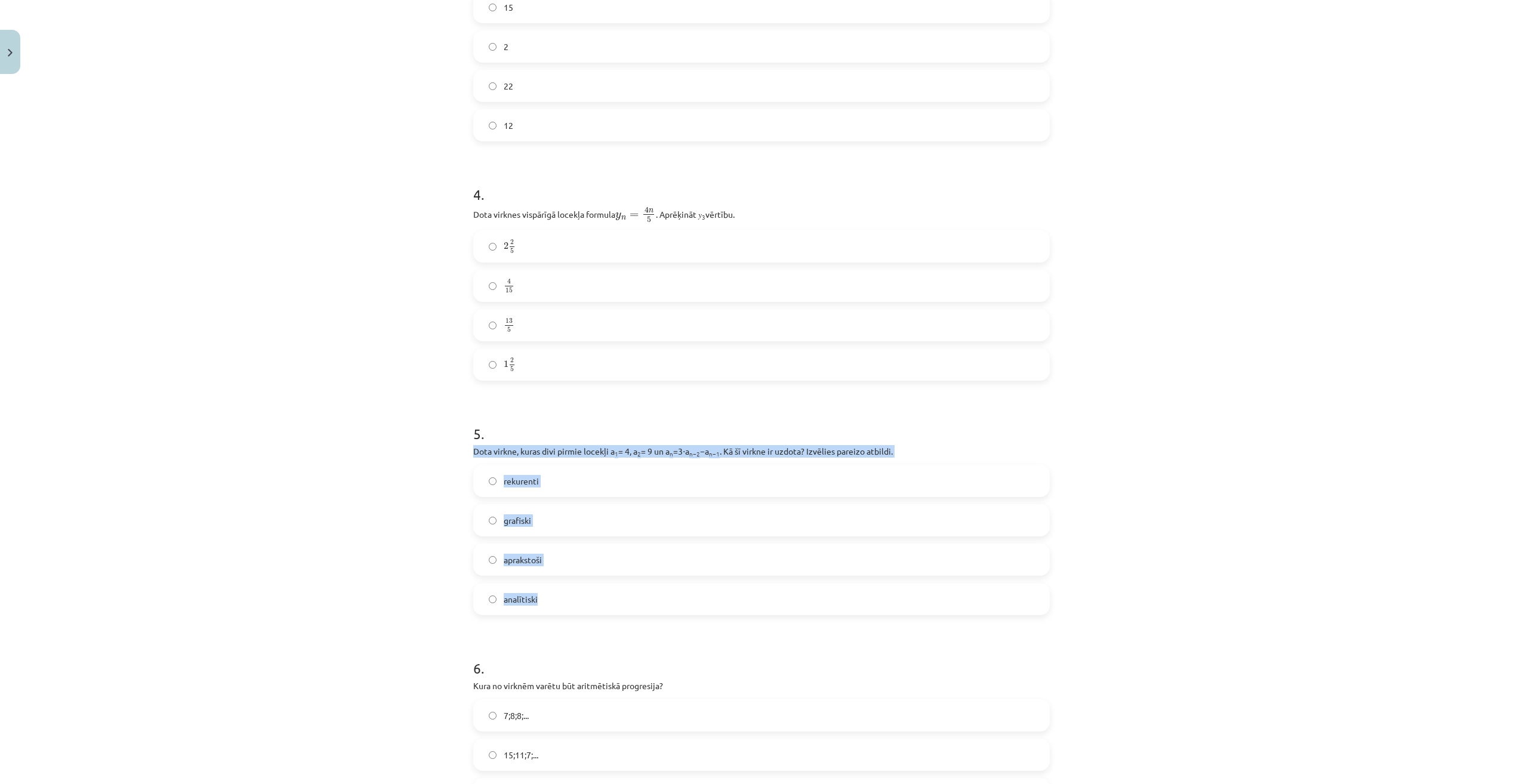
click at [308, 607] on div "Mācību tēma: Matemātikas i - 12. klases 1. ieskaites mācību materiāls (ab) #5 📝…" at bounding box center [762, 392] width 1523 height 784
click at [505, 473] on label "rekurenti" at bounding box center [762, 481] width 574 height 30
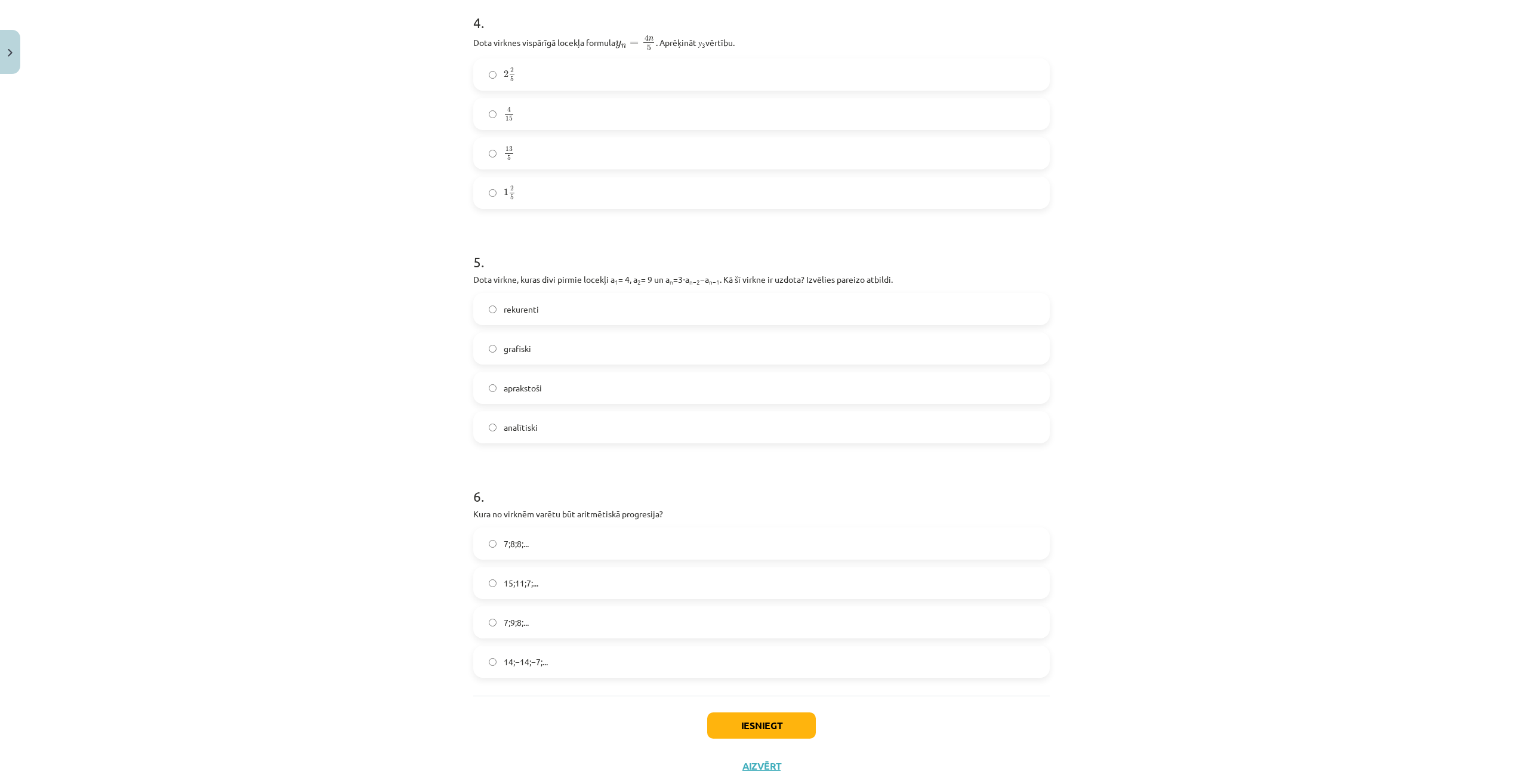
scroll to position [980, 0]
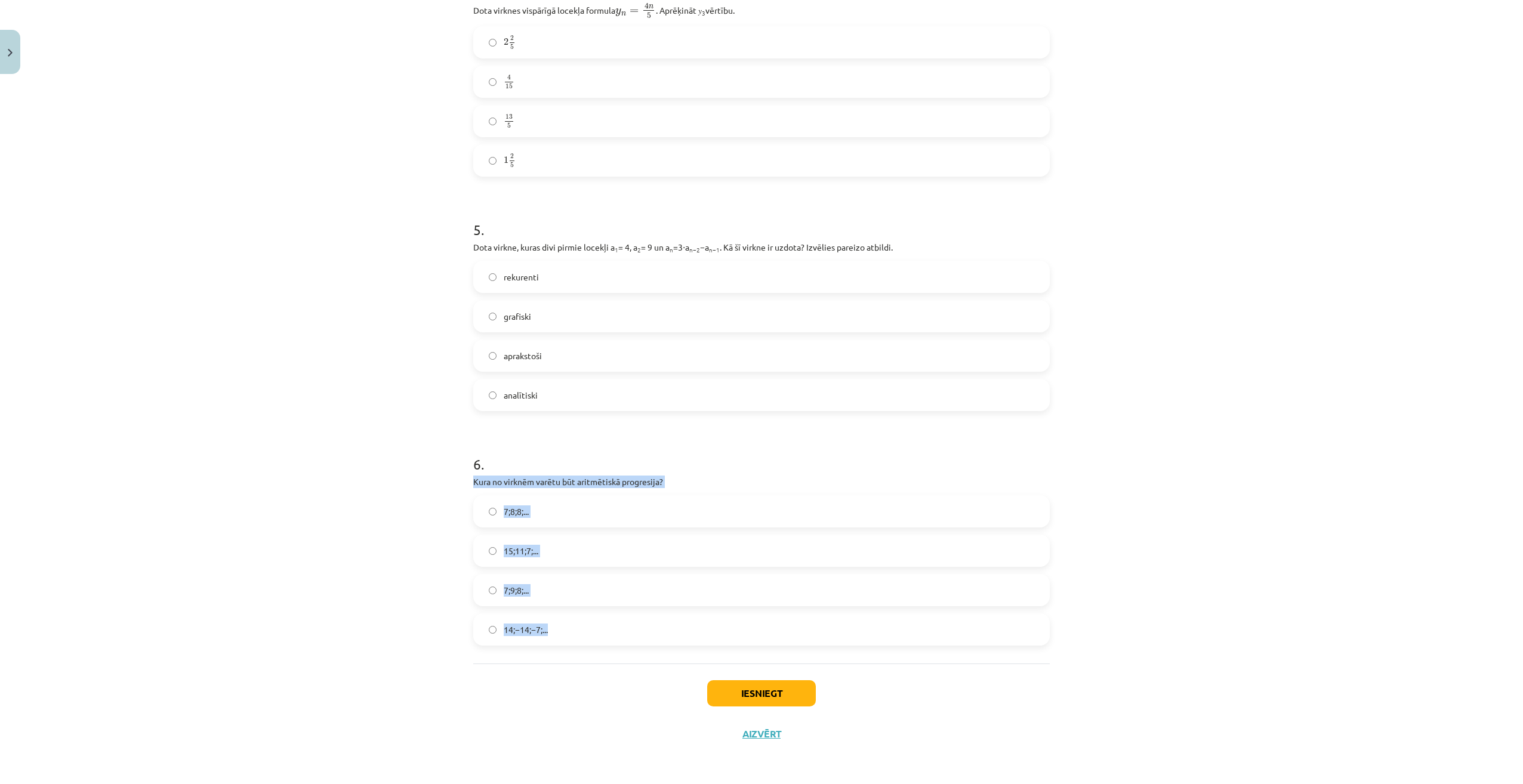
drag, startPoint x: 470, startPoint y: 482, endPoint x: 593, endPoint y: 625, distance: 188.6
click at [593, 625] on div "6 . Kura no virknēm varētu būt aritmētiskā progresija? 7;8;8;... 15;11;7;... 7;…" at bounding box center [761, 540] width 576 height 211
click at [393, 661] on div "Mācību tēma: Matemātikas i - 12. klases 1. ieskaites mācību materiāls (ab) #5 📝…" at bounding box center [762, 392] width 1523 height 784
click at [523, 551] on span "15;11;7;..." at bounding box center [521, 551] width 35 height 12
click at [749, 695] on button "Iesniegt" at bounding box center [762, 693] width 108 height 26
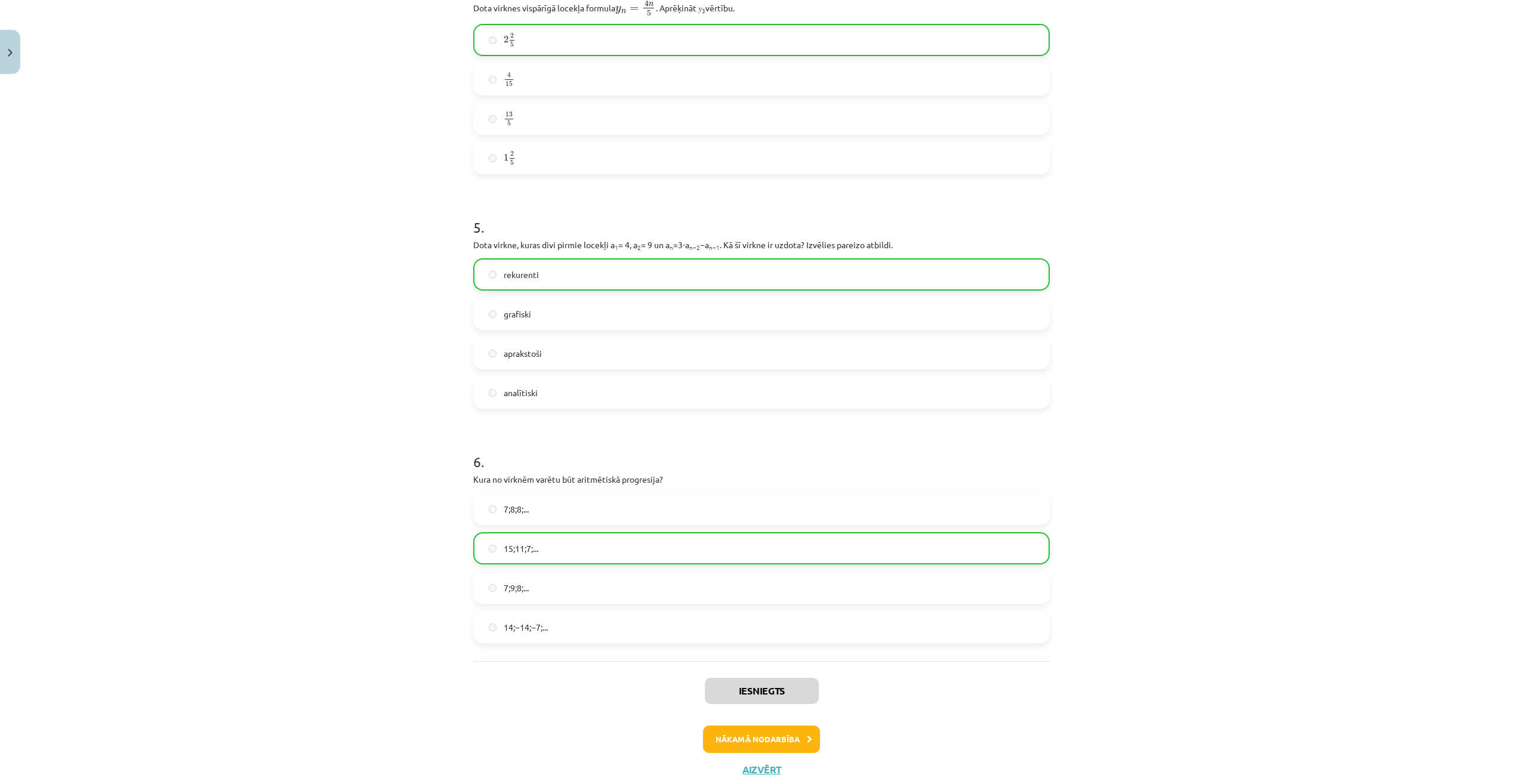
scroll to position [1017, 0]
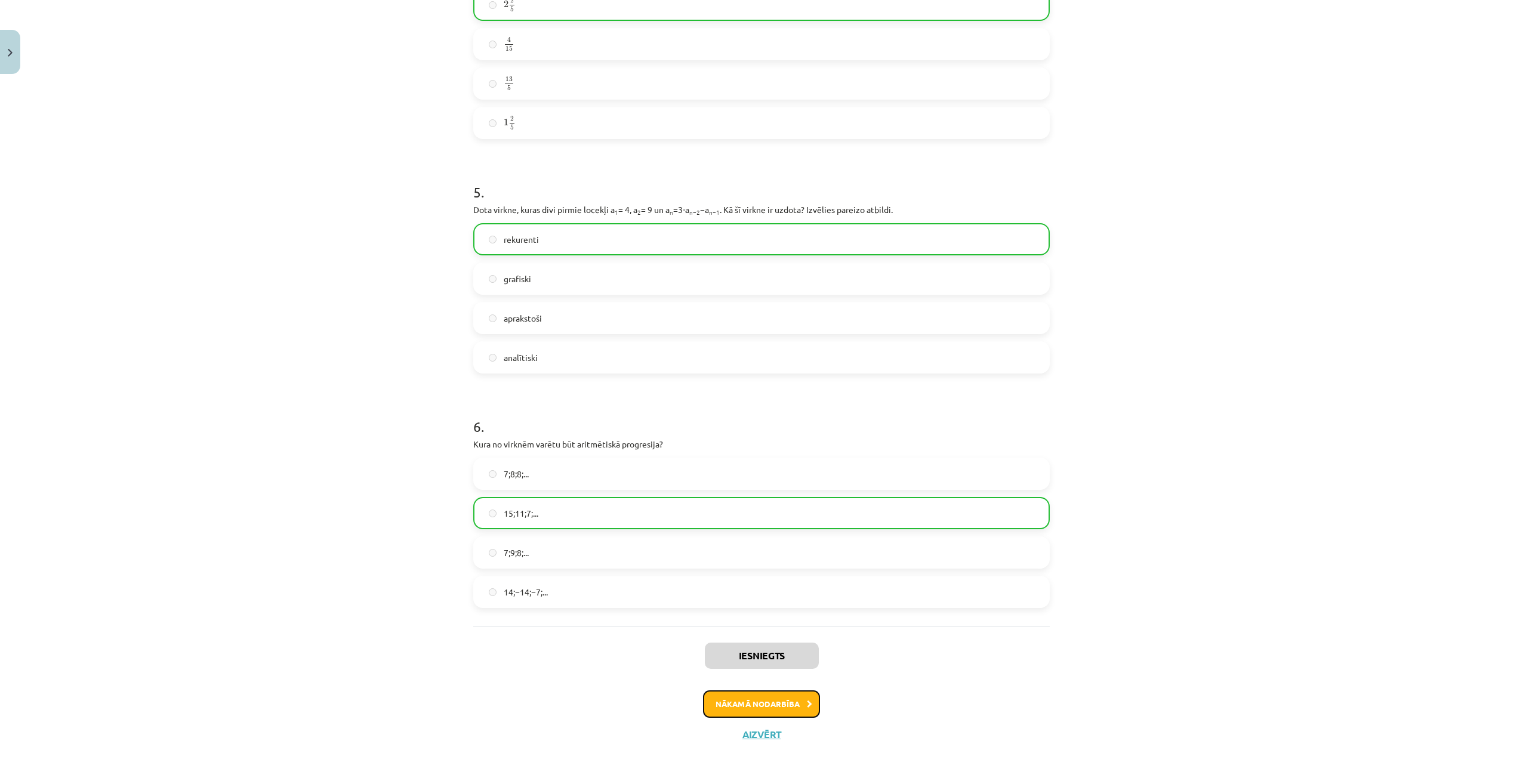
click at [786, 711] on button "Nākamā nodarbība" at bounding box center [762, 704] width 117 height 27
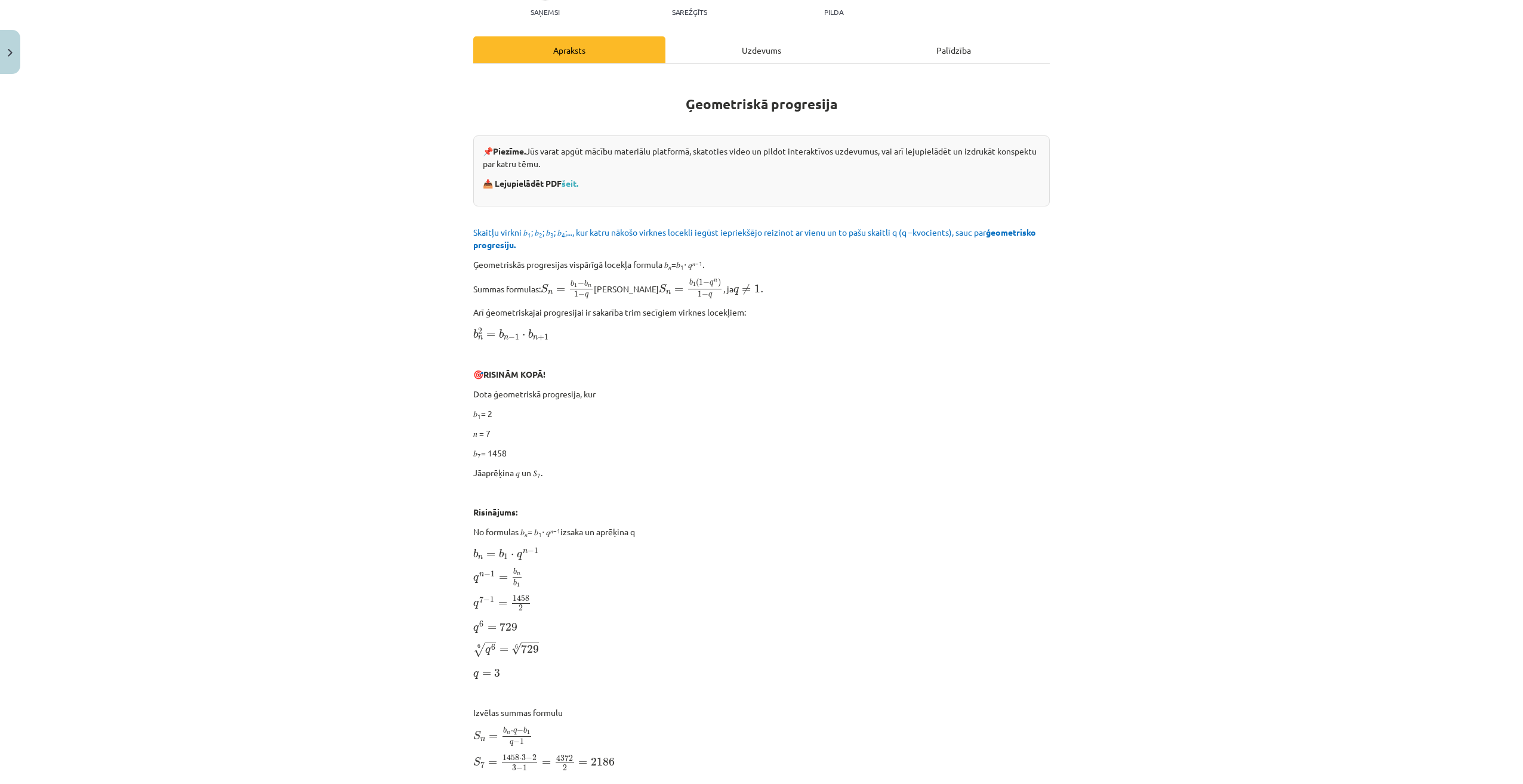
scroll to position [30, 0]
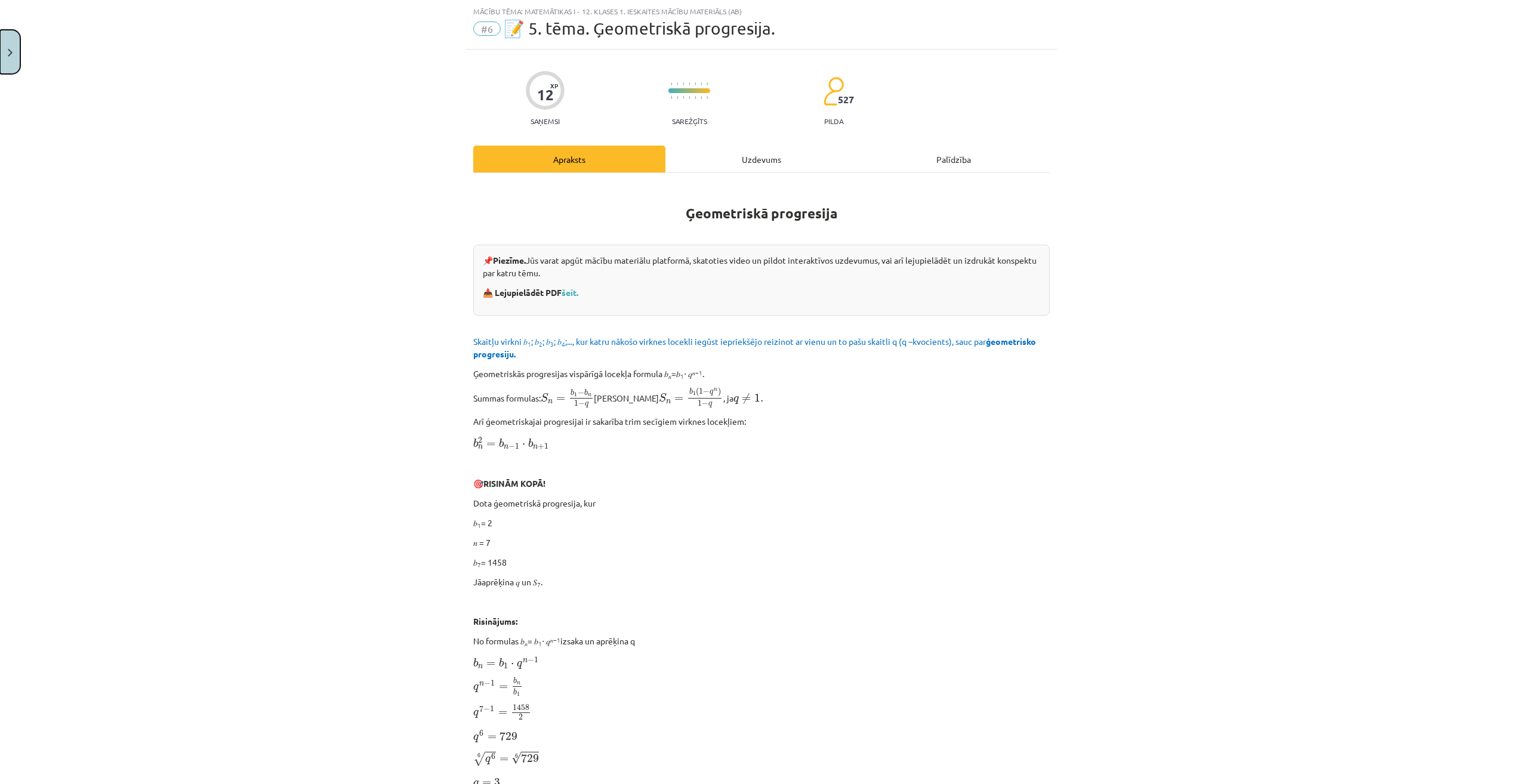
click at [17, 54] on button "Close" at bounding box center [10, 52] width 20 height 45
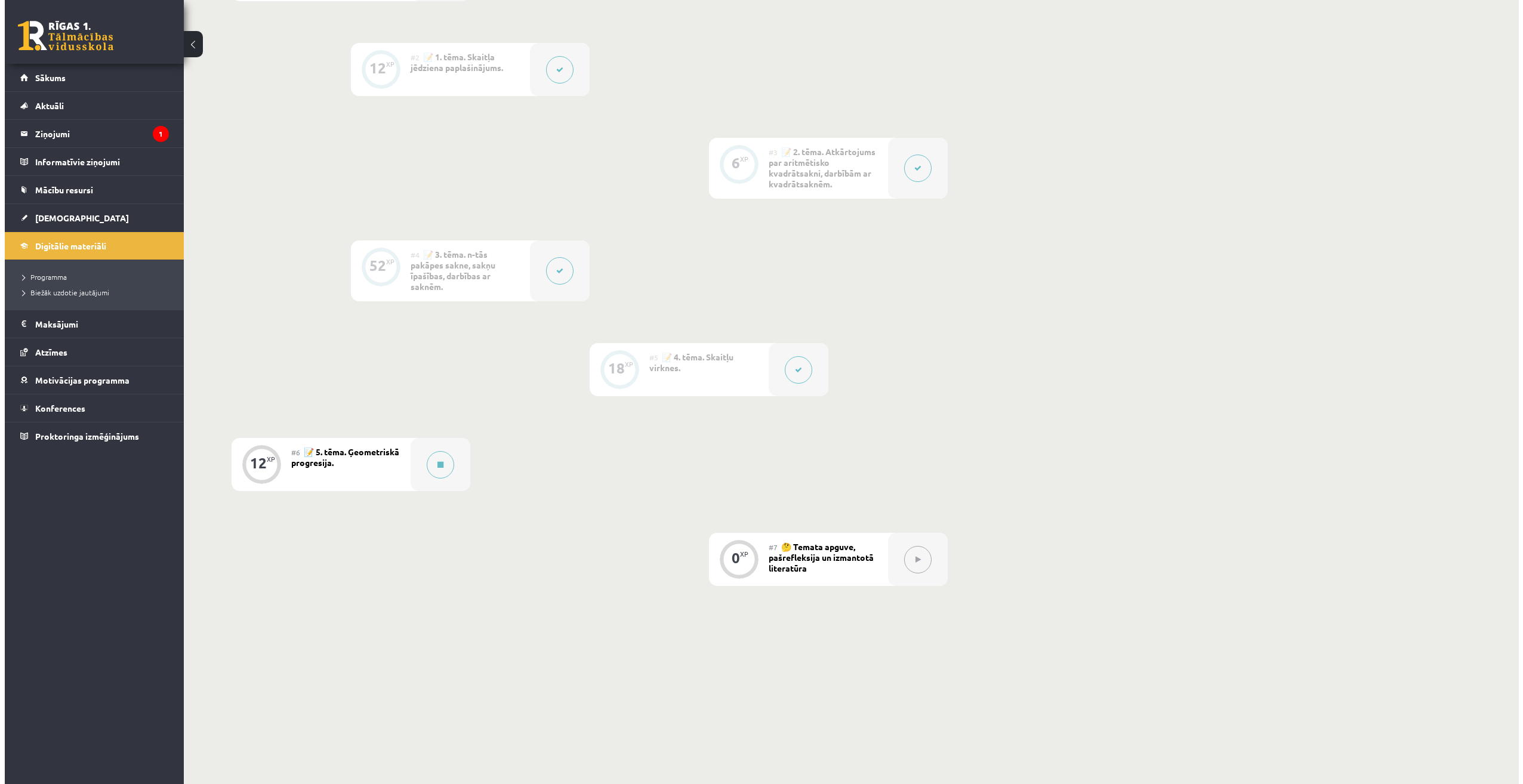
scroll to position [456, 0]
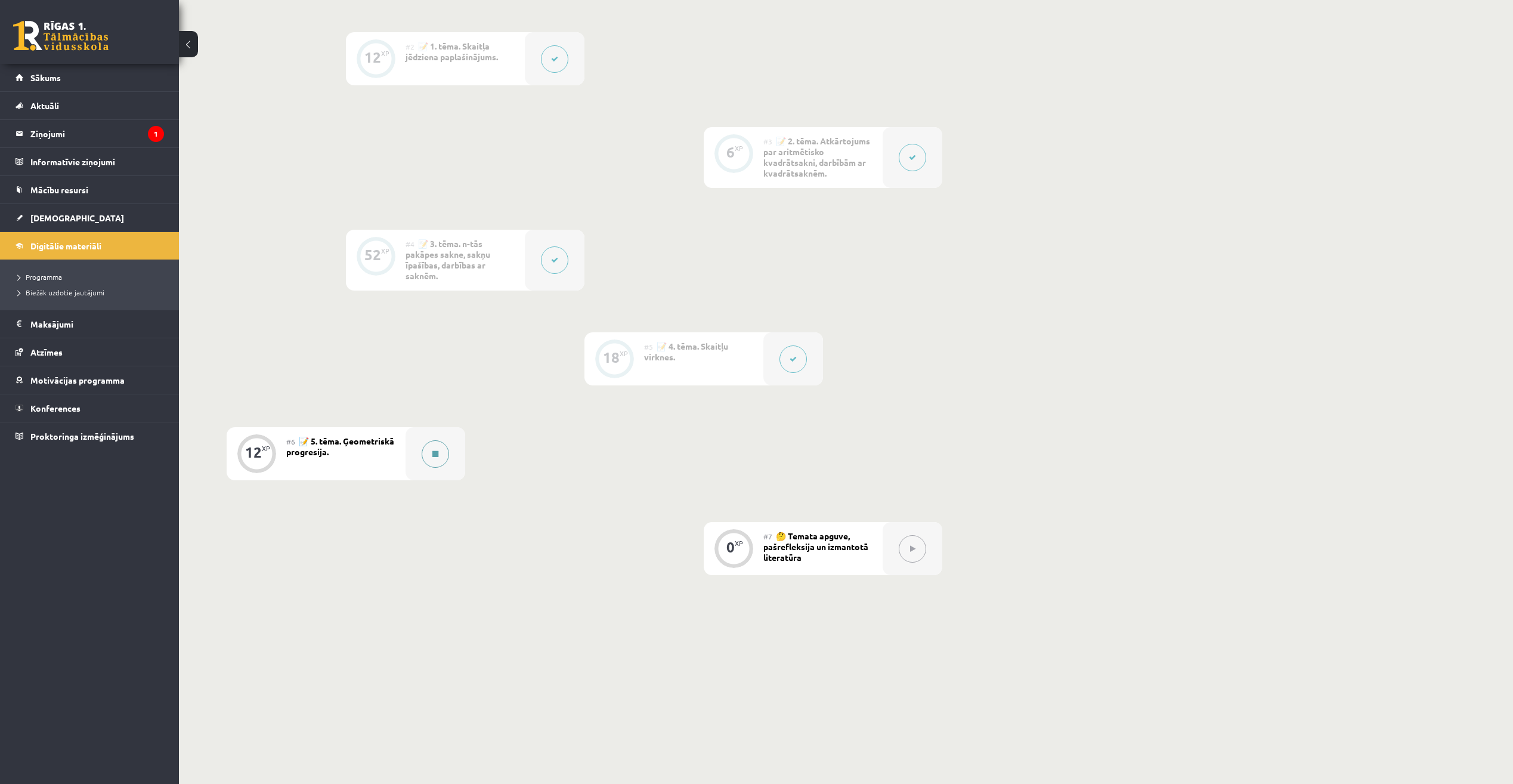
click at [427, 449] on button at bounding box center [435, 454] width 27 height 27
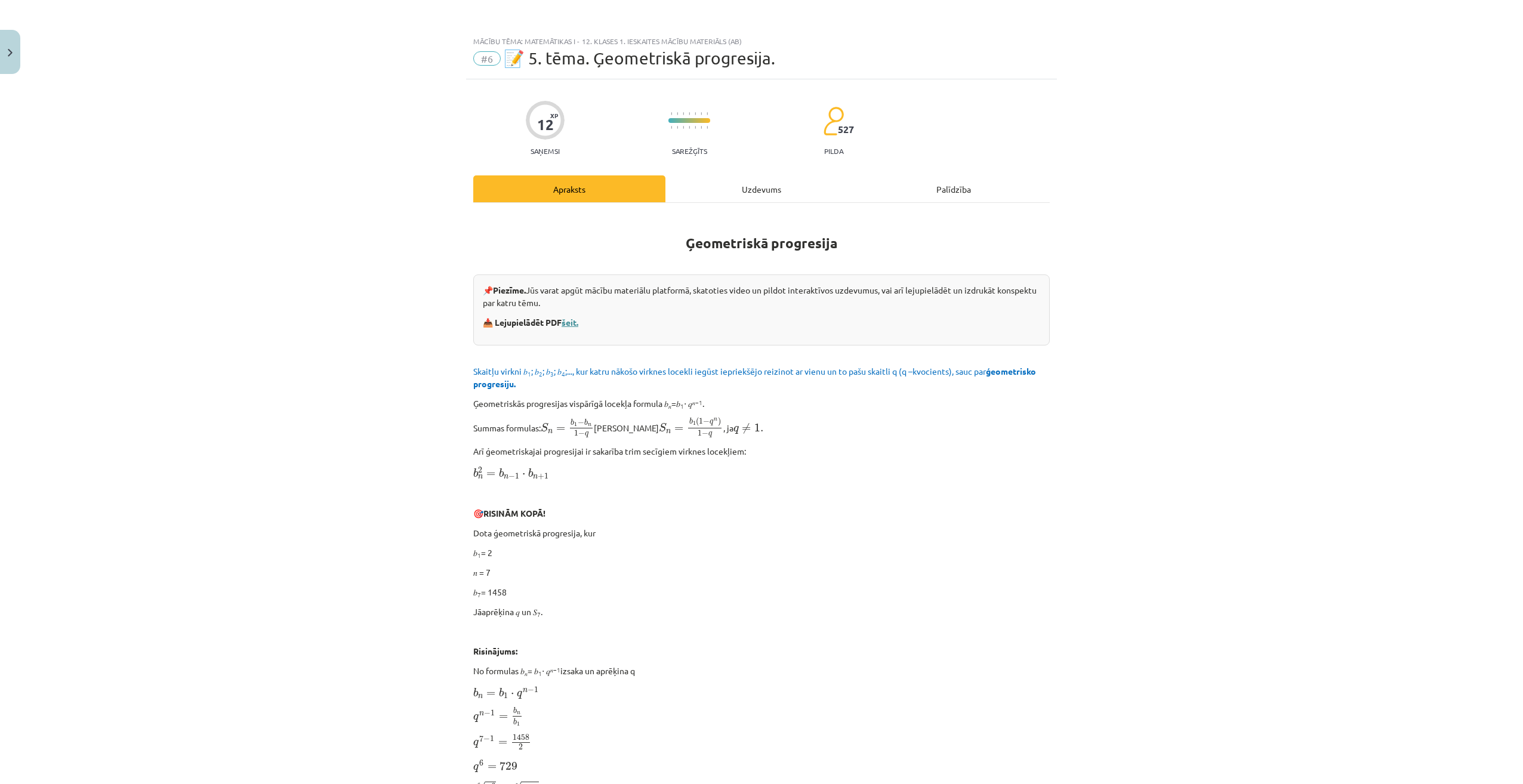
click at [574, 318] on link "šeit." at bounding box center [569, 322] width 17 height 10
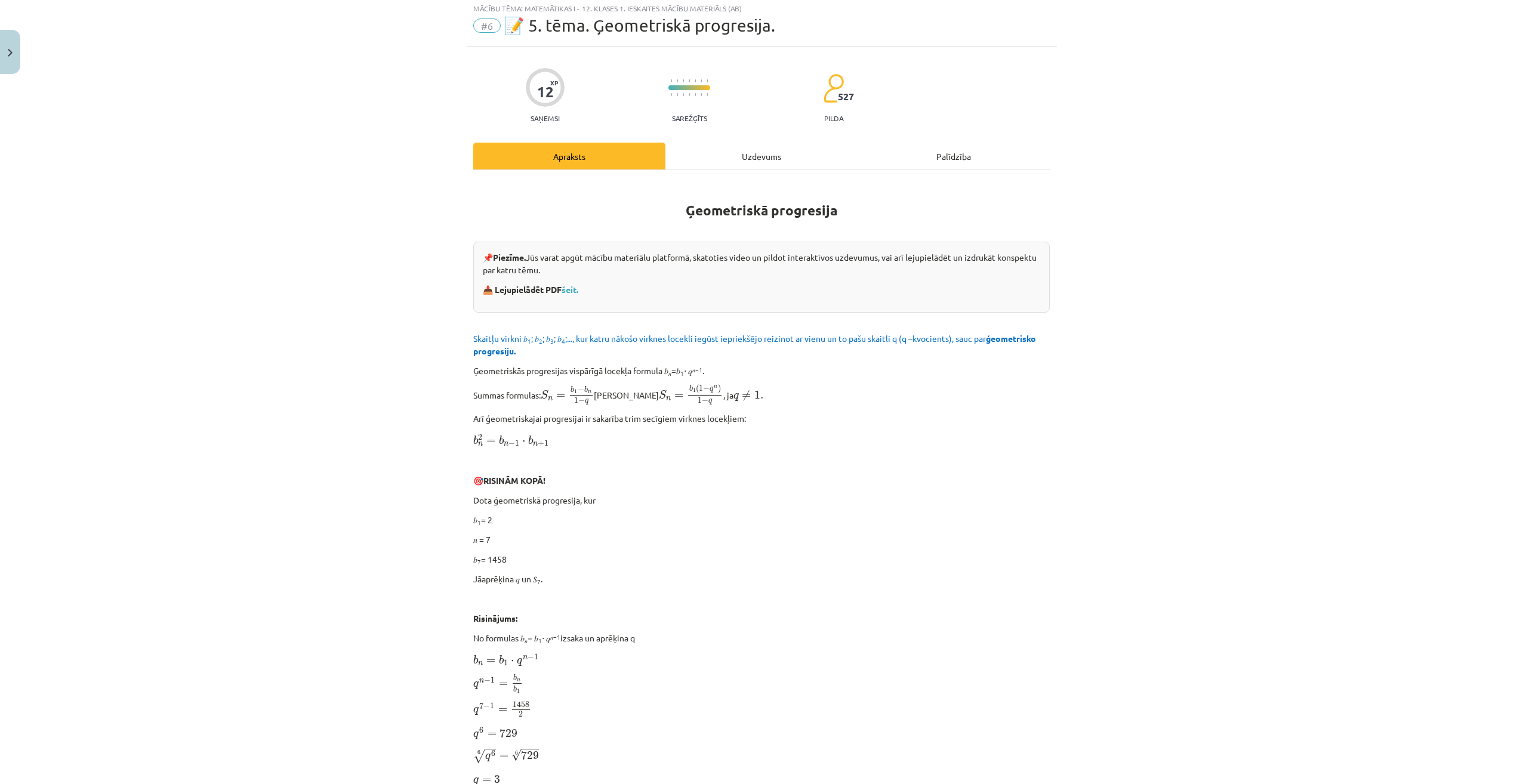
scroll to position [0, 0]
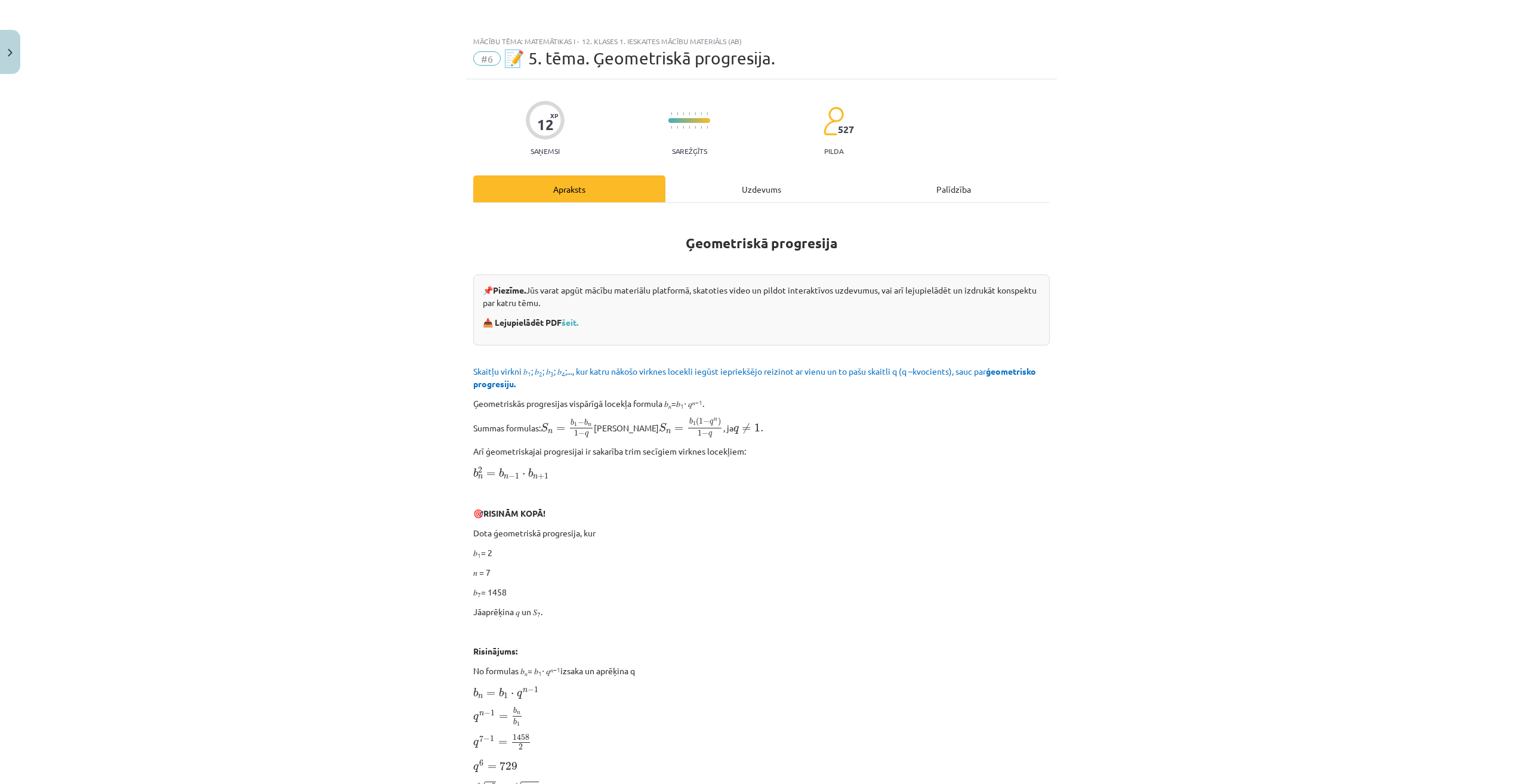
click at [755, 193] on div "Uzdevums" at bounding box center [762, 189] width 192 height 27
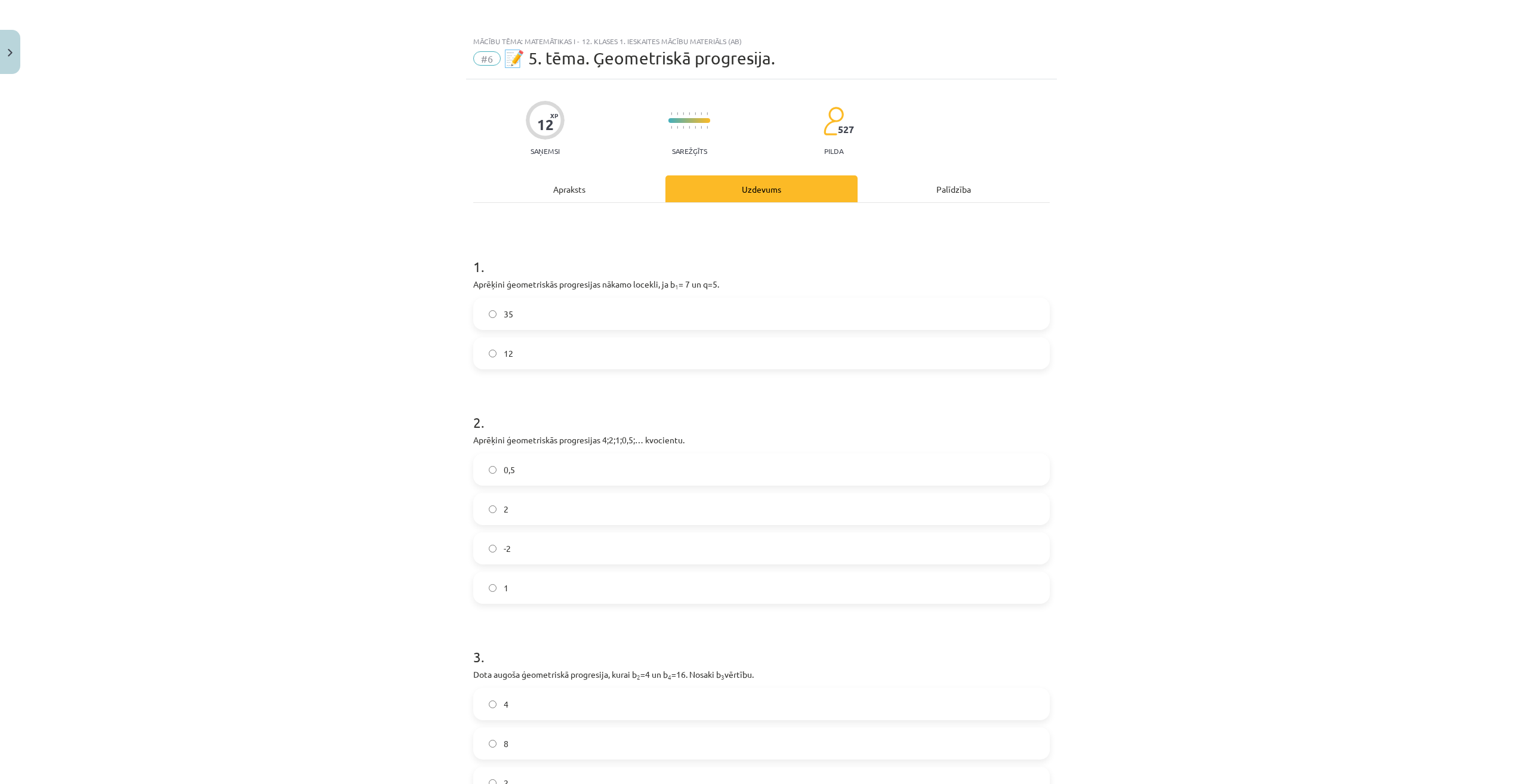
scroll to position [30, 0]
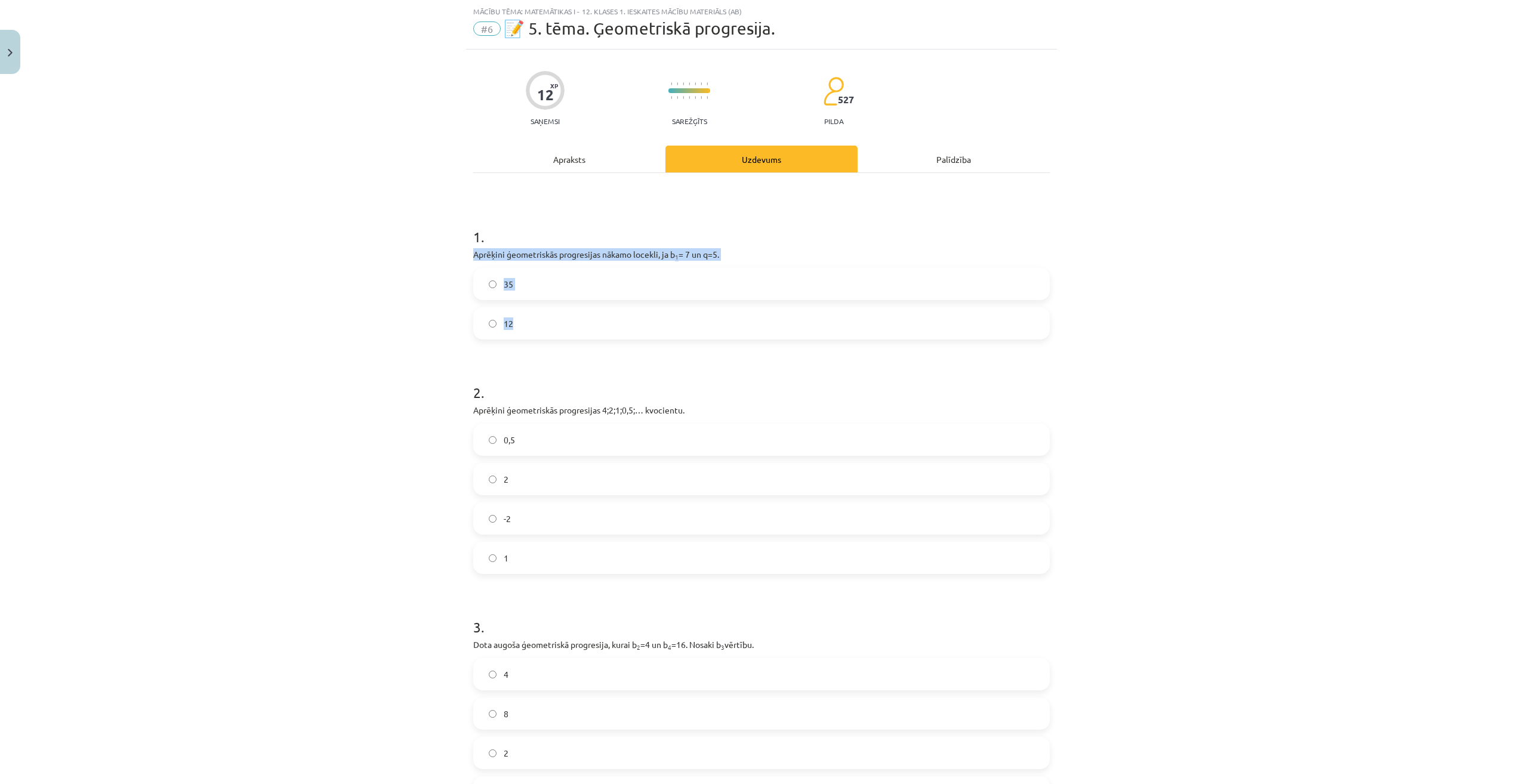
drag, startPoint x: 469, startPoint y: 253, endPoint x: 548, endPoint y: 302, distance: 93.0
click at [548, 302] on div "1 . Aprēķini ģeometriskās progresijas nākamo locekli, ja b 1 = 7 un q=5. 35 12" at bounding box center [761, 274] width 576 height 132
click at [540, 280] on label "35" at bounding box center [762, 284] width 574 height 30
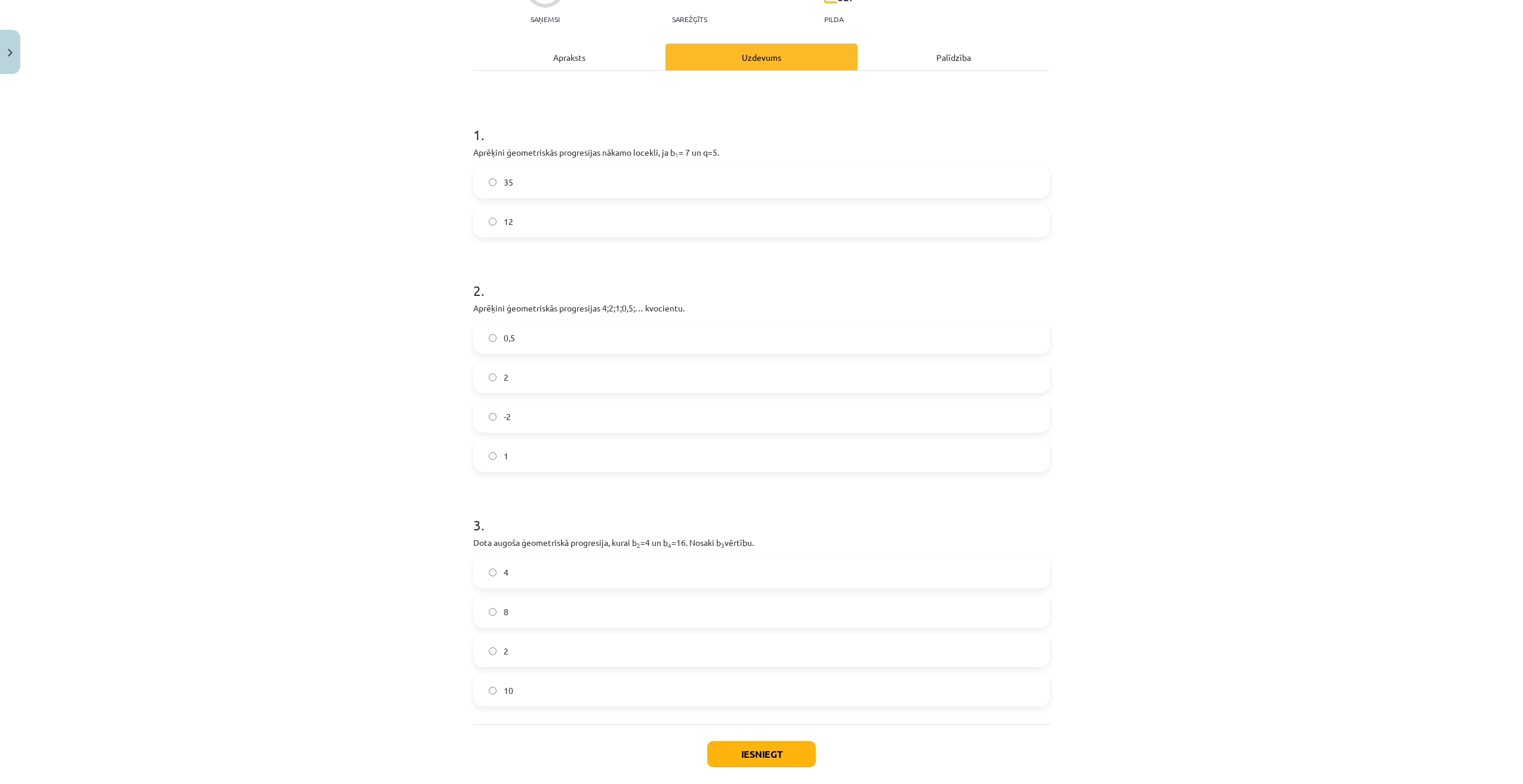
scroll to position [192, 0]
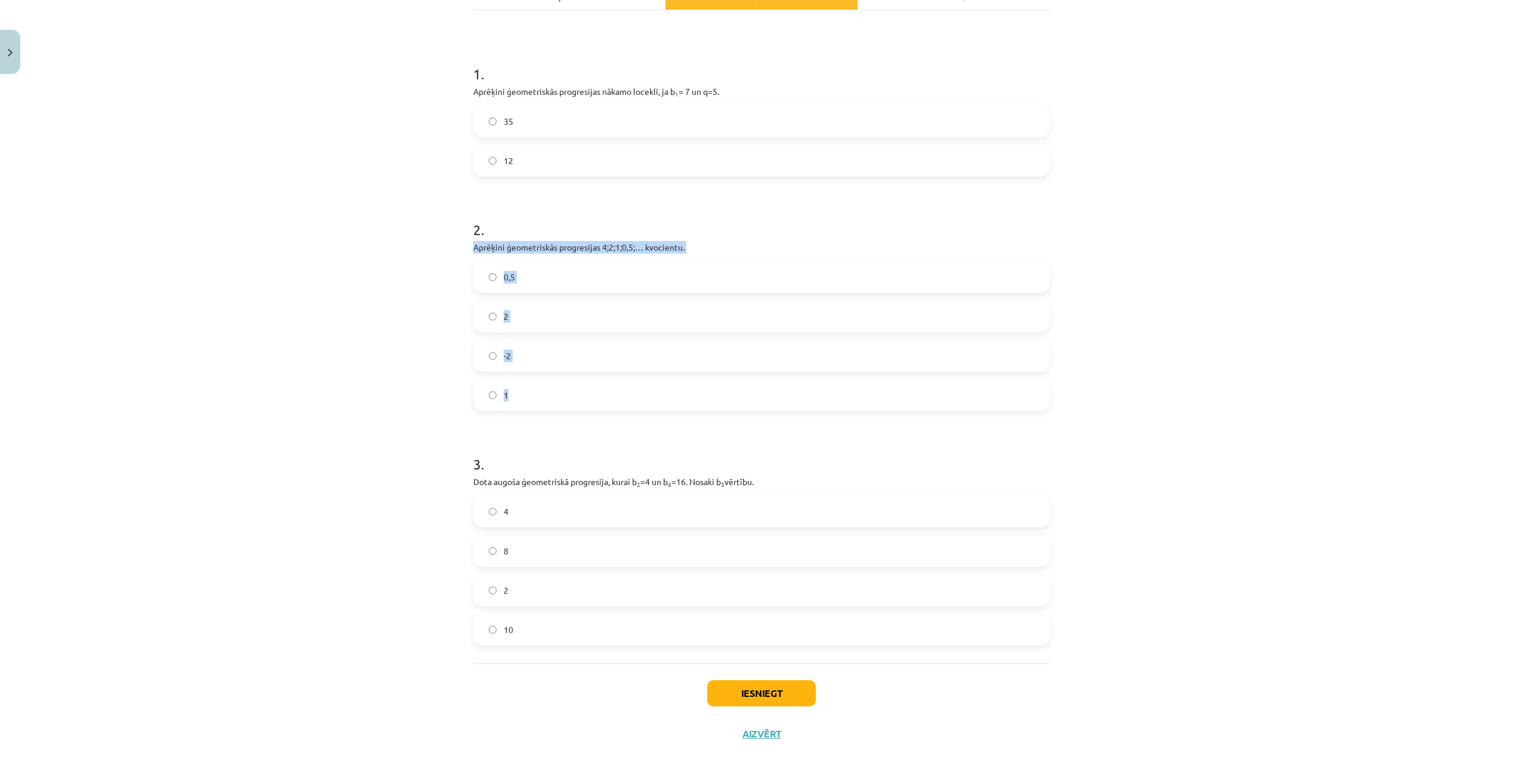
drag, startPoint x: 471, startPoint y: 247, endPoint x: 589, endPoint y: 397, distance: 190.9
click at [589, 397] on div "2 . Aprēķini ģeometriskās progresijas 4;2;1;0,5;… kvocientu. 0,5 2 -2 1" at bounding box center [761, 305] width 576 height 211
click at [538, 279] on label "0,5" at bounding box center [762, 277] width 574 height 30
click at [318, 452] on div "Mācību tēma: Matemātikas i - 12. klases 1. ieskaites mācību materiāls (ab) #6 📝…" at bounding box center [762, 392] width 1523 height 784
drag, startPoint x: 476, startPoint y: 485, endPoint x: 574, endPoint y: 621, distance: 167.6
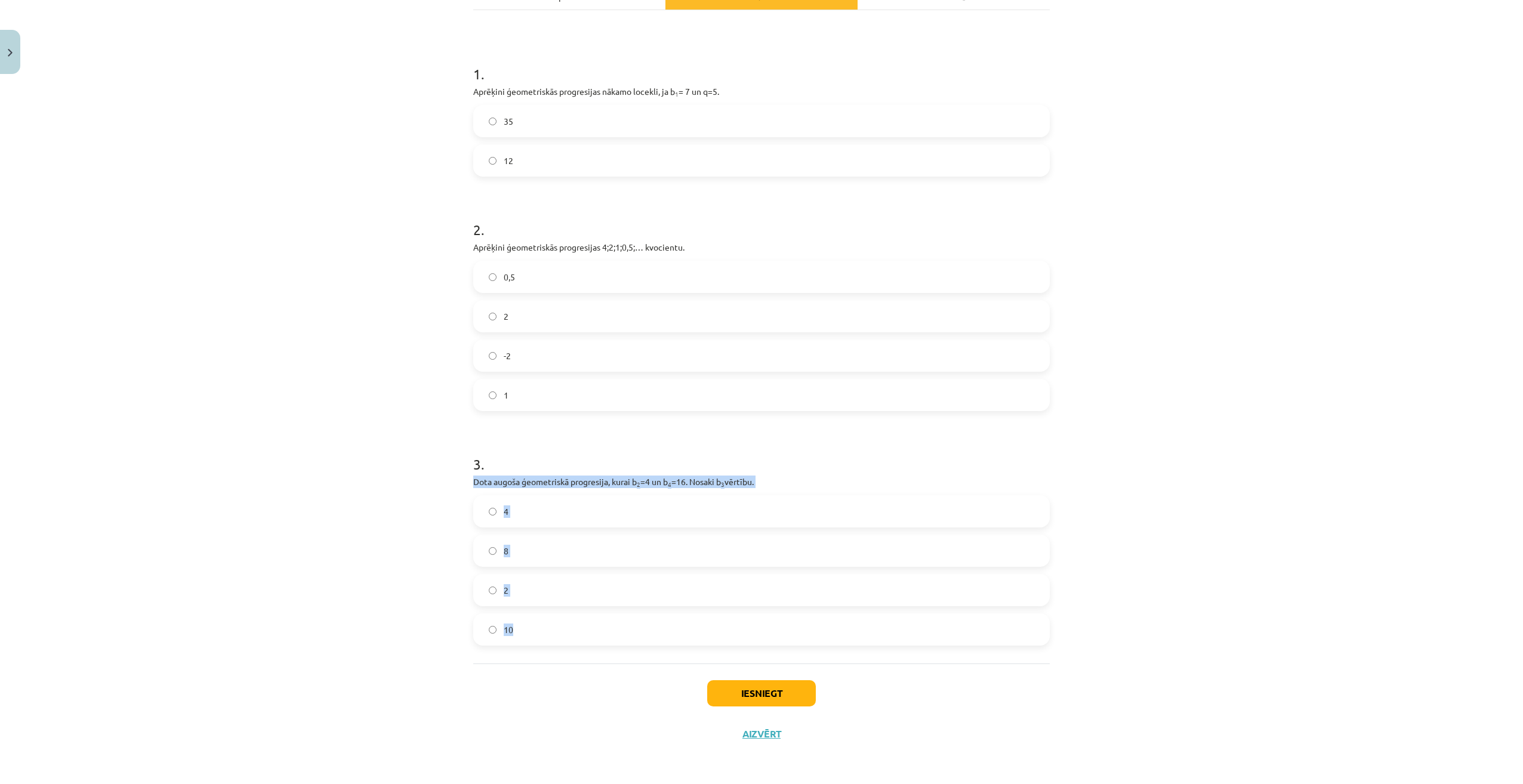
click at [574, 621] on div "3 . Dota augoša ģeometriskā progresija, kurai b 2 =4 un b 4 =16. Nosaki b 3 vēr…" at bounding box center [761, 540] width 576 height 211
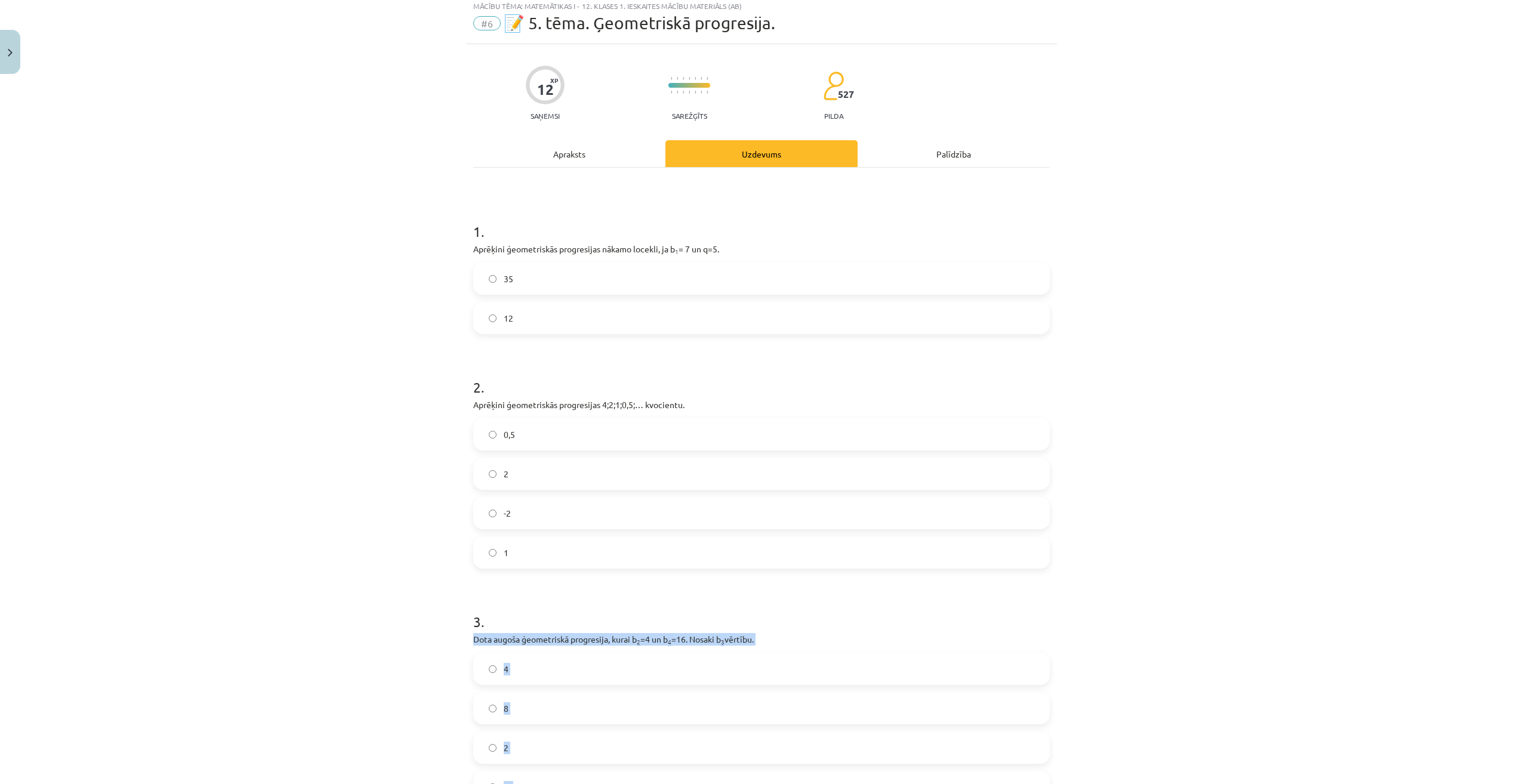
scroll to position [14, 0]
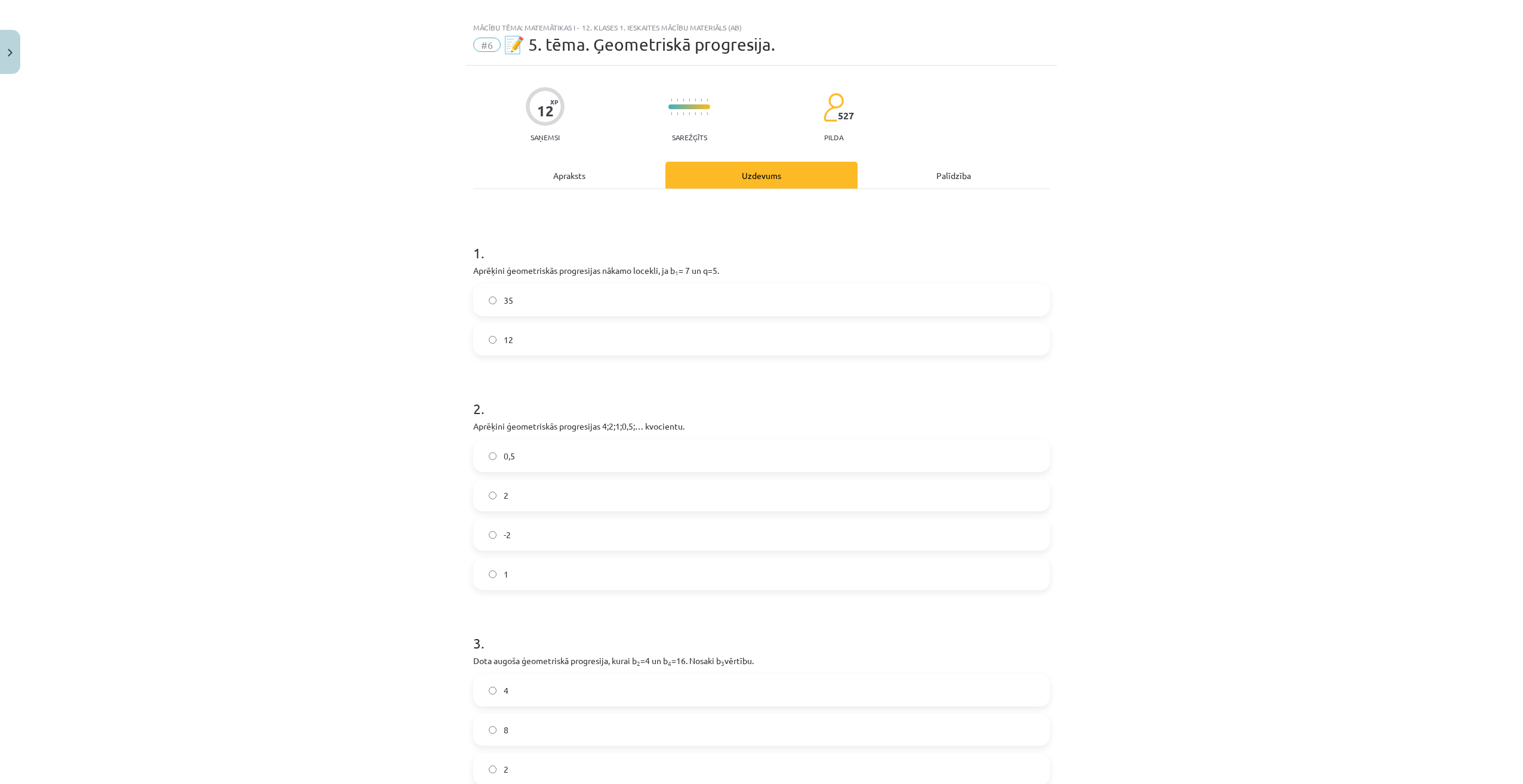
click at [254, 634] on div "Mācību tēma: Matemātikas i - 12. klases 1. ieskaites mācību materiāls (ab) #6 📝…" at bounding box center [762, 392] width 1523 height 784
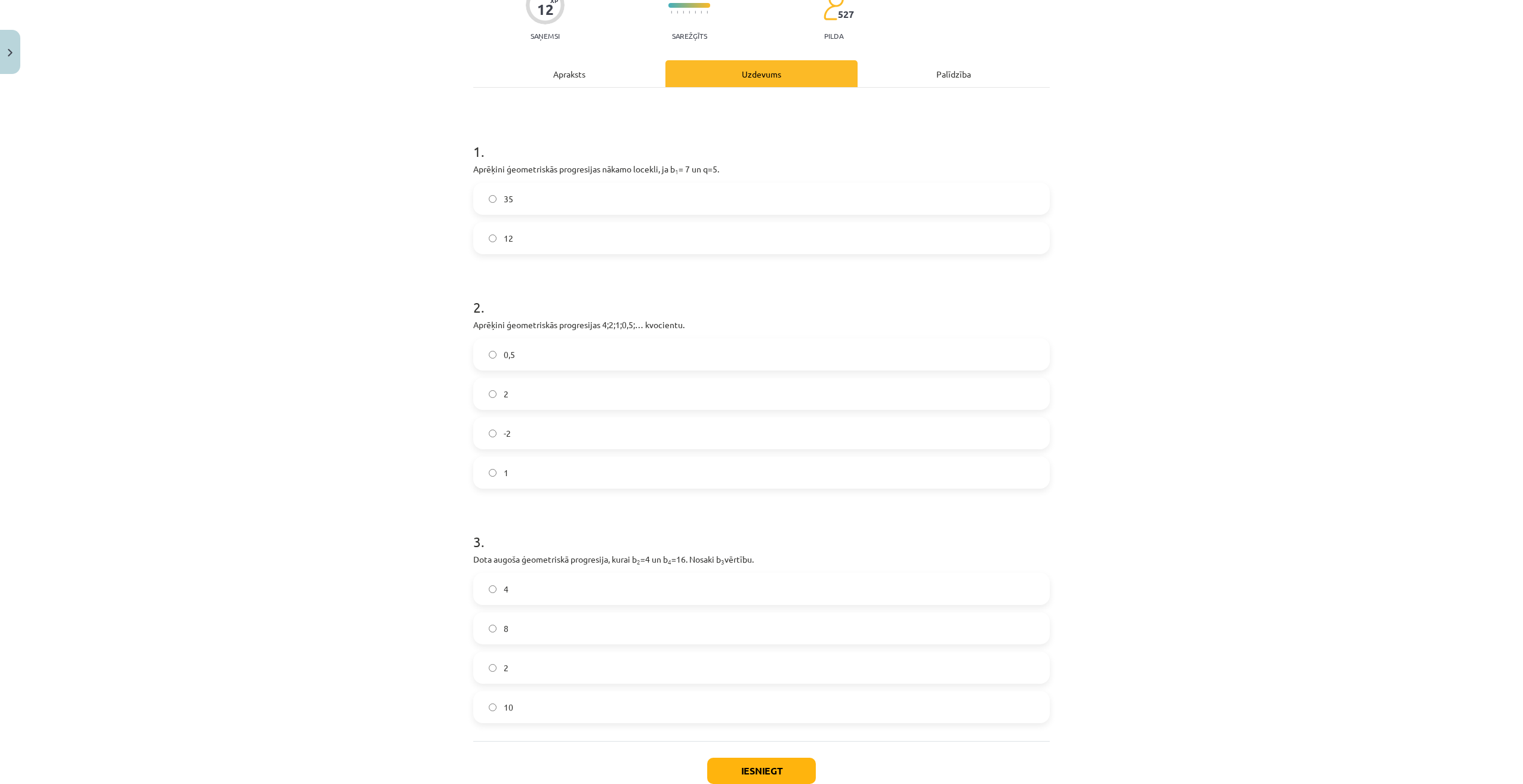
scroll to position [133, 0]
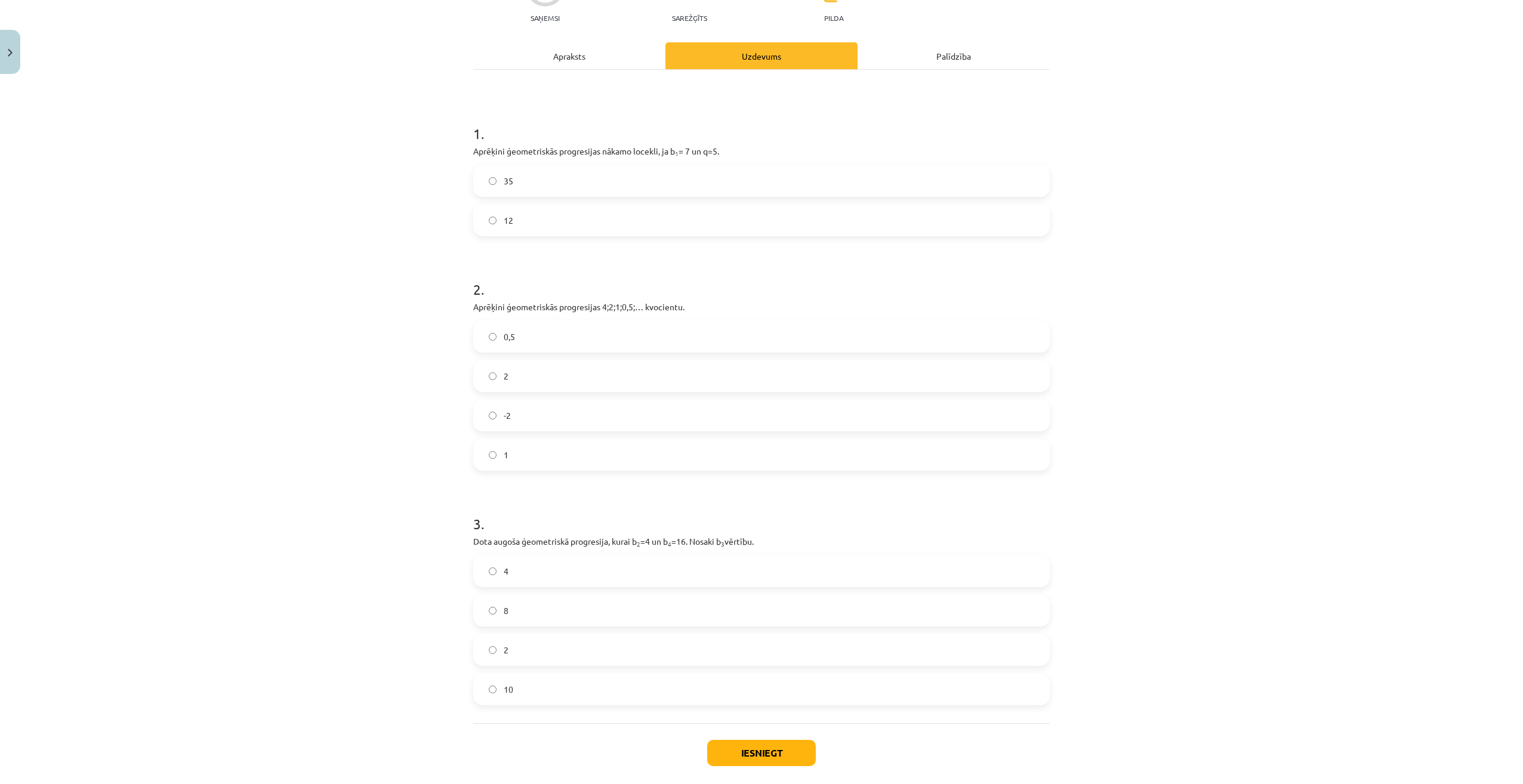
click at [514, 609] on label "8" at bounding box center [762, 610] width 574 height 30
click at [755, 758] on button "Iesniegt" at bounding box center [762, 753] width 108 height 26
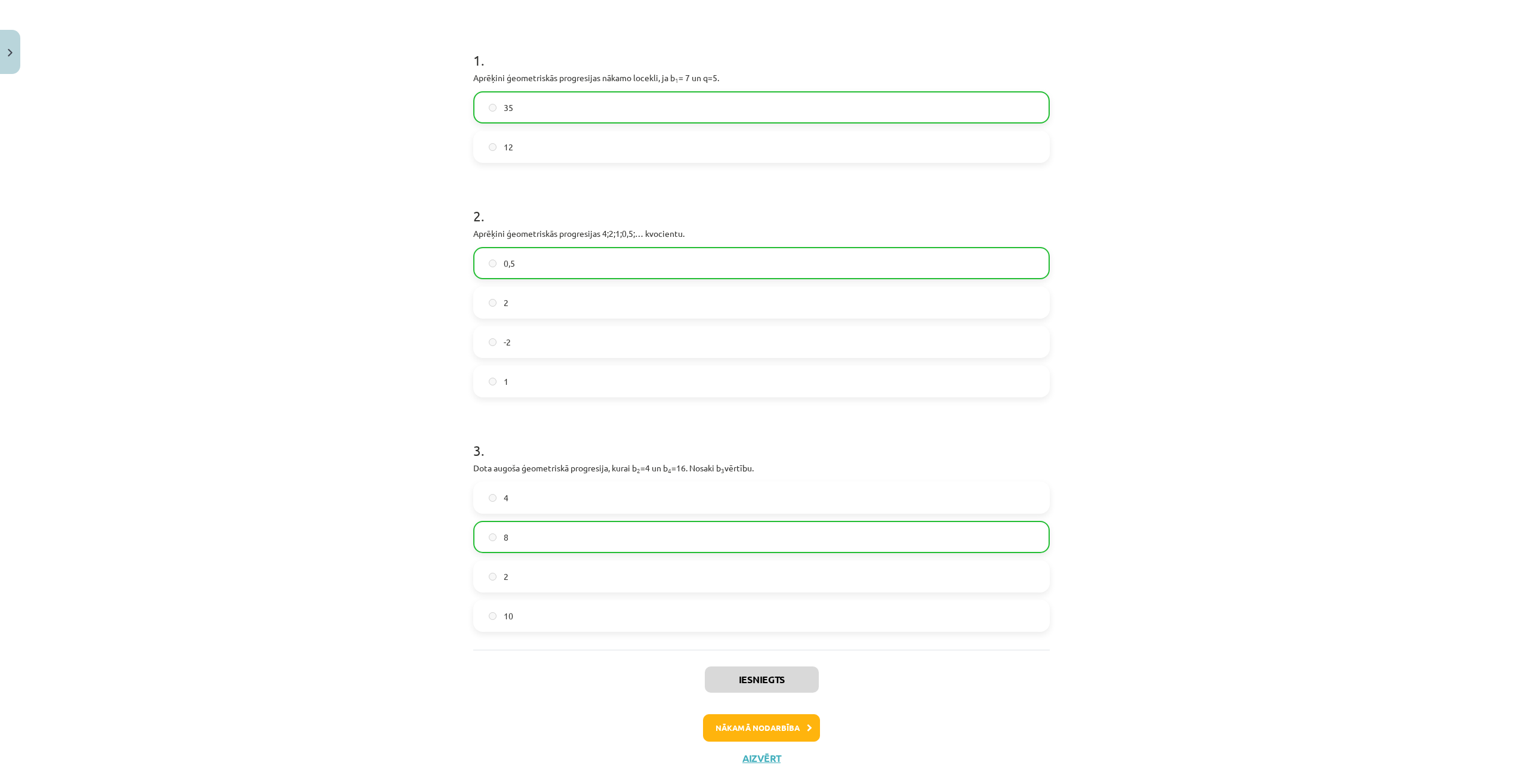
scroll to position [231, 0]
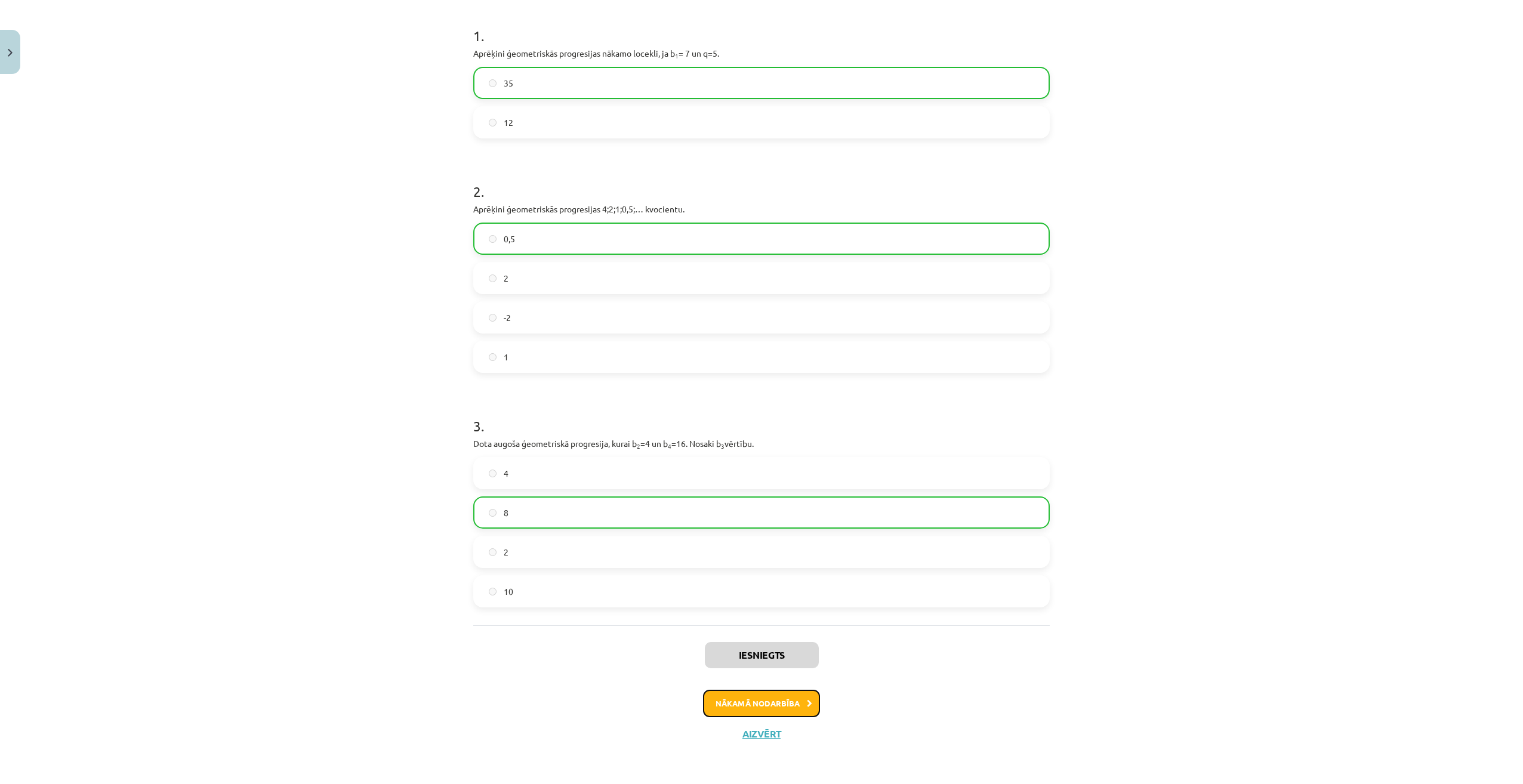
click at [763, 697] on button "Nākamā nodarbība" at bounding box center [762, 703] width 117 height 27
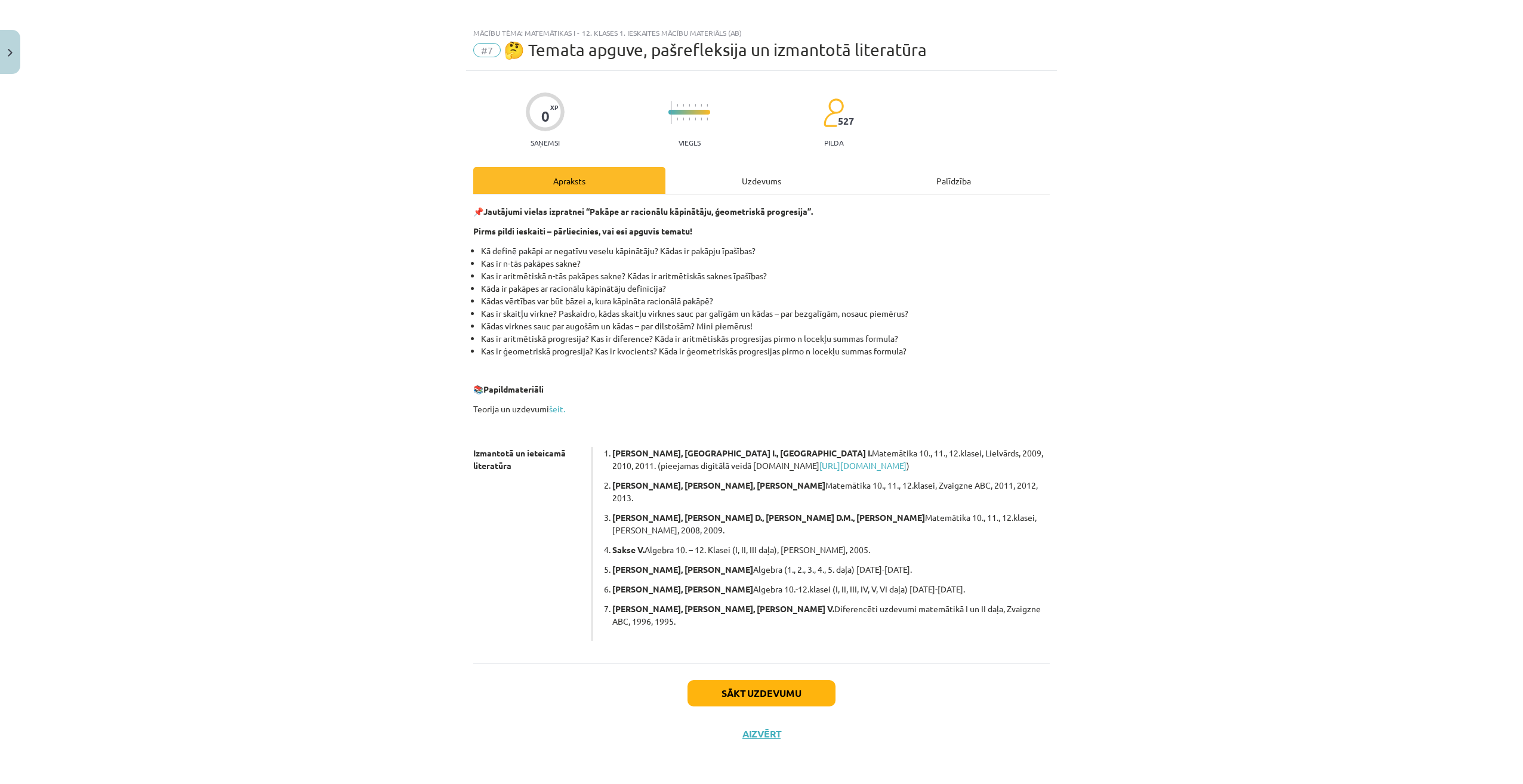
scroll to position [0, 0]
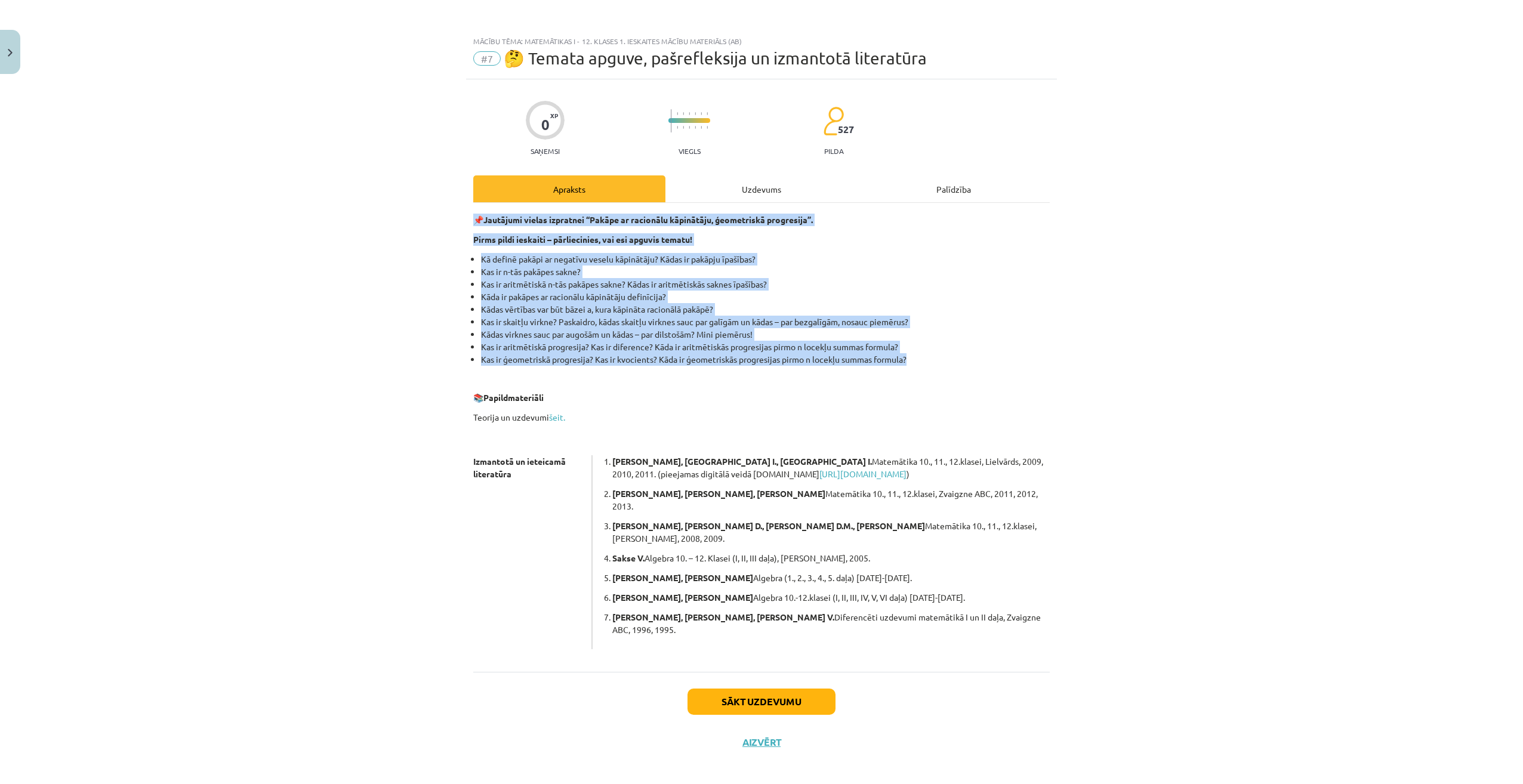
drag, startPoint x: 464, startPoint y: 218, endPoint x: 970, endPoint y: 356, distance: 524.5
click at [970, 356] on div "Mācību tēma: Matemātikas i - 12. klases 1. ieskaites mācību materiāls (ab) #7 🤔…" at bounding box center [762, 392] width 1523 height 784
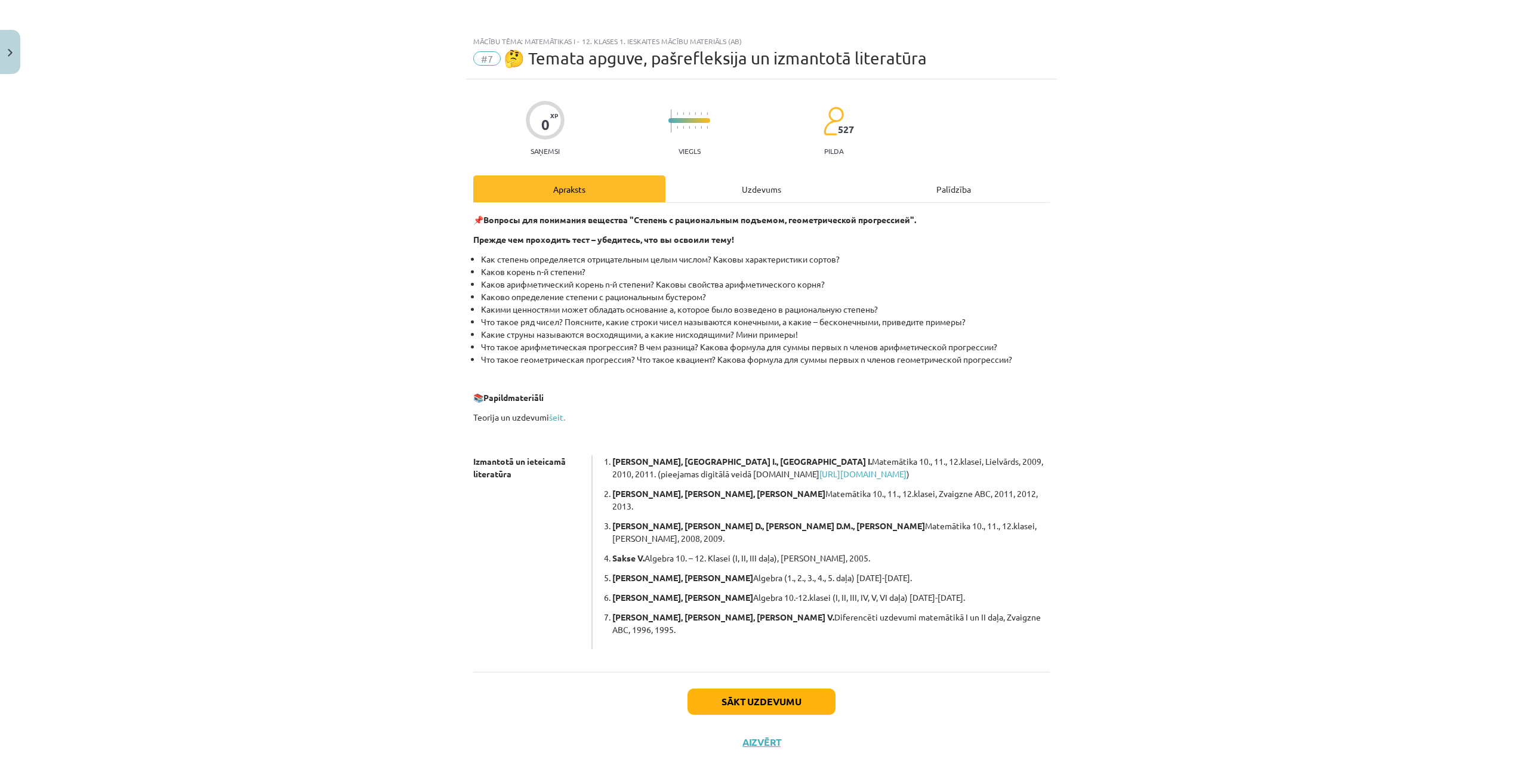
click at [242, 396] on div "Mācību tēma: Matemātikas i - 12. klases 1. ieskaites mācību materiāls (ab) #7 🤔…" at bounding box center [762, 392] width 1523 height 784
click at [555, 420] on link "šeit." at bounding box center [557, 417] width 16 height 10
drag, startPoint x: 465, startPoint y: 459, endPoint x: 514, endPoint y: 476, distance: 51.9
click at [514, 476] on div "Mācību tēma: Matemātikas i - 12. klases 1. ieskaites mācību materiāls (ab) #7 🤔…" at bounding box center [762, 392] width 1523 height 784
drag, startPoint x: 514, startPoint y: 476, endPoint x: 478, endPoint y: 468, distance: 36.9
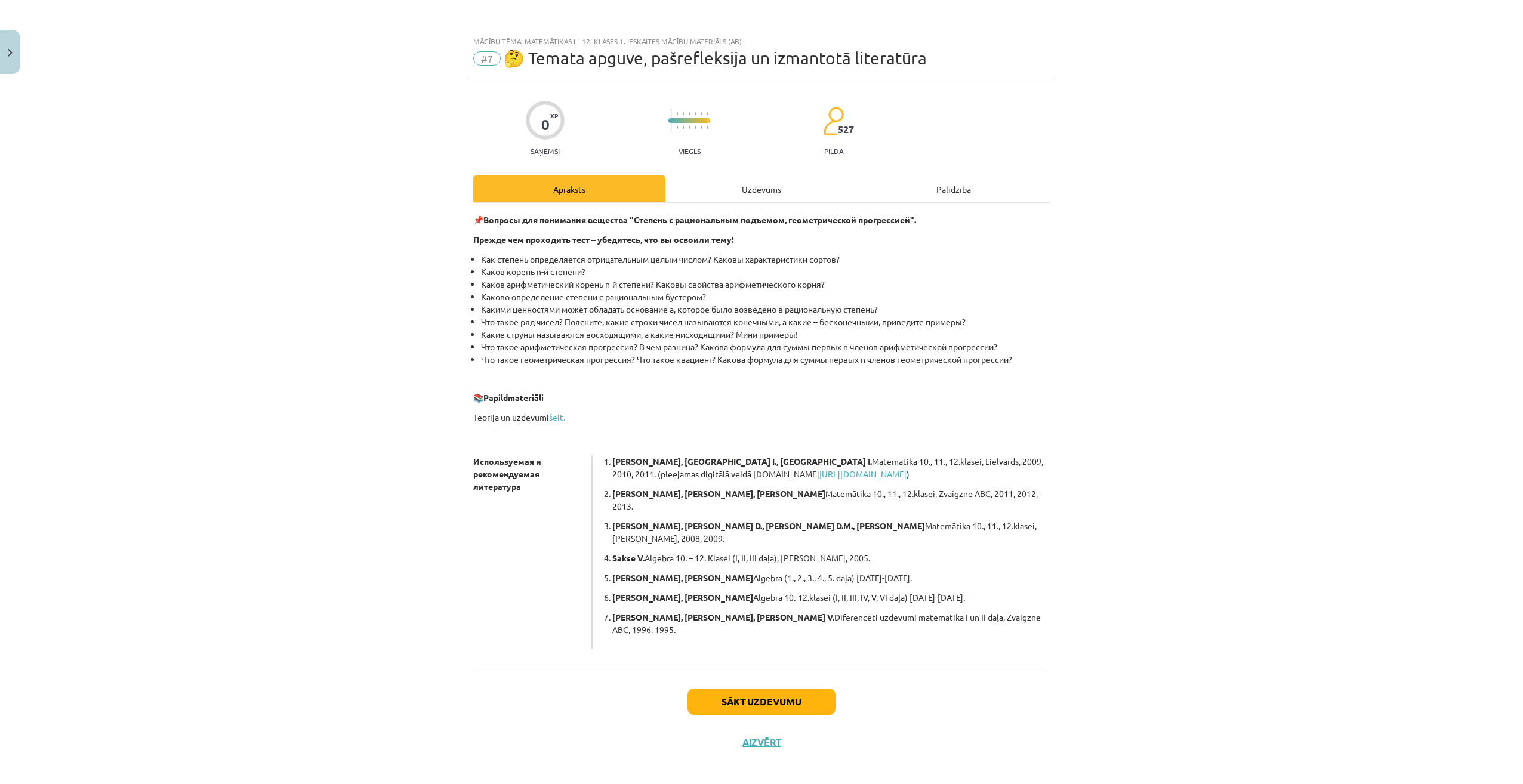
click at [387, 567] on div "Mācību tēma: Matemātikas i - 12. klases 1. ieskaites mācību materiāls (ab) #7 🤔…" at bounding box center [762, 392] width 1523 height 784
click at [774, 689] on button "Sākt uzdevumu" at bounding box center [761, 702] width 148 height 26
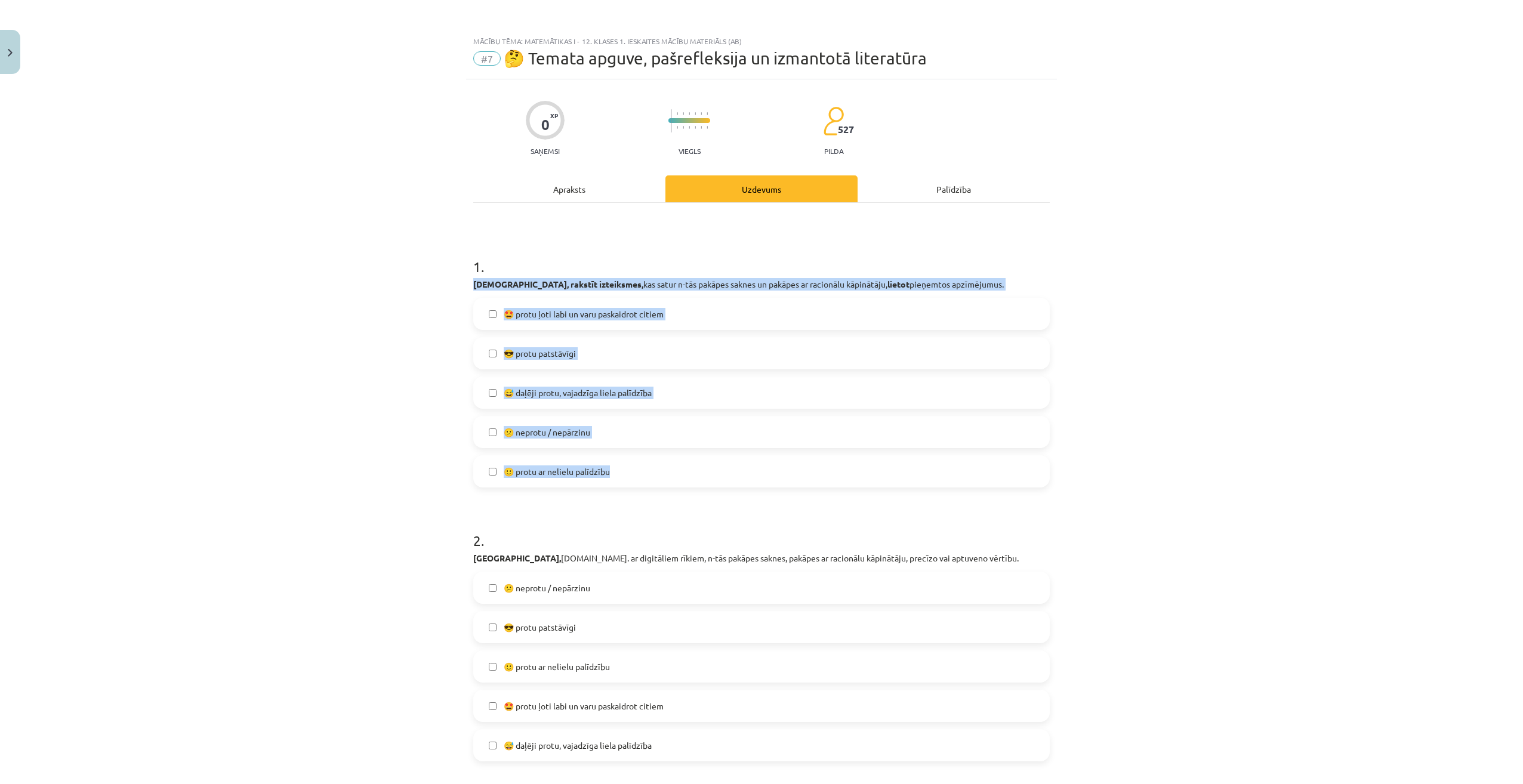
drag, startPoint x: 465, startPoint y: 281, endPoint x: 706, endPoint y: 450, distance: 294.4
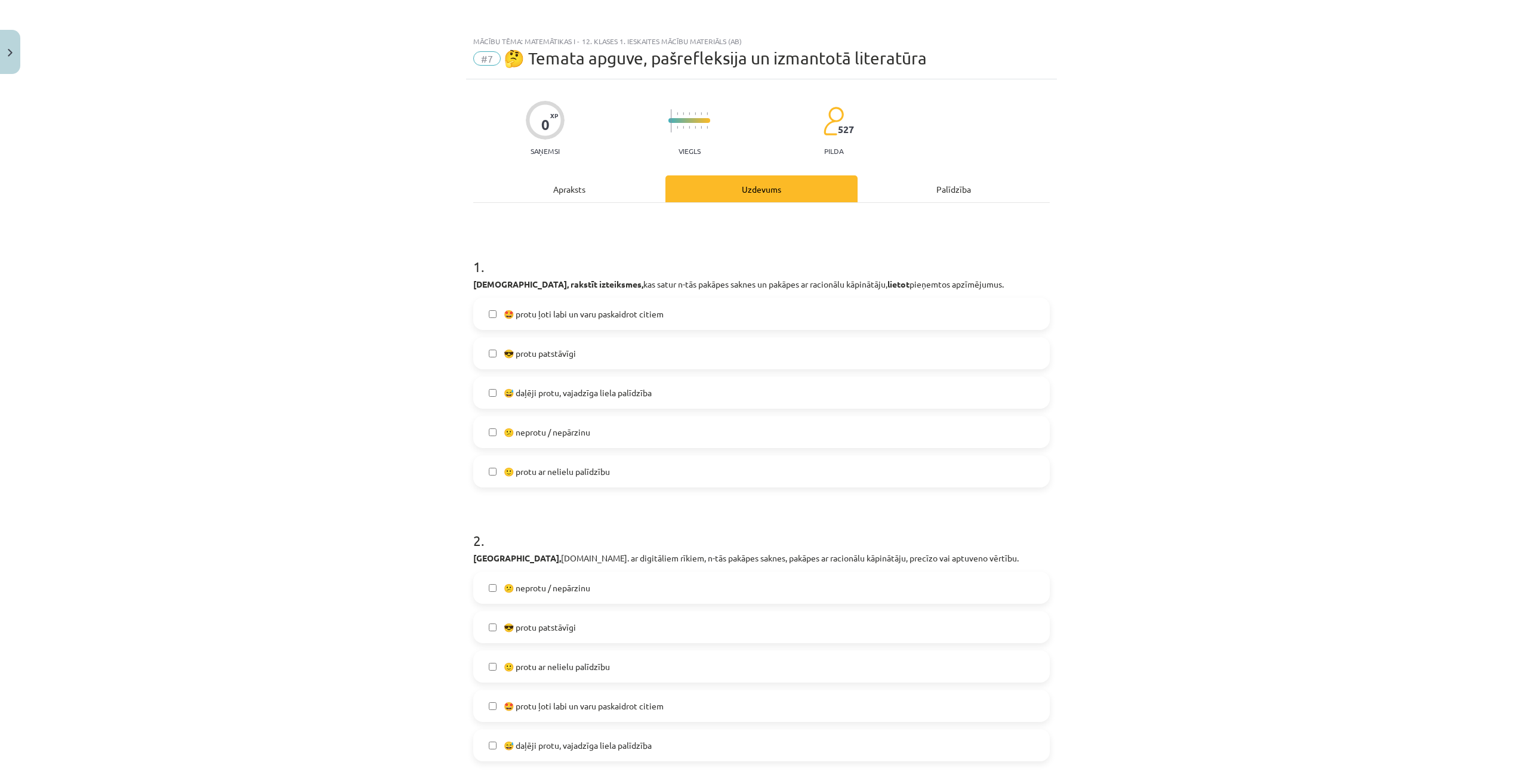
click at [337, 499] on div "Mācību tēma: Matemātikas i - 12. klases 1. ieskaites mācību materiāls (ab) #7 🤔…" at bounding box center [762, 392] width 1523 height 784
click at [493, 475] on label "🙂 protu ar nelielu palīdzību" at bounding box center [762, 471] width 574 height 30
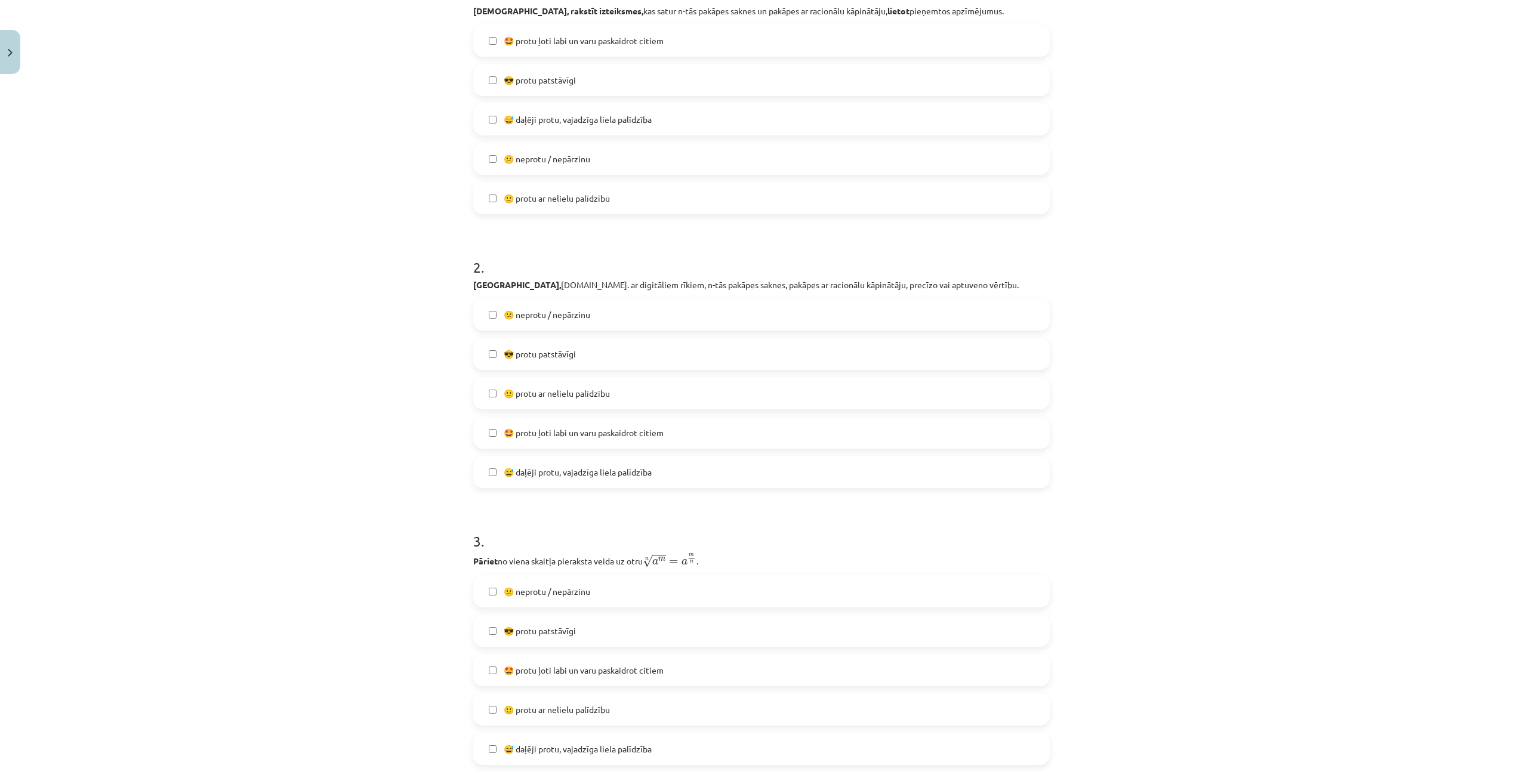
scroll to position [357, 0]
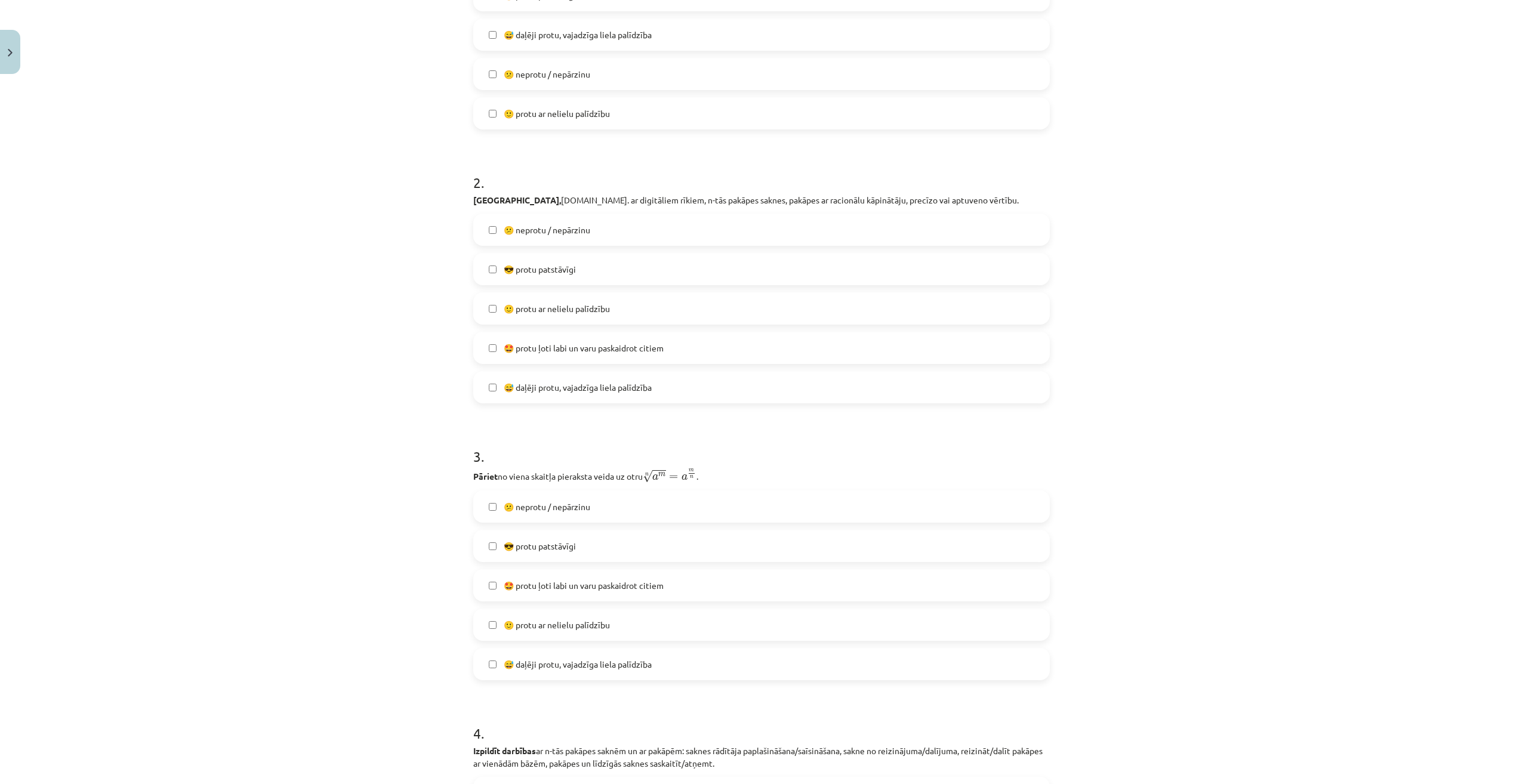
drag, startPoint x: 462, startPoint y: 202, endPoint x: 744, endPoint y: 385, distance: 336.2
click at [744, 385] on div "0 XP Saņemsi Viegls 527 pilda Apraksts Uzdevums Palīdzība 1 . Lasīt, rakstīt iz…" at bounding box center [762, 677] width 591 height 1913
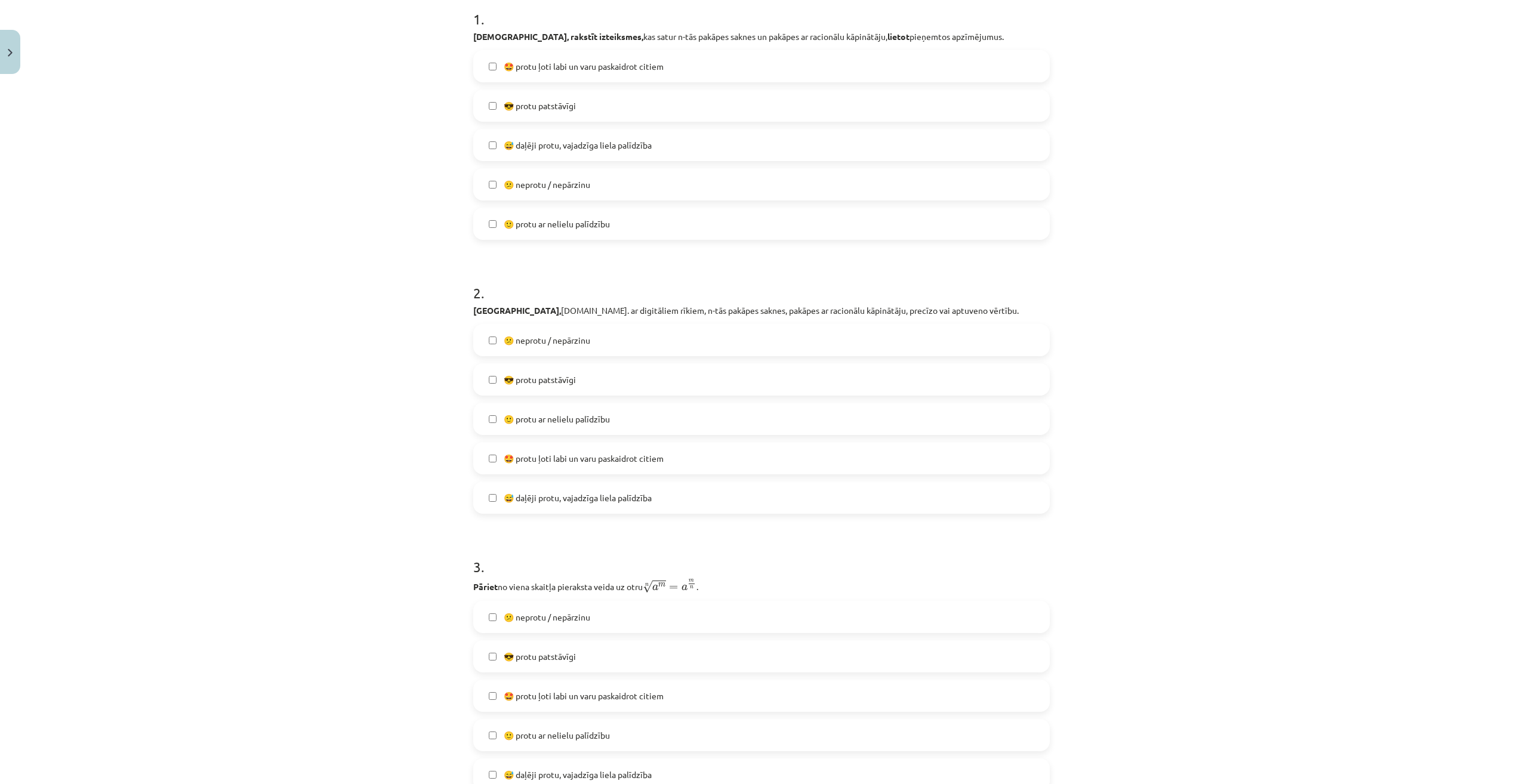
scroll to position [179, 0]
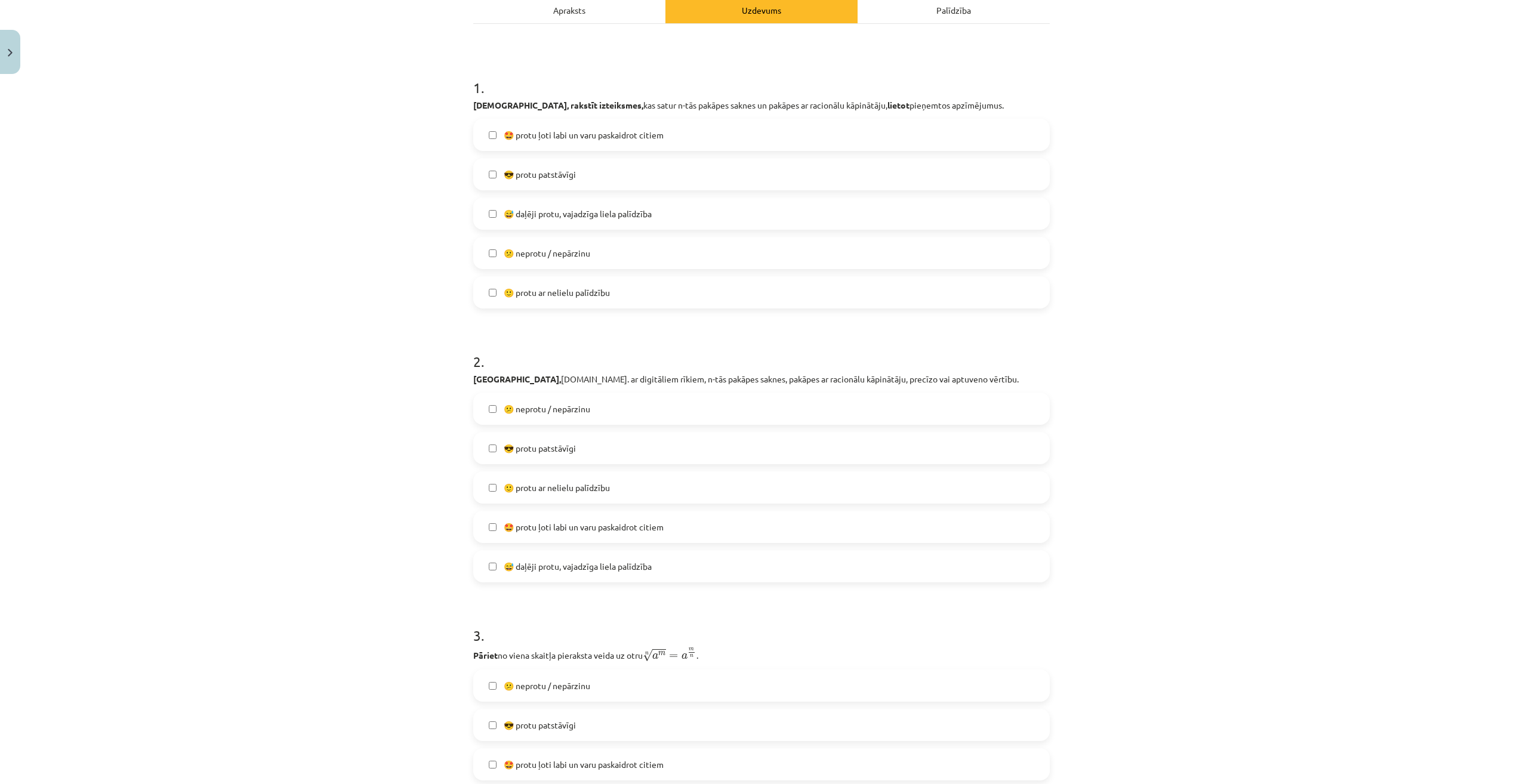
click at [487, 176] on label "😎 protu patstāvīgi" at bounding box center [762, 174] width 574 height 30
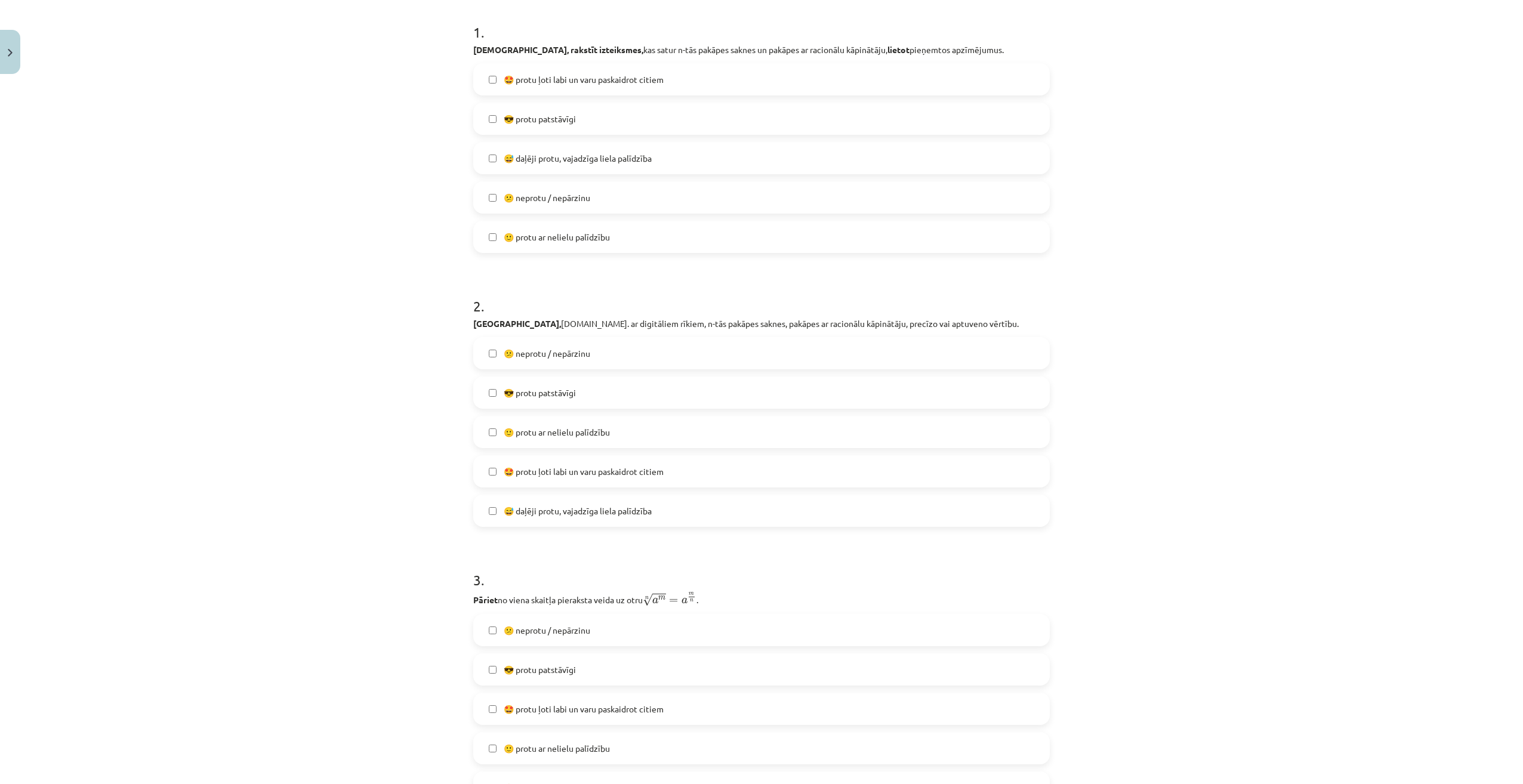
scroll to position [239, 0]
drag, startPoint x: 461, startPoint y: 320, endPoint x: 737, endPoint y: 496, distance: 327.3
click at [737, 496] on div "Mācību tēma: Matemātikas i - 12. klases 1. ieskaites mācību materiāls (ab) #7 🤔…" at bounding box center [762, 392] width 1523 height 784
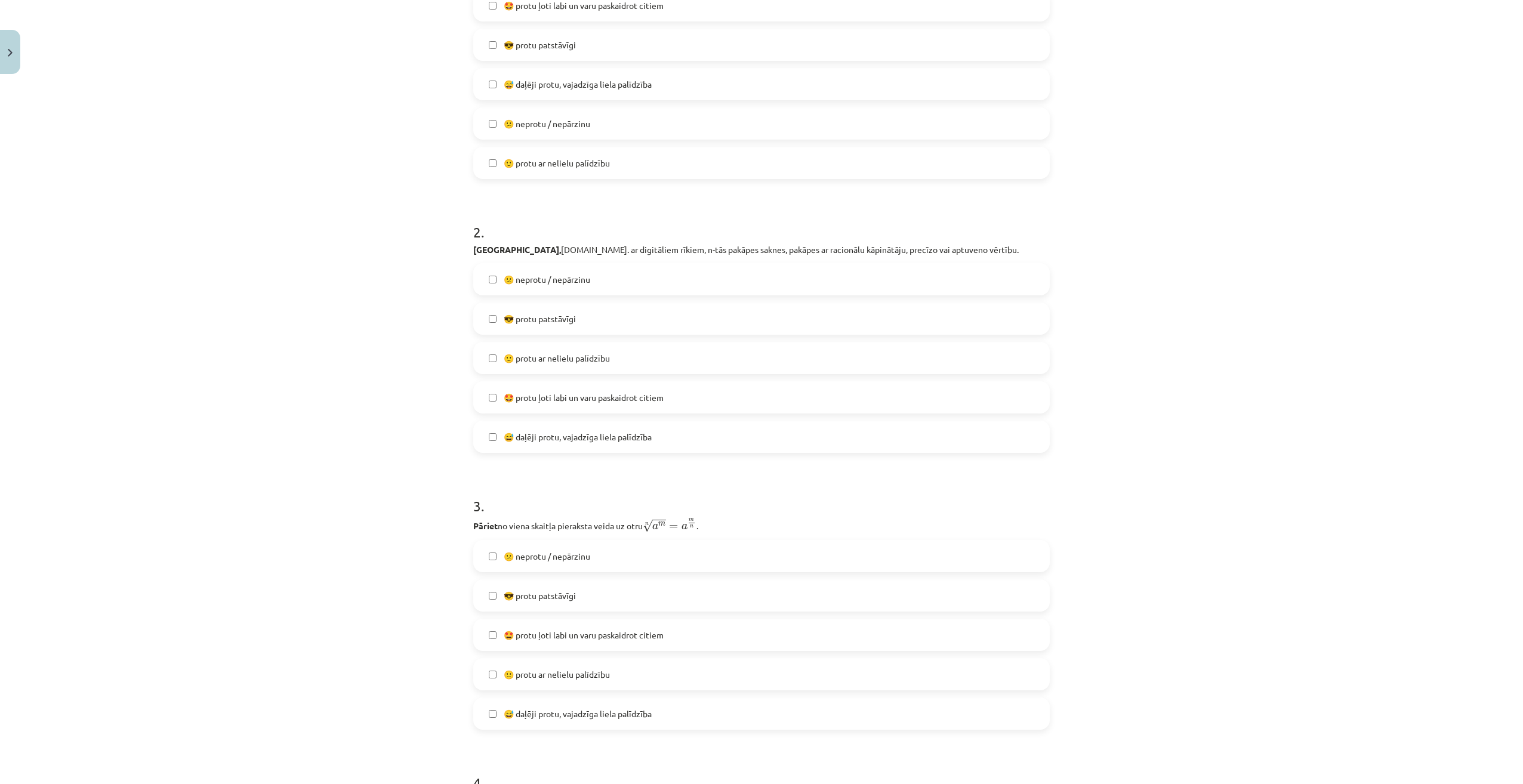
scroll to position [357, 0]
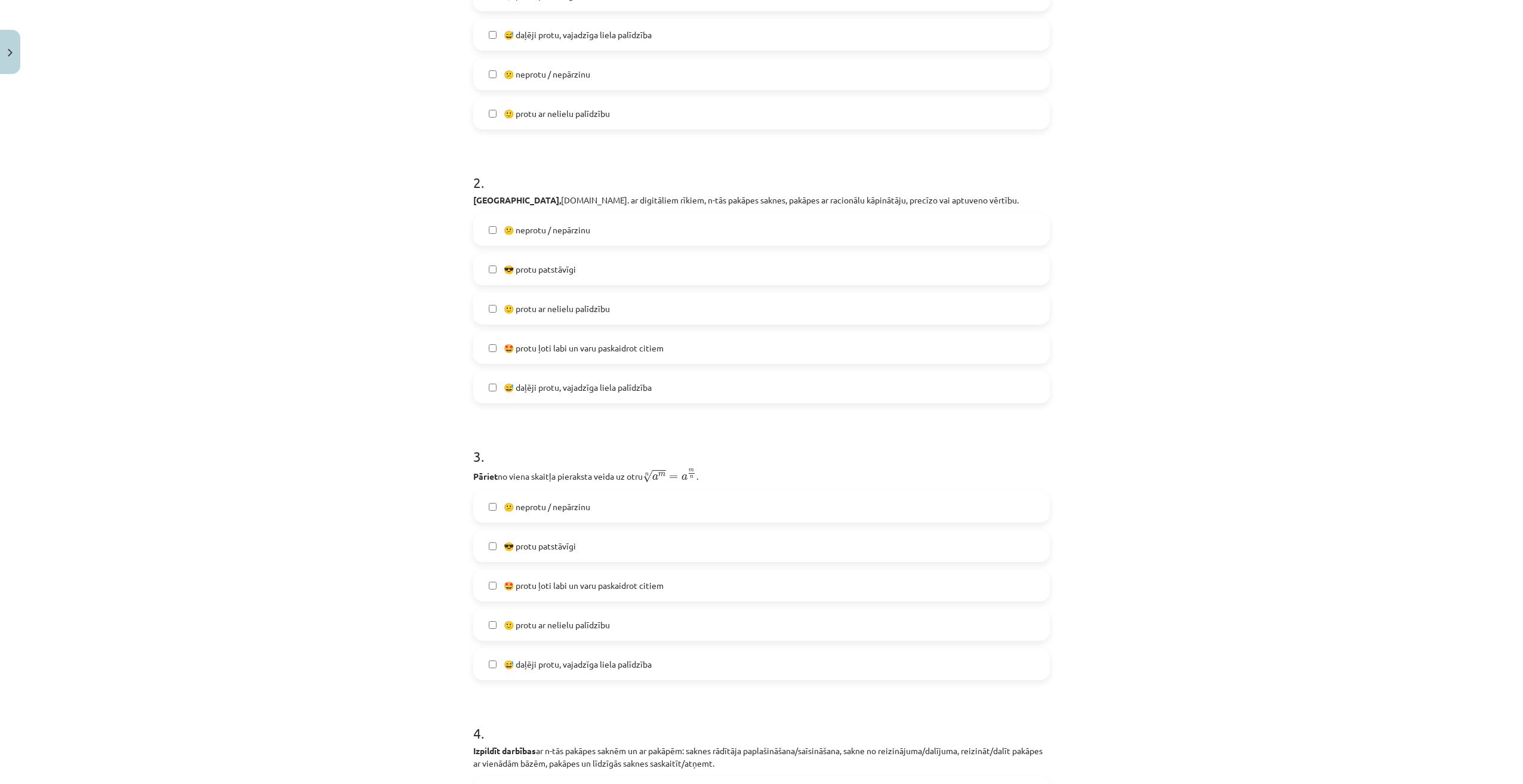
click at [540, 625] on span "🙂 protu ar nelielu palīdzību" at bounding box center [556, 625] width 106 height 12
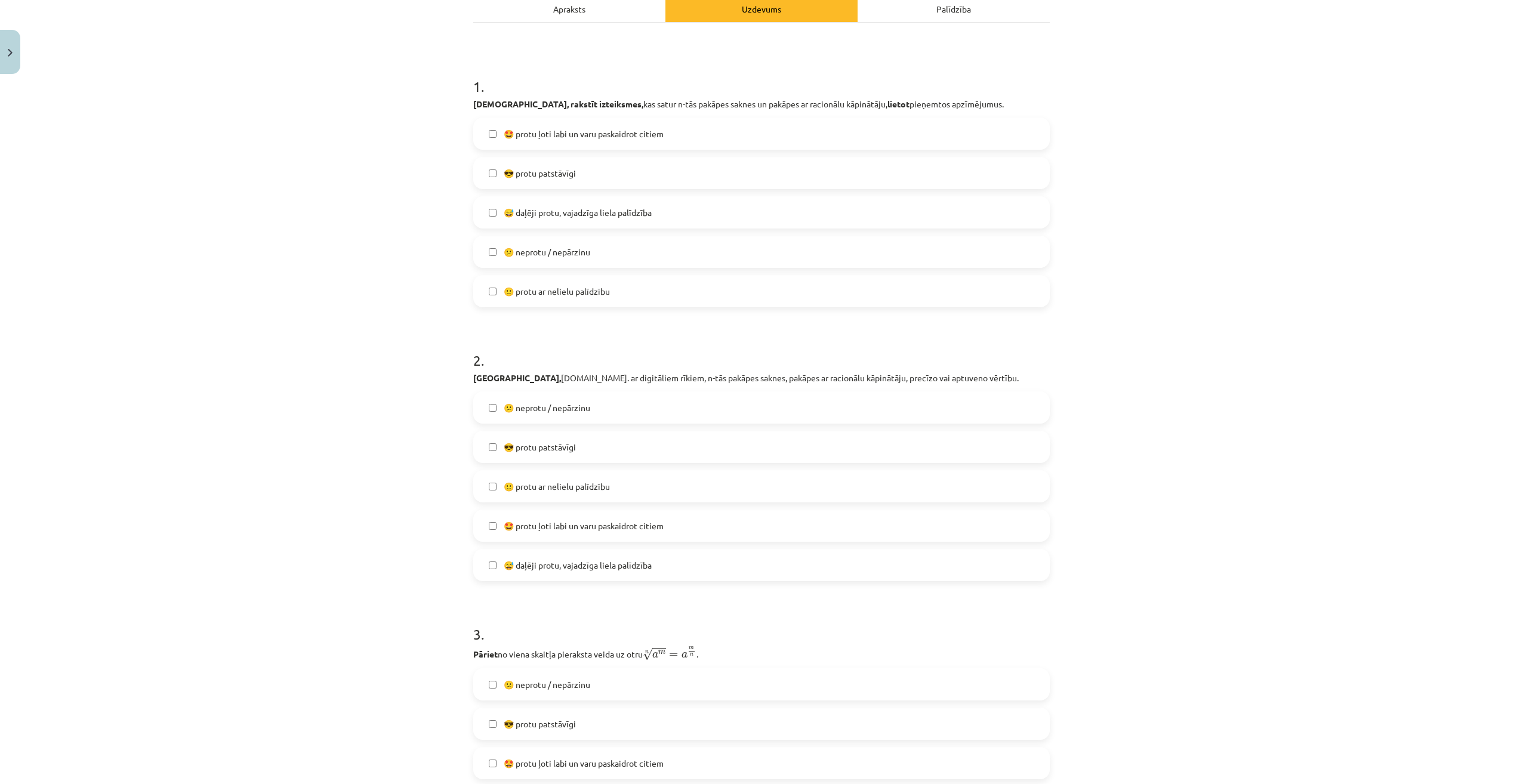
scroll to position [179, 0]
click at [486, 494] on label "🙂 protu ar nelielu palīdzību" at bounding box center [762, 488] width 574 height 30
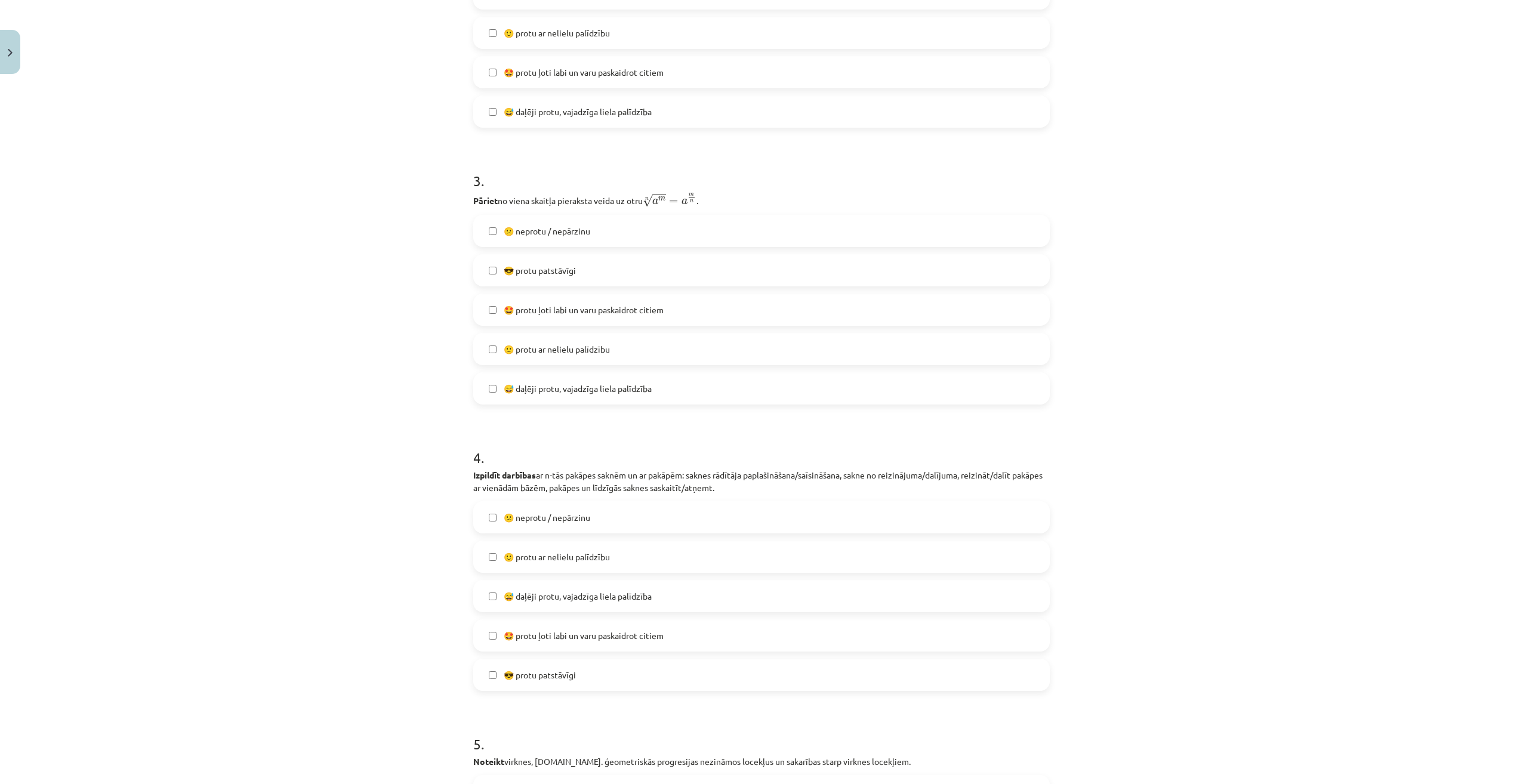
scroll to position [775, 0]
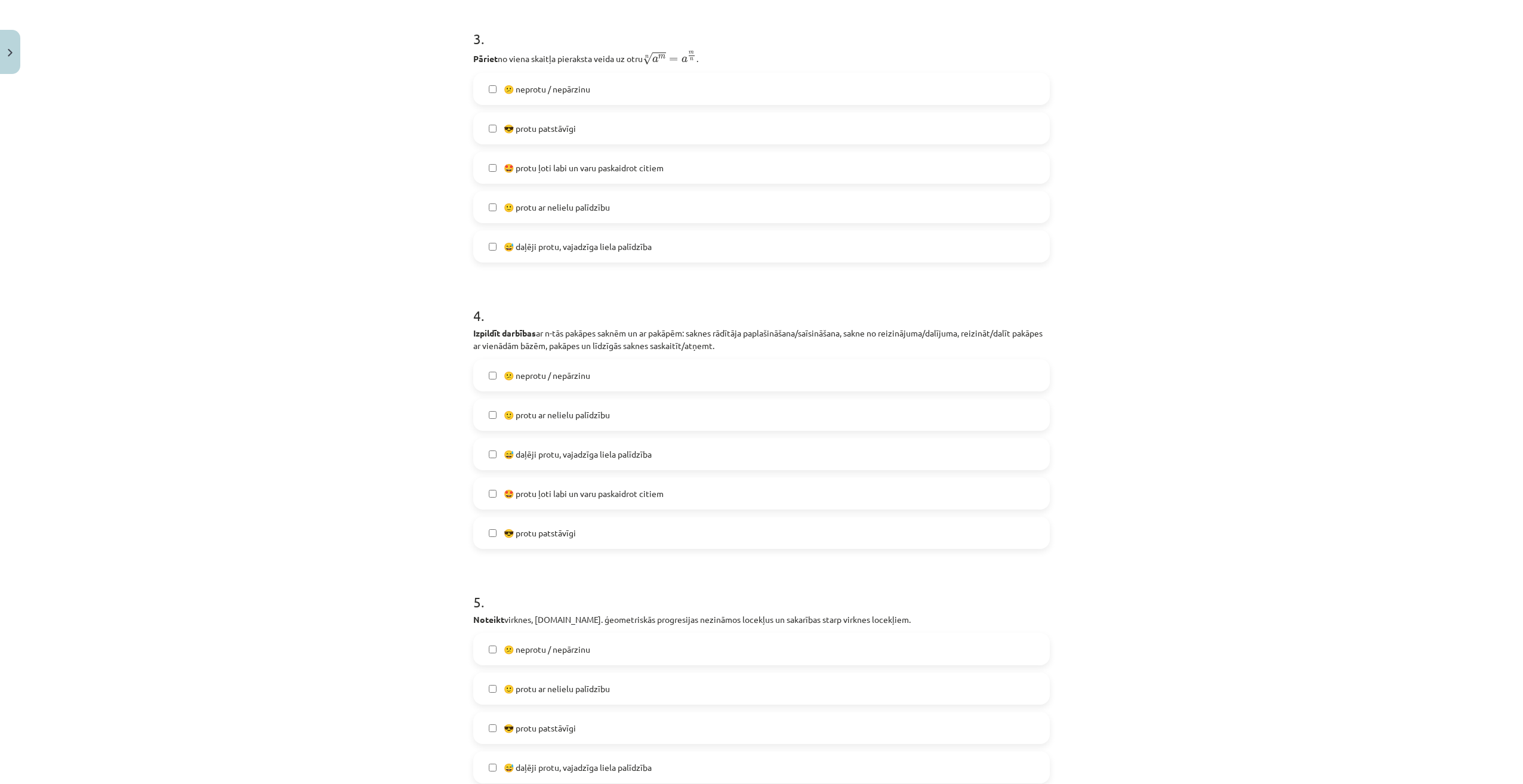
drag, startPoint x: 465, startPoint y: 332, endPoint x: 708, endPoint y: 529, distance: 312.8
click at [708, 529] on div "0 XP Saņemsi Viegls 527 pilda Apraksts Uzdevums Palīdzība 1 . Lasīt, rakstīt iz…" at bounding box center [762, 260] width 591 height 1913
drag, startPoint x: 556, startPoint y: 454, endPoint x: 544, endPoint y: 454, distance: 12.0
click at [557, 454] on span "😅 daļēji protu, vajadzīga liela palīdzība" at bounding box center [577, 454] width 148 height 12
click at [381, 463] on div "Mācību tēma: Matemātikas i - 12. klases 1. ieskaites mācību materiāls (ab) #7 🤔…" at bounding box center [762, 392] width 1523 height 784
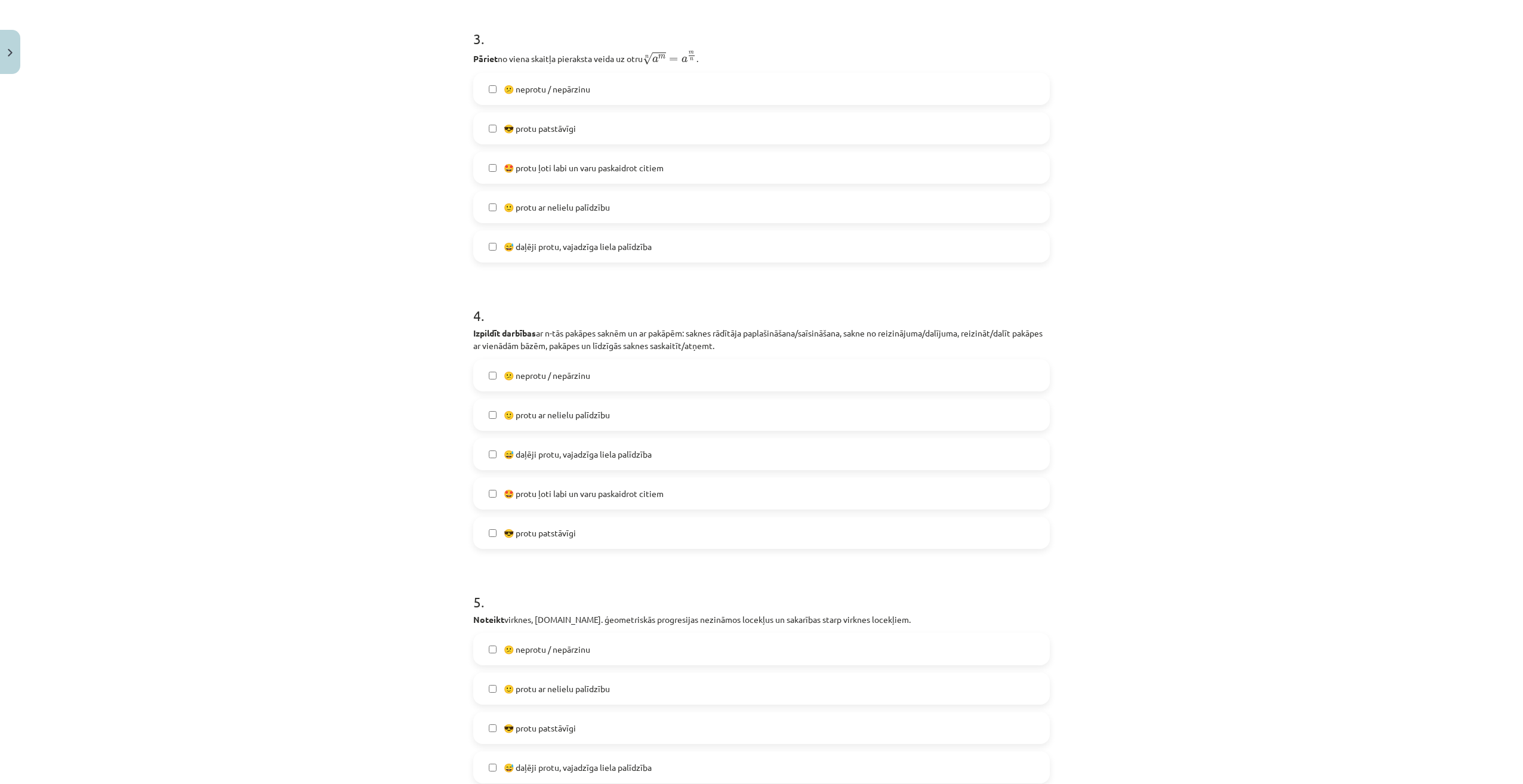
click at [302, 311] on div "Mācību tēma: Matemātikas i - 12. klases 1. ieskaites mācību materiāls (ab) #7 🤔…" at bounding box center [762, 392] width 1523 height 784
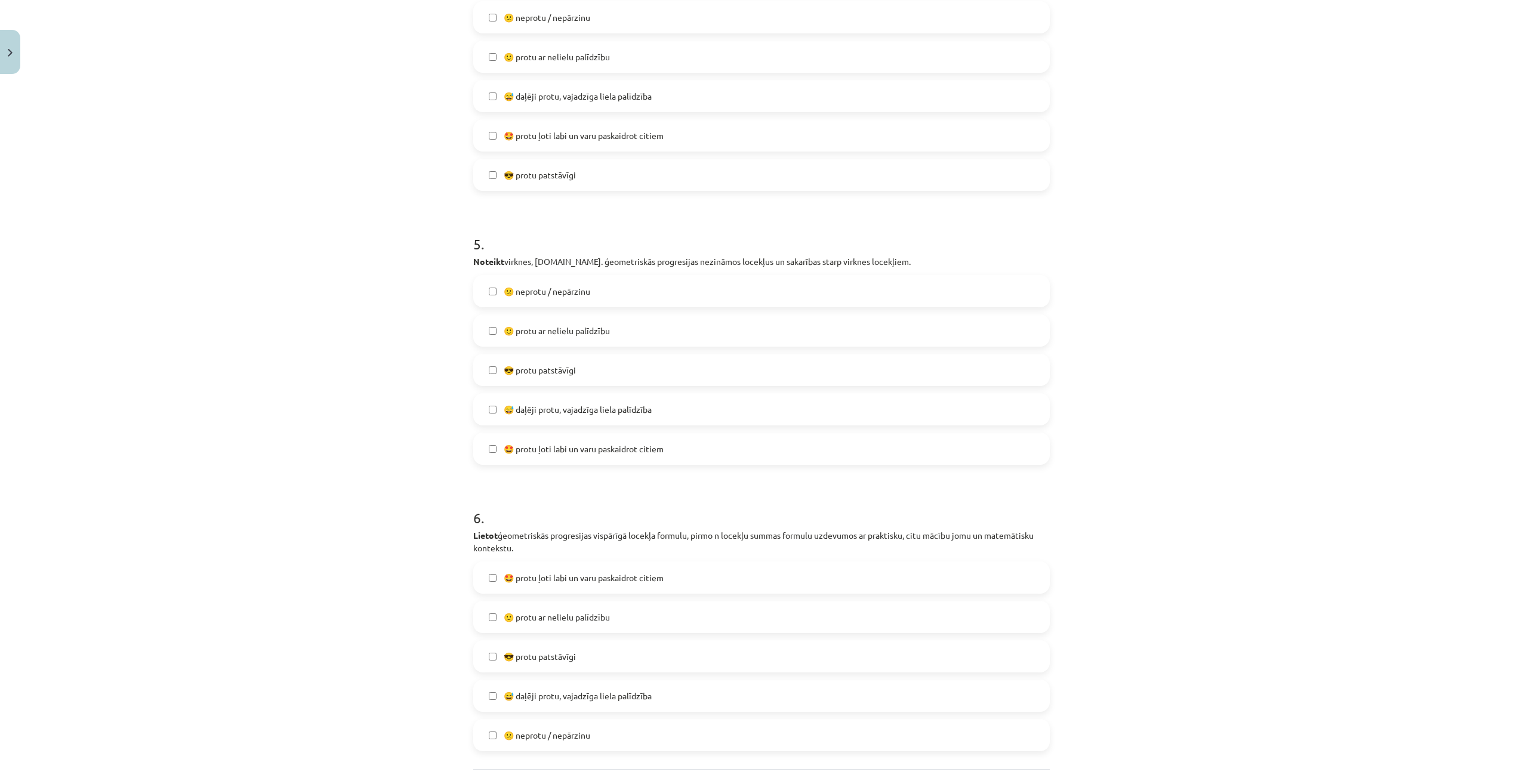
scroll to position [1239, 0]
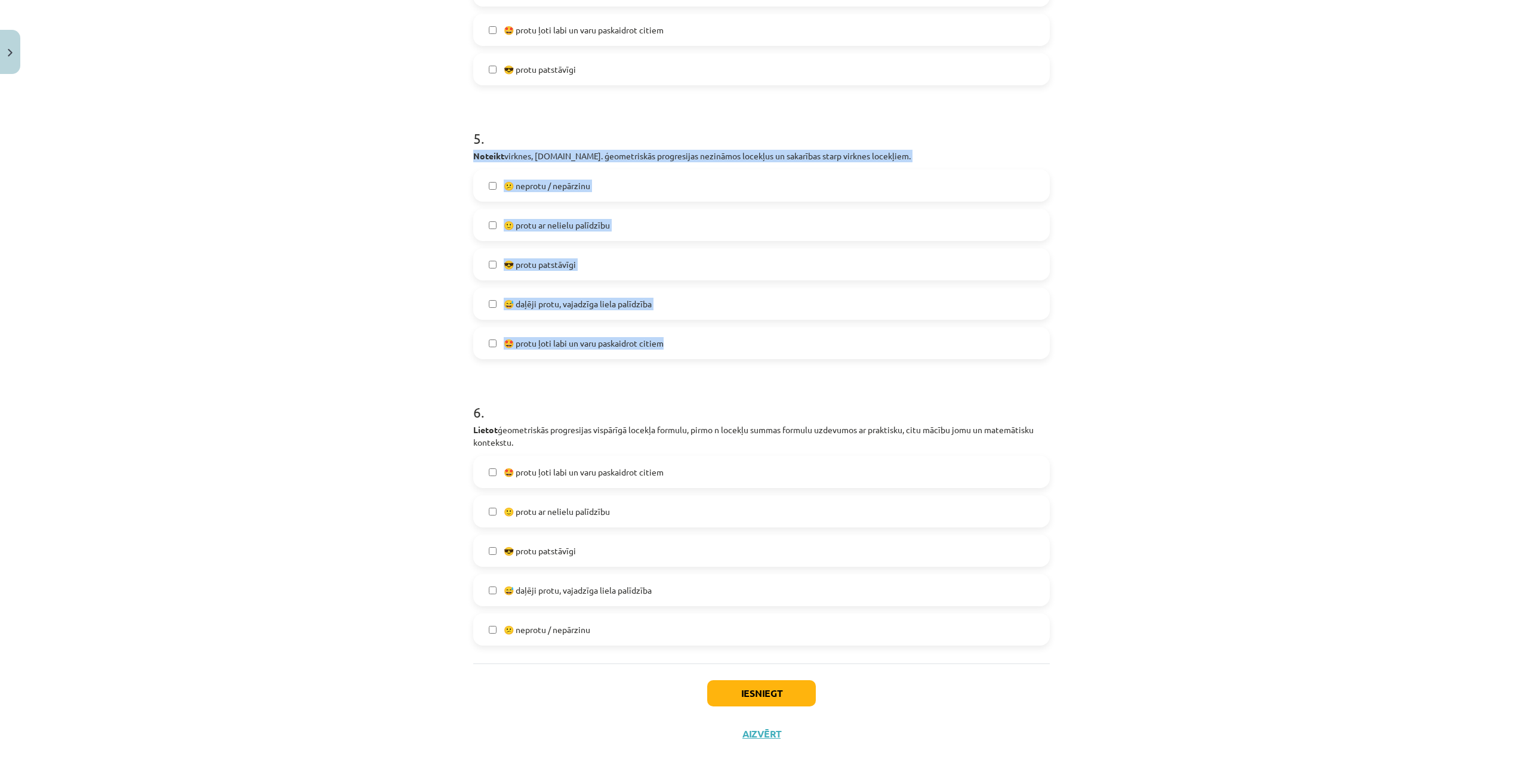
drag, startPoint x: 469, startPoint y: 156, endPoint x: 734, endPoint y: 330, distance: 317.0
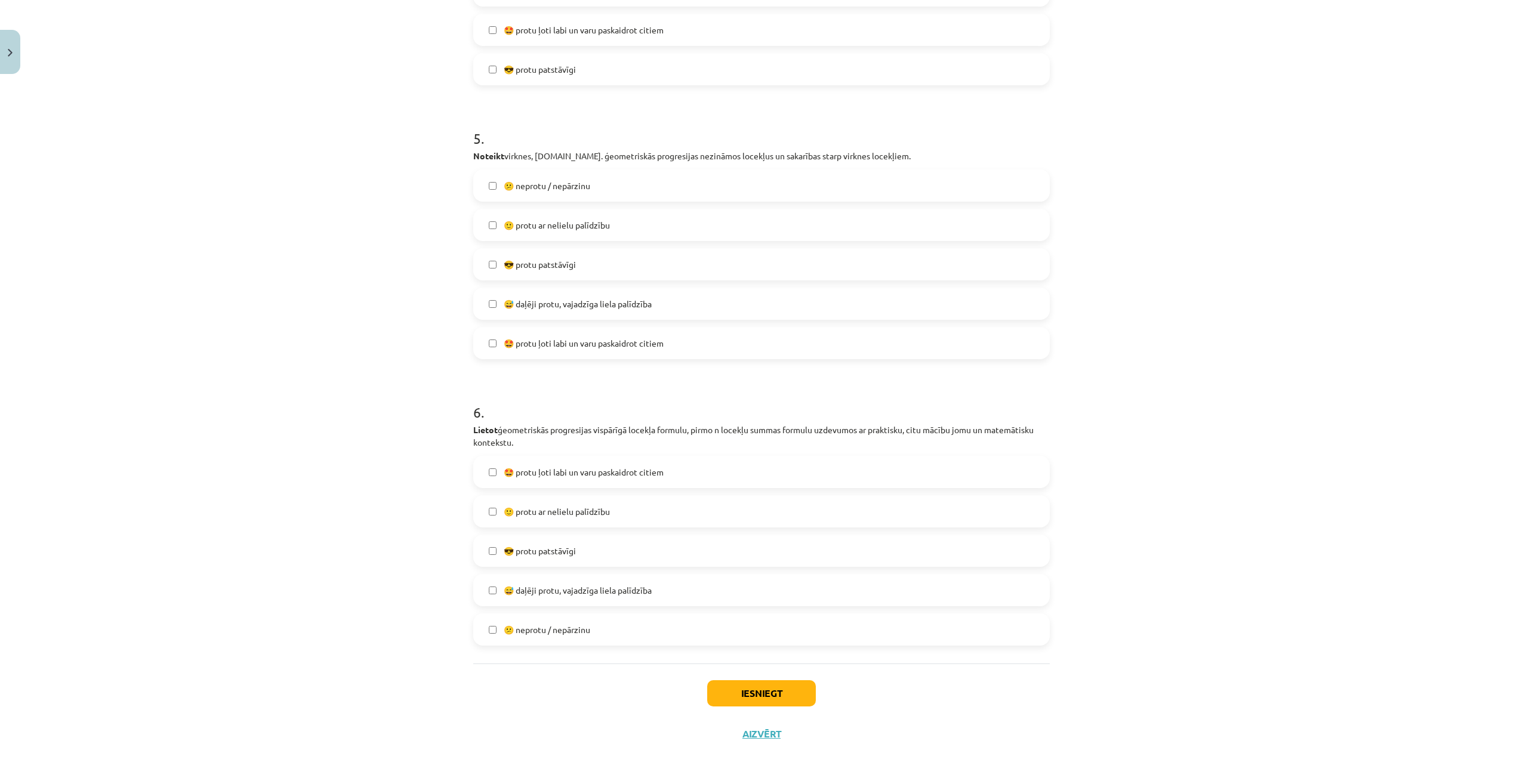
click at [270, 403] on div "Mācību tēma: Matemātikas i - 12. klases 1. ieskaites mācību materiāls (ab) #7 🤔…" at bounding box center [762, 392] width 1523 height 784
click at [549, 227] on span "🙂 protu ar nelielu palīdzību" at bounding box center [556, 225] width 106 height 12
click at [601, 587] on span "😅 daļēji protu, vajadzīga liela palīdzība" at bounding box center [577, 590] width 148 height 12
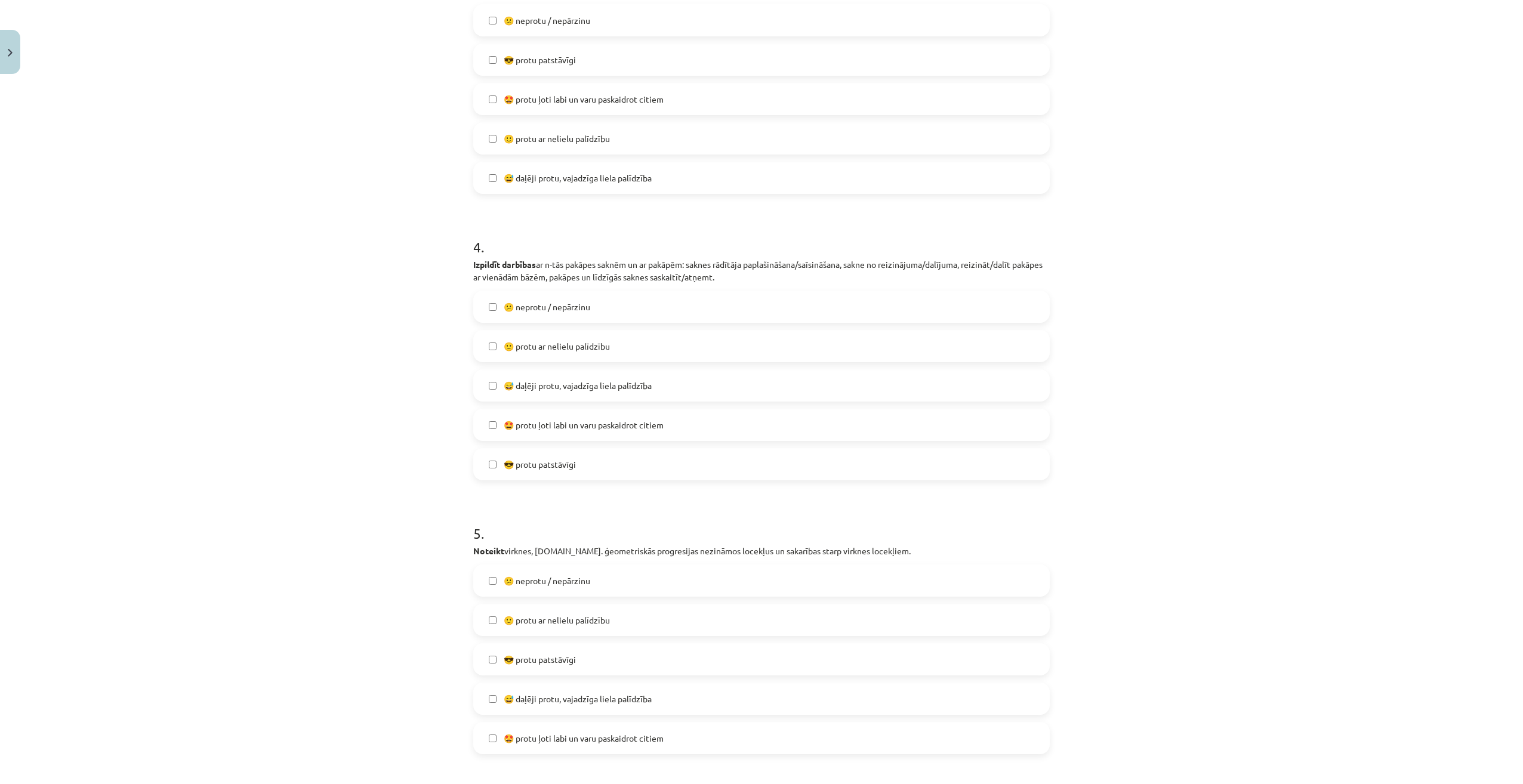
scroll to position [822, 0]
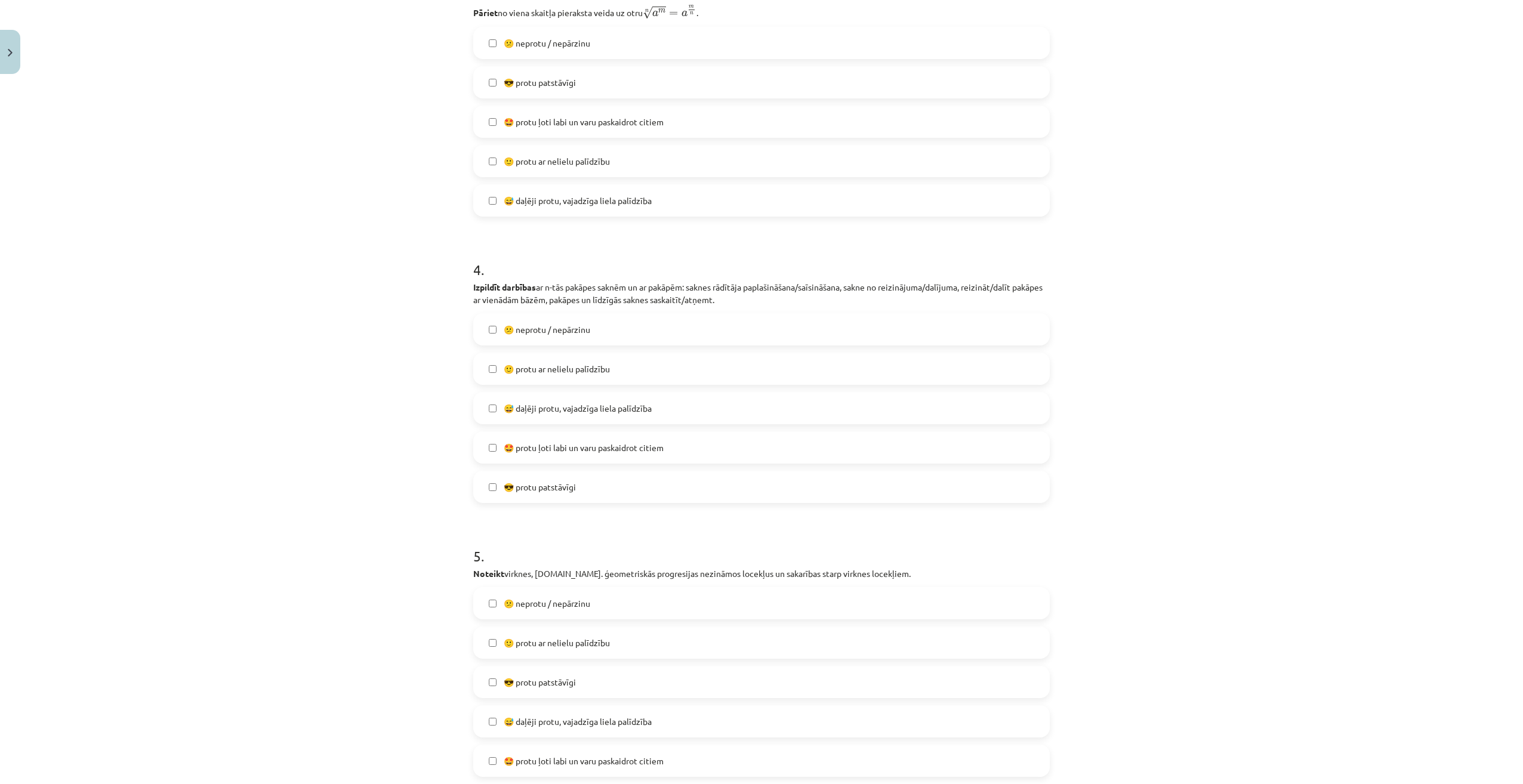
click at [491, 373] on label "🙂 protu ar nelielu palīdzību" at bounding box center [762, 369] width 574 height 30
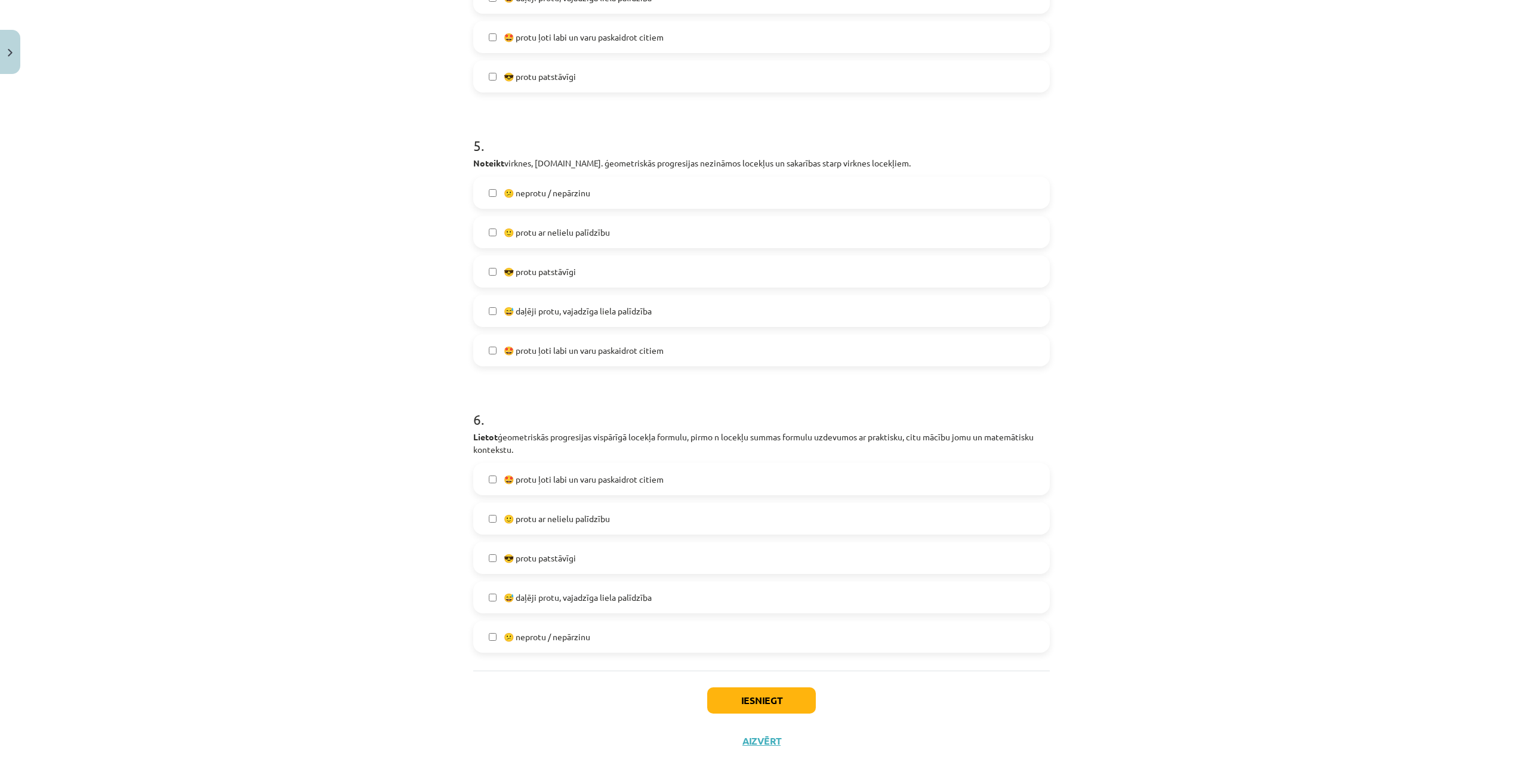
scroll to position [1239, 0]
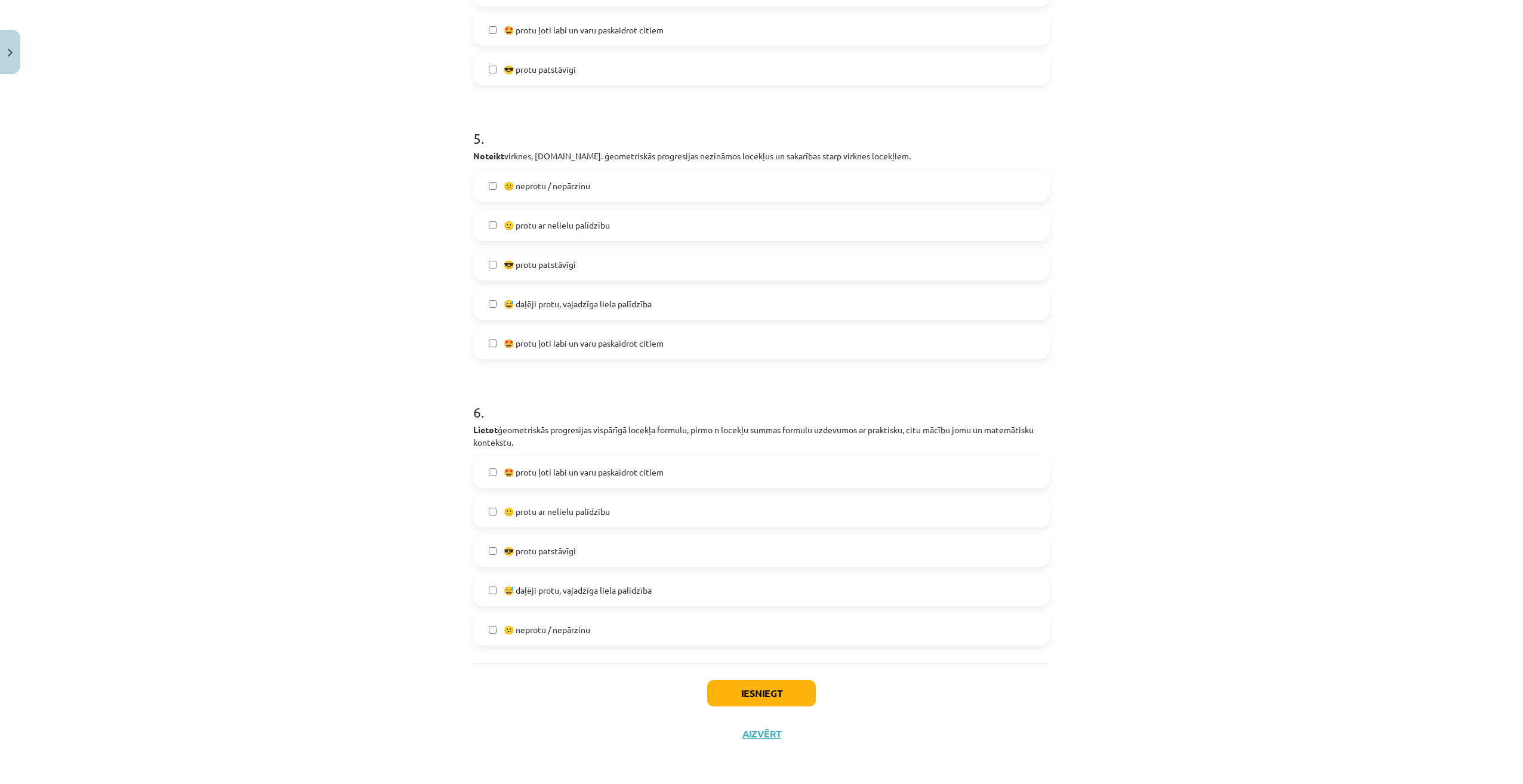
click at [479, 511] on label "🙂 protu ar nelielu palīdzību" at bounding box center [762, 511] width 574 height 30
click at [493, 584] on label "😅 daļēji protu, vajadzīga liela palīdzība" at bounding box center [762, 590] width 574 height 30
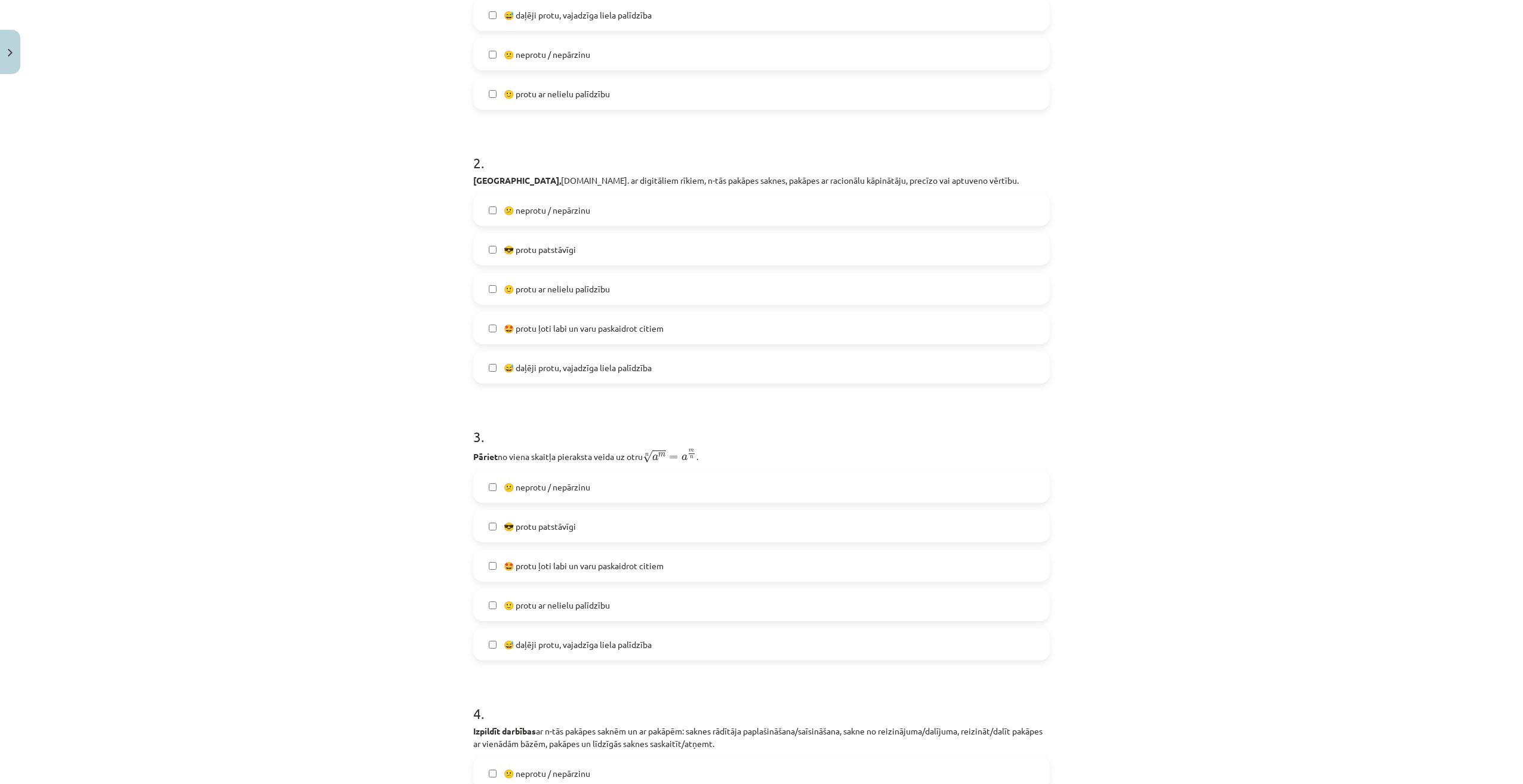
scroll to position [225, 0]
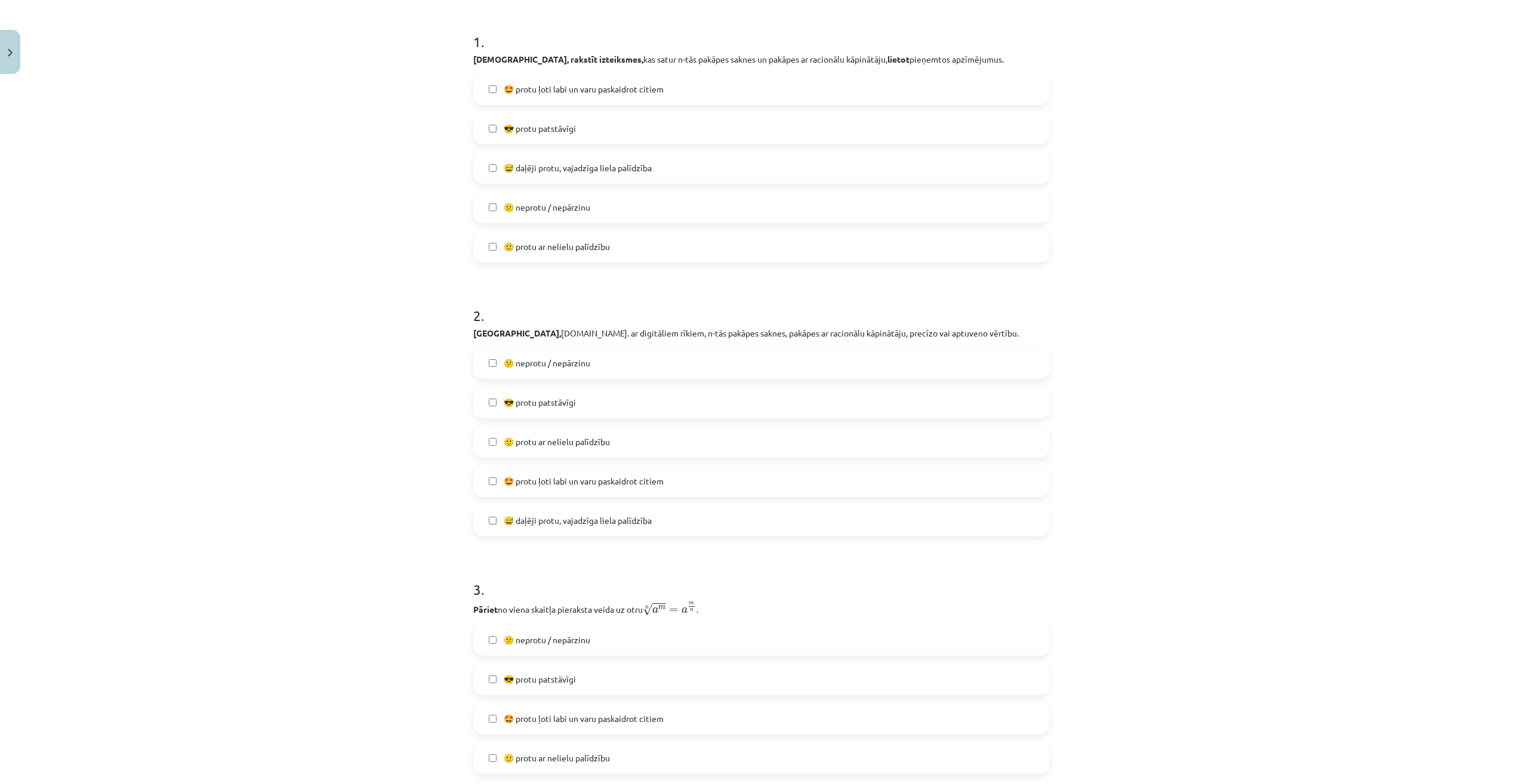
click at [486, 408] on label "😎 protu patstāvīgi" at bounding box center [762, 402] width 574 height 30
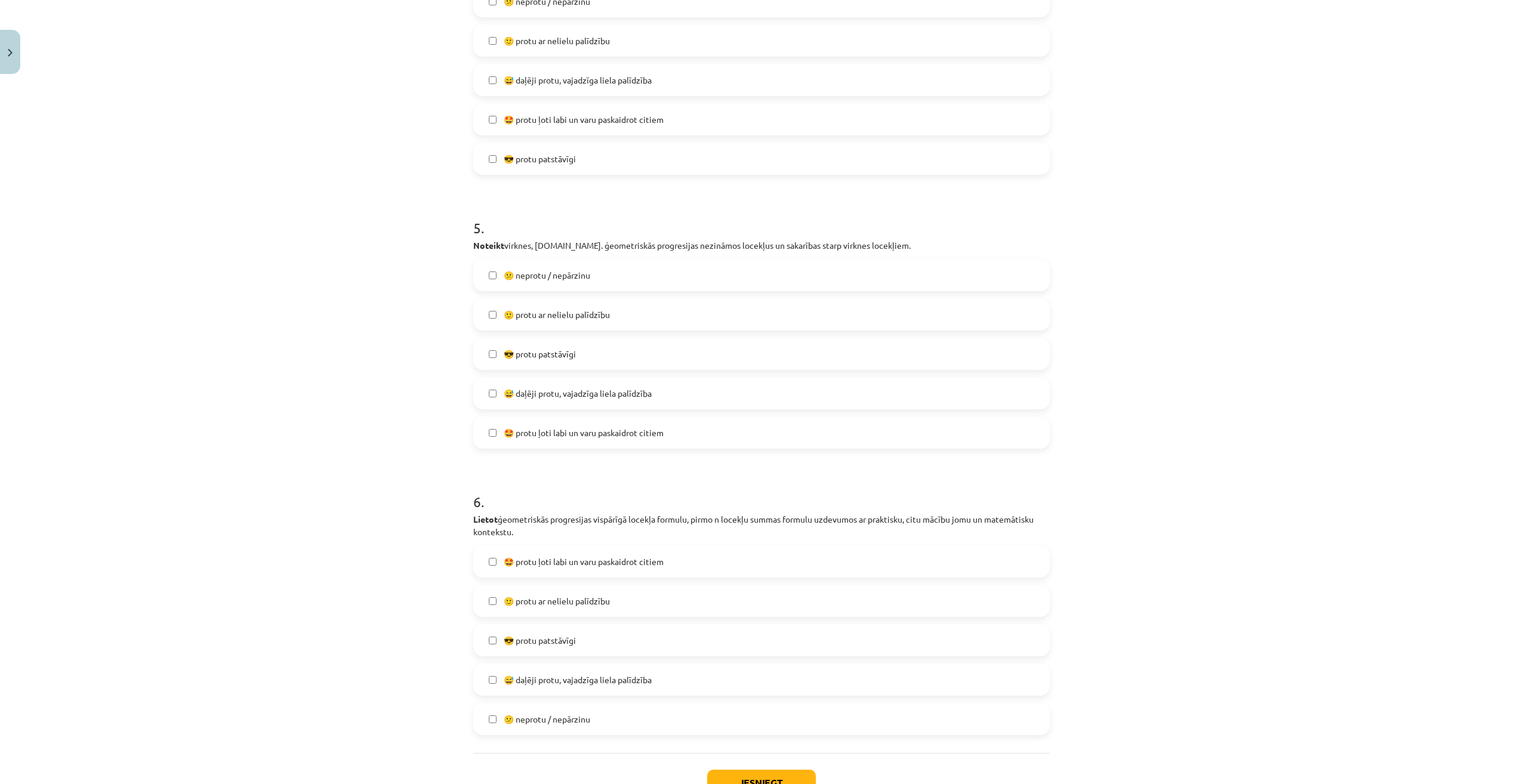
scroll to position [1239, 0]
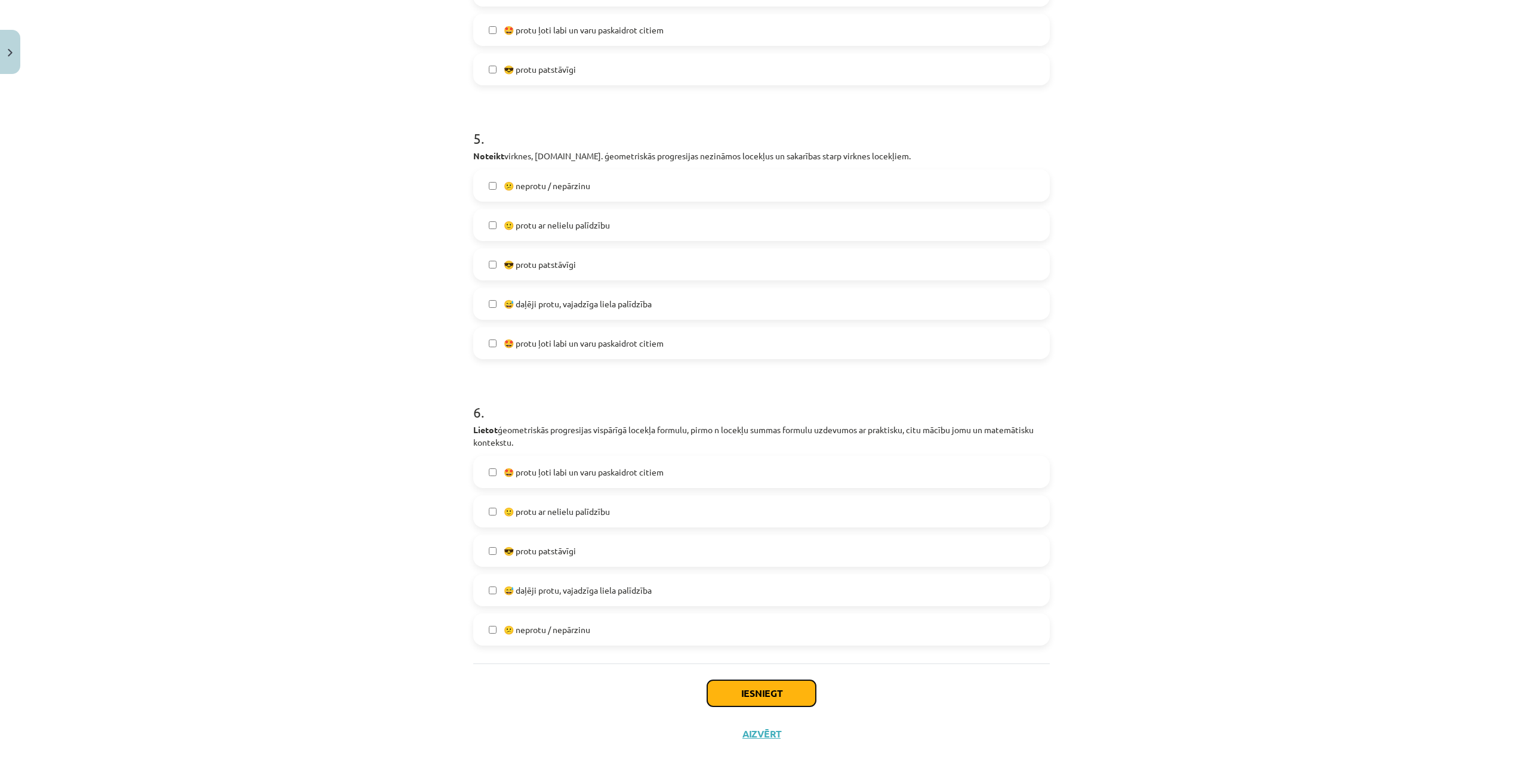
click at [782, 692] on button "Iesniegt" at bounding box center [762, 693] width 108 height 26
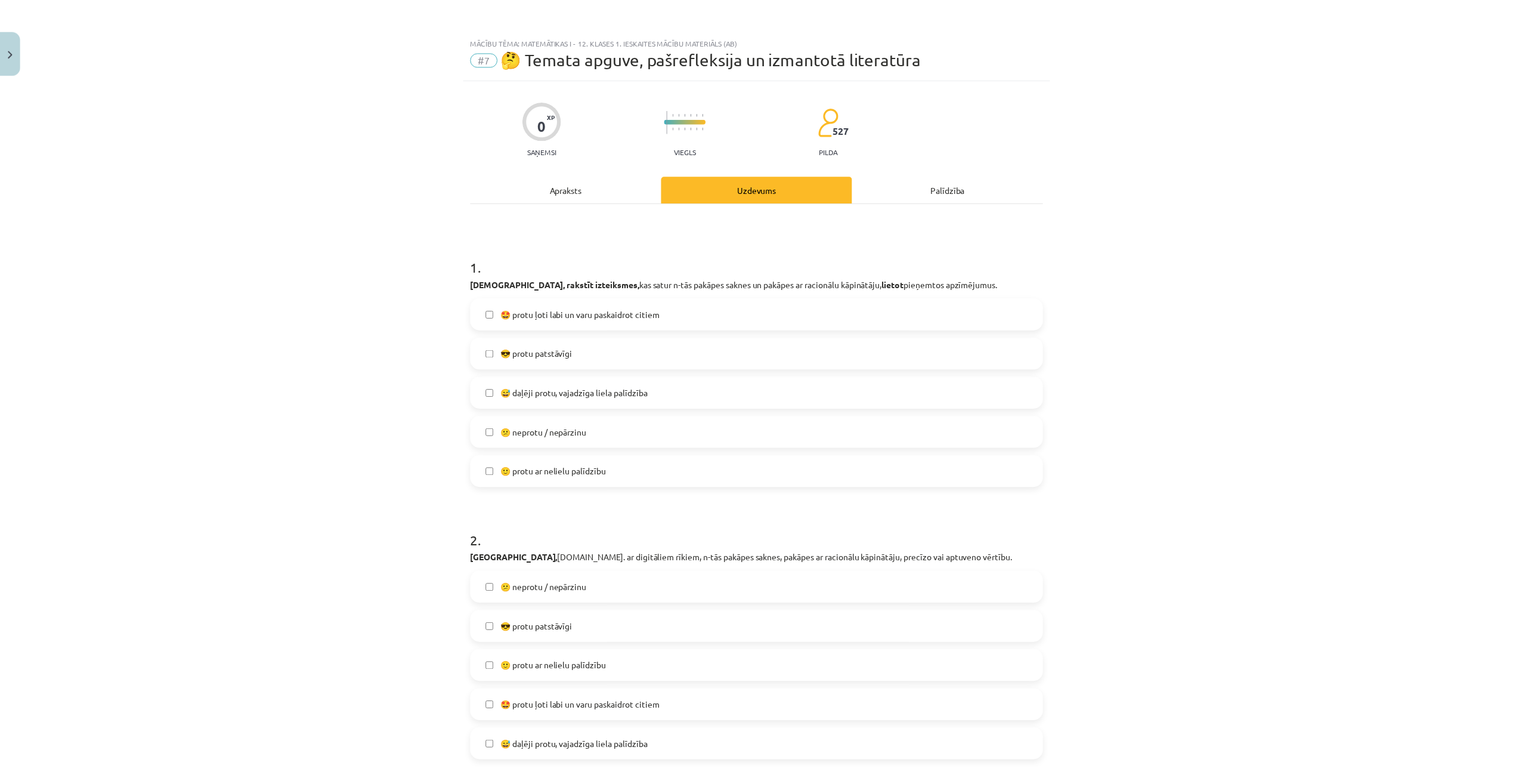
scroll to position [455, 0]
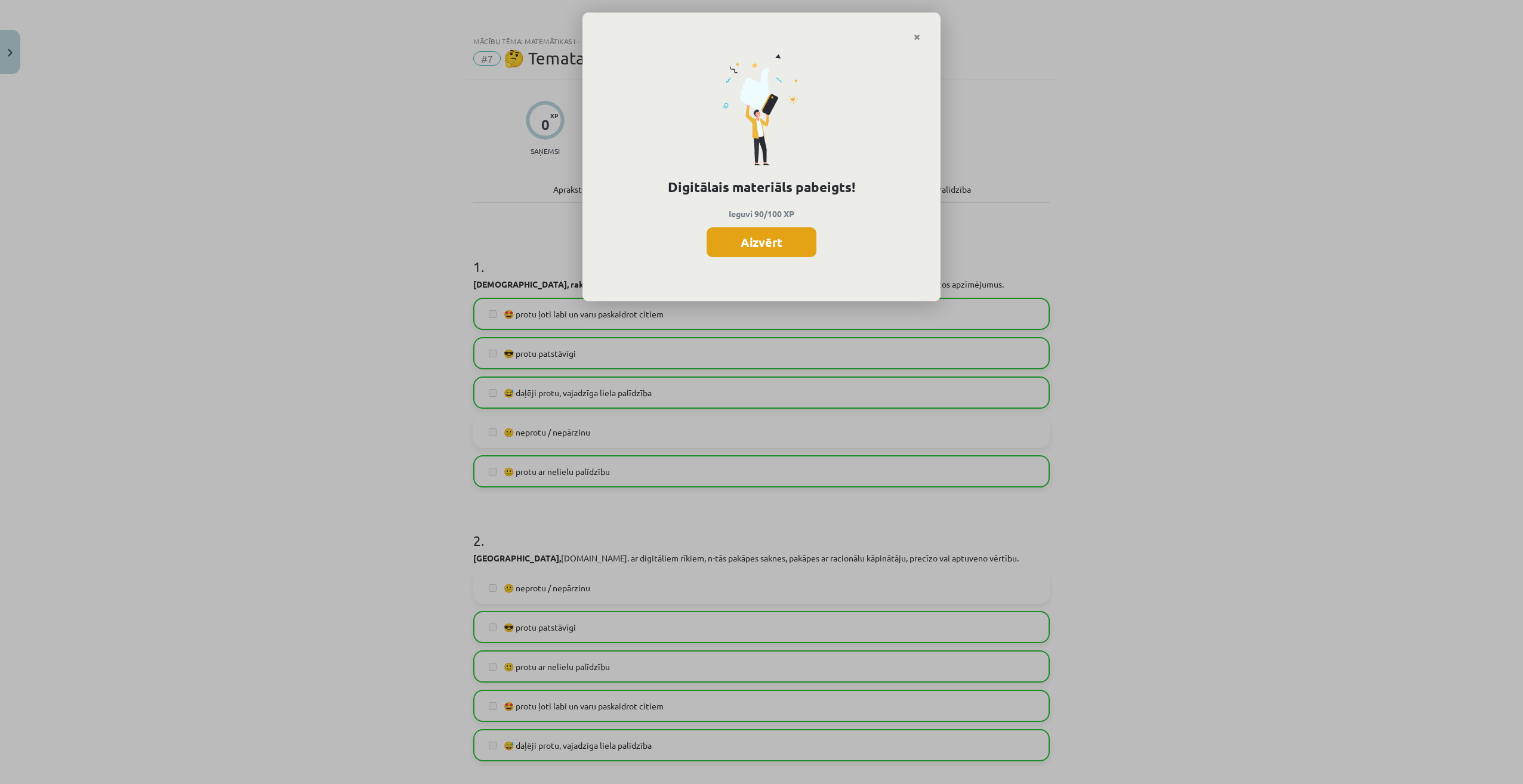
click at [769, 243] on button "Aizvērt" at bounding box center [762, 242] width 110 height 30
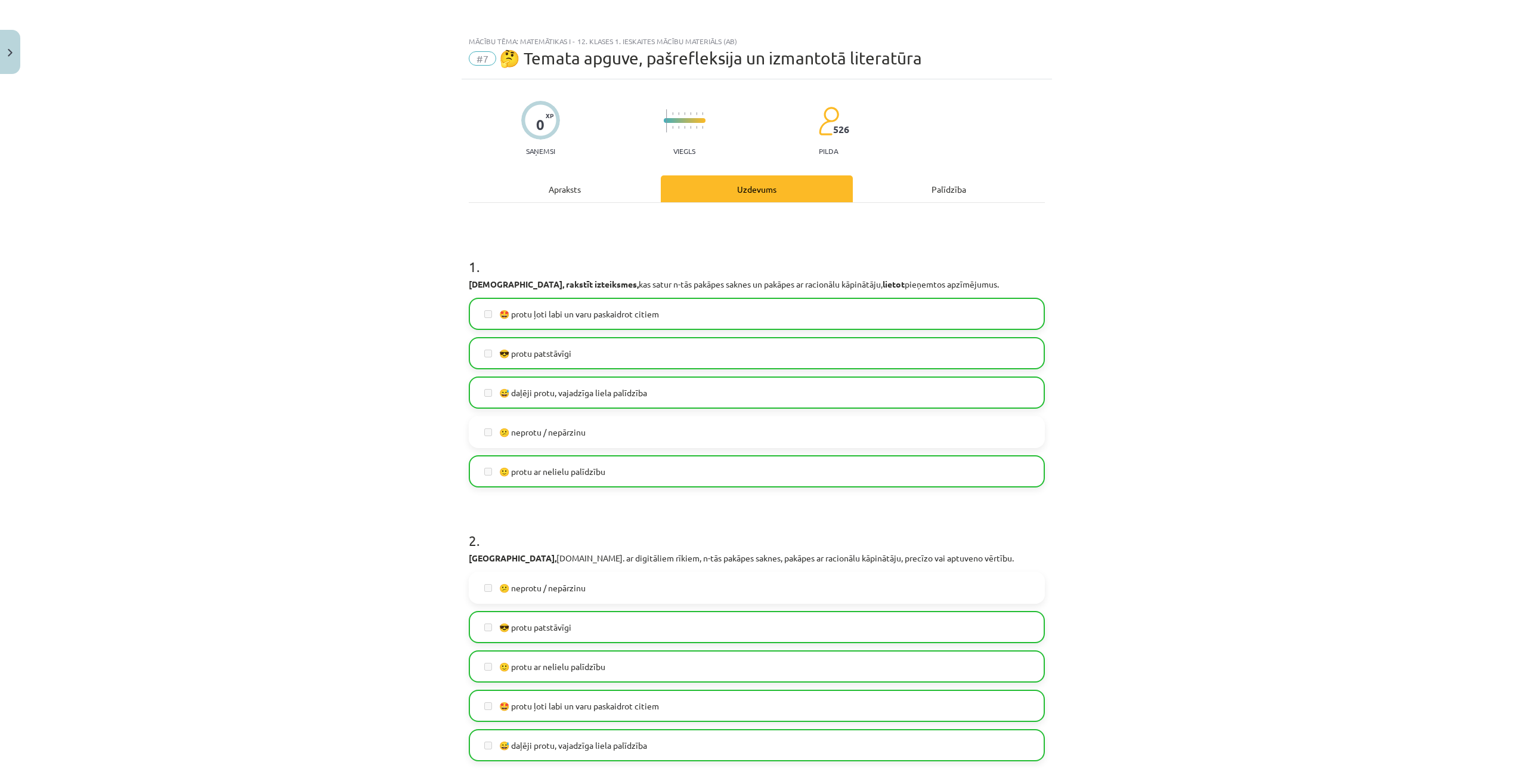
scroll to position [336, 0]
click at [12, 52] on button "Close" at bounding box center [10, 52] width 20 height 45
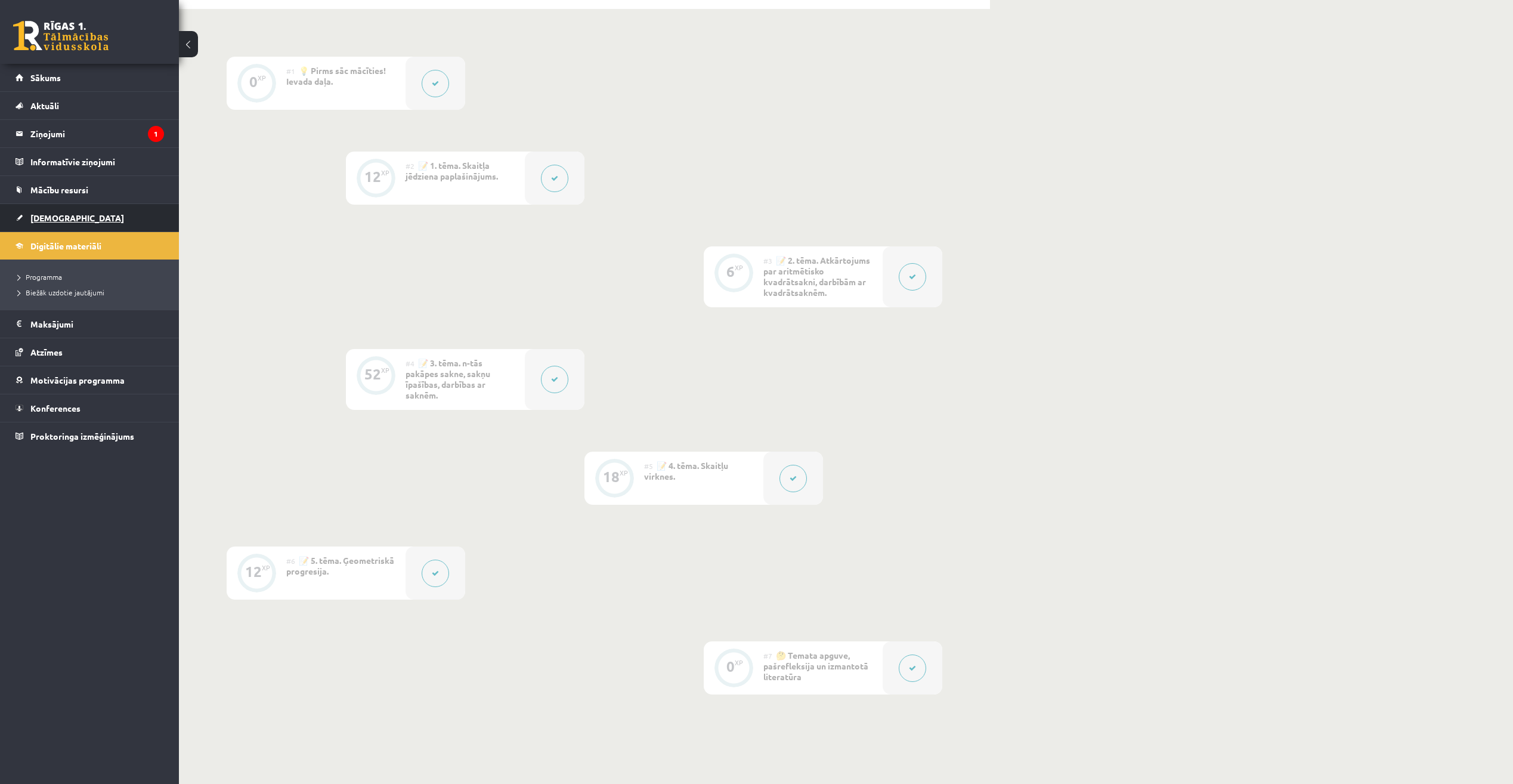
click at [66, 218] on link "[DEMOGRAPHIC_DATA]" at bounding box center [90, 217] width 149 height 27
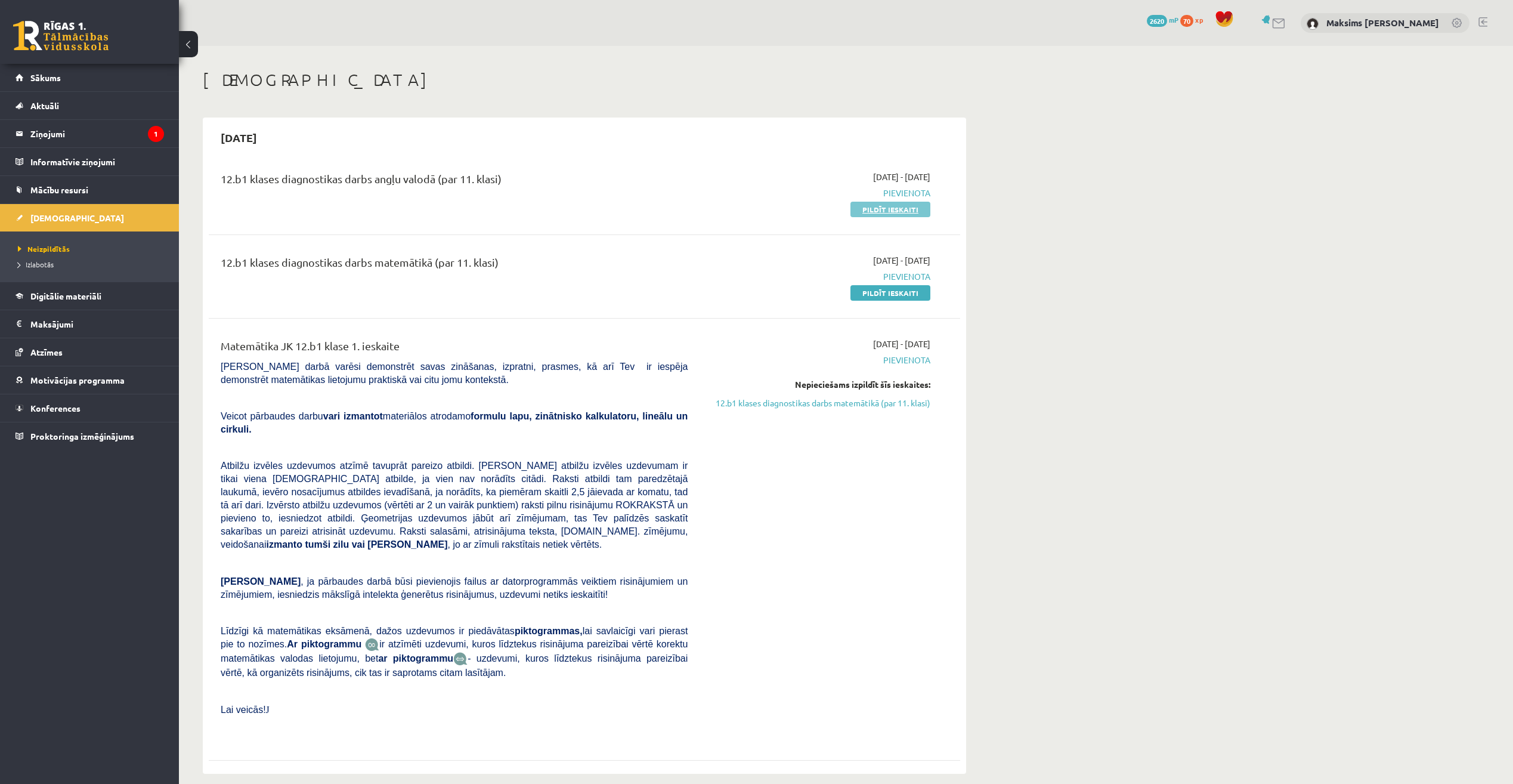
click at [896, 210] on link "Pildīt ieskaiti" at bounding box center [890, 210] width 80 height 16
